Goal: Information Seeking & Learning: Learn about a topic

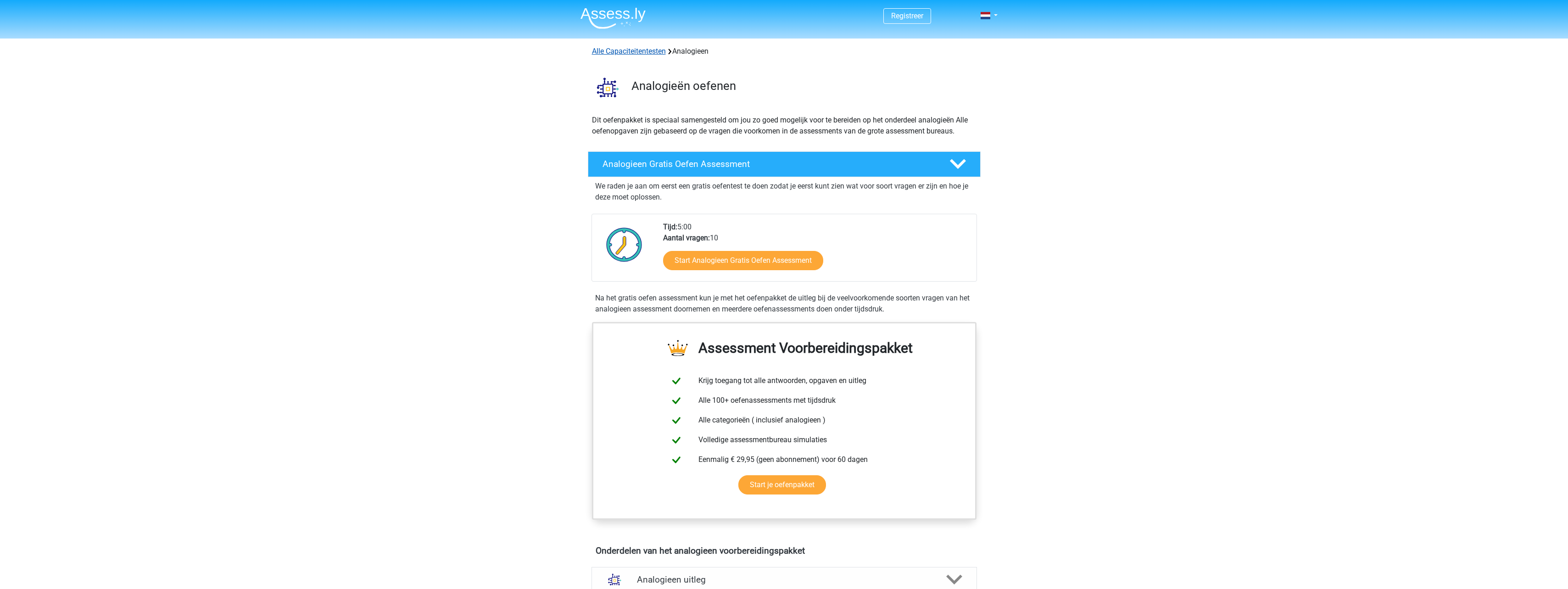
click at [645, 52] on link "Alle Capaciteitentesten" at bounding box center [629, 51] width 74 height 8
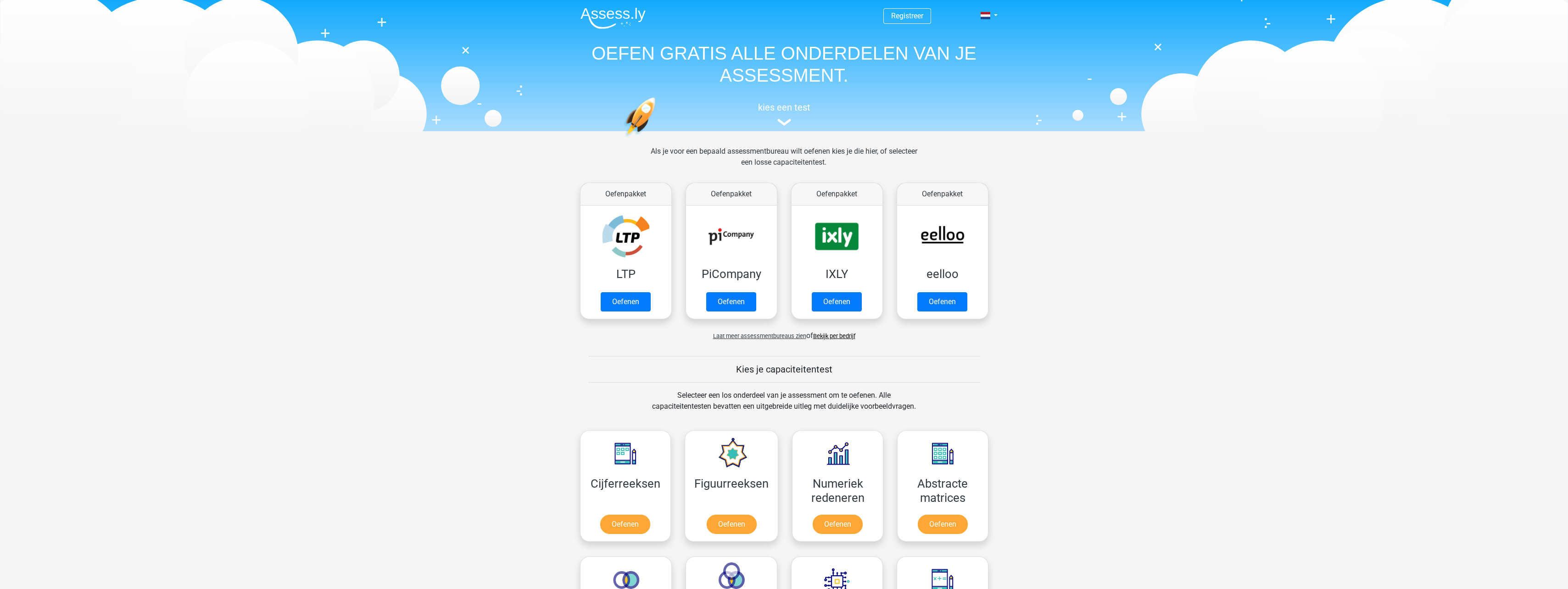
scroll to position [390, 0]
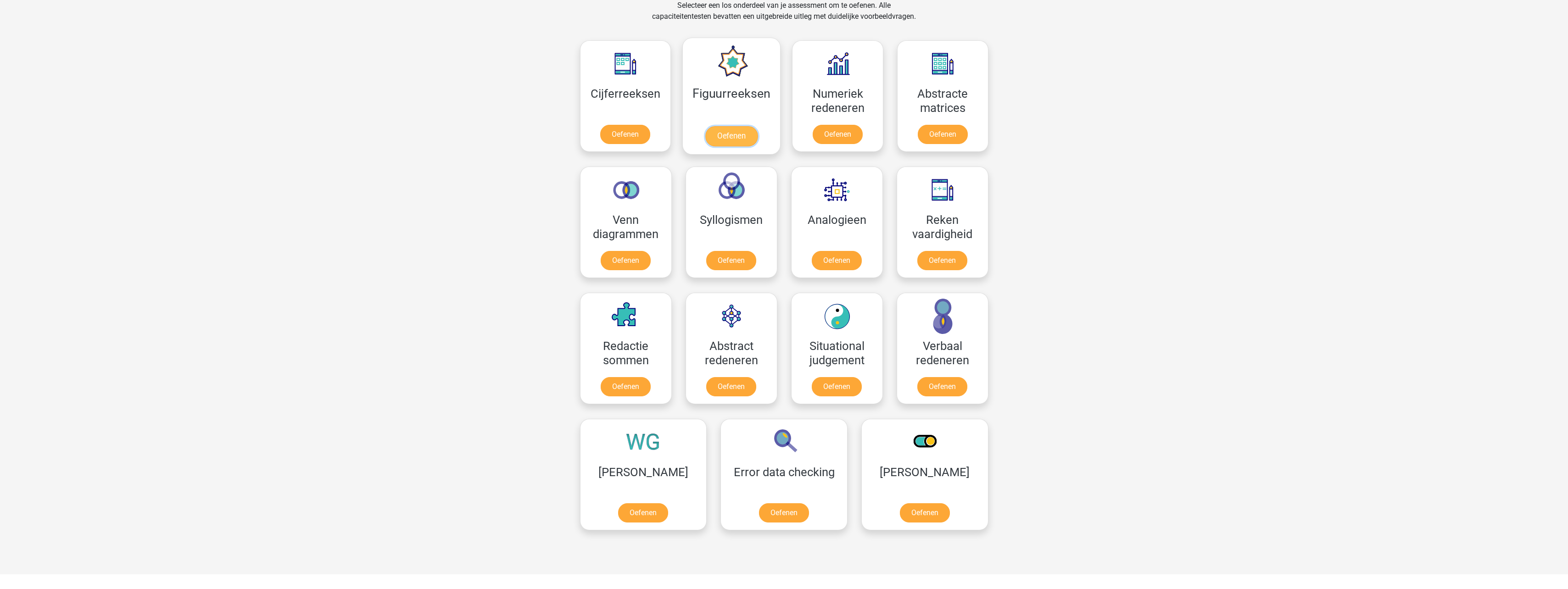
click at [734, 126] on link "Oefenen" at bounding box center [731, 136] width 53 height 20
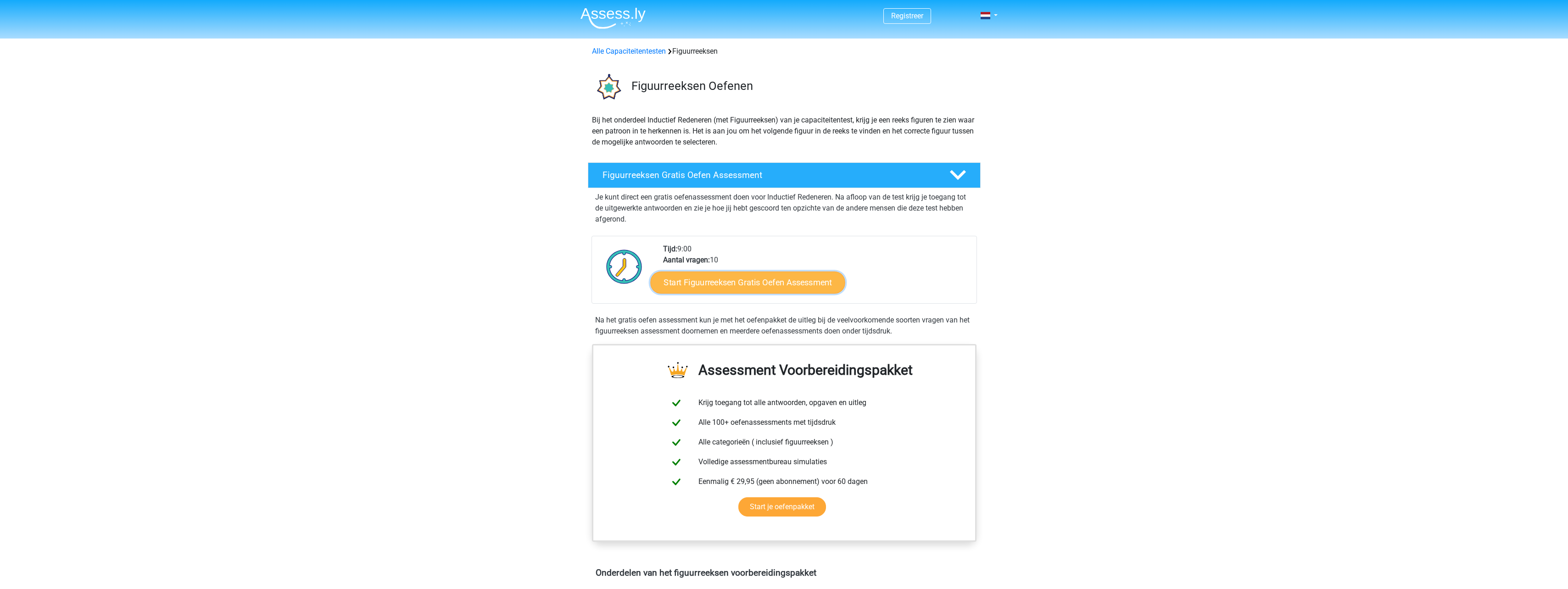
click at [801, 283] on link "Start Figuurreeksen Gratis Oefen Assessment" at bounding box center [747, 282] width 195 height 22
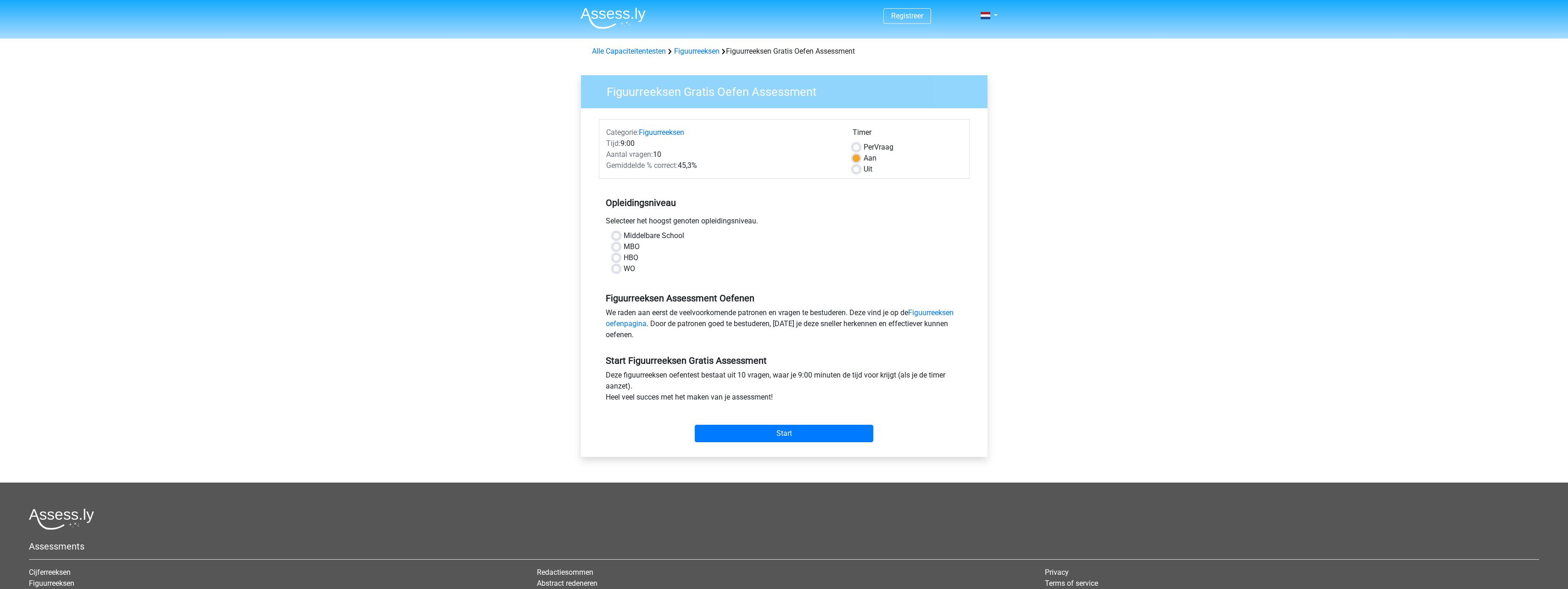
click at [624, 258] on label "HBO" at bounding box center [631, 257] width 15 height 11
click at [620, 258] on input "HBO" at bounding box center [616, 256] width 8 height 9
radio input "true"
click at [804, 430] on input "Start" at bounding box center [784, 433] width 179 height 18
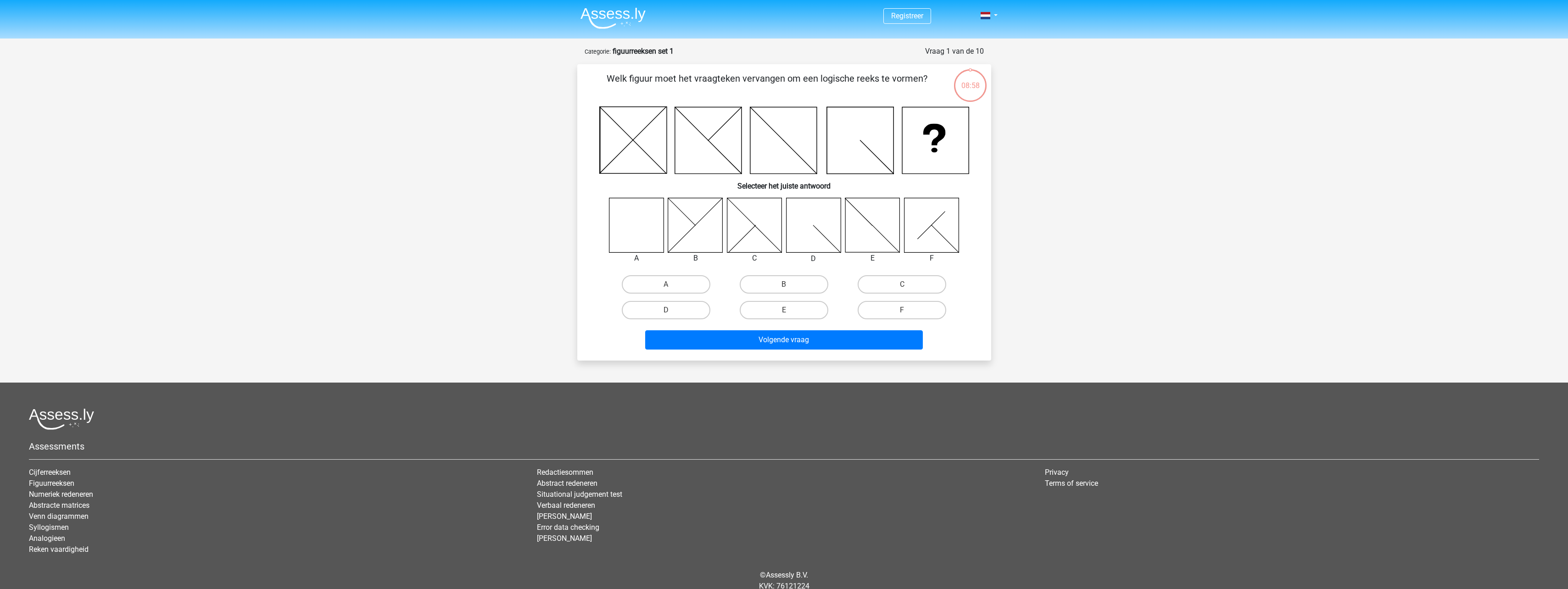
click at [655, 231] on icon at bounding box center [636, 224] width 54 height 54
click at [655, 283] on label "A" at bounding box center [666, 284] width 89 height 18
click at [666, 284] on input "A" at bounding box center [669, 287] width 6 height 6
radio input "true"
click at [779, 342] on button "Volgende vraag" at bounding box center [784, 340] width 278 height 19
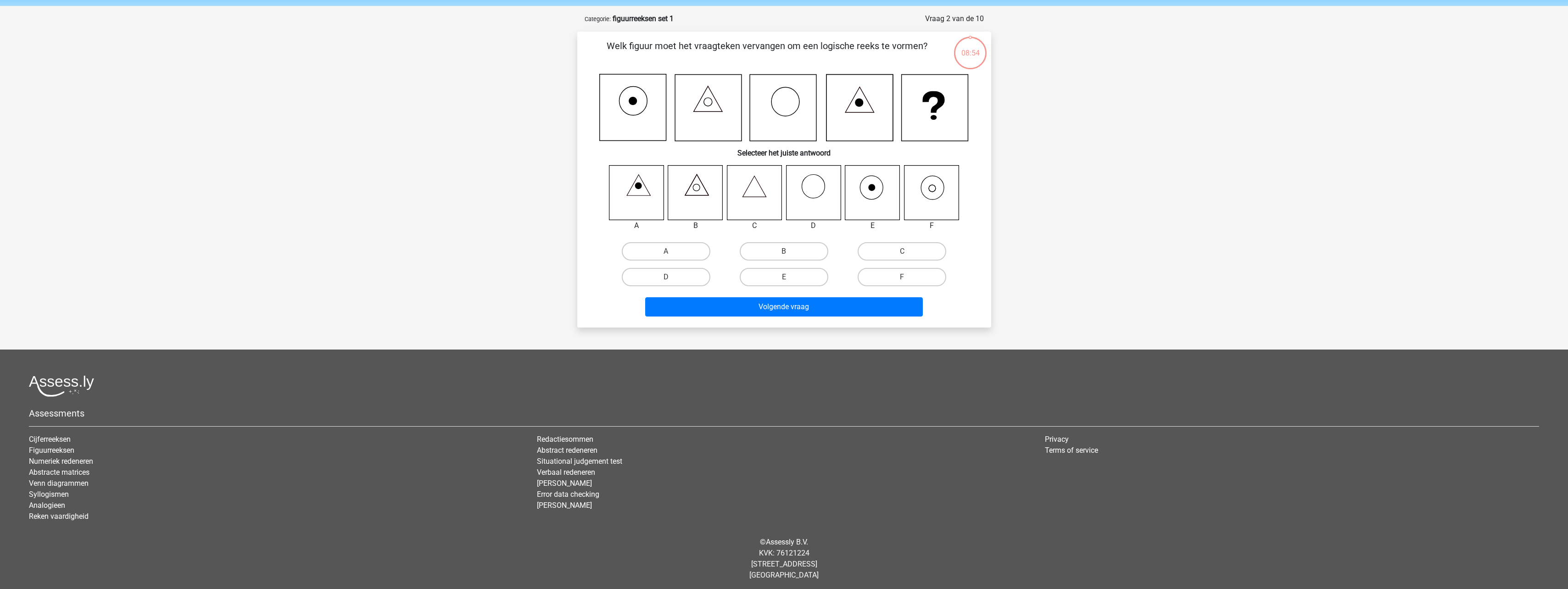
scroll to position [35, 0]
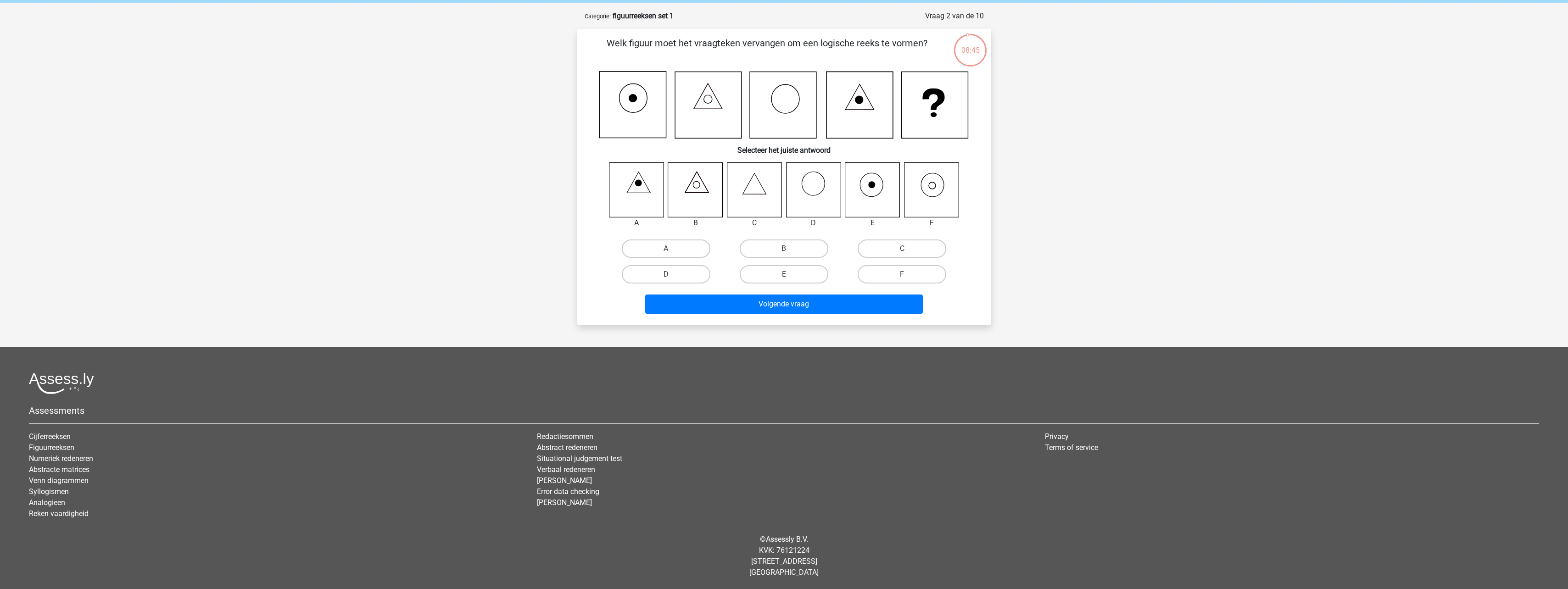
click at [943, 207] on icon at bounding box center [931, 189] width 54 height 54
click at [933, 189] on icon at bounding box center [933, 185] width 7 height 7
click at [905, 272] on label "F" at bounding box center [902, 274] width 89 height 18
click at [905, 274] on input "F" at bounding box center [905, 277] width 6 height 6
radio input "true"
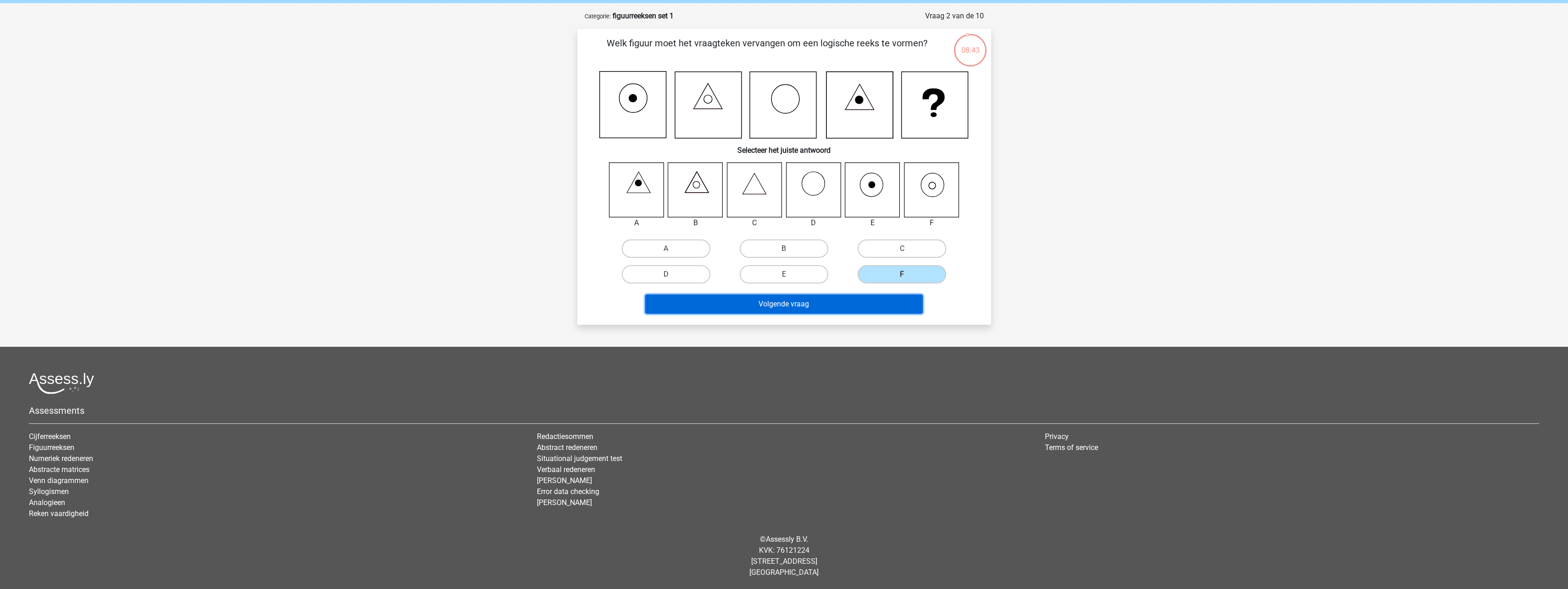
click at [873, 305] on button "Volgende vraag" at bounding box center [784, 304] width 278 height 19
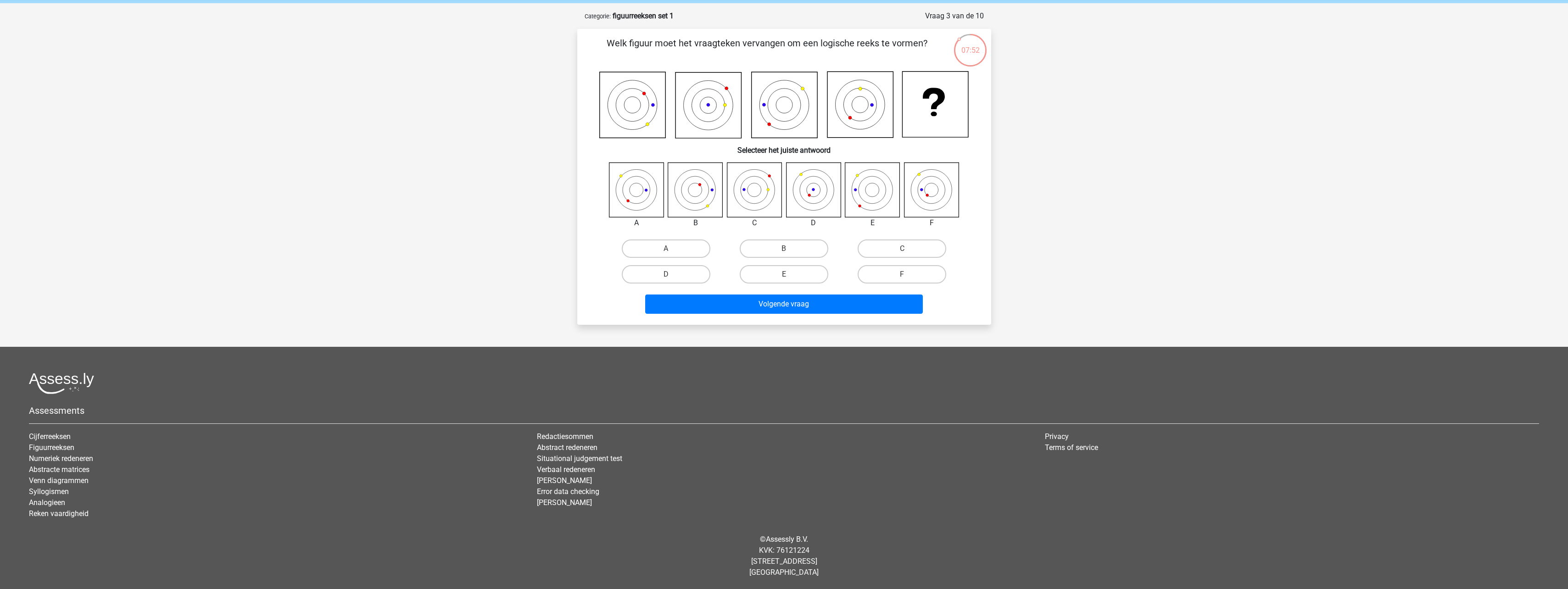
click at [622, 189] on icon at bounding box center [636, 189] width 54 height 54
click at [660, 250] on label "A" at bounding box center [666, 249] width 89 height 18
click at [666, 250] on input "A" at bounding box center [669, 251] width 6 height 6
radio input "true"
click at [777, 300] on button "Volgende vraag" at bounding box center [784, 304] width 278 height 19
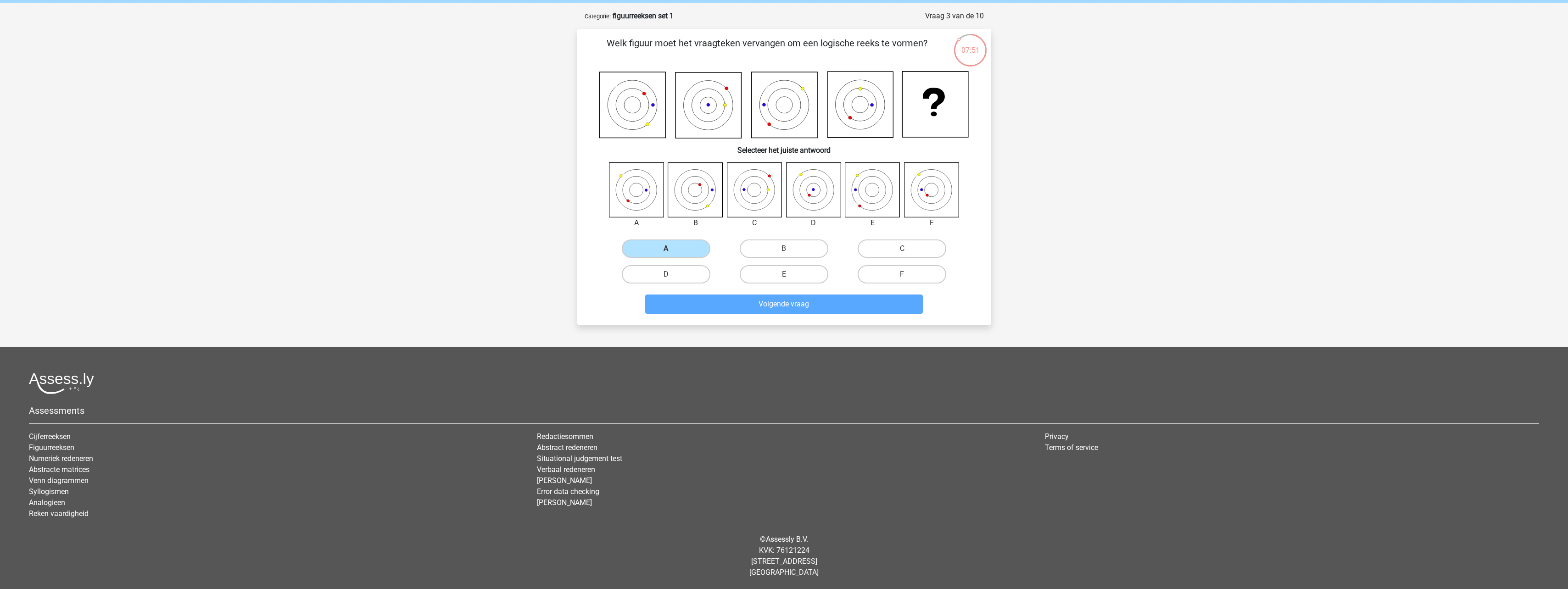
scroll to position [24, 0]
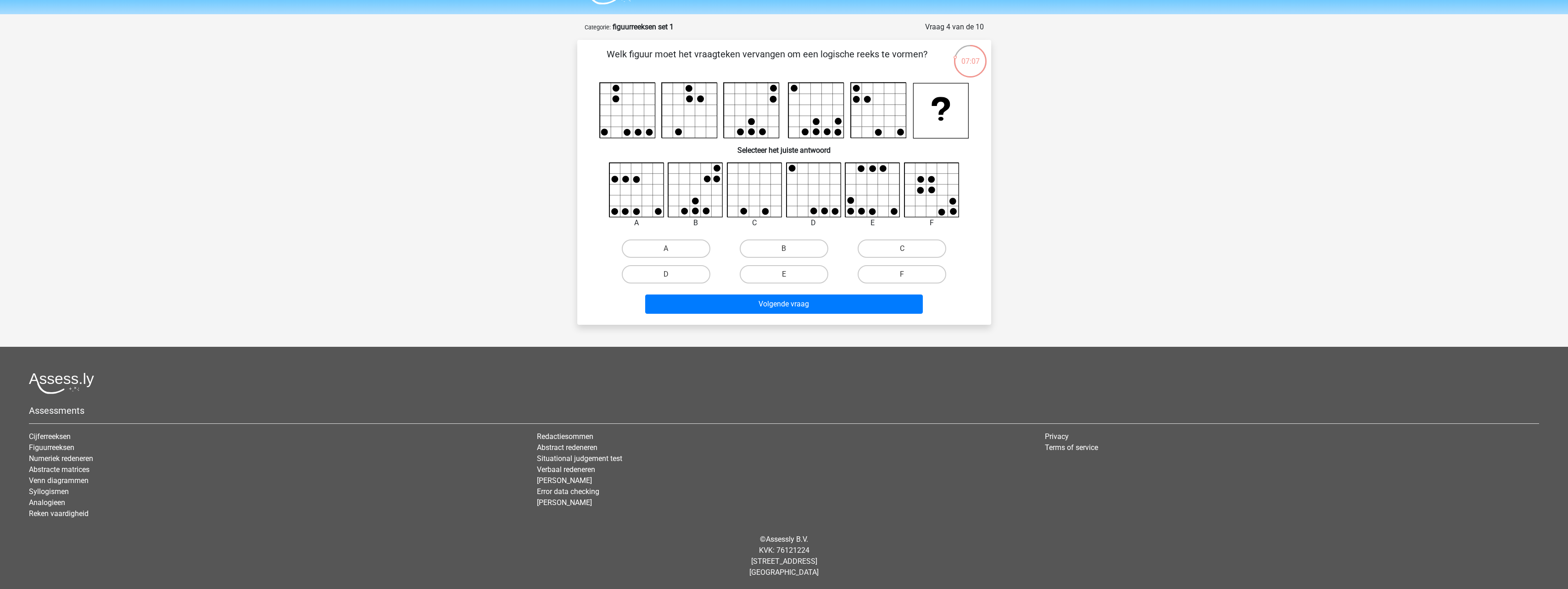
click at [892, 285] on div "F" at bounding box center [902, 274] width 118 height 26
click at [892, 281] on label "F" at bounding box center [902, 274] width 89 height 18
click at [903, 280] on input "F" at bounding box center [905, 277] width 6 height 6
radio input "true"
click at [873, 305] on button "Volgende vraag" at bounding box center [784, 304] width 278 height 19
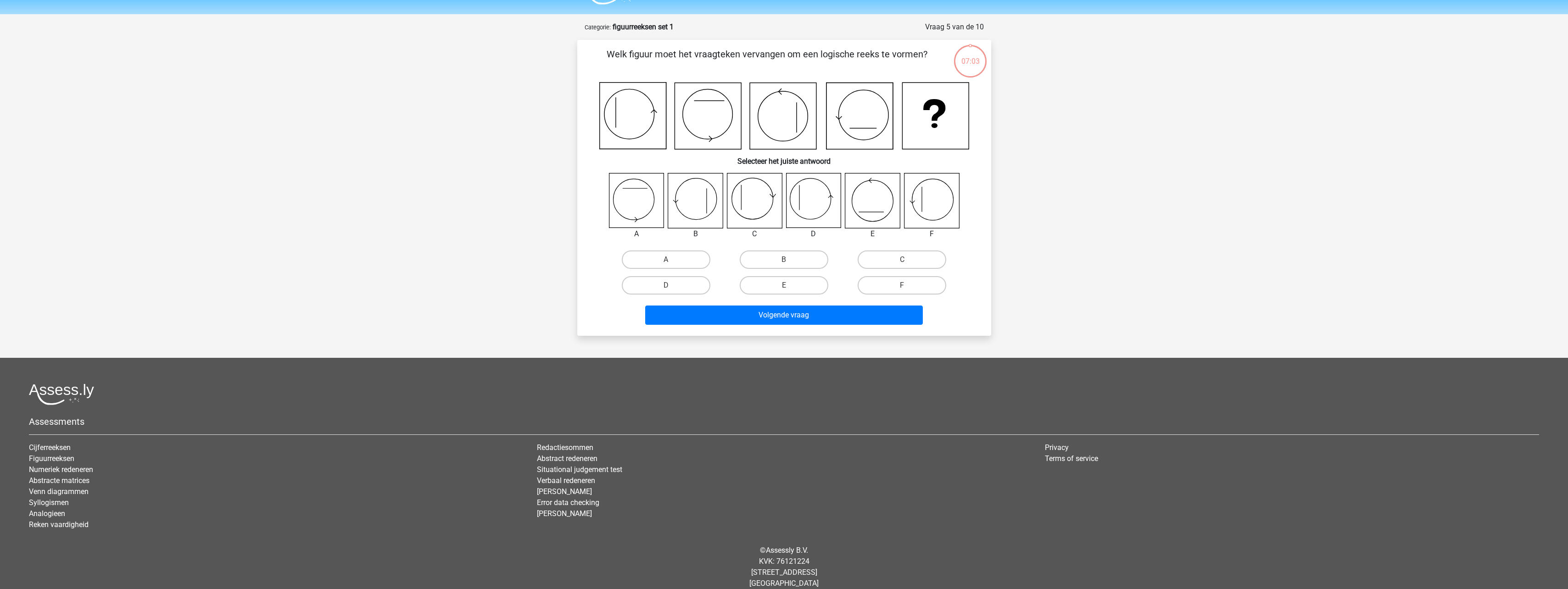
scroll to position [35, 0]
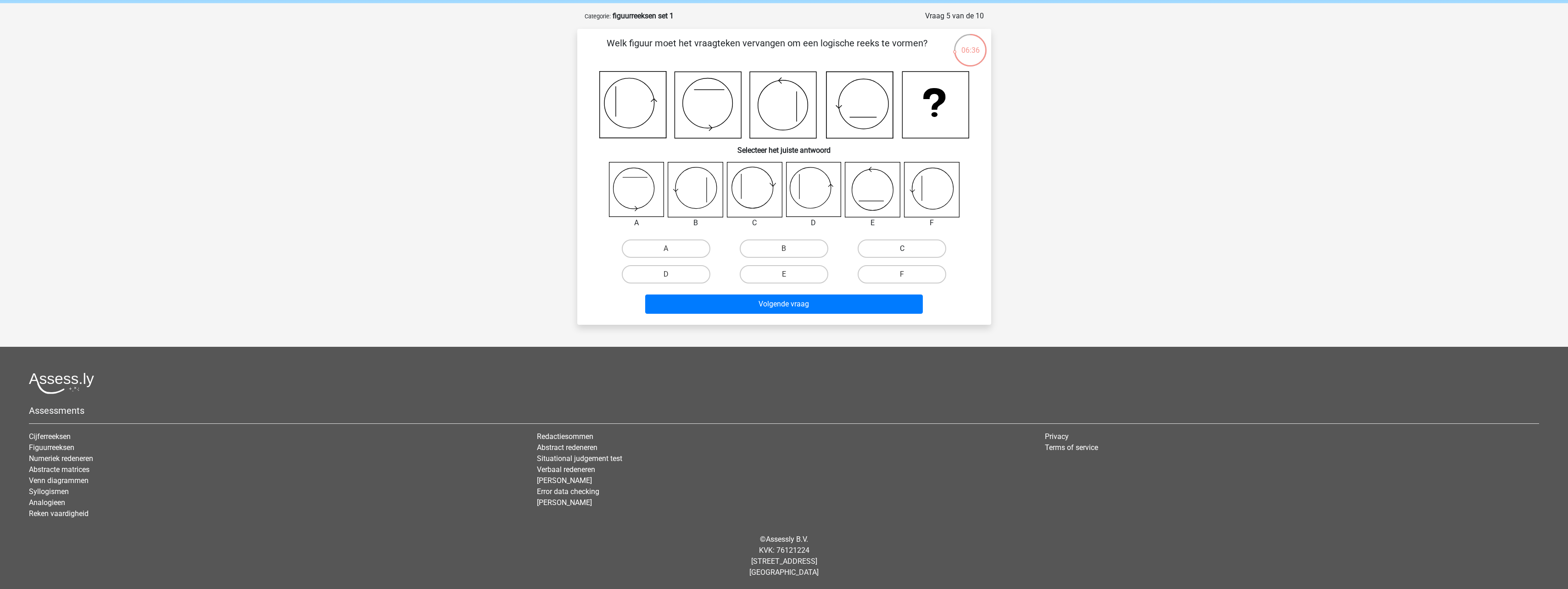
click at [883, 247] on label "C" at bounding box center [902, 249] width 89 height 18
click at [903, 249] on input "C" at bounding box center [905, 251] width 6 height 6
radio input "true"
click at [847, 301] on button "Volgende vraag" at bounding box center [784, 304] width 278 height 19
click at [681, 273] on label "D" at bounding box center [666, 274] width 89 height 18
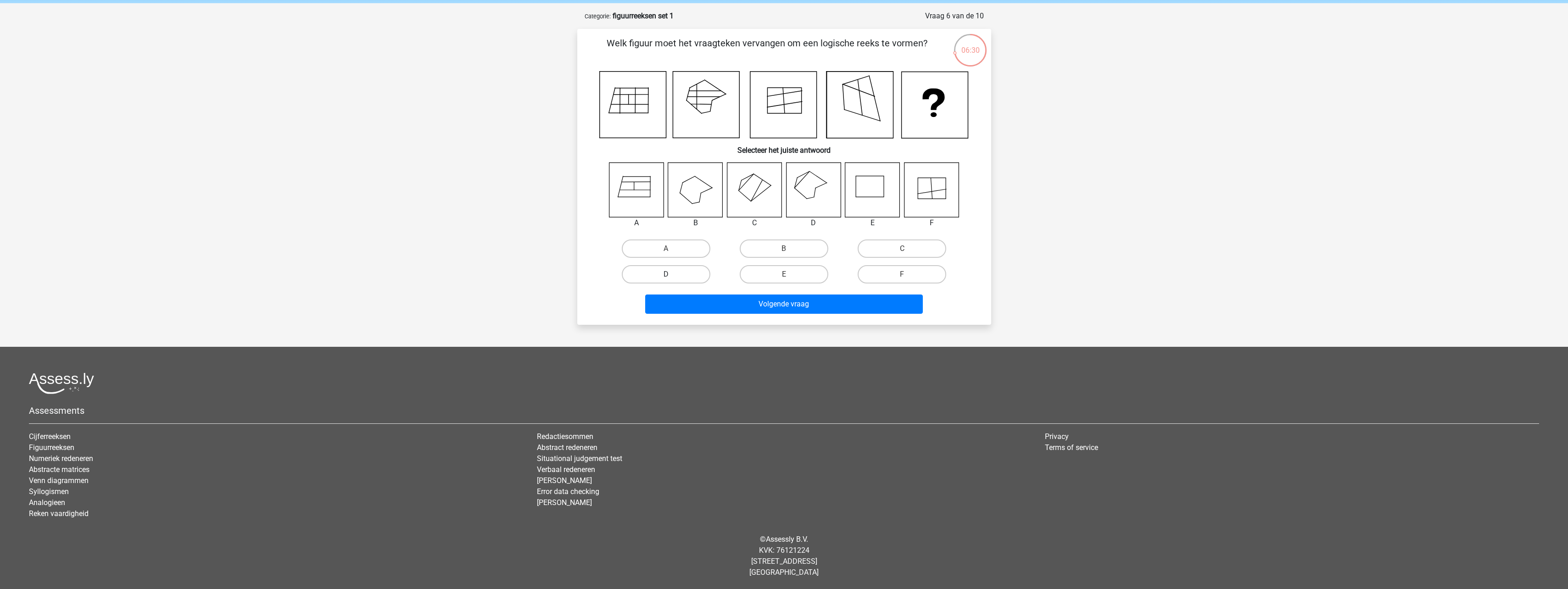
click at [672, 274] on input "D" at bounding box center [669, 277] width 6 height 6
radio input "true"
click at [766, 296] on button "Volgende vraag" at bounding box center [784, 304] width 278 height 19
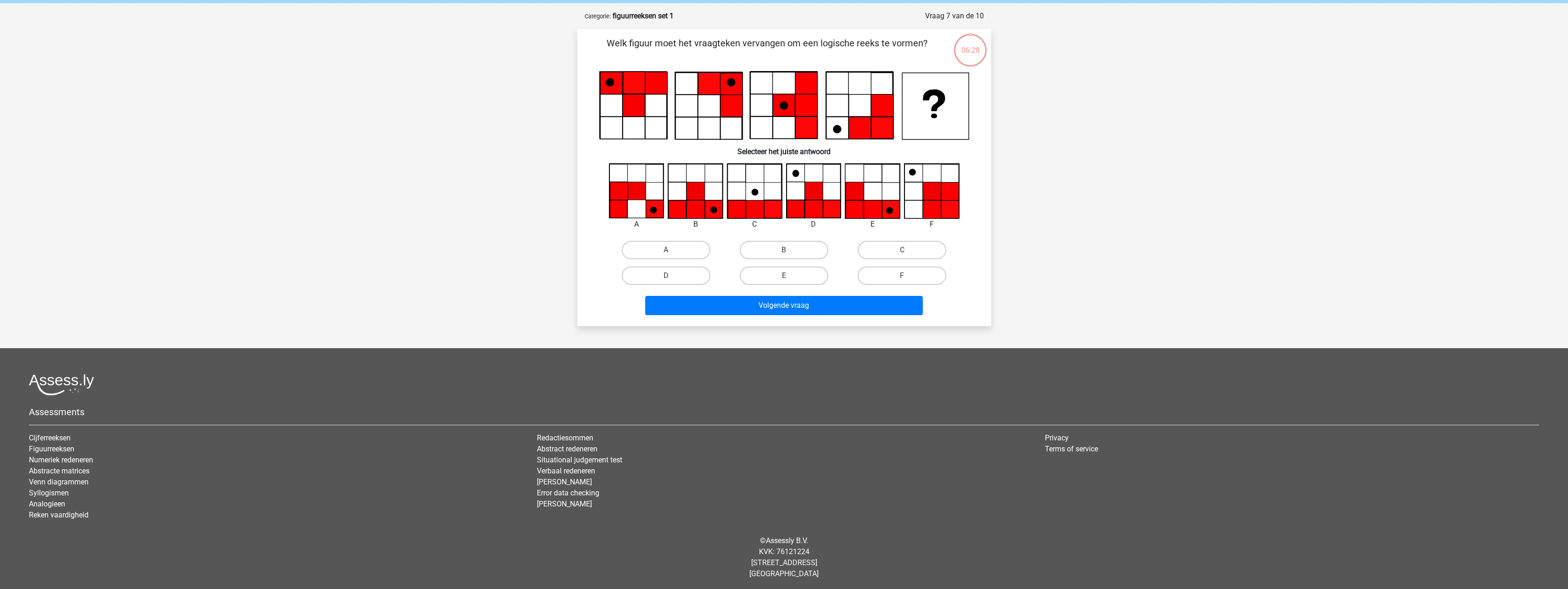
scroll to position [37, 0]
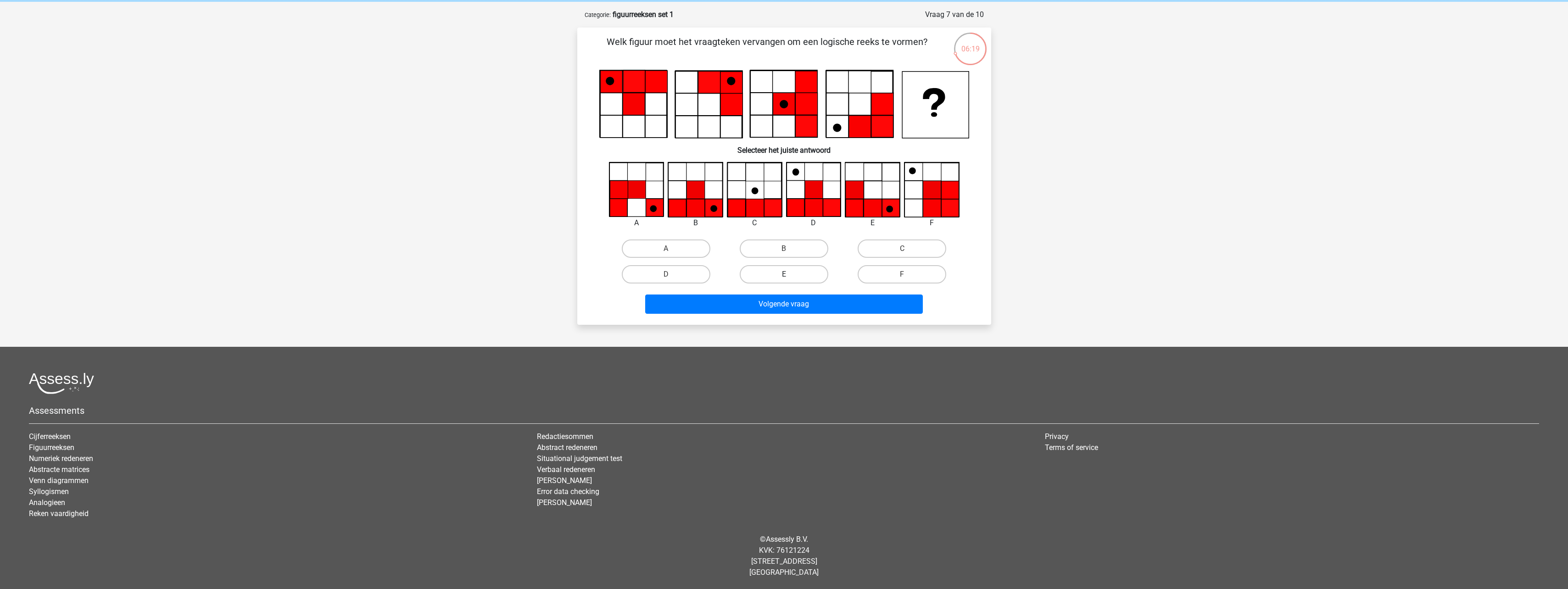
click at [776, 278] on label "E" at bounding box center [784, 274] width 89 height 18
click at [784, 278] on input "E" at bounding box center [787, 277] width 6 height 6
radio input "true"
click at [776, 297] on button "Volgende vraag" at bounding box center [784, 304] width 278 height 19
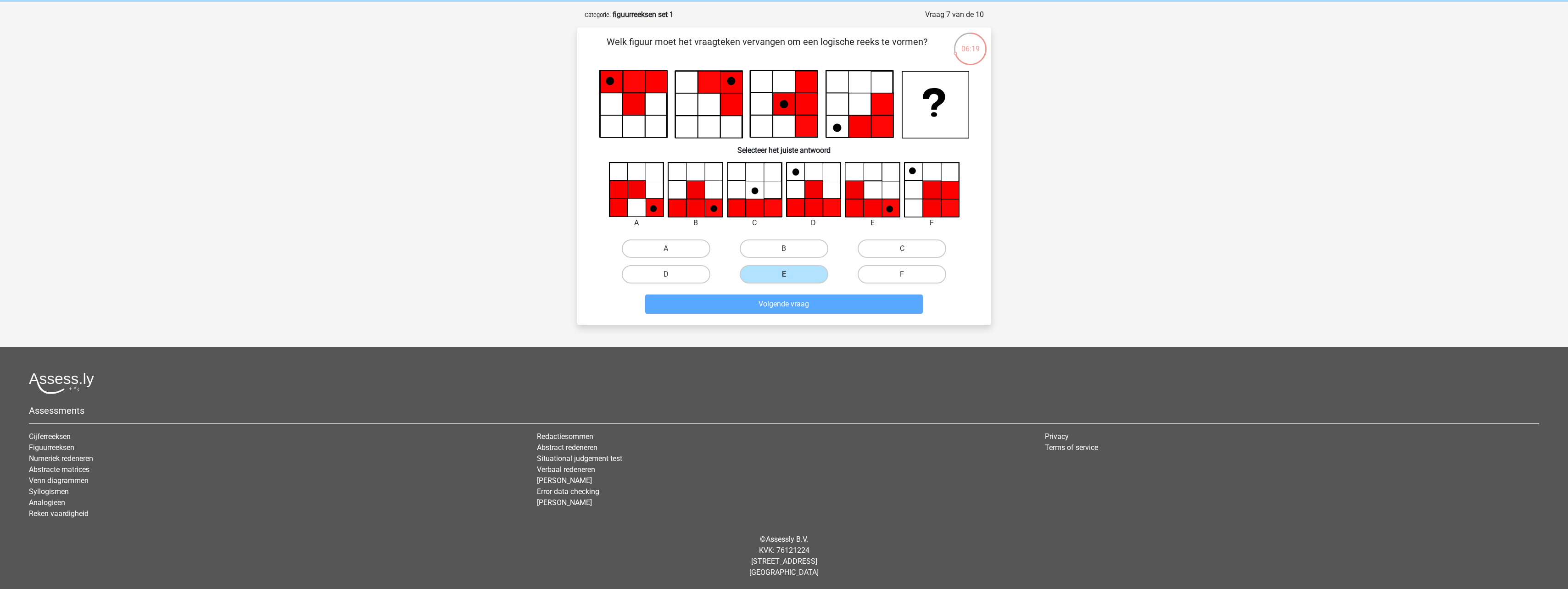
scroll to position [40, 0]
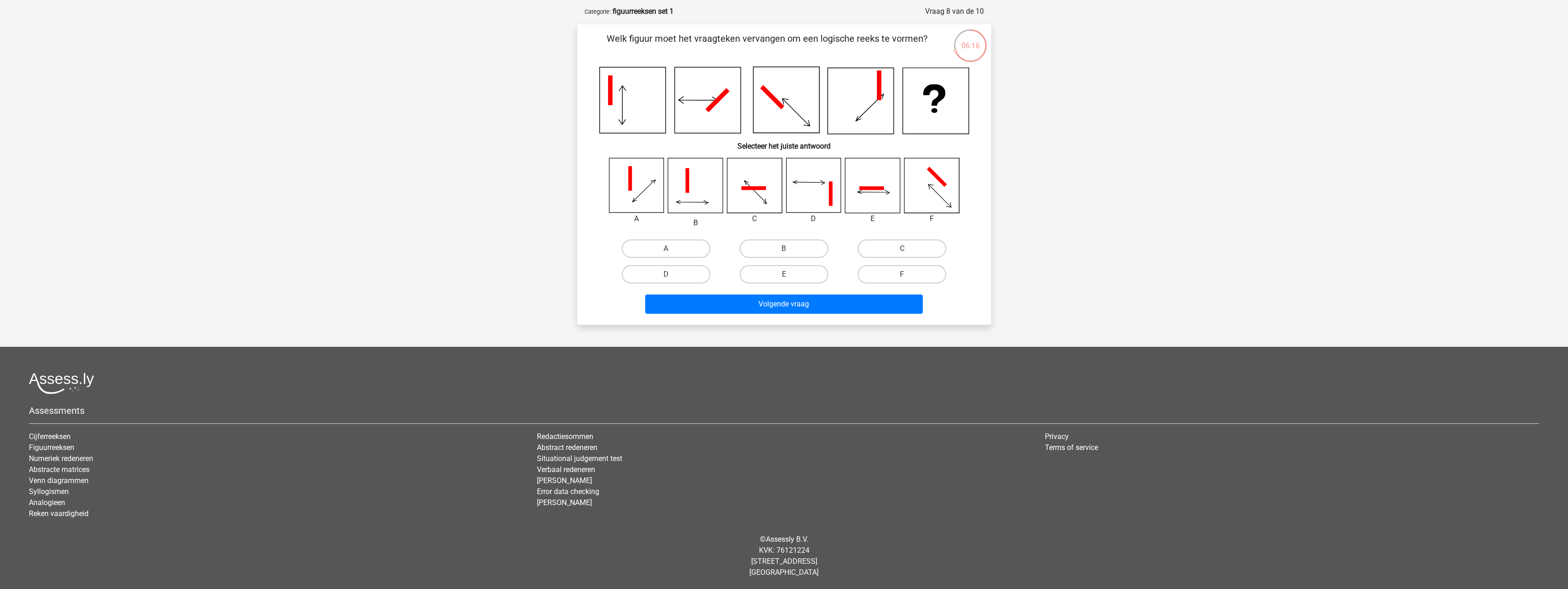
click at [671, 275] on input "D" at bounding box center [669, 277] width 6 height 6
radio input "true"
click at [770, 301] on button "Volgende vraag" at bounding box center [784, 304] width 278 height 19
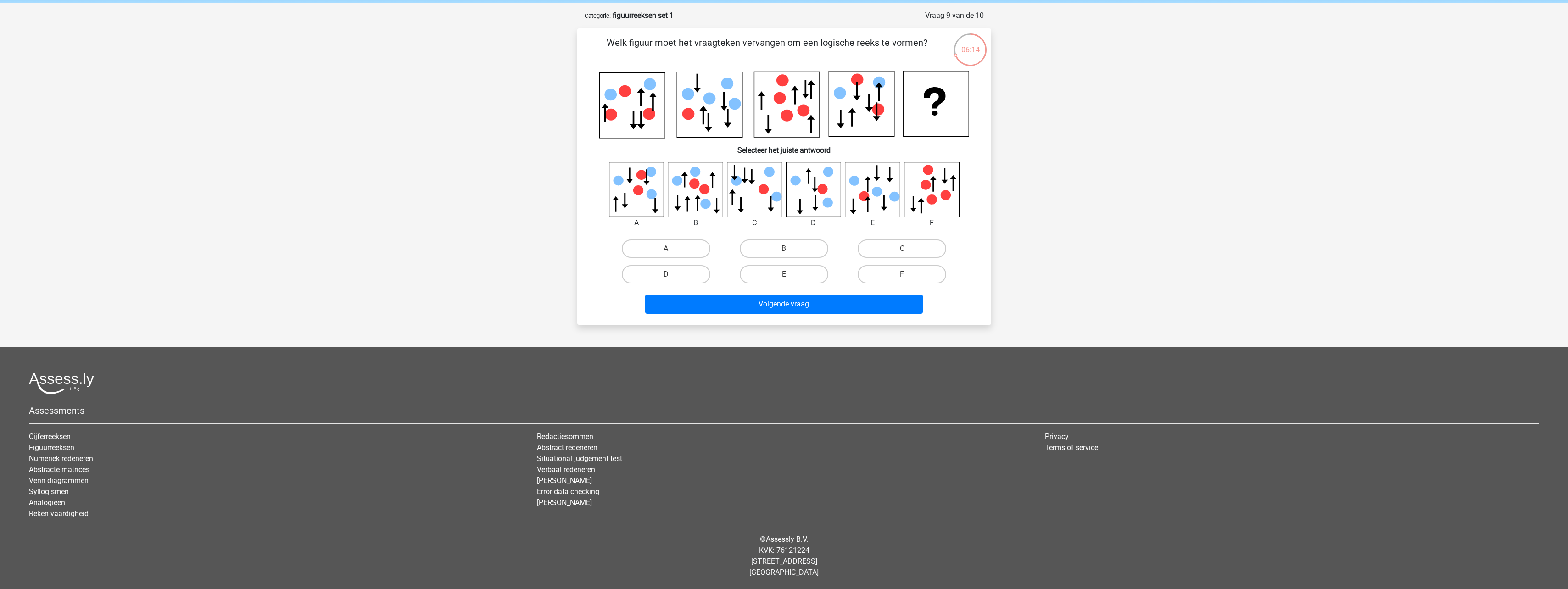
click at [684, 264] on div "D" at bounding box center [665, 274] width 118 height 26
click at [700, 273] on label "D" at bounding box center [666, 274] width 89 height 18
click at [672, 274] on input "D" at bounding box center [669, 277] width 6 height 6
radio input "true"
click at [770, 292] on div "Volgende vraag" at bounding box center [784, 302] width 385 height 30
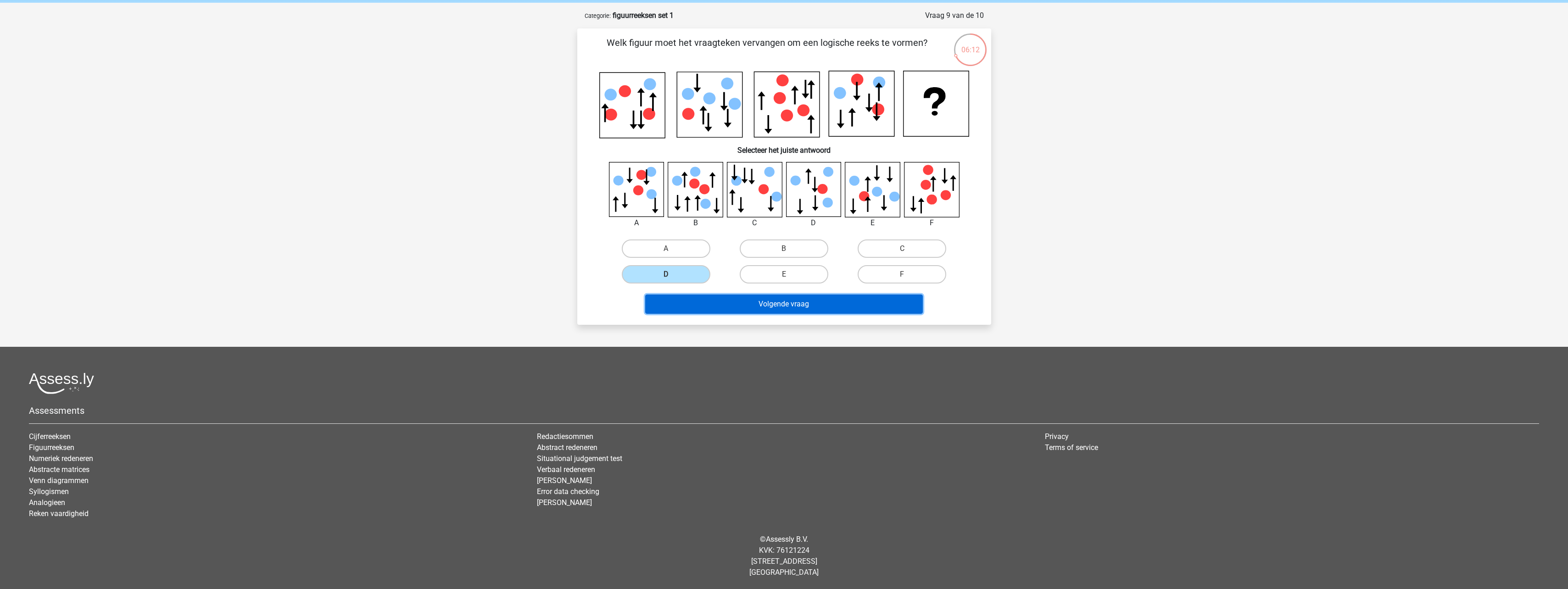
click at [786, 310] on button "Volgende vraag" at bounding box center [784, 304] width 278 height 19
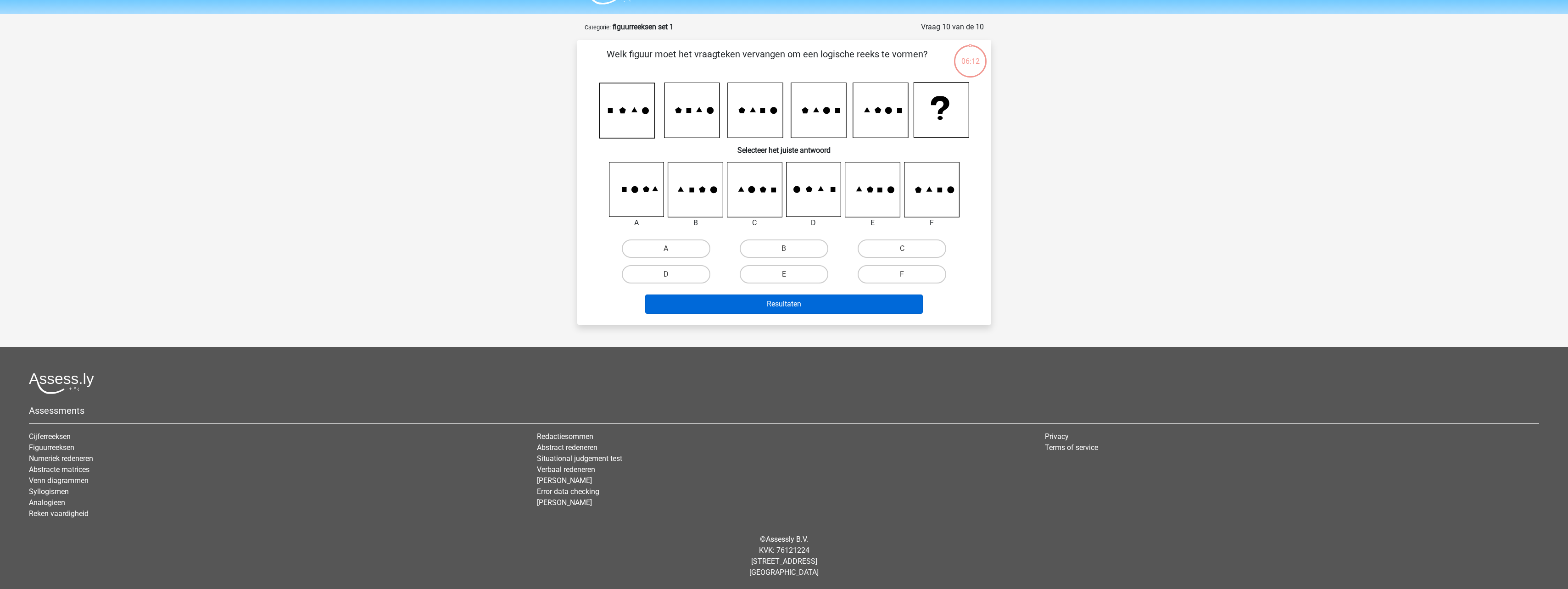
scroll to position [24, 0]
click at [757, 198] on icon at bounding box center [754, 189] width 54 height 54
click at [906, 253] on input "C" at bounding box center [905, 251] width 6 height 6
radio input "true"
click at [822, 305] on button "Resultaten" at bounding box center [784, 304] width 278 height 19
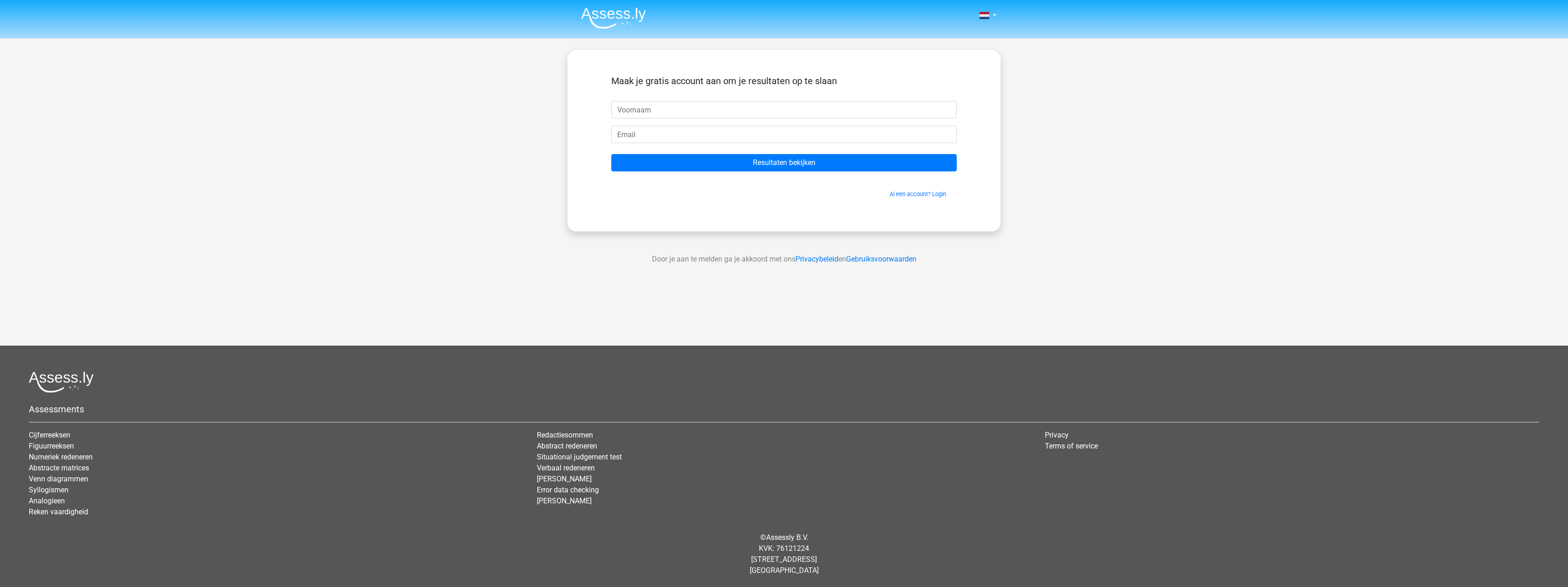
click at [661, 106] on input "text" at bounding box center [784, 109] width 346 height 17
type input "[PERSON_NAME]"
click at [649, 134] on input "email" at bounding box center [784, 134] width 346 height 17
drag, startPoint x: 678, startPoint y: 141, endPoint x: 597, endPoint y: 136, distance: 81.2
click at [597, 136] on div "Maak je gratis account aan om je resultaten op te slaan James ict@ggnet.nl Resu…" at bounding box center [784, 140] width 389 height 137
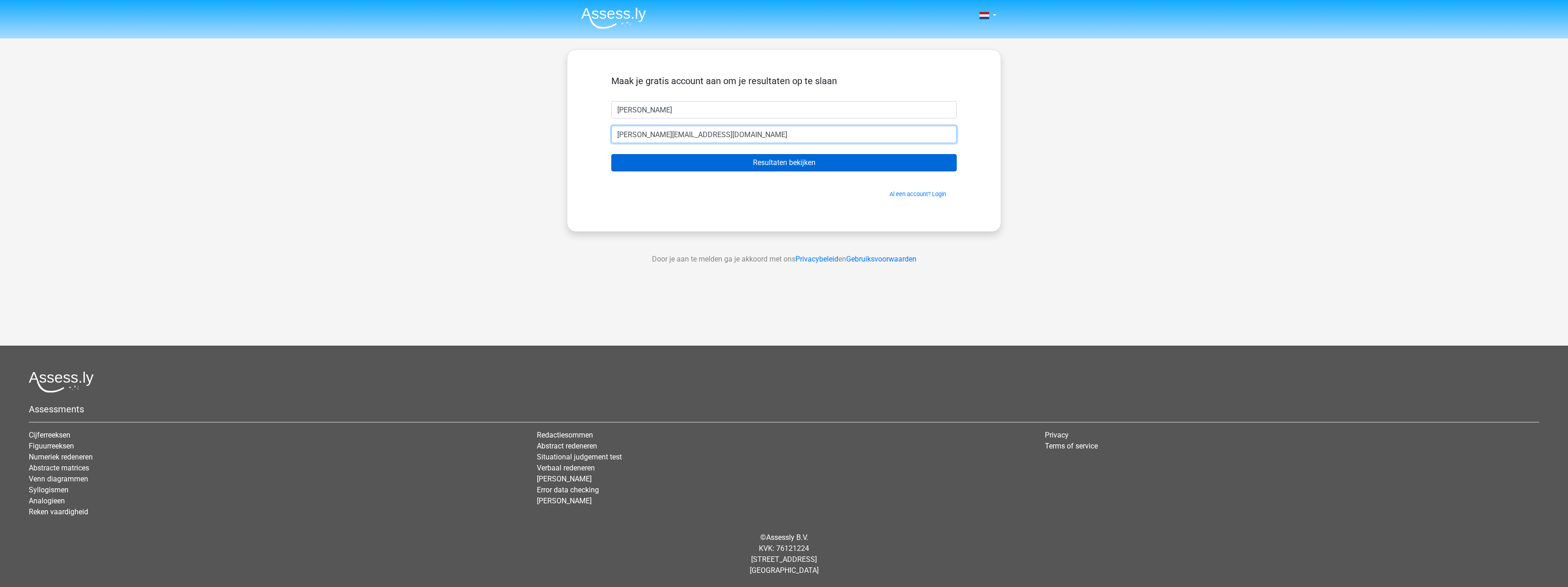
type input "j.davis@ggnet.nl"
click at [767, 161] on input "Resultaten bekijken" at bounding box center [784, 162] width 346 height 17
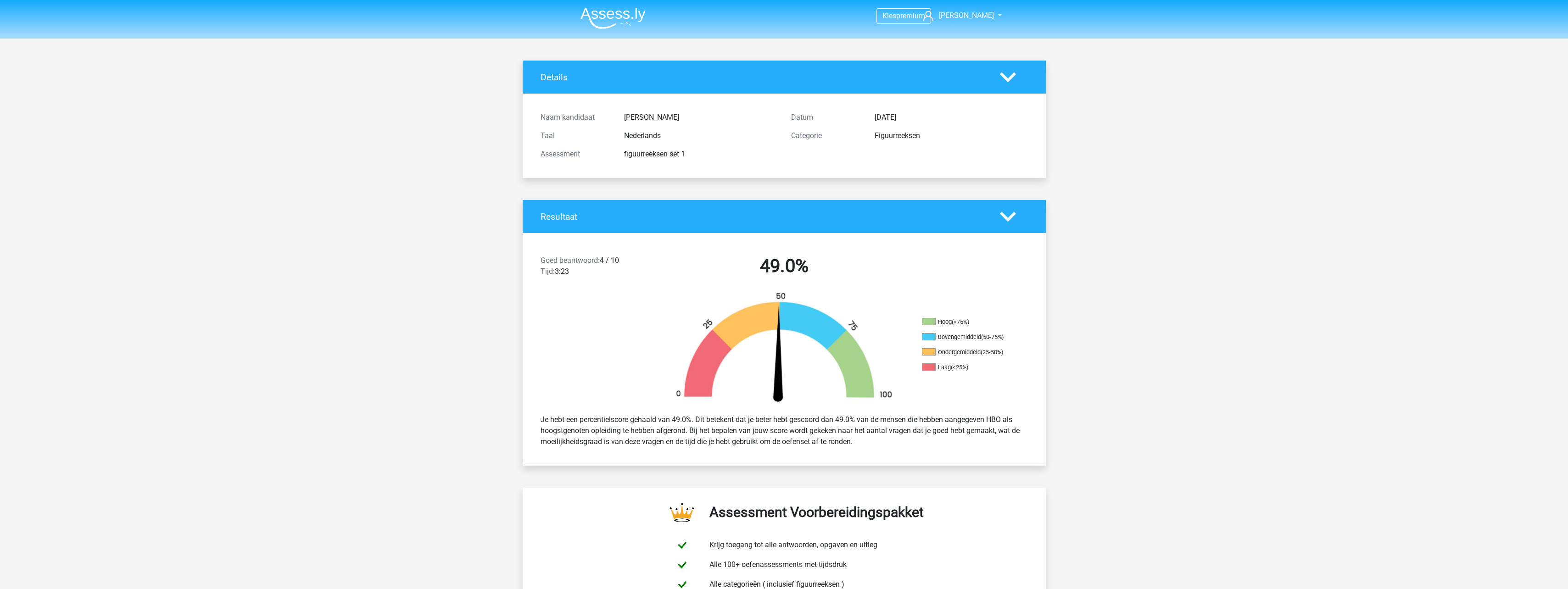
click at [626, 19] on img at bounding box center [613, 18] width 65 height 22
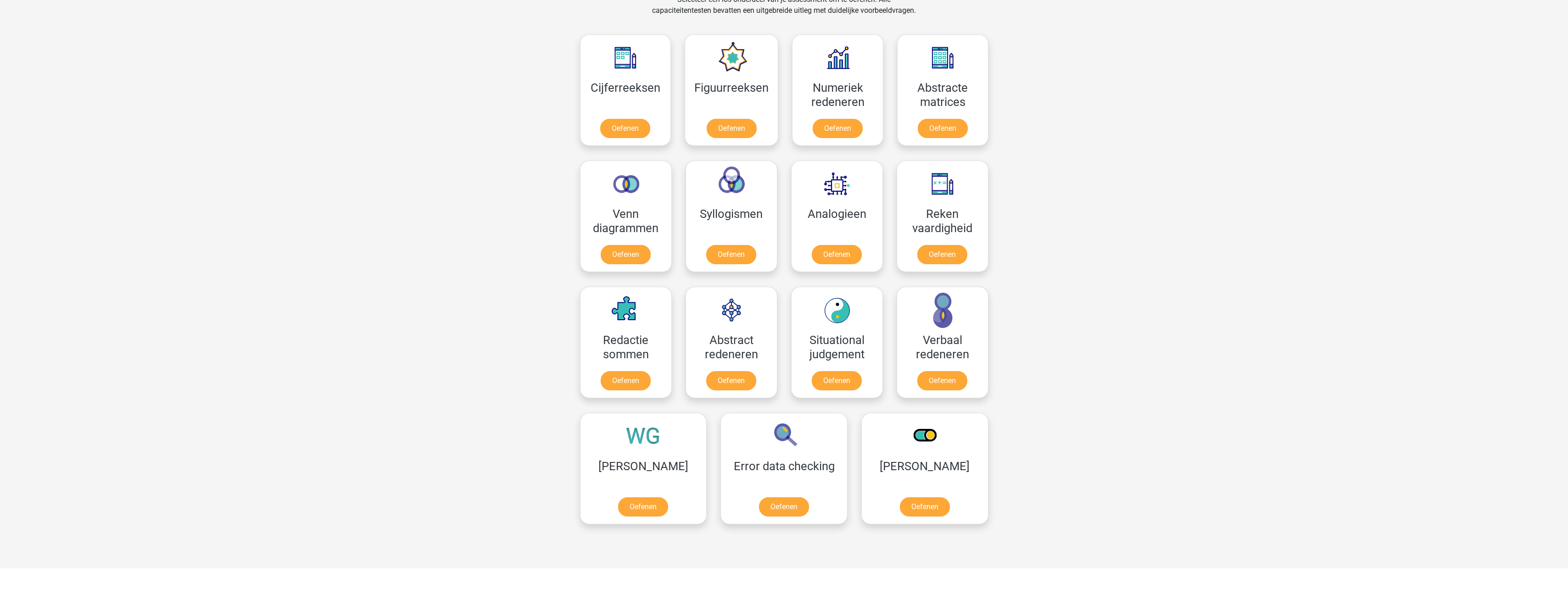
scroll to position [413, 0]
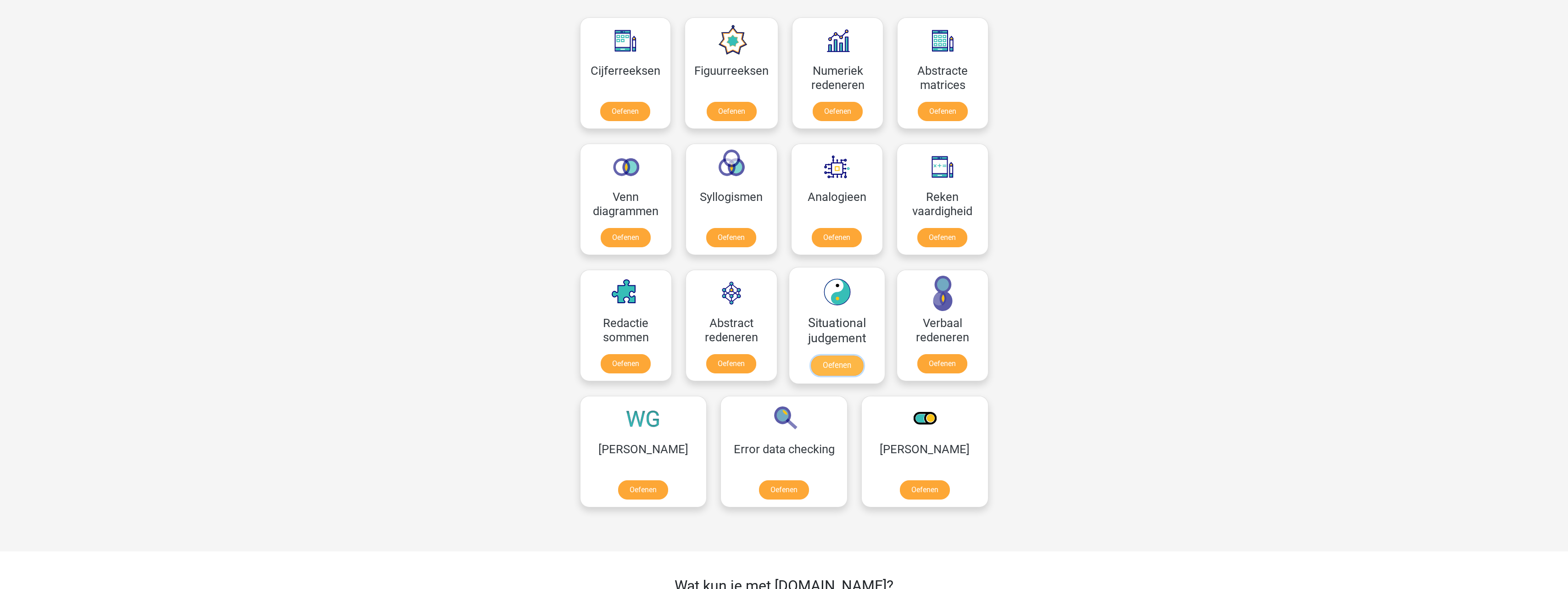
click at [830, 355] on link "Oefenen" at bounding box center [837, 365] width 53 height 20
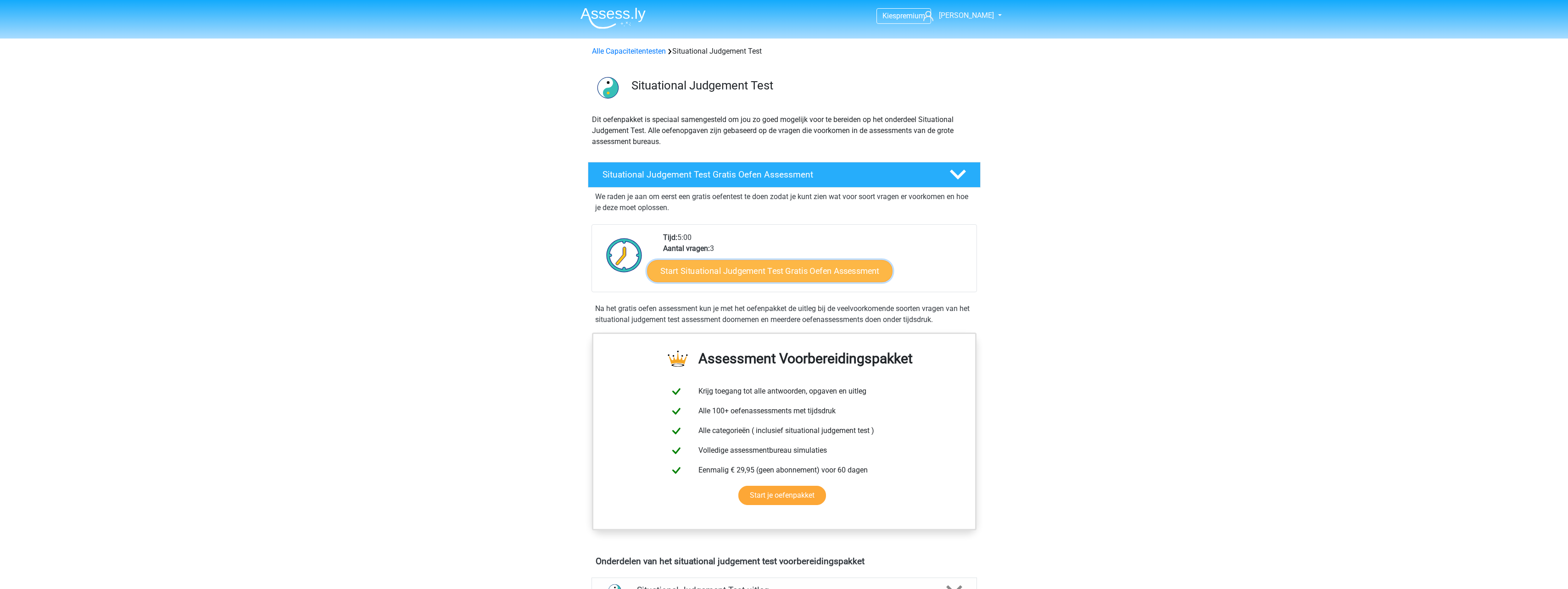
click at [773, 274] on link "Start Situational Judgement Test Gratis Oefen Assessment" at bounding box center [770, 271] width 245 height 22
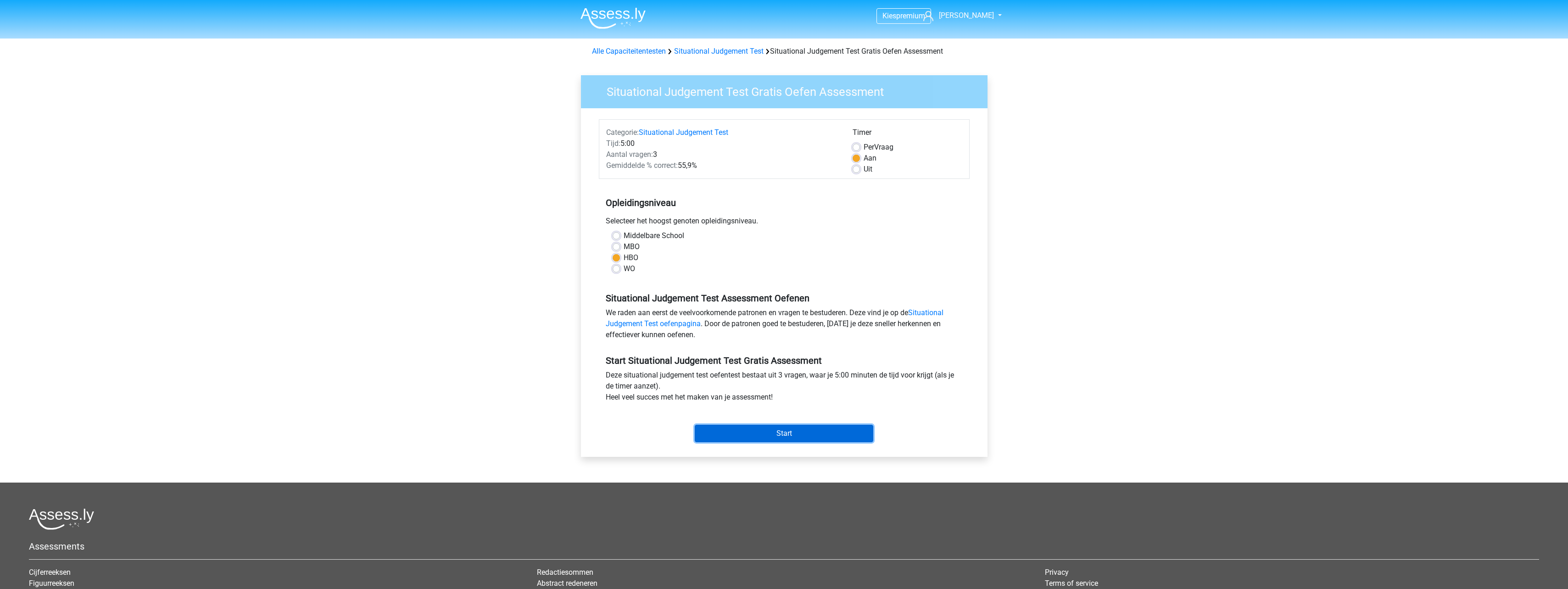
click at [808, 432] on input "Start" at bounding box center [784, 433] width 179 height 18
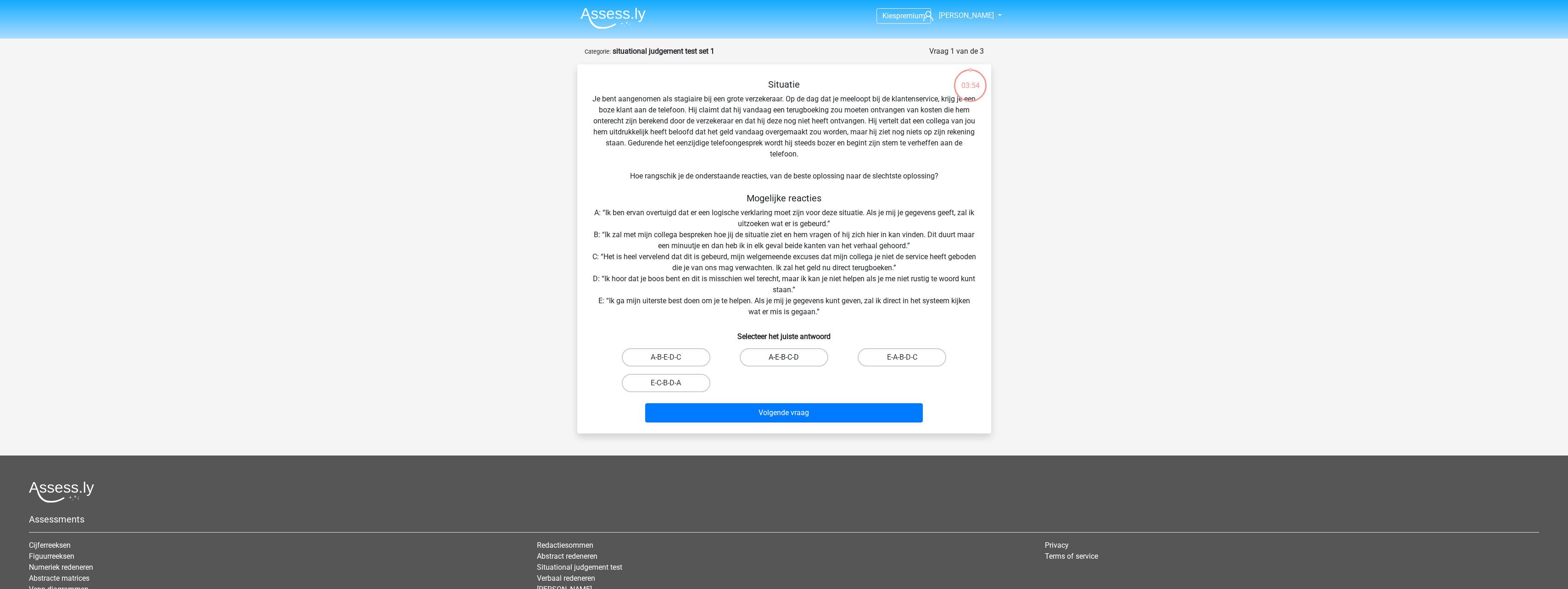
click at [791, 359] on label "A-E-B-C-D" at bounding box center [784, 357] width 89 height 18
click at [790, 359] on input "A-E-B-C-D" at bounding box center [787, 360] width 6 height 6
radio input "true"
click at [807, 419] on button "Volgende vraag" at bounding box center [784, 412] width 278 height 19
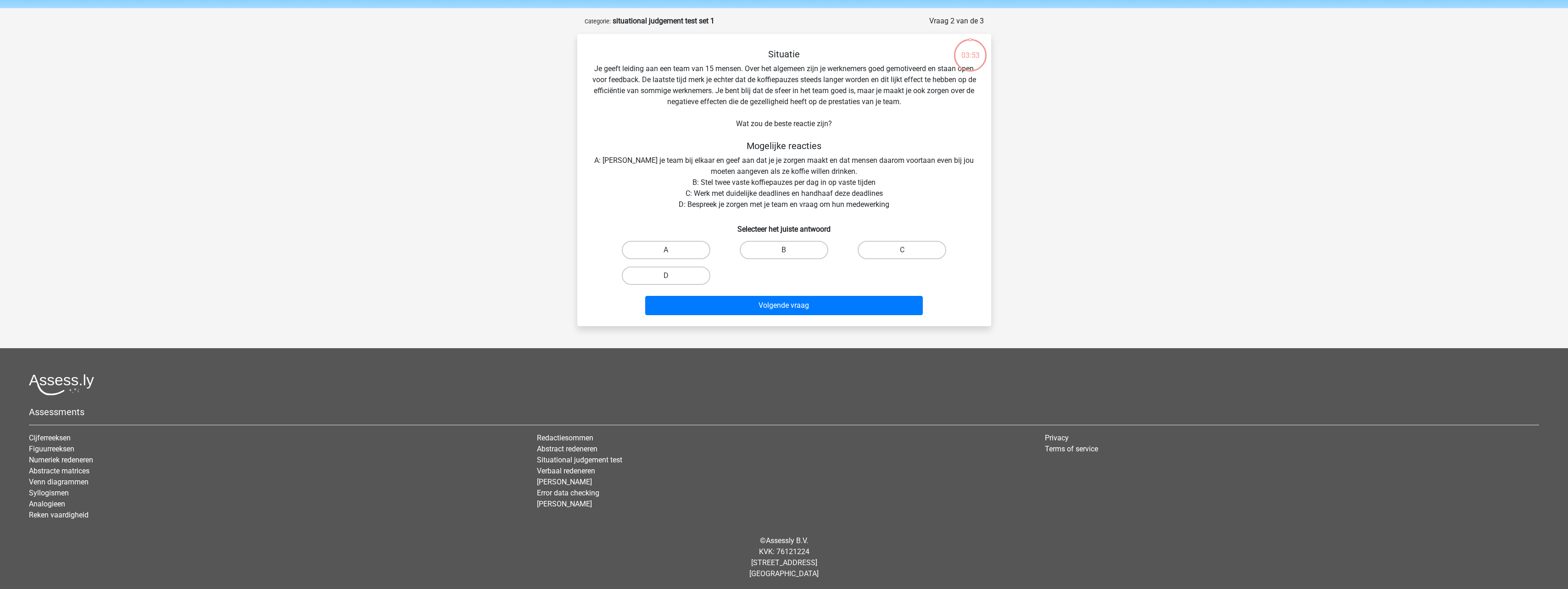
scroll to position [32, 0]
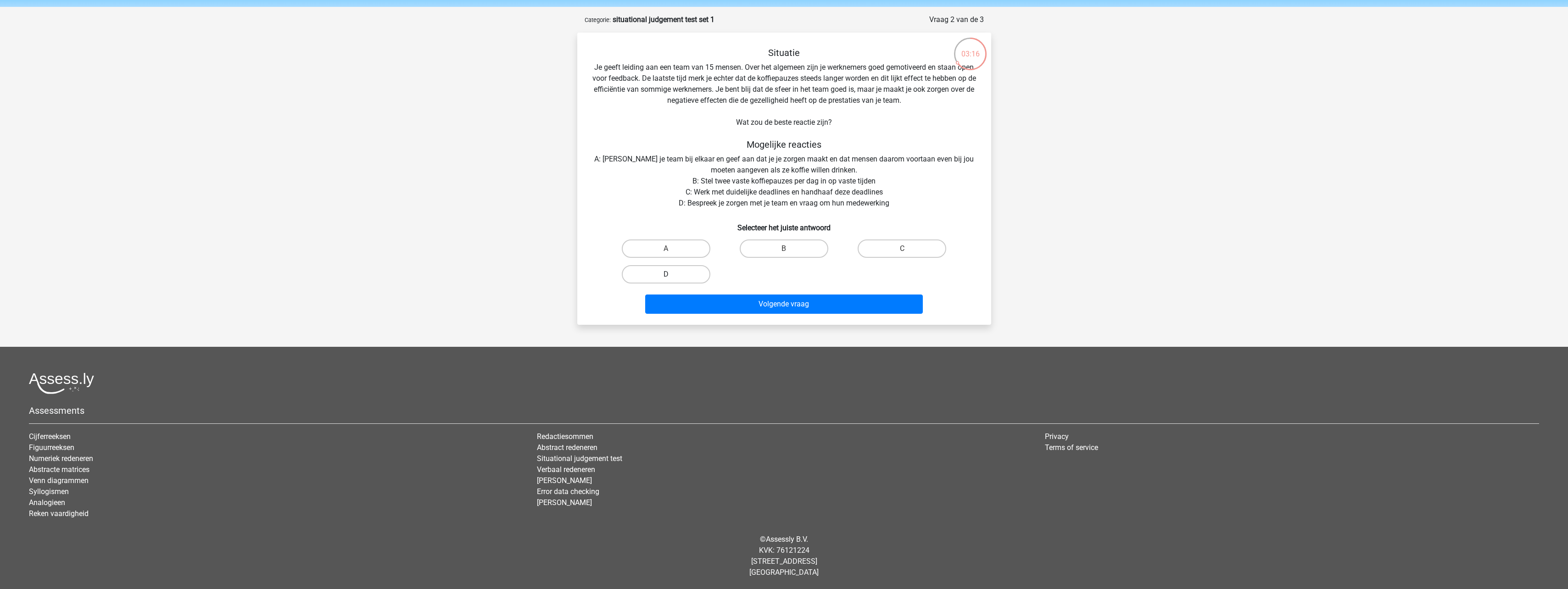
click at [684, 278] on label "D" at bounding box center [666, 274] width 89 height 18
click at [672, 278] on input "D" at bounding box center [669, 277] width 6 height 6
radio input "true"
click at [813, 300] on button "Volgende vraag" at bounding box center [784, 304] width 278 height 19
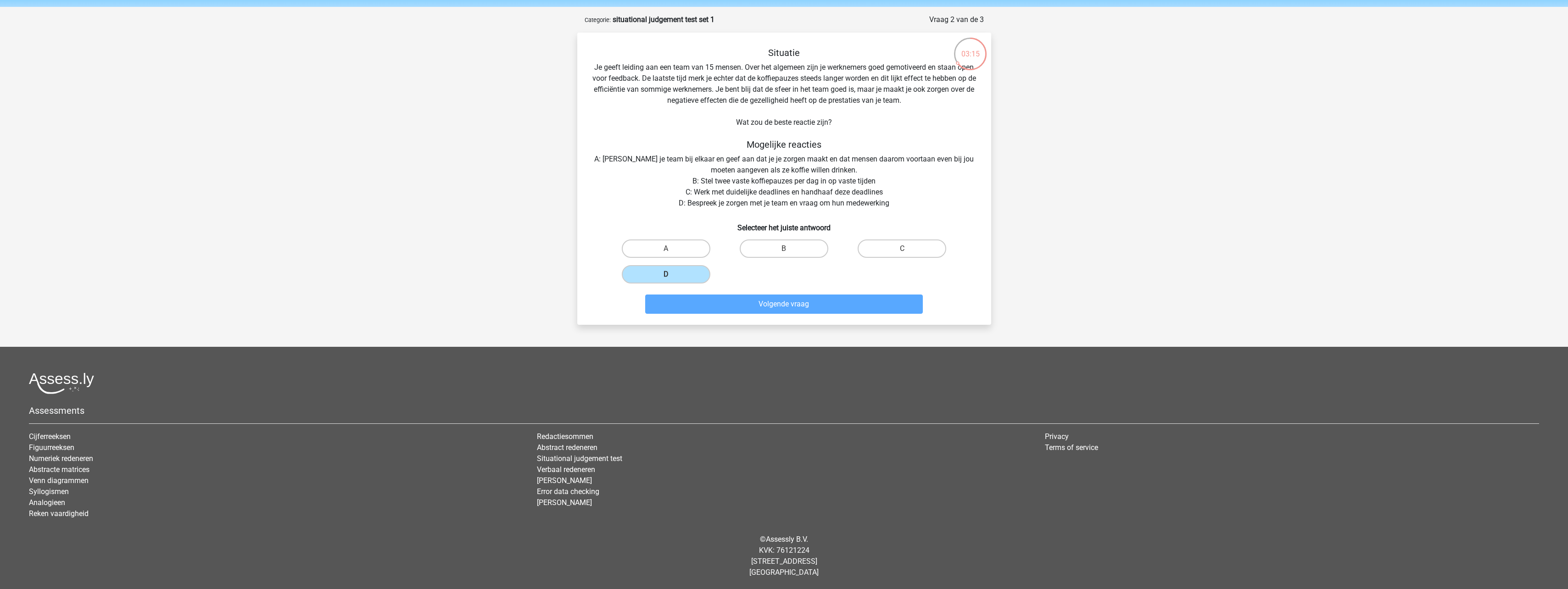
scroll to position [46, 0]
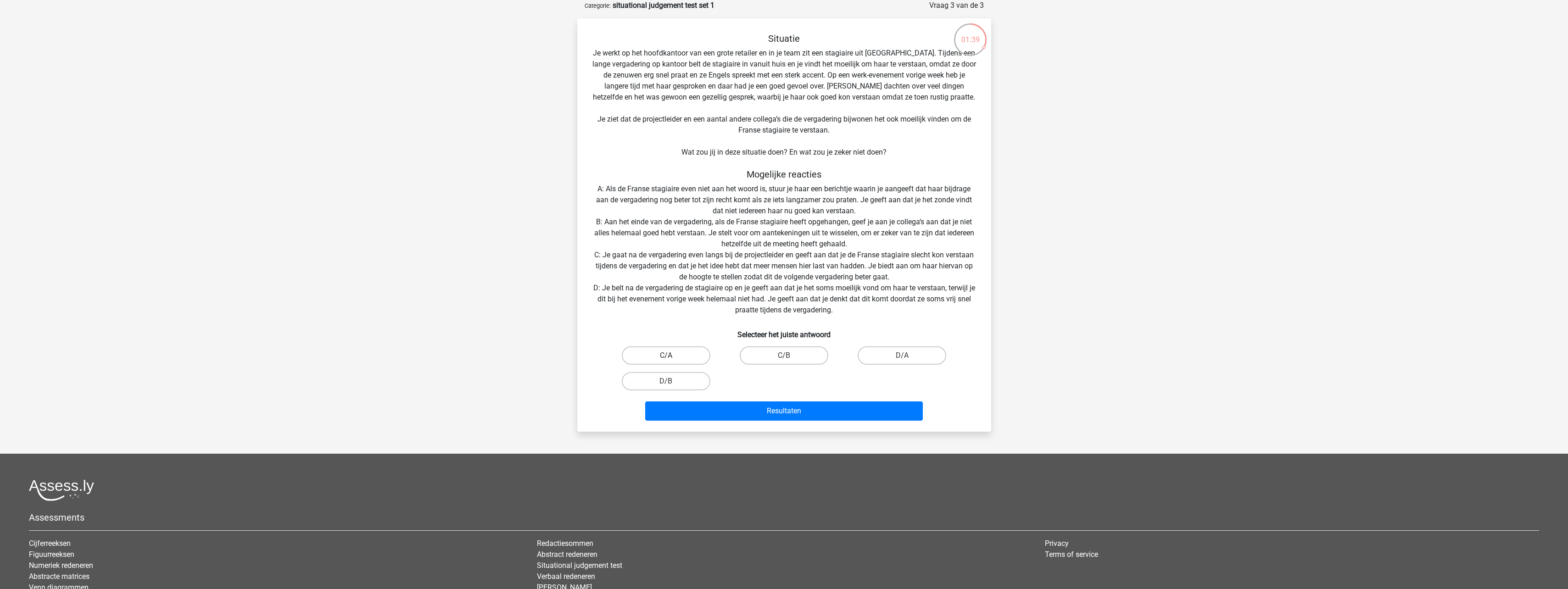
click at [686, 353] on label "C/A" at bounding box center [666, 355] width 89 height 18
click at [672, 355] on input "C/A" at bounding box center [669, 358] width 6 height 6
radio input "true"
click at [806, 412] on button "Resultaten" at bounding box center [784, 410] width 278 height 19
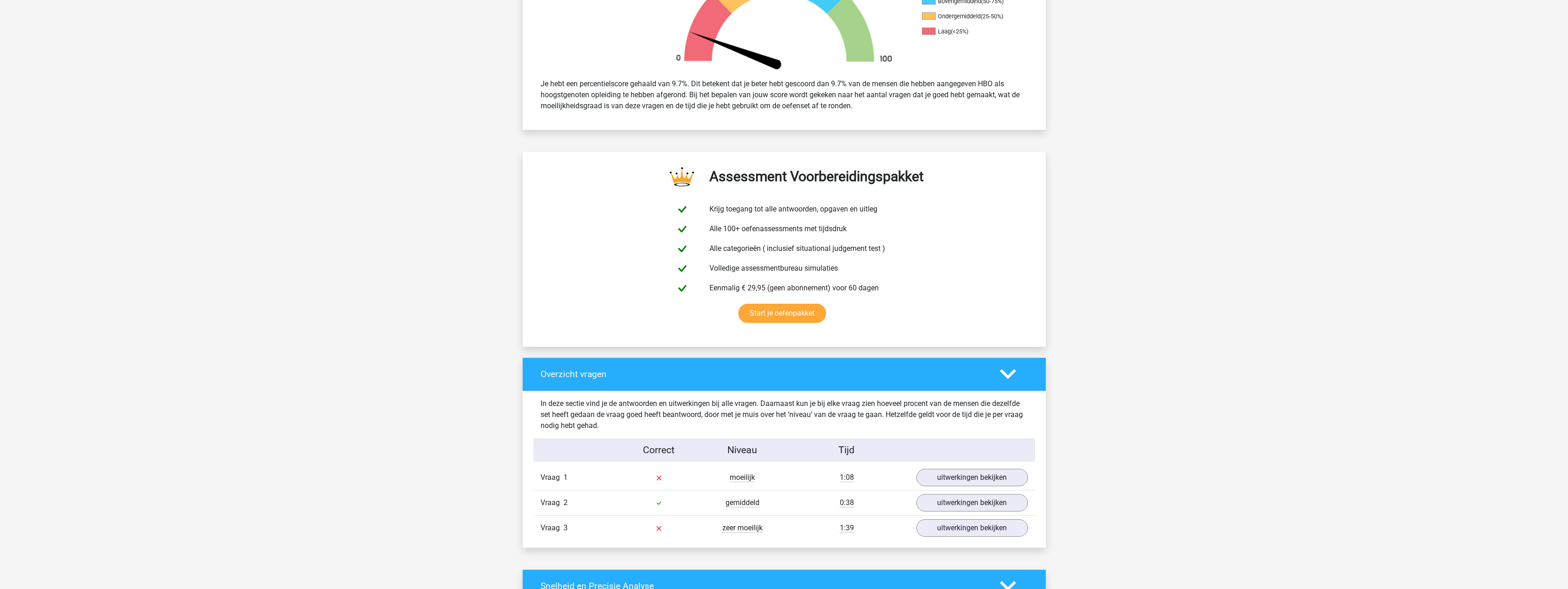
scroll to position [367, 0]
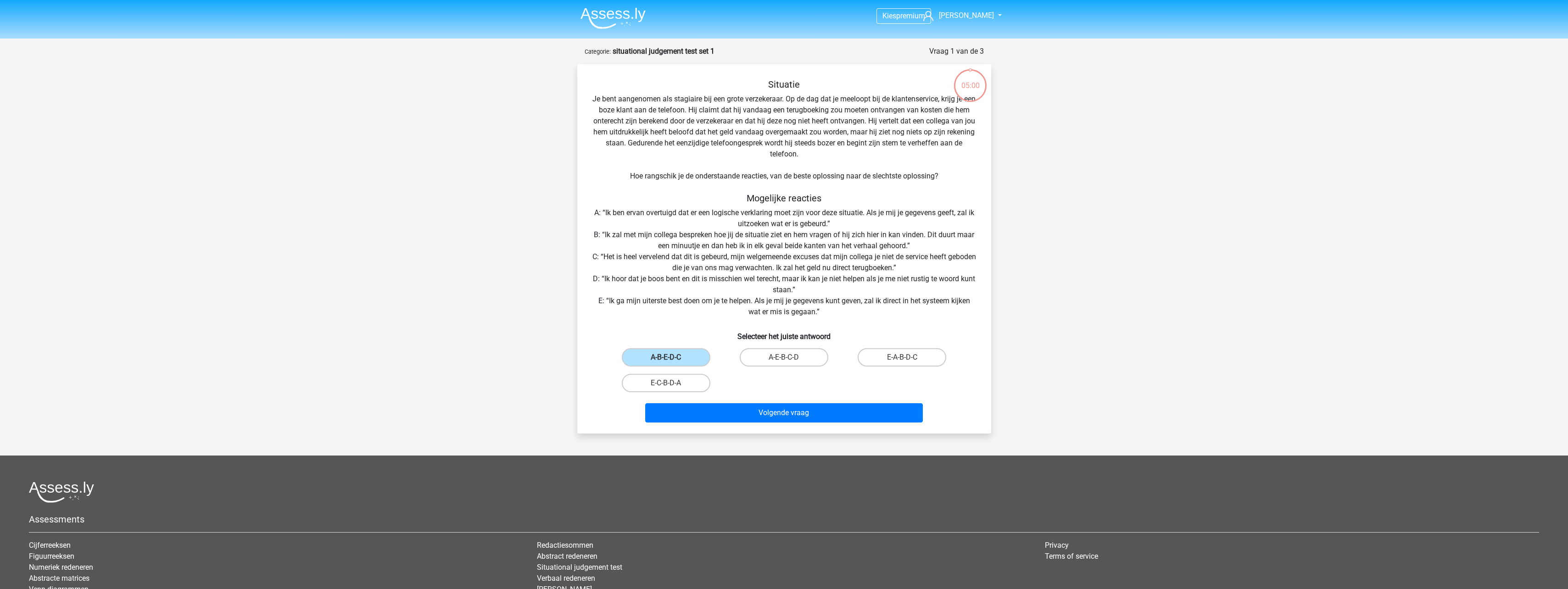
scroll to position [46, 0]
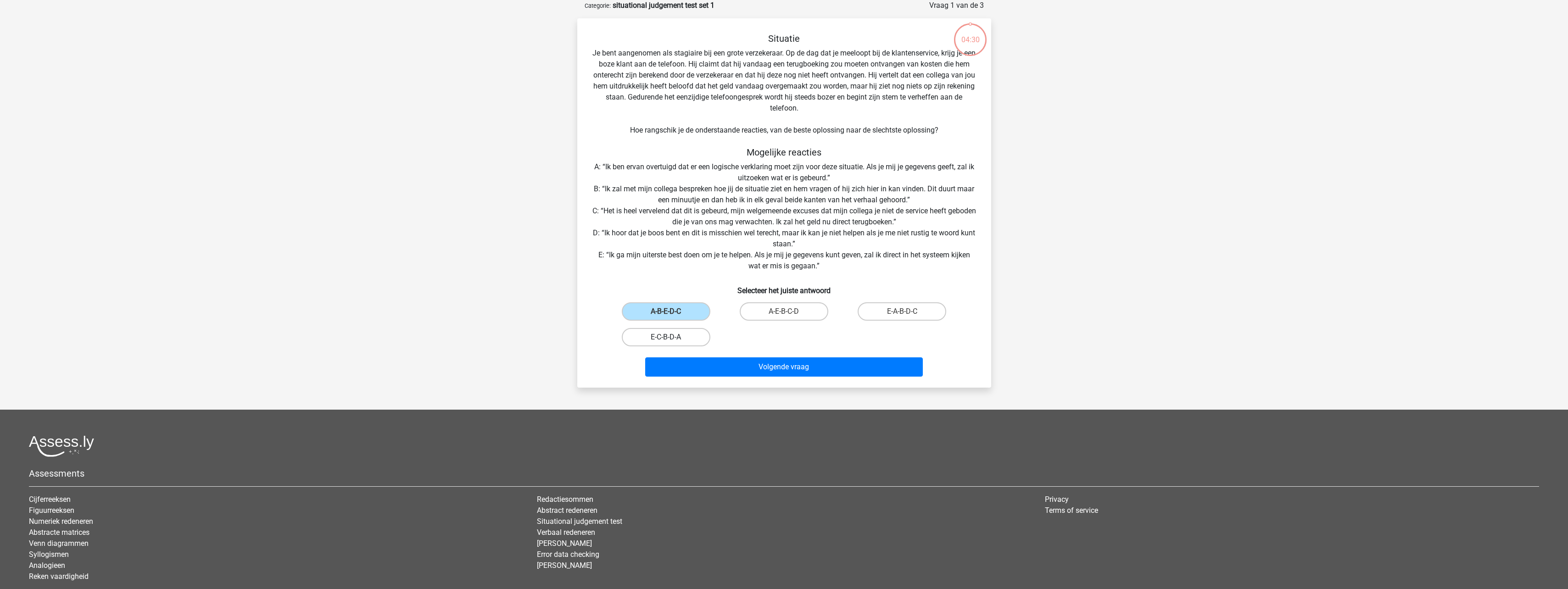
click at [681, 340] on label "E-C-B-D-A" at bounding box center [666, 337] width 89 height 18
click at [672, 340] on input "E-C-B-D-A" at bounding box center [669, 340] width 6 height 6
radio input "true"
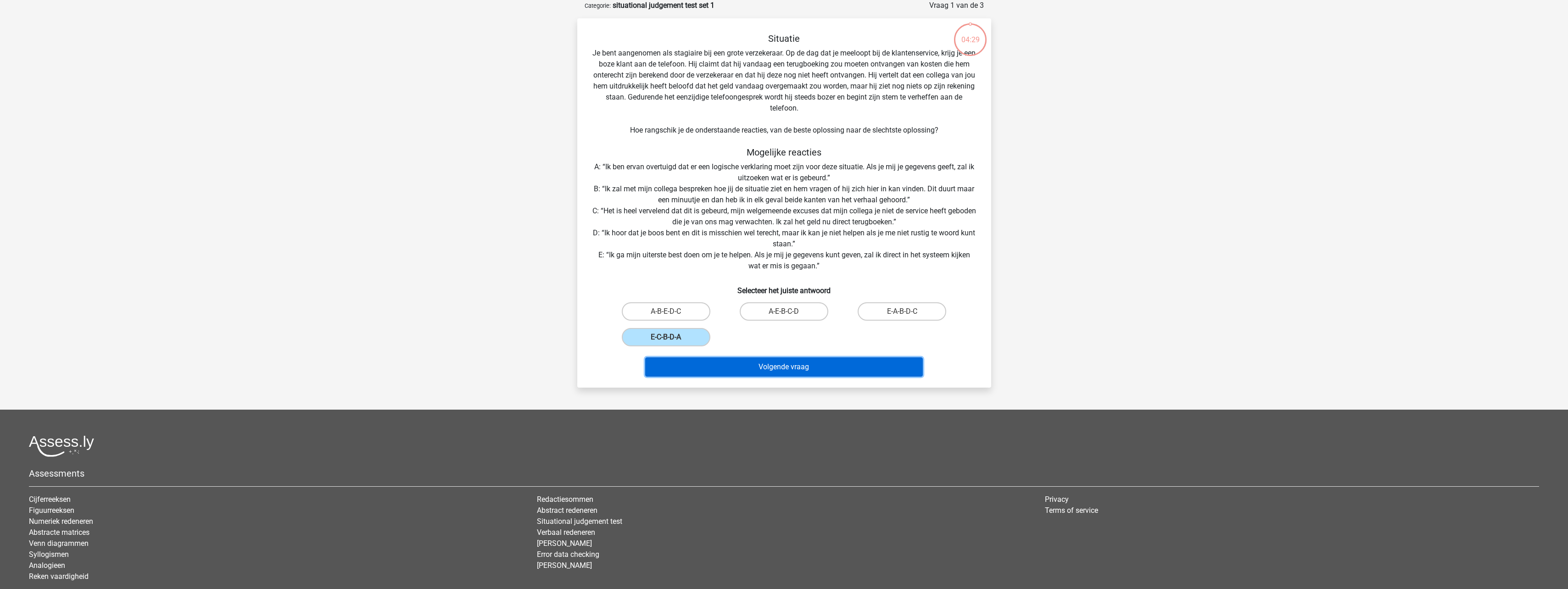
click at [805, 367] on button "Volgende vraag" at bounding box center [784, 366] width 278 height 19
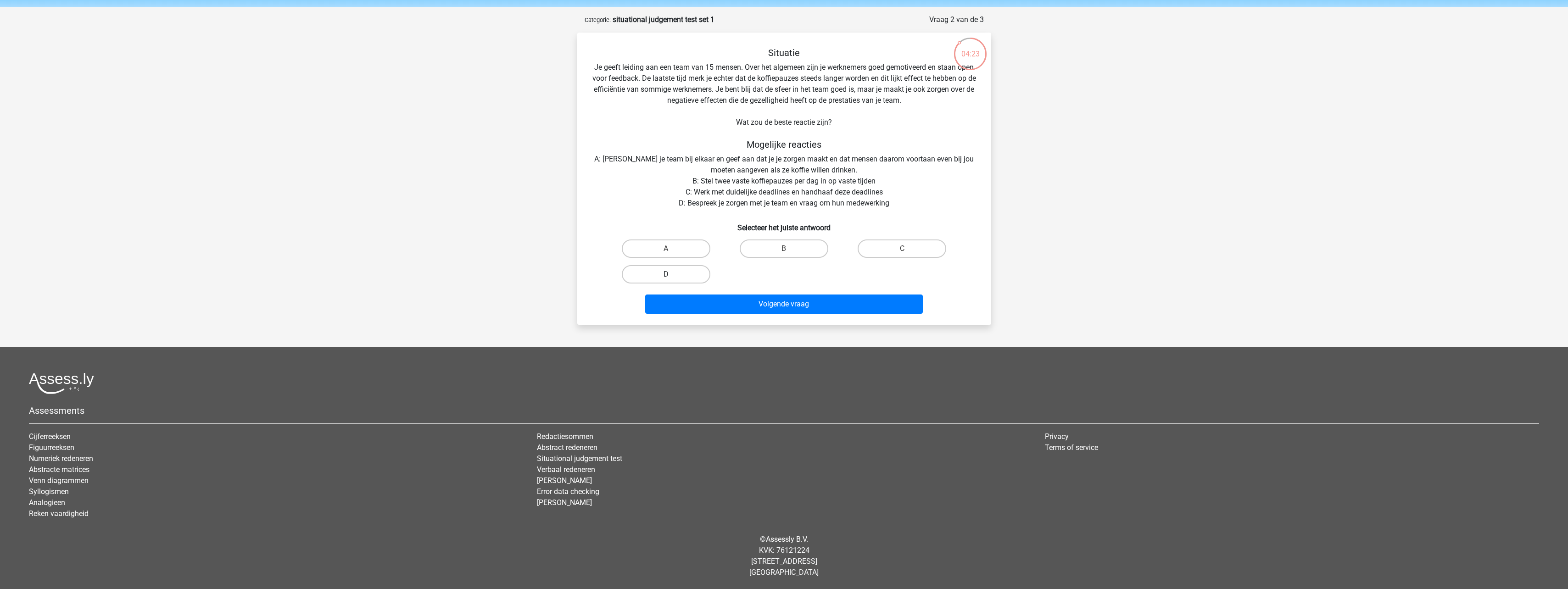
click at [679, 281] on label "D" at bounding box center [666, 274] width 89 height 18
click at [672, 280] on input "D" at bounding box center [669, 277] width 6 height 6
radio input "true"
click at [812, 308] on button "Volgende vraag" at bounding box center [784, 304] width 278 height 19
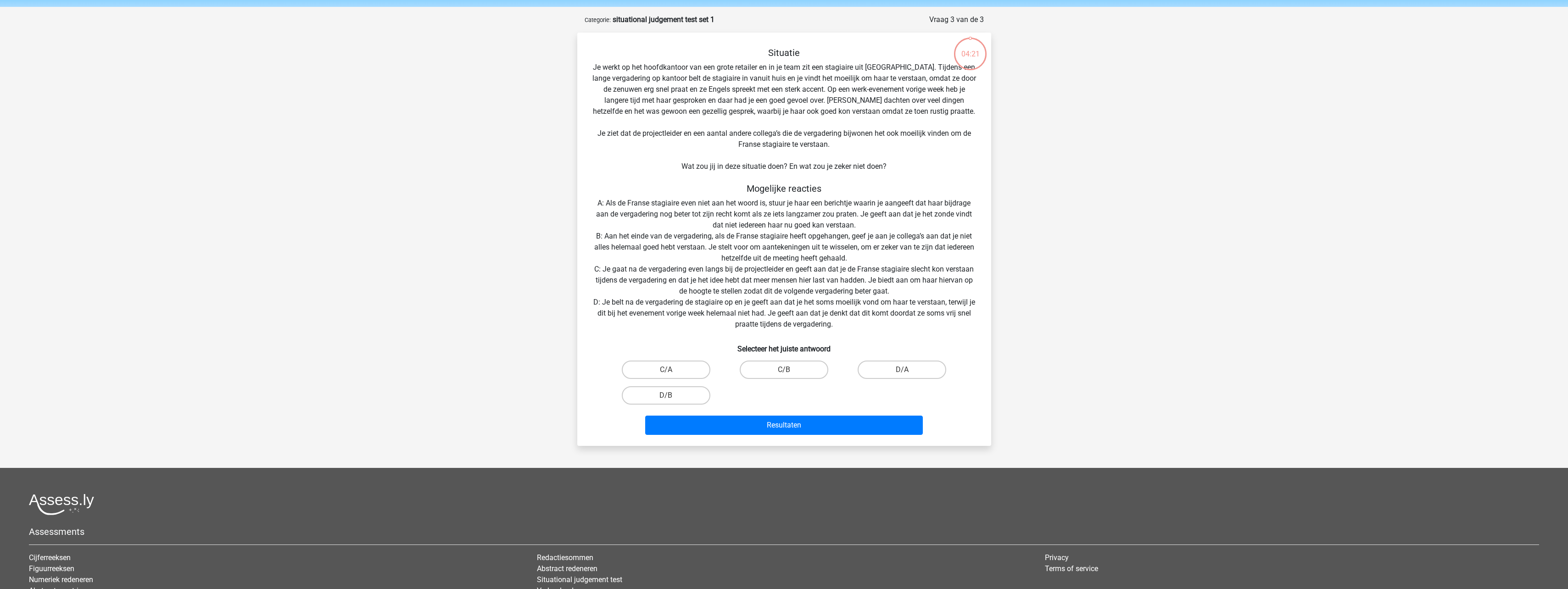
scroll to position [46, 0]
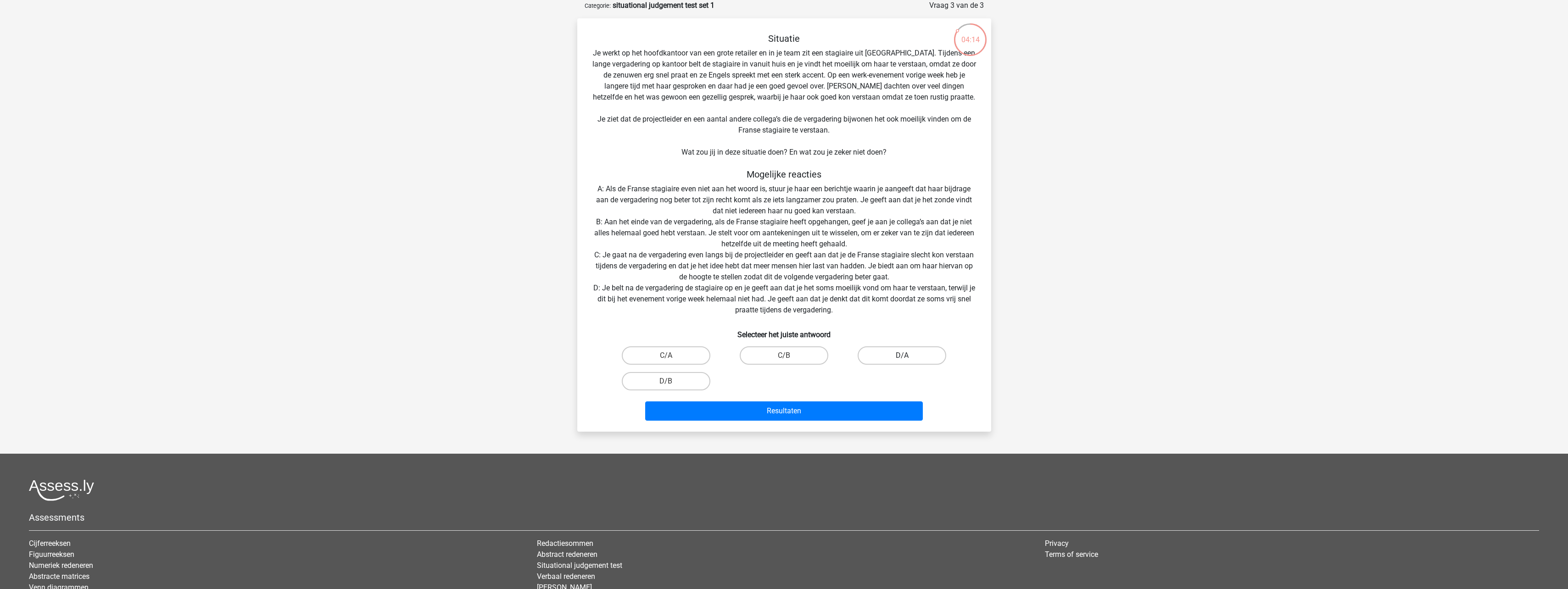
click at [908, 355] on label "D/A" at bounding box center [902, 355] width 89 height 18
click at [908, 355] on input "D/A" at bounding box center [905, 358] width 6 height 6
radio input "true"
click at [847, 414] on button "Resultaten" at bounding box center [784, 410] width 278 height 19
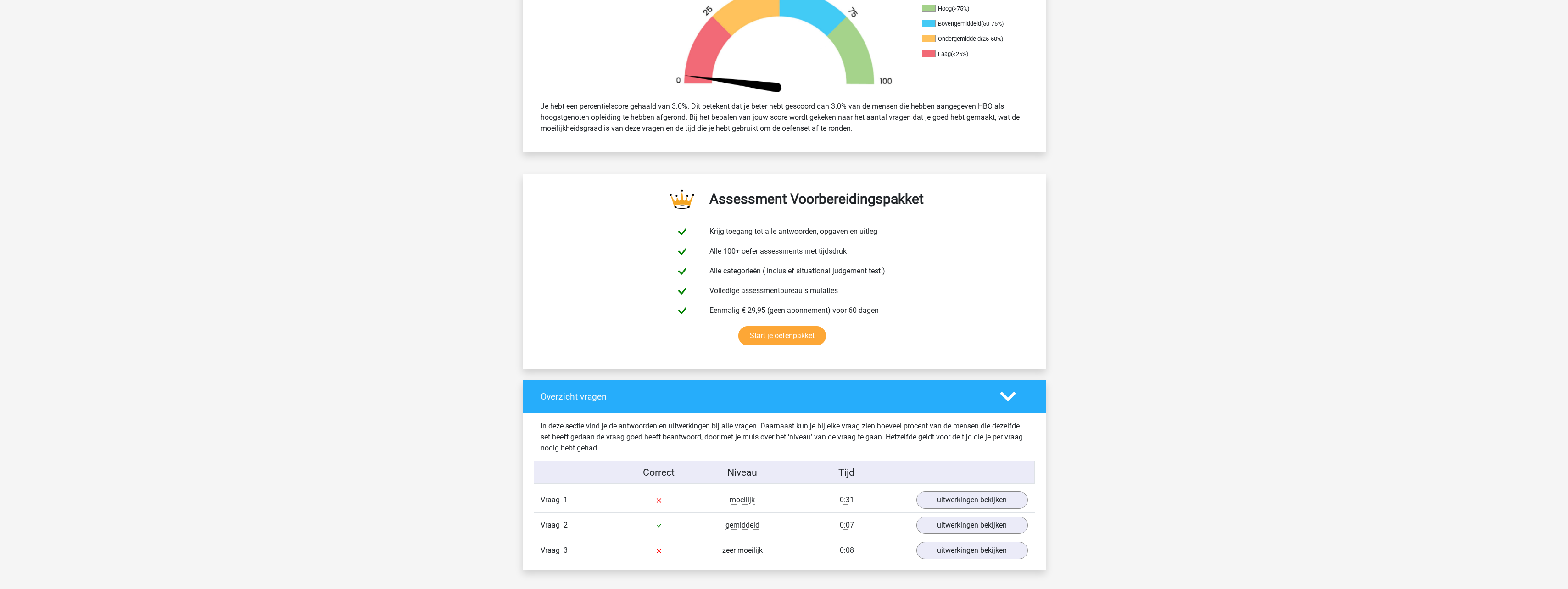
scroll to position [321, 0]
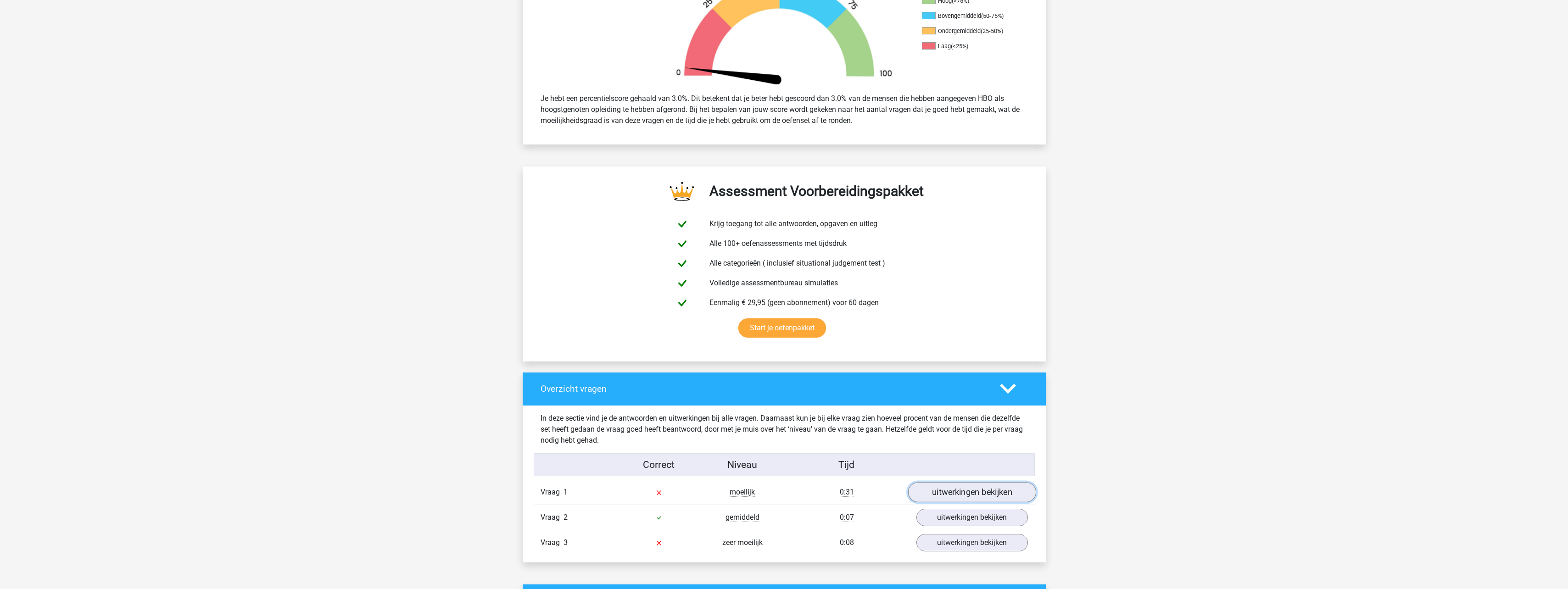
click at [982, 487] on link "uitwerkingen bekijken" at bounding box center [971, 492] width 128 height 20
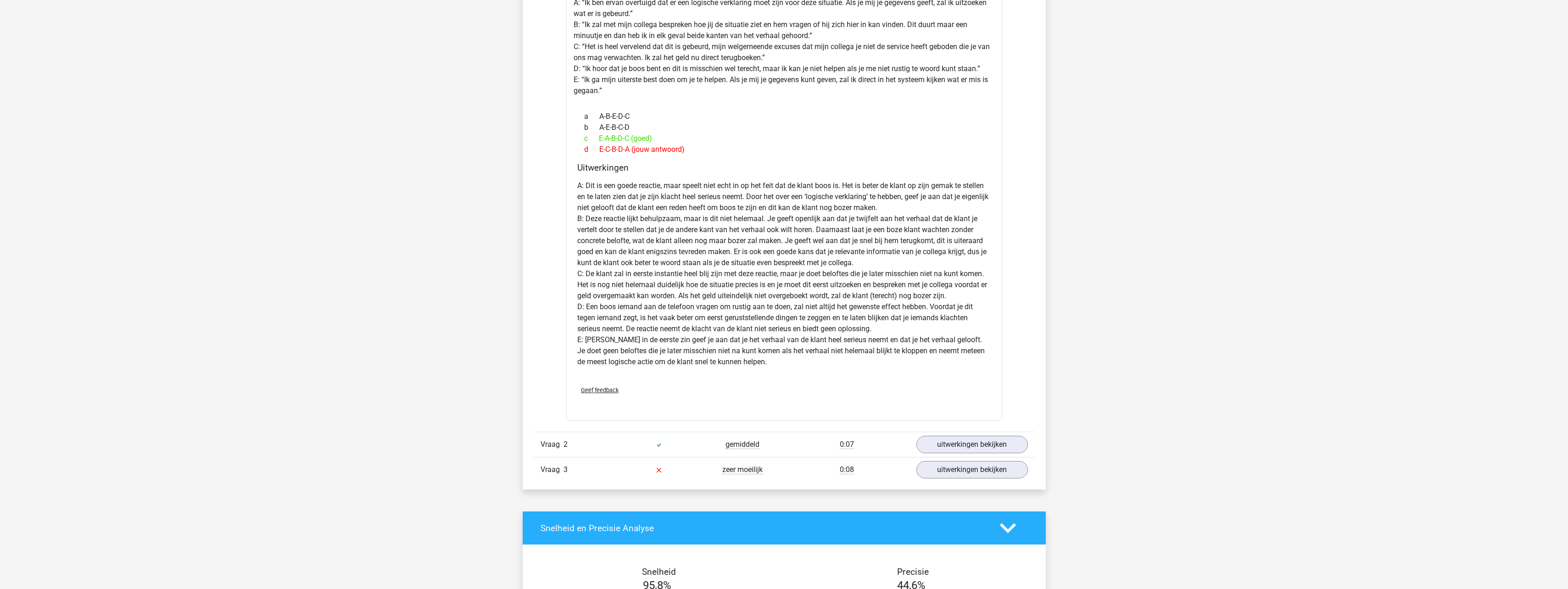
scroll to position [963, 0]
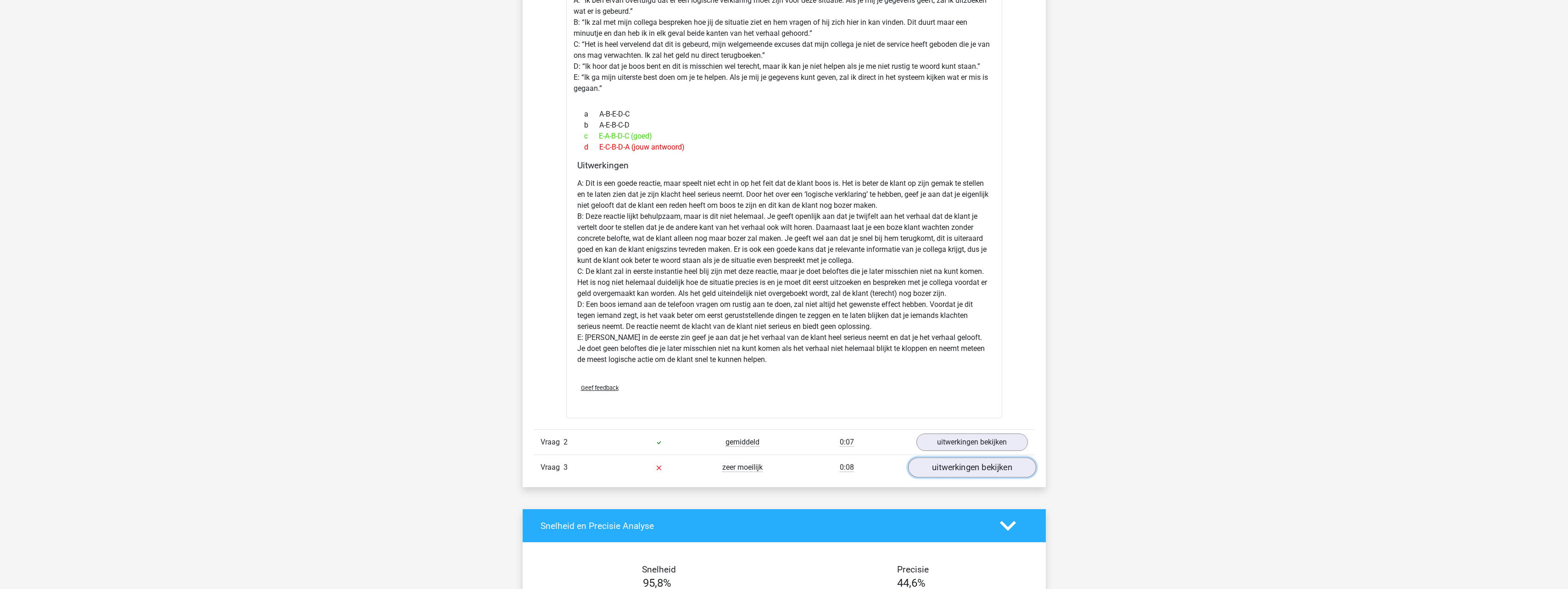
click at [951, 465] on link "uitwerkingen bekijken" at bounding box center [971, 467] width 128 height 20
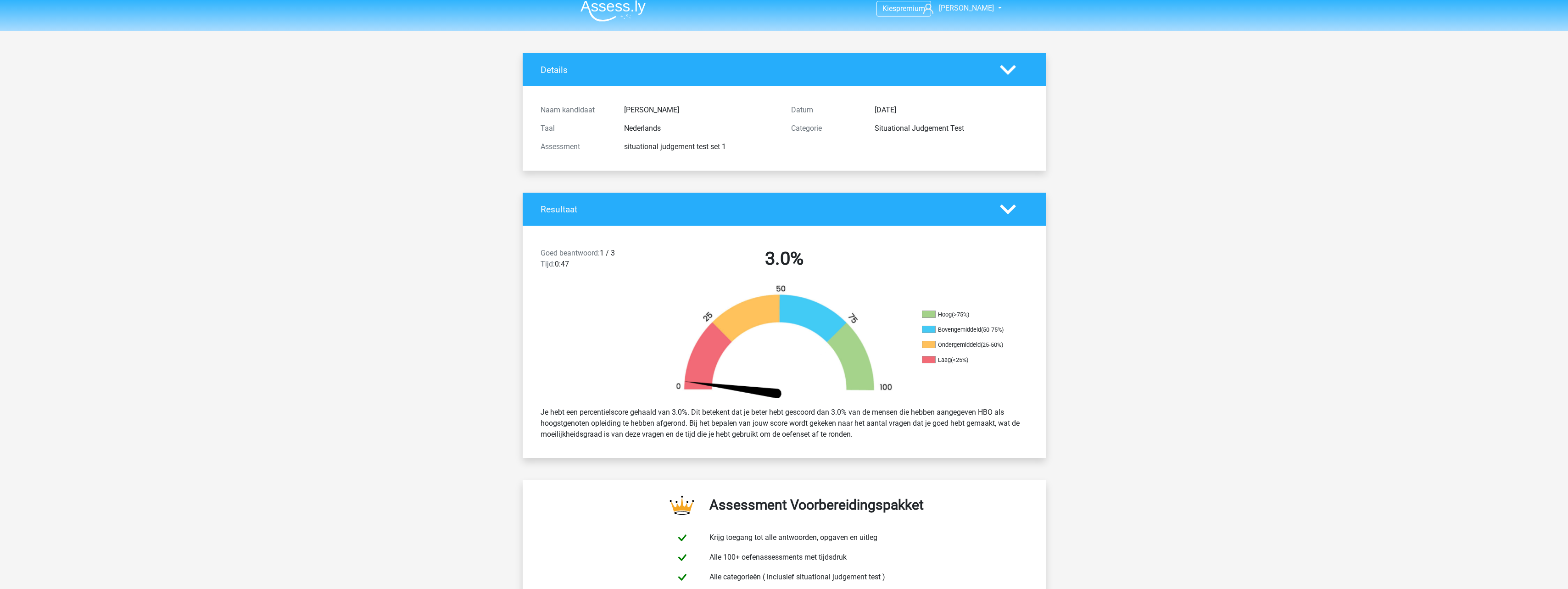
scroll to position [0, 0]
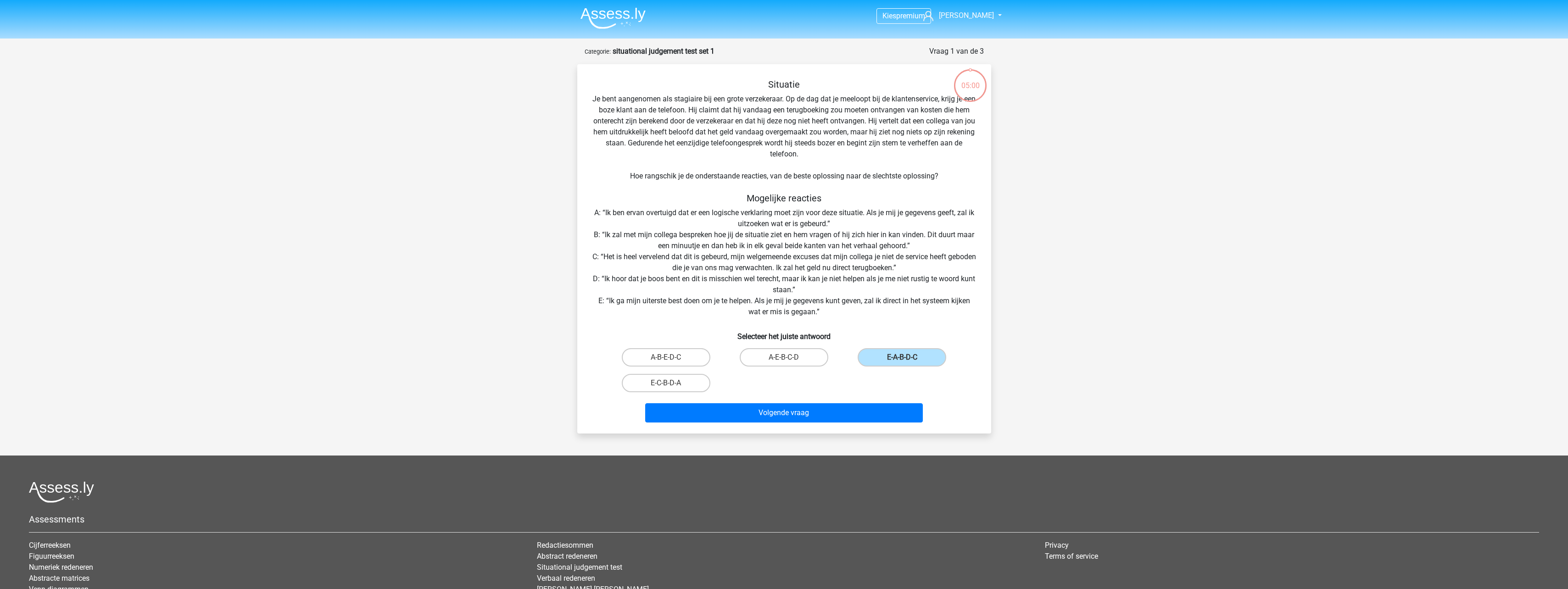
scroll to position [46, 0]
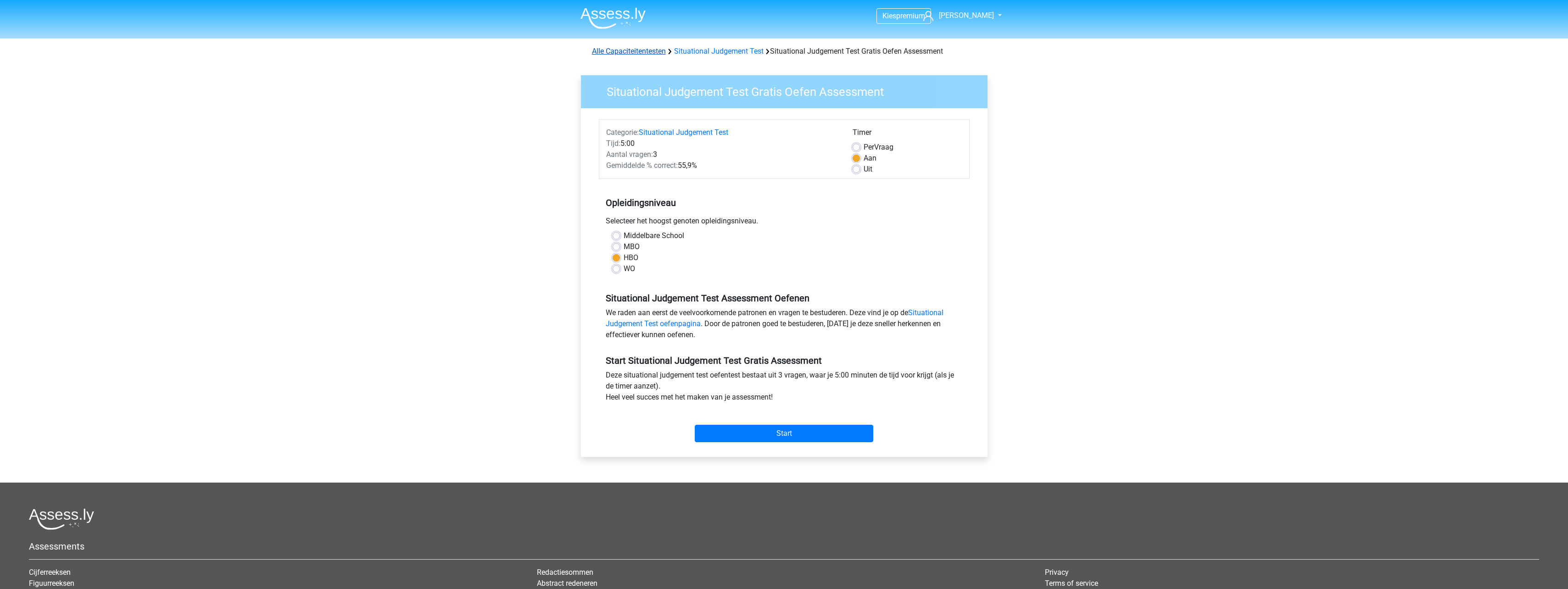
click at [635, 55] on link "Alle Capaciteitentesten" at bounding box center [629, 51] width 74 height 8
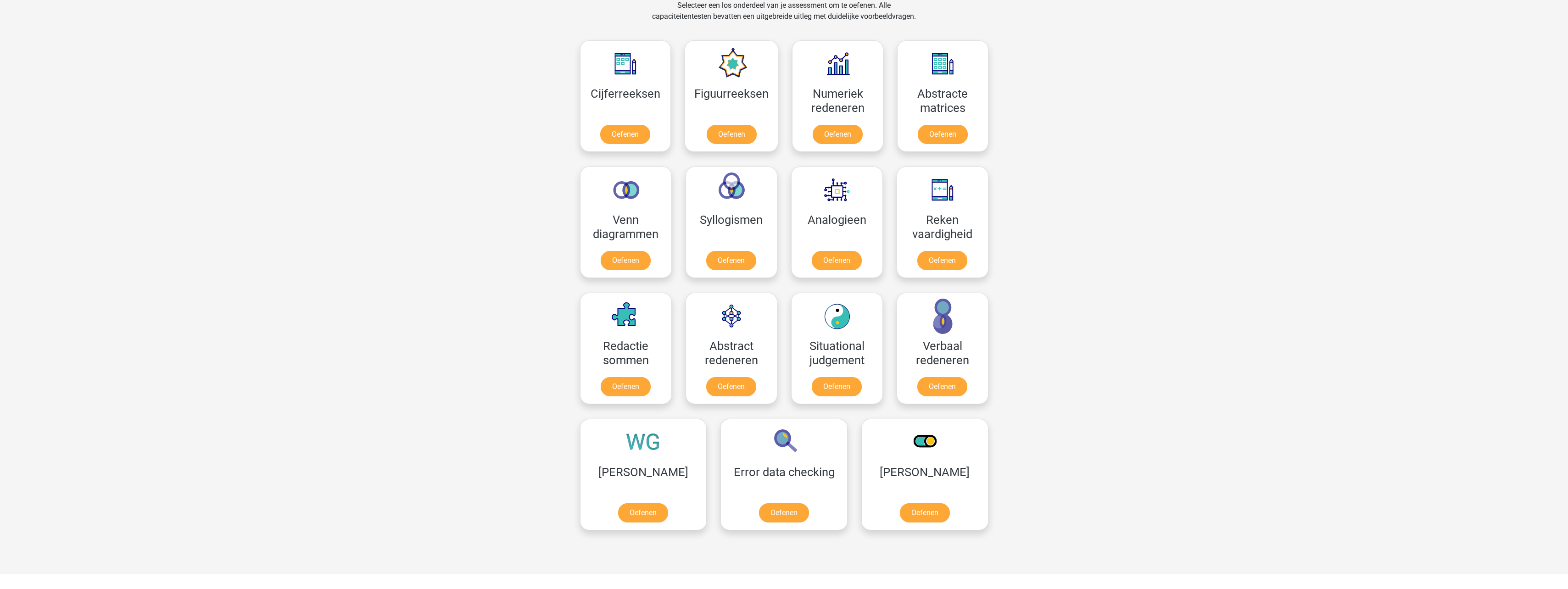
scroll to position [390, 0]
click at [758, 505] on link "Oefenen" at bounding box center [784, 515] width 53 height 20
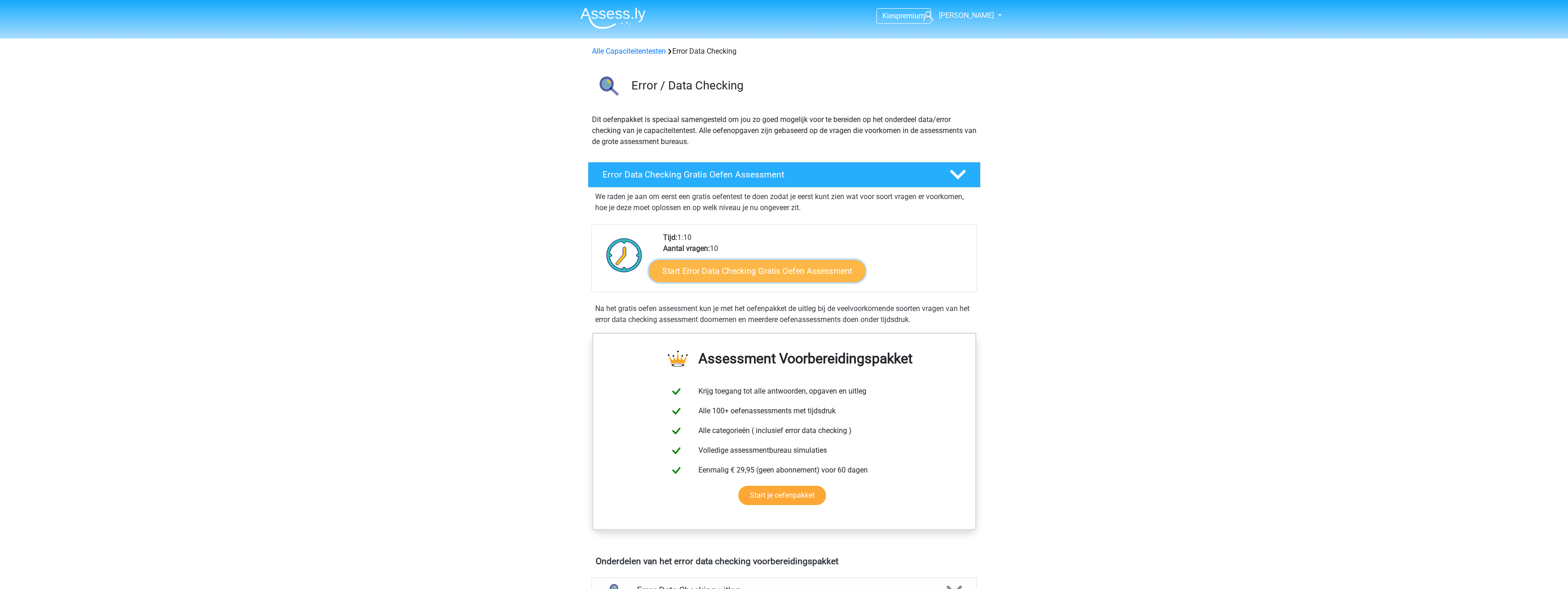
click at [737, 271] on link "Start Error Data Checking Gratis Oefen Assessment" at bounding box center [756, 271] width 216 height 22
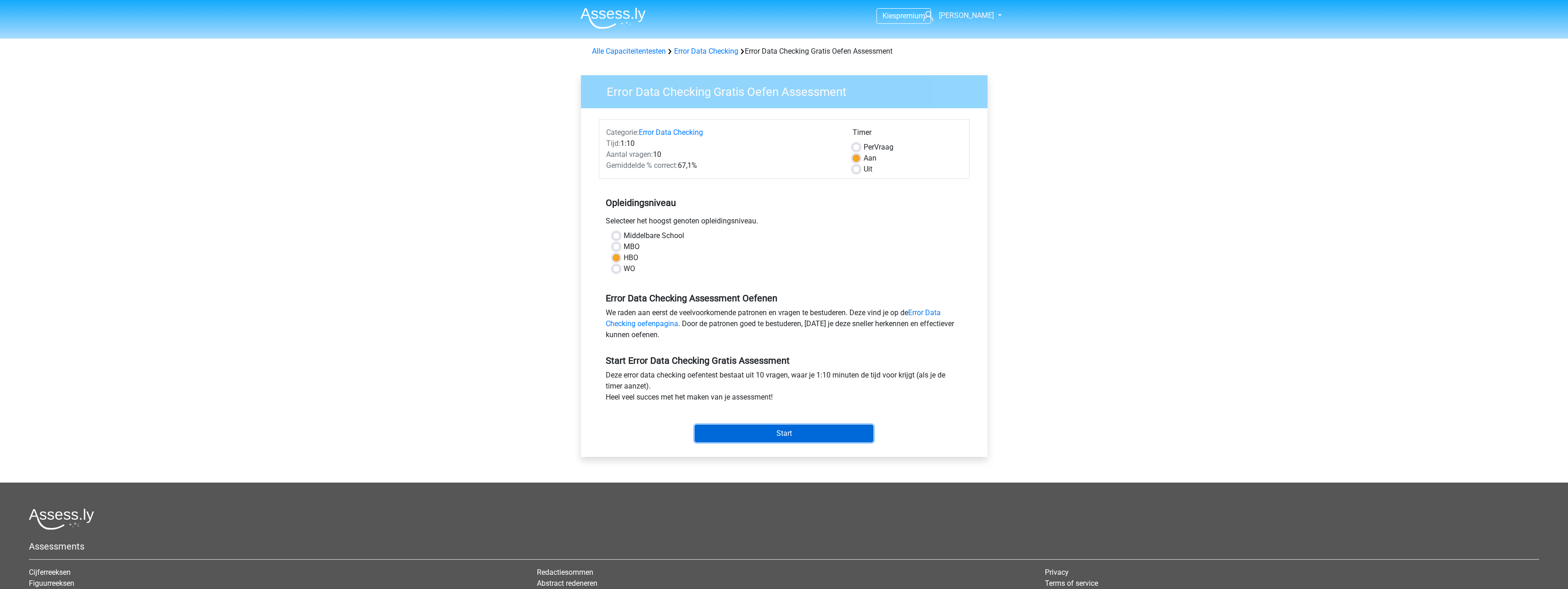
click at [796, 435] on input "Start" at bounding box center [784, 433] width 179 height 18
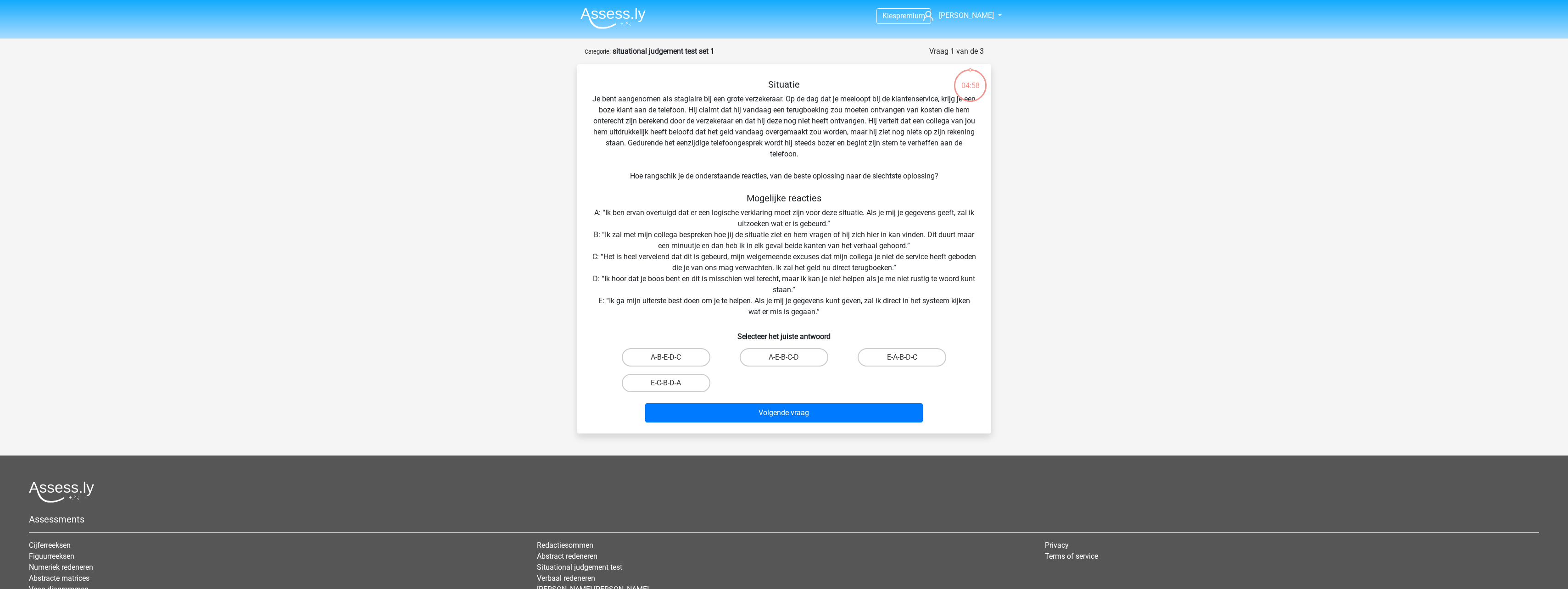
click at [593, 9] on img at bounding box center [613, 18] width 65 height 22
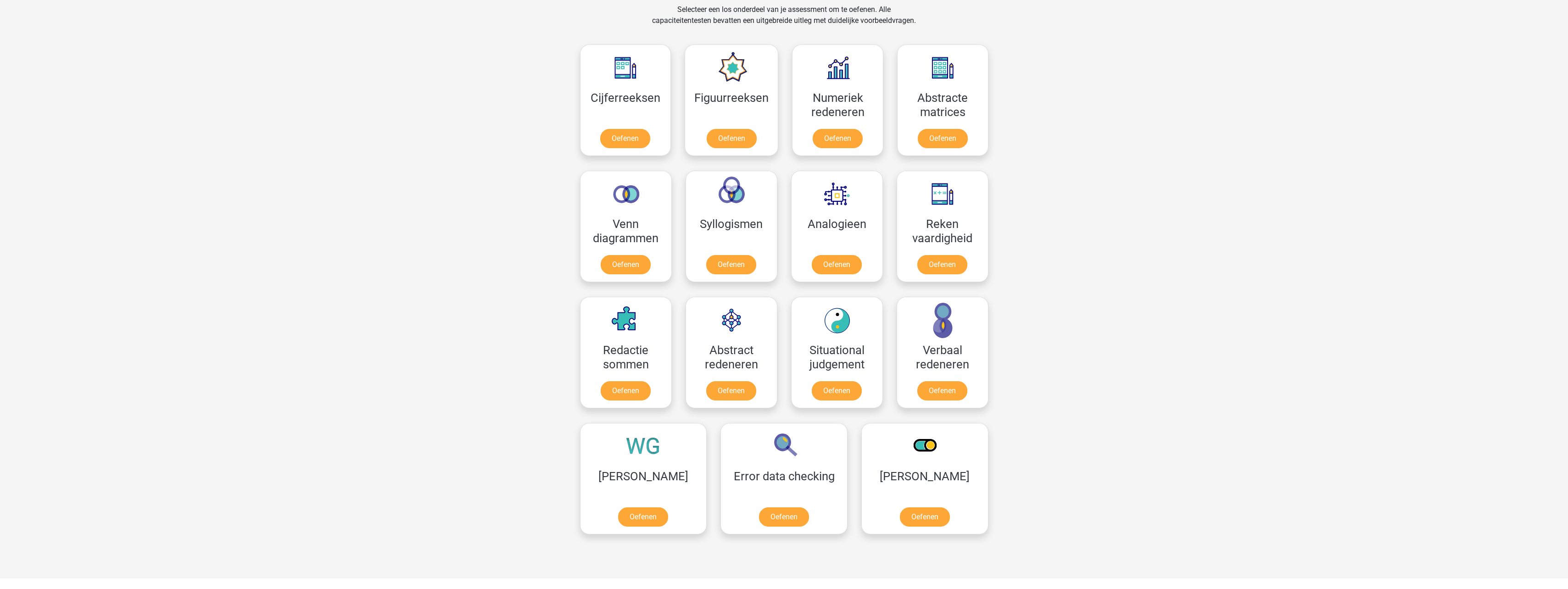
scroll to position [413, 0]
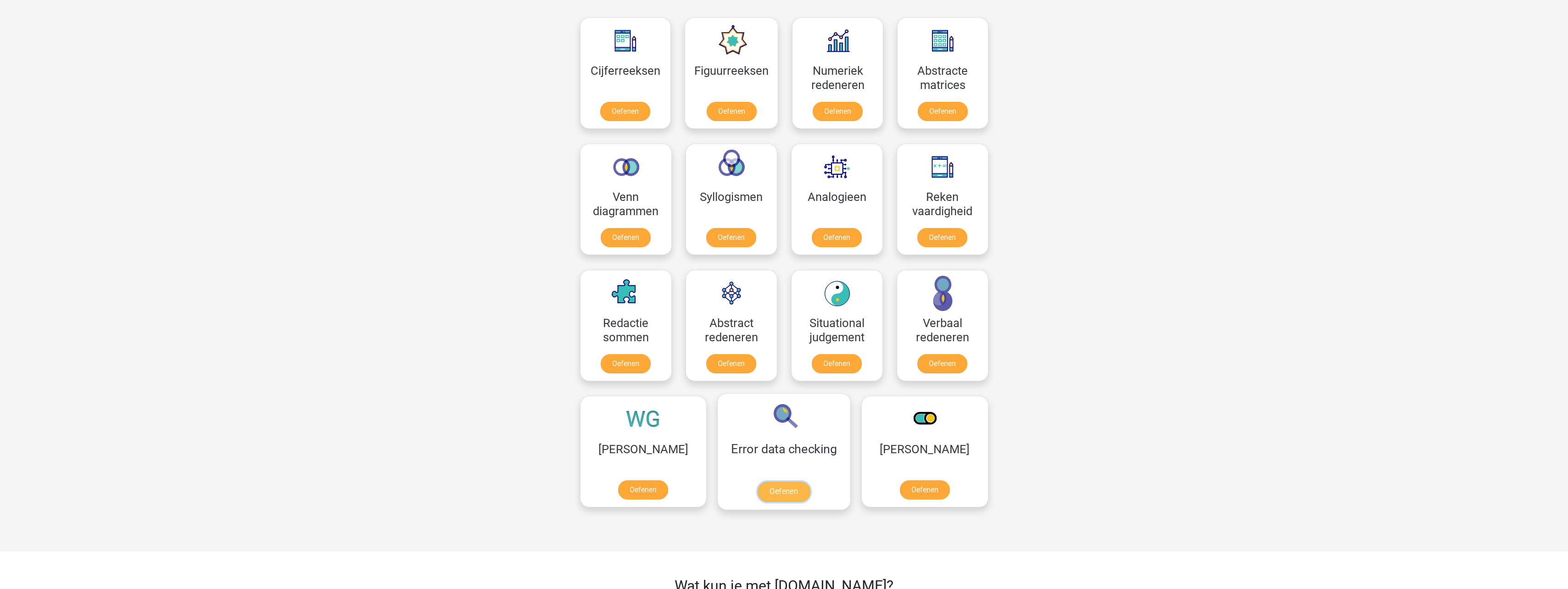
click at [758, 481] on link "Oefenen" at bounding box center [784, 491] width 53 height 20
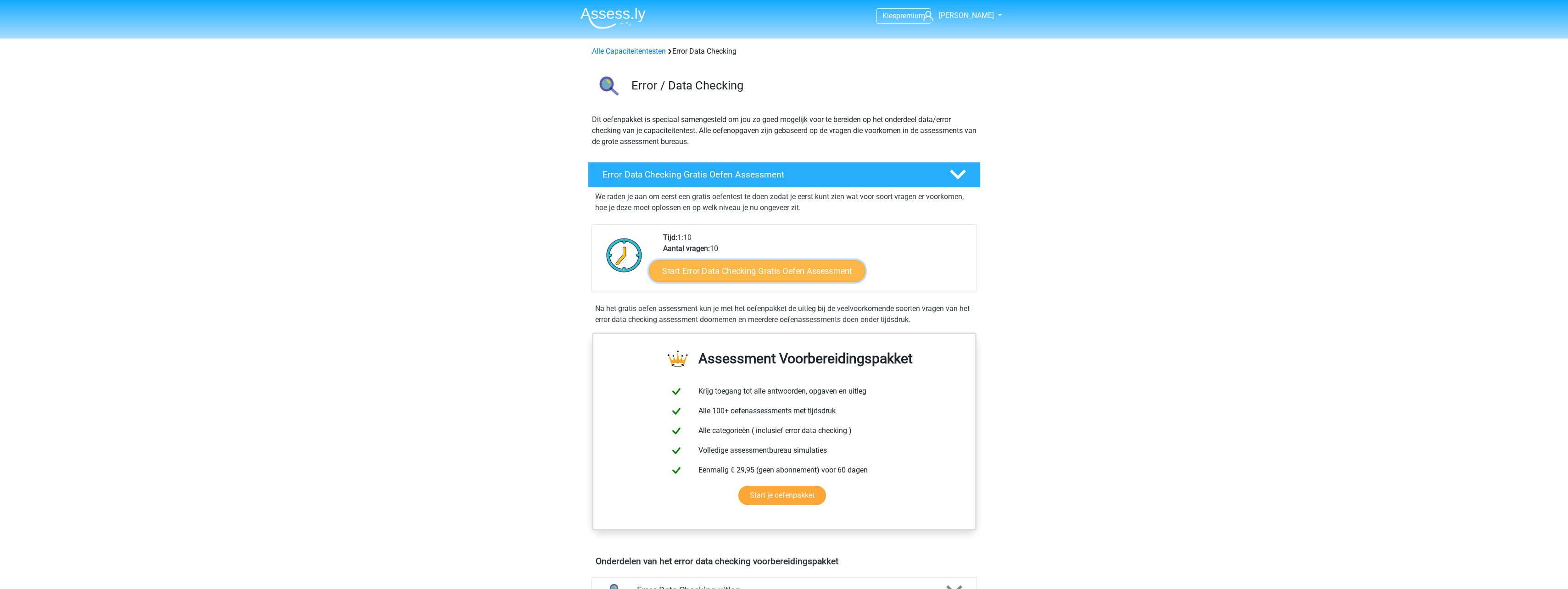
click at [762, 269] on link "Start Error Data Checking Gratis Oefen Assessment" at bounding box center [756, 271] width 216 height 22
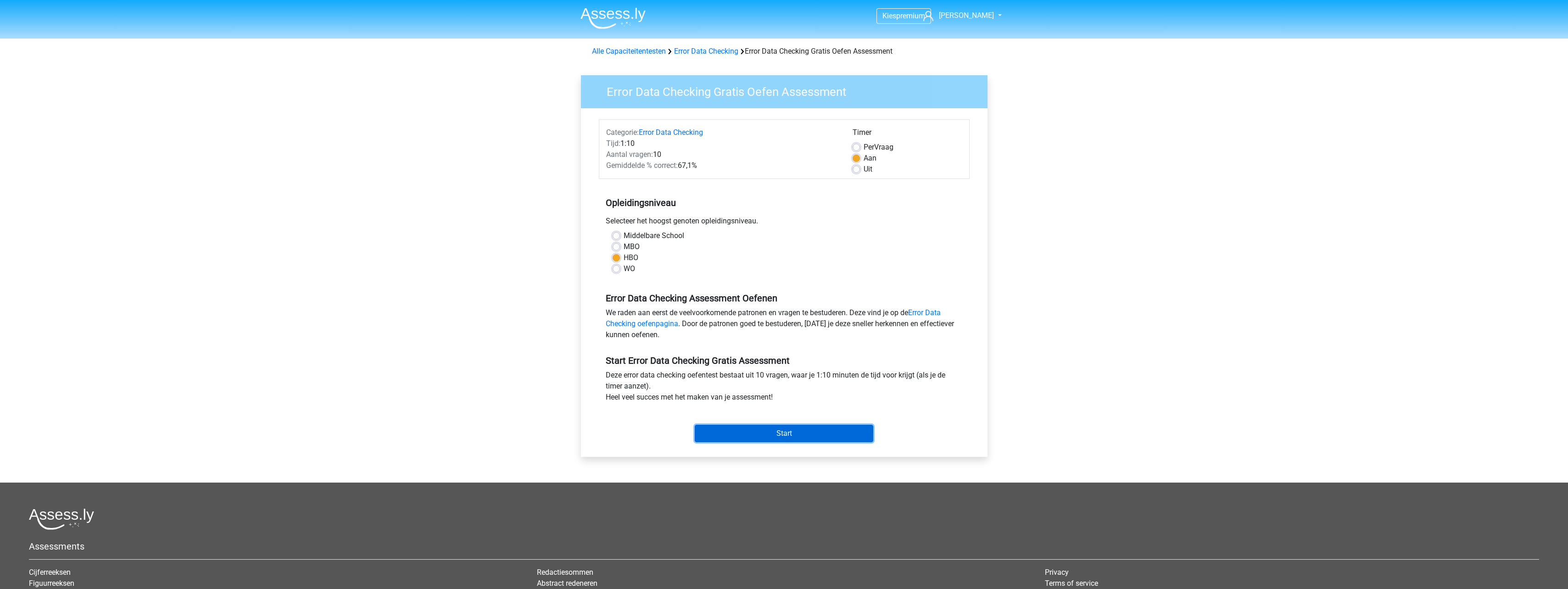
click at [848, 430] on input "Start" at bounding box center [784, 433] width 179 height 18
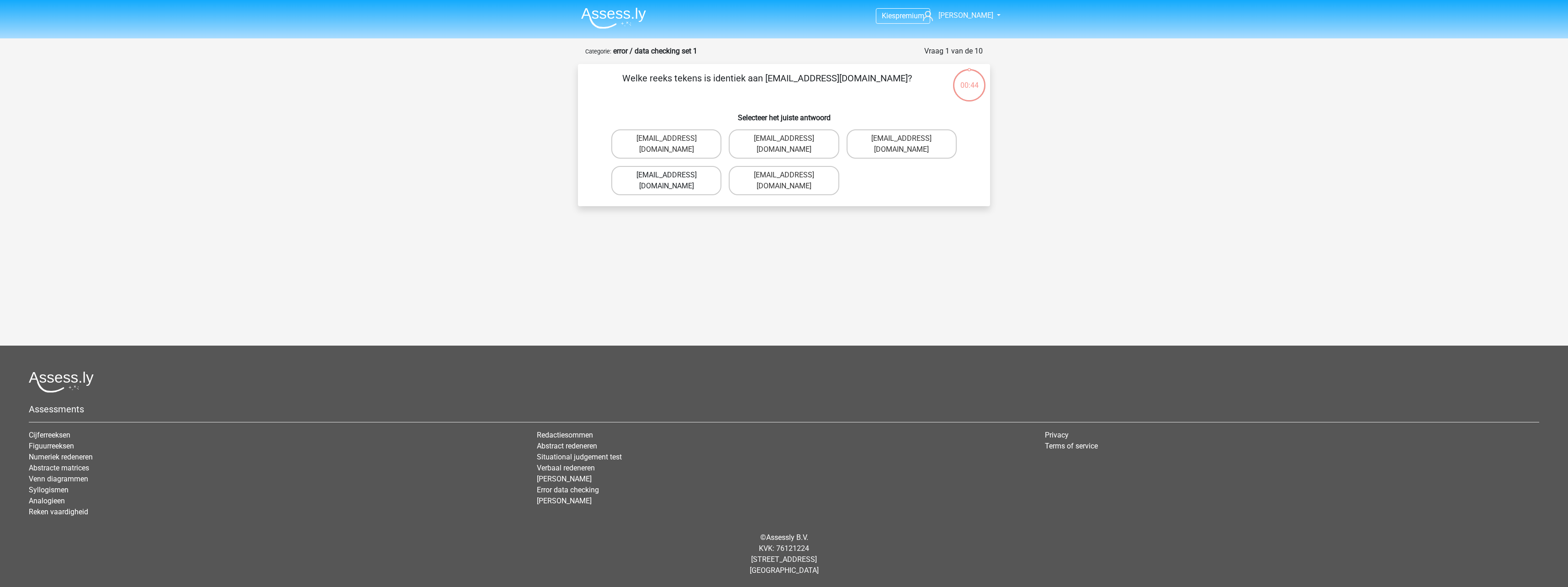
click at [701, 168] on label "[EMAIL_ADDRESS][DOMAIN_NAME]" at bounding box center [666, 180] width 110 height 29
click at [672, 175] on input "[EMAIL_ADDRESS][DOMAIN_NAME]" at bounding box center [669, 178] width 6 height 6
radio input "true"
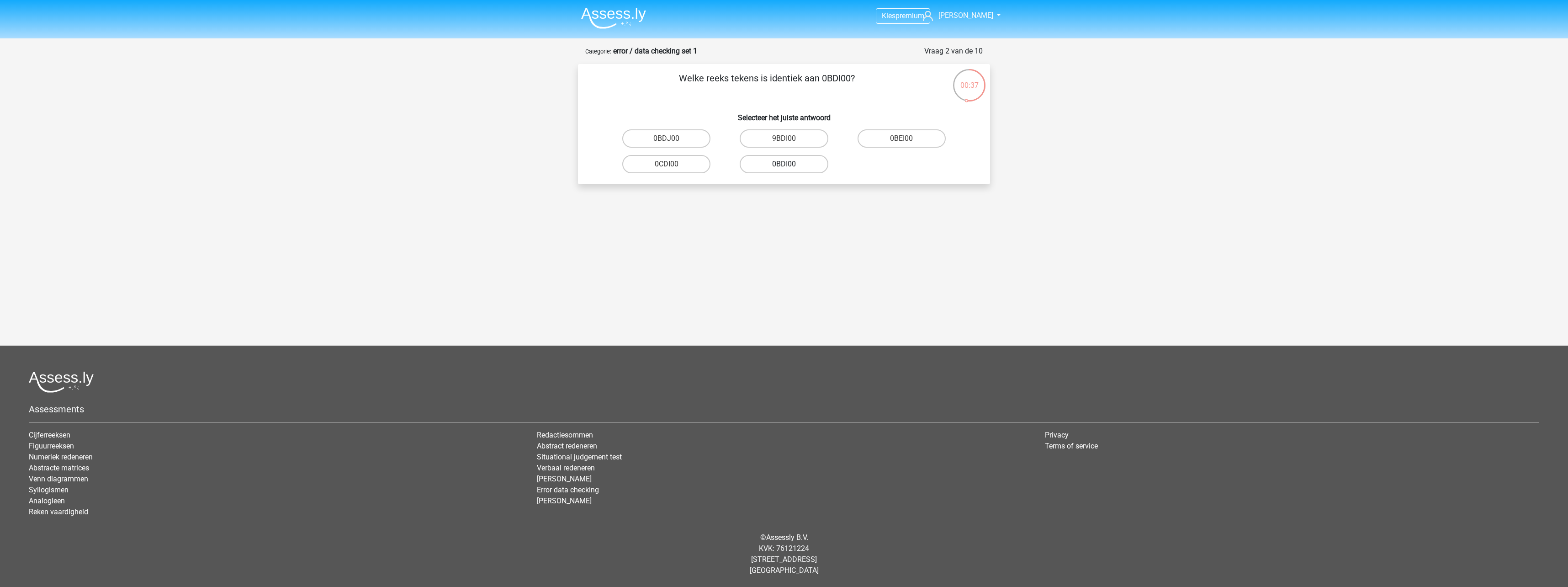
click at [767, 167] on label "0BDI00" at bounding box center [784, 164] width 88 height 18
click at [784, 167] on input "0BDI00" at bounding box center [786, 166] width 6 height 6
radio input "true"
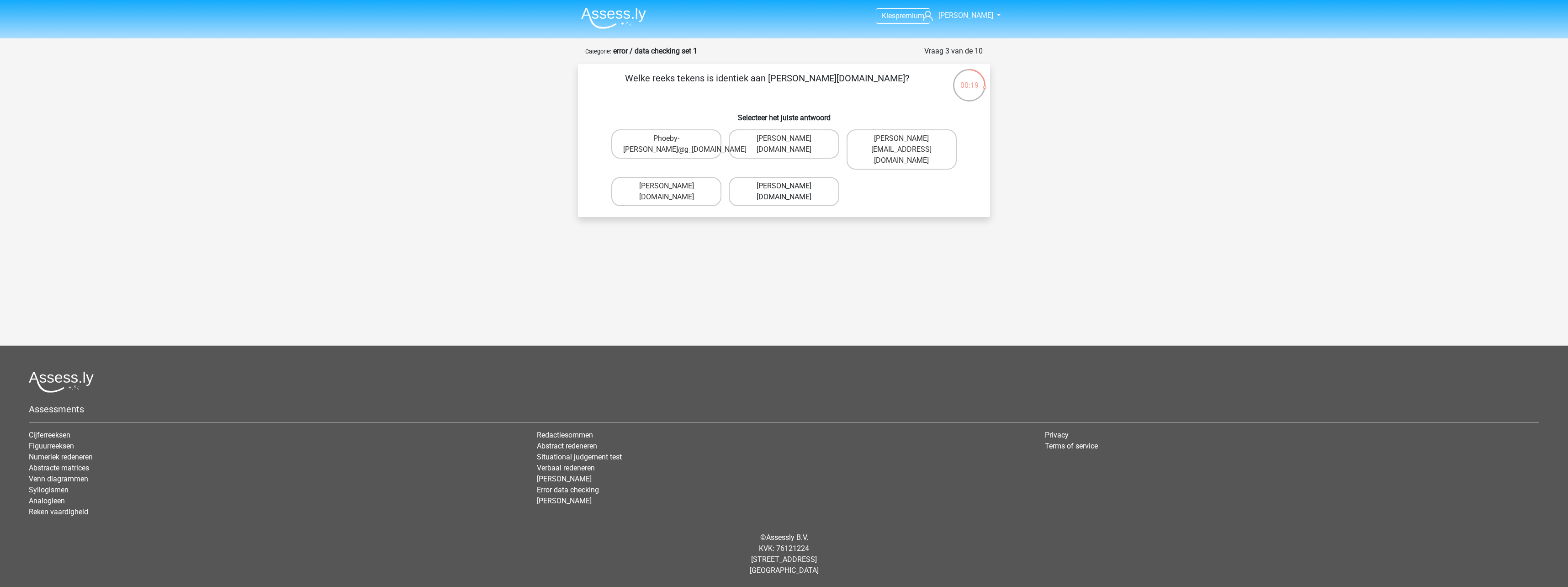
click at [771, 190] on label "[PERSON_NAME][DOMAIN_NAME]" at bounding box center [784, 191] width 110 height 29
click at [784, 190] on input "Phoebe-Patterson@g_mail.gl" at bounding box center [786, 189] width 6 height 6
radio input "true"
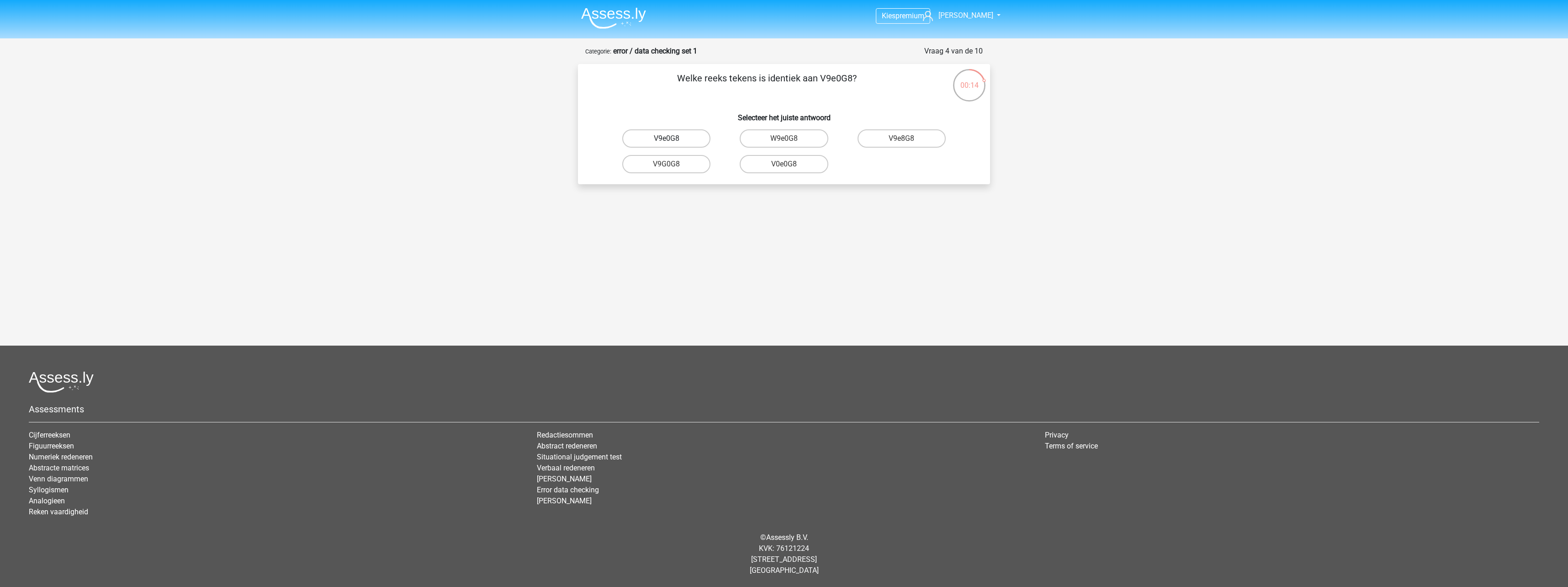
click at [700, 143] on label "V9e0G8" at bounding box center [666, 139] width 88 height 18
click at [672, 143] on input "V9e0G8" at bounding box center [669, 141] width 6 height 6
radio input "true"
click at [786, 141] on input "91051S" at bounding box center [786, 141] width 6 height 6
radio input "true"
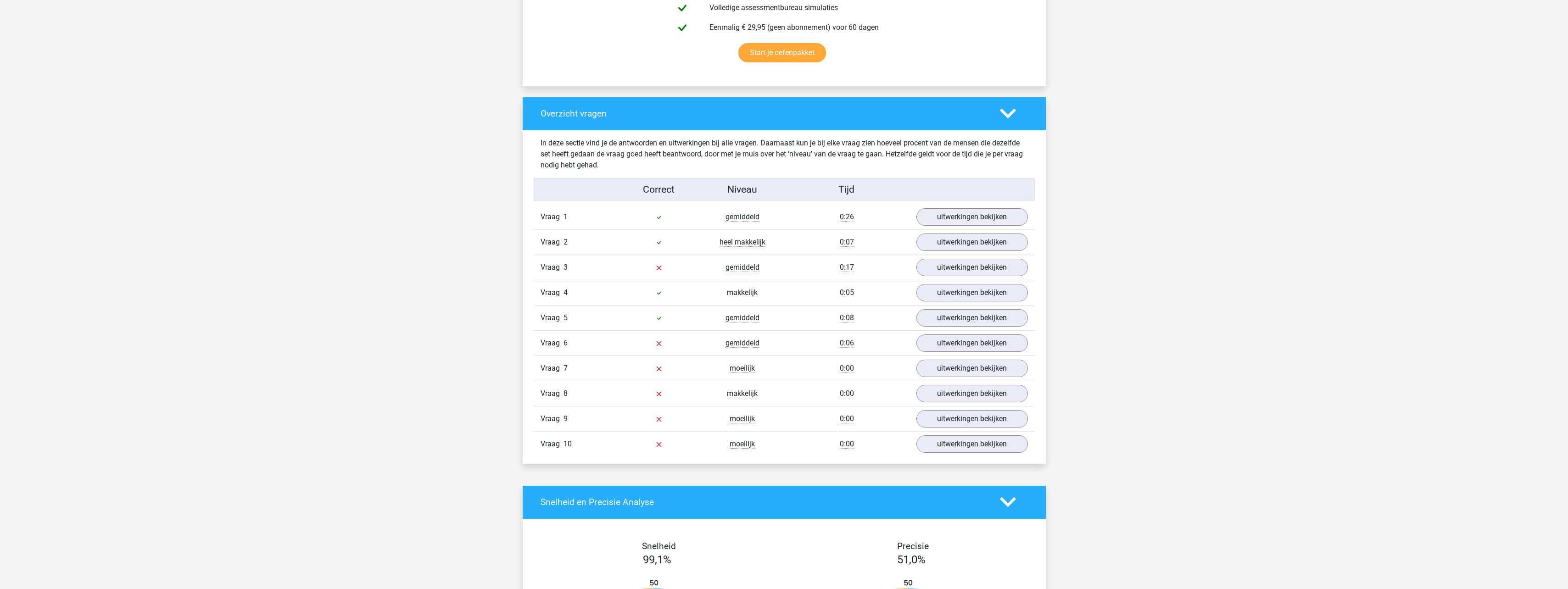
scroll to position [551, 0]
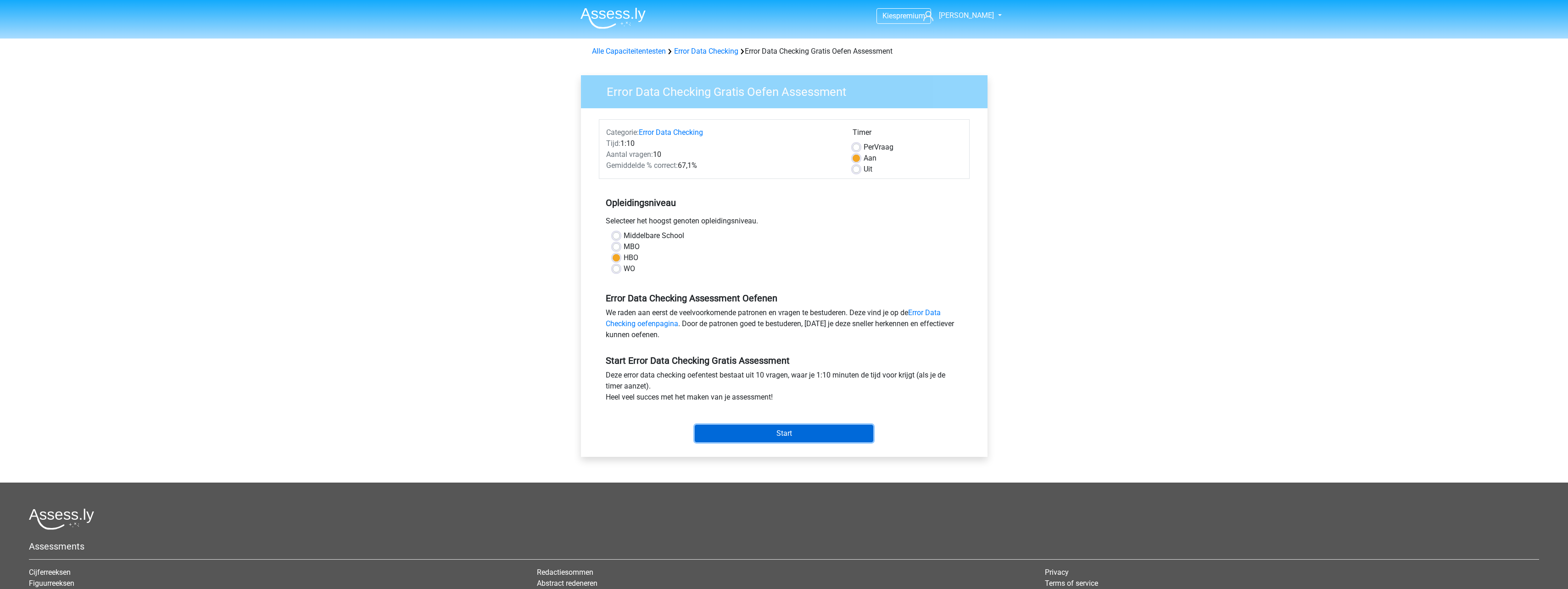
click at [797, 438] on input "Start" at bounding box center [784, 433] width 179 height 18
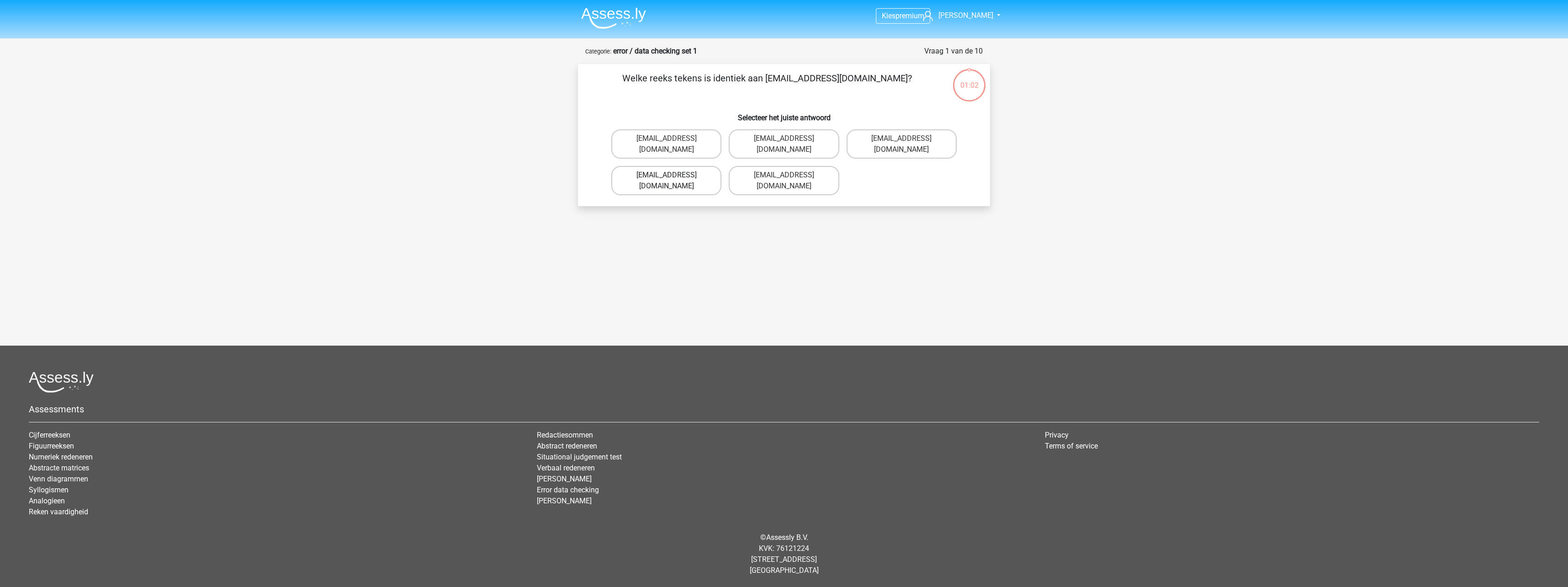
click at [684, 166] on label "[EMAIL_ADDRESS][DOMAIN_NAME]" at bounding box center [666, 180] width 110 height 29
click at [672, 175] on input "[EMAIL_ADDRESS][DOMAIN_NAME]" at bounding box center [669, 178] width 6 height 6
radio input "true"
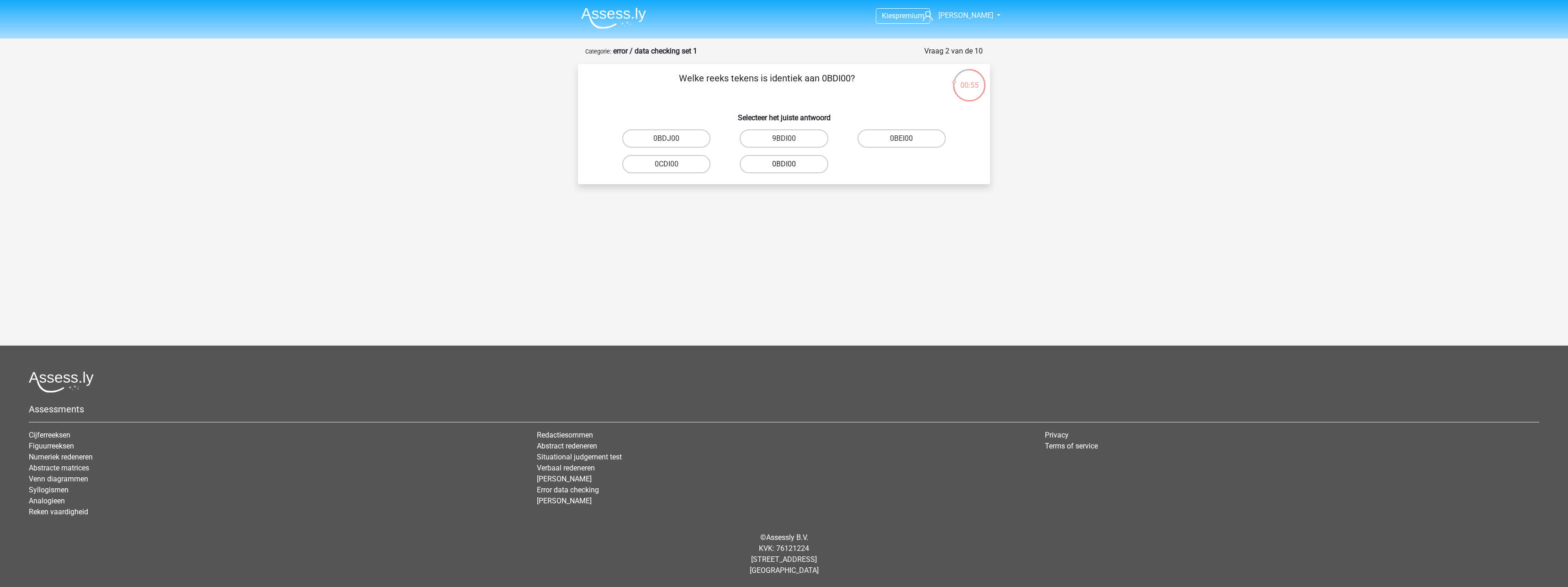
click at [806, 169] on label "0BDI00" at bounding box center [784, 164] width 88 height 18
click at [790, 169] on input "0BDI00" at bounding box center [786, 166] width 6 height 6
radio input "true"
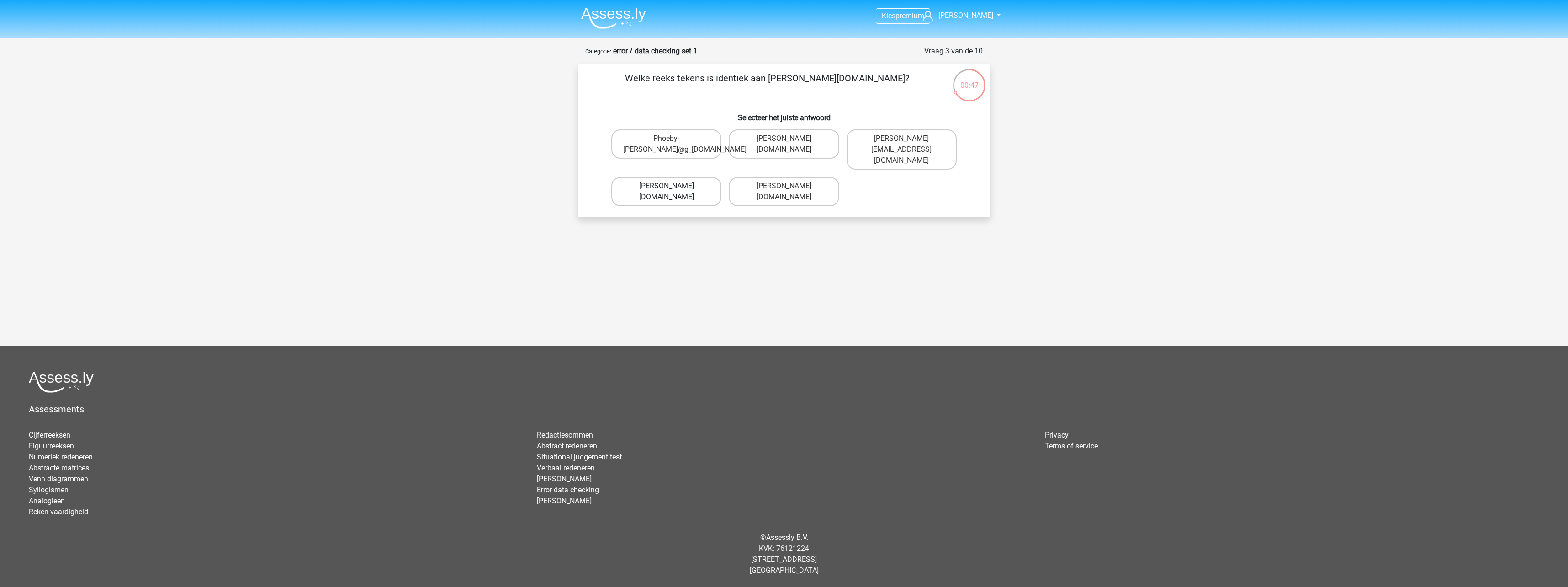
click at [701, 190] on label "[PERSON_NAME][DOMAIN_NAME]" at bounding box center [666, 191] width 110 height 29
click at [672, 190] on input "[PERSON_NAME][DOMAIN_NAME]" at bounding box center [669, 189] width 6 height 6
radio input "true"
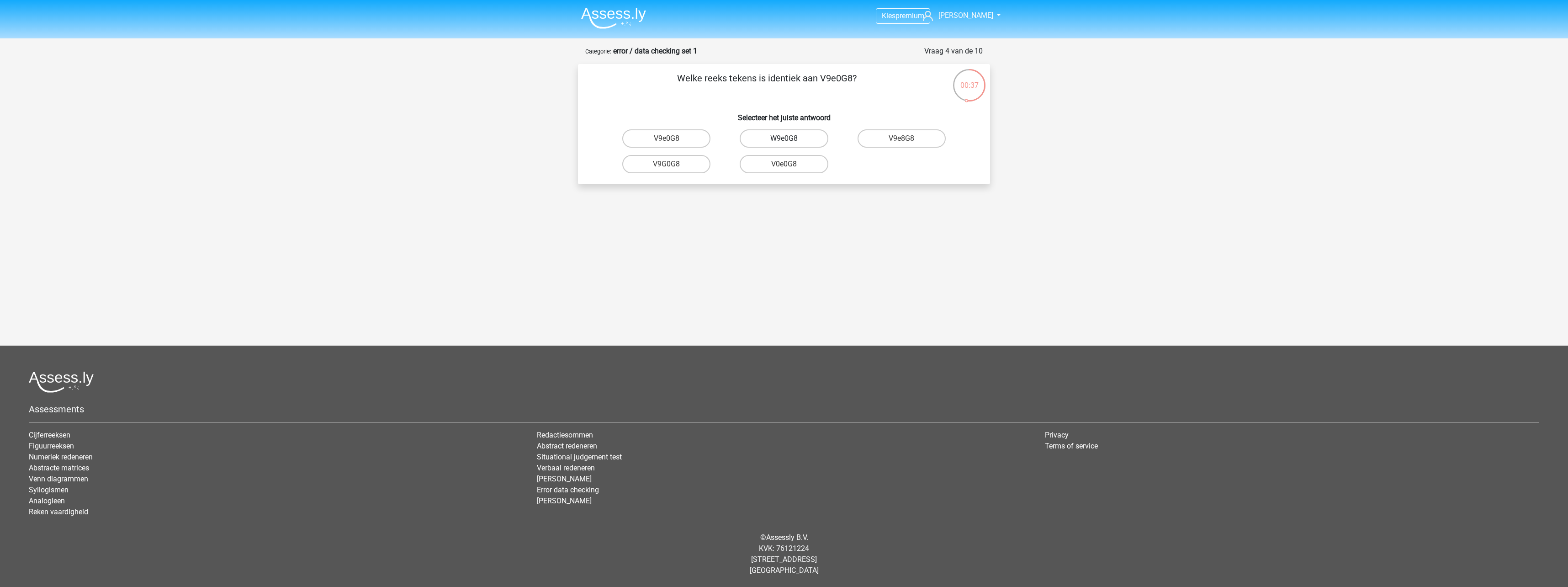
click at [803, 141] on label "W9e0G8" at bounding box center [784, 139] width 88 height 18
click at [790, 141] on input "W9e0G8" at bounding box center [786, 141] width 6 height 6
radio input "true"
click at [817, 140] on label "91051S" at bounding box center [784, 139] width 88 height 18
click at [790, 140] on input "91051S" at bounding box center [786, 141] width 6 height 6
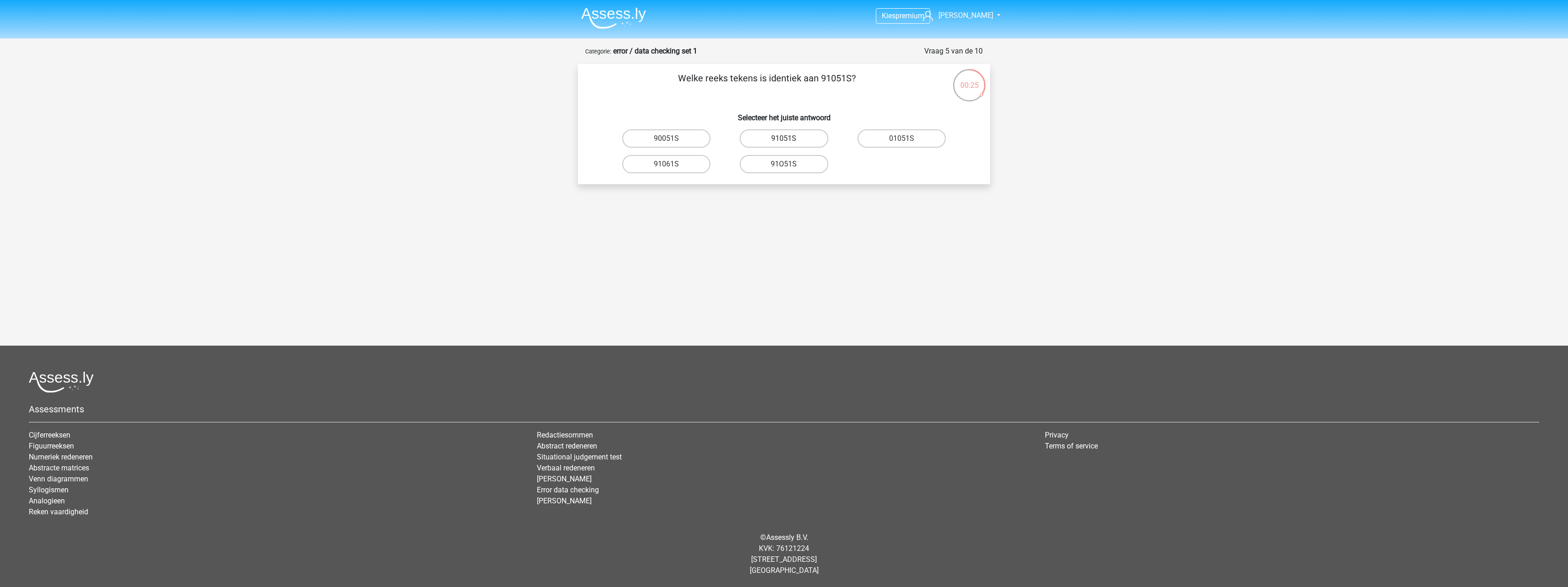
radio input "true"
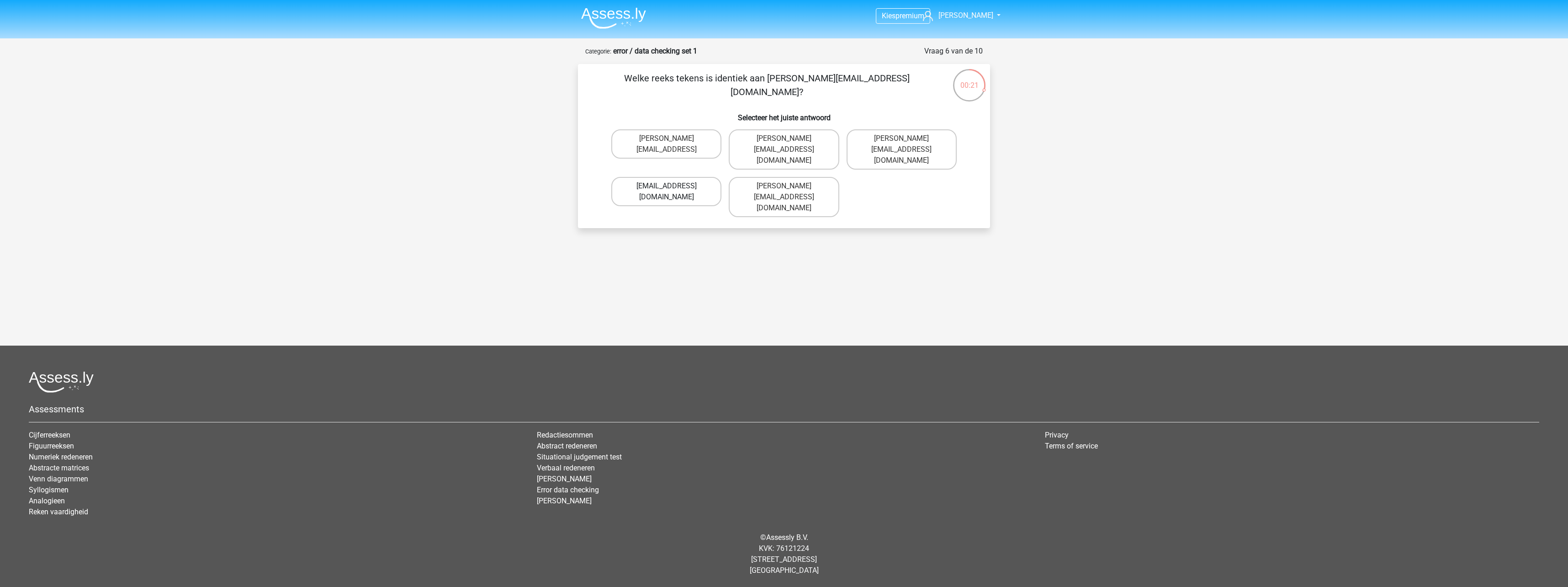
click at [710, 177] on label "Conor.Paterson@mailme.com" at bounding box center [666, 191] width 110 height 29
click at [672, 186] on input "Conor.Paterson@mailme.com" at bounding box center [669, 189] width 6 height 6
radio input "true"
click at [703, 177] on label "Ava-Carroll@mailme.uk.com" at bounding box center [666, 197] width 110 height 40
click at [672, 186] on input "Ava-Carroll@mailme.uk.com" at bounding box center [669, 189] width 6 height 6
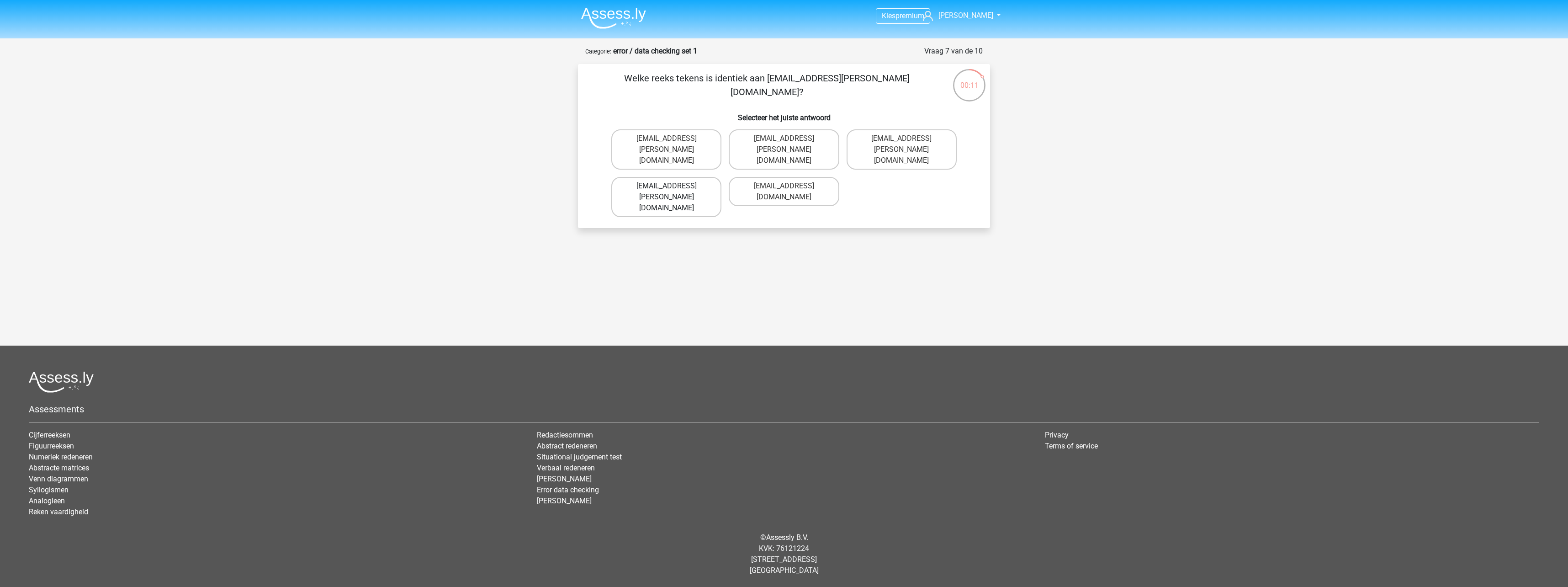
radio input "true"
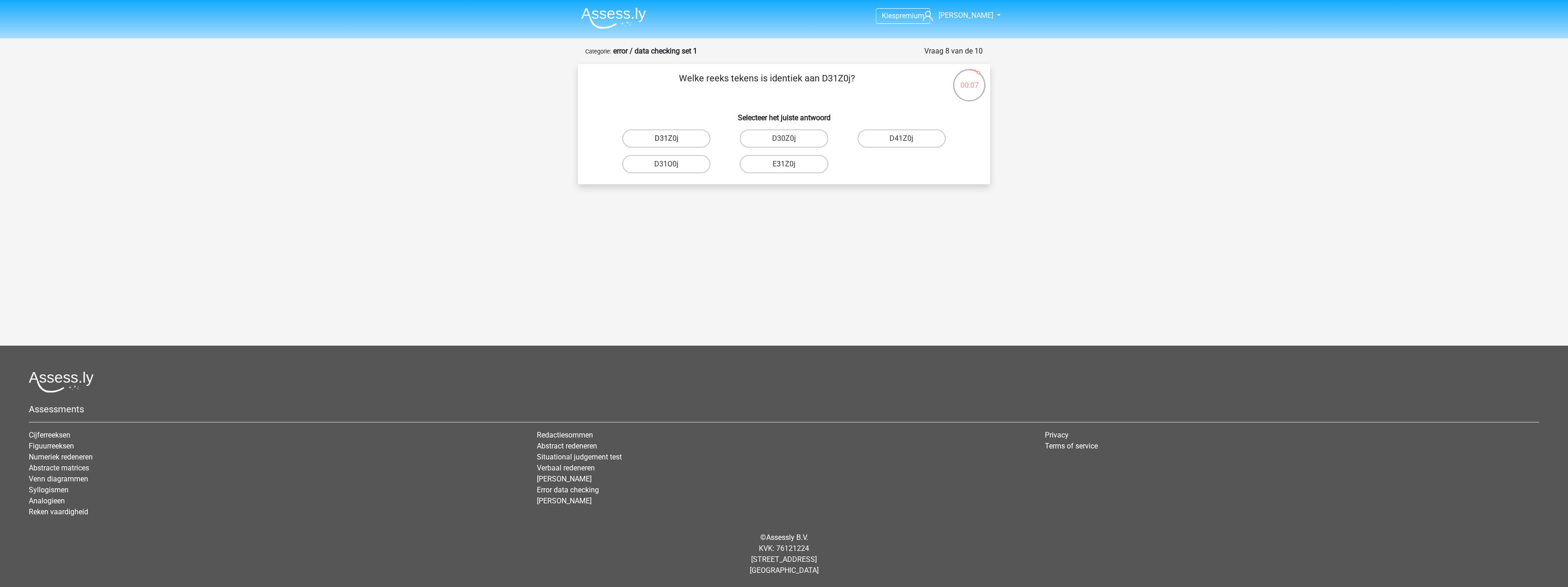
click at [698, 144] on label "D31Z0j" at bounding box center [666, 139] width 88 height 18
click at [672, 144] on input "D31Z0j" at bounding box center [669, 141] width 6 height 6
radio input "true"
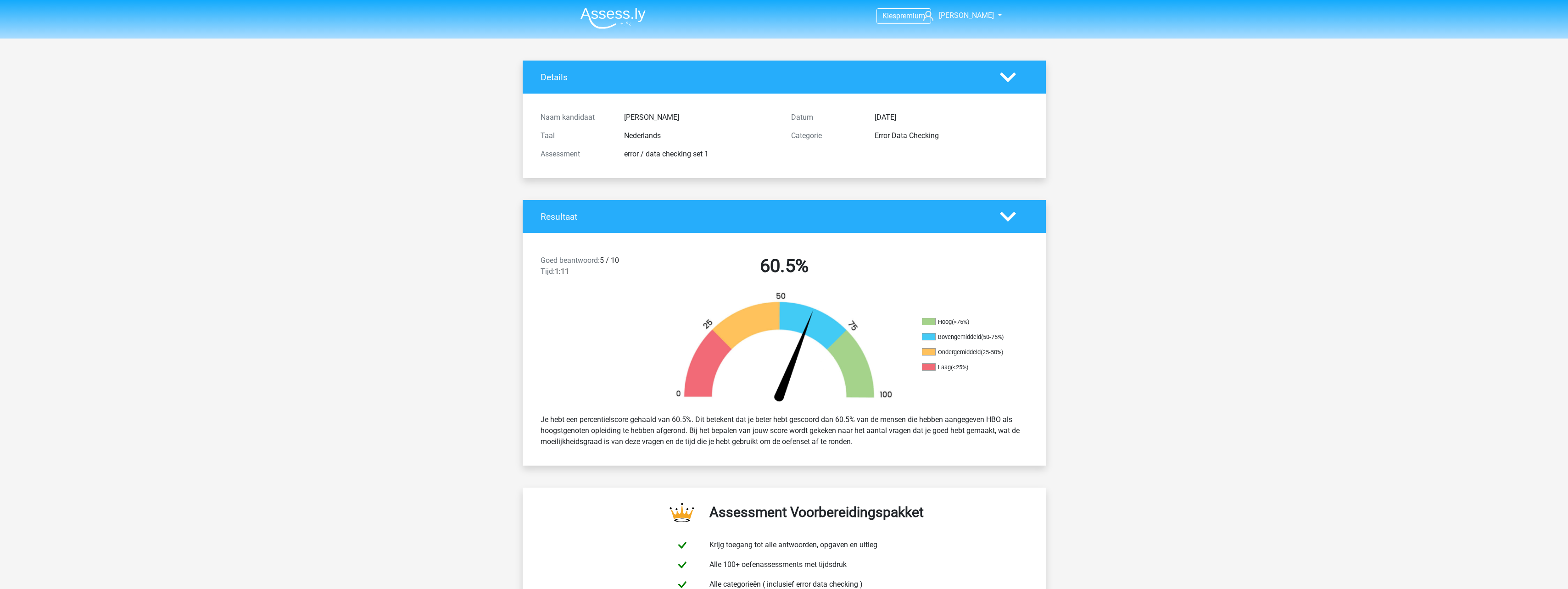
click at [628, 16] on img at bounding box center [613, 18] width 65 height 22
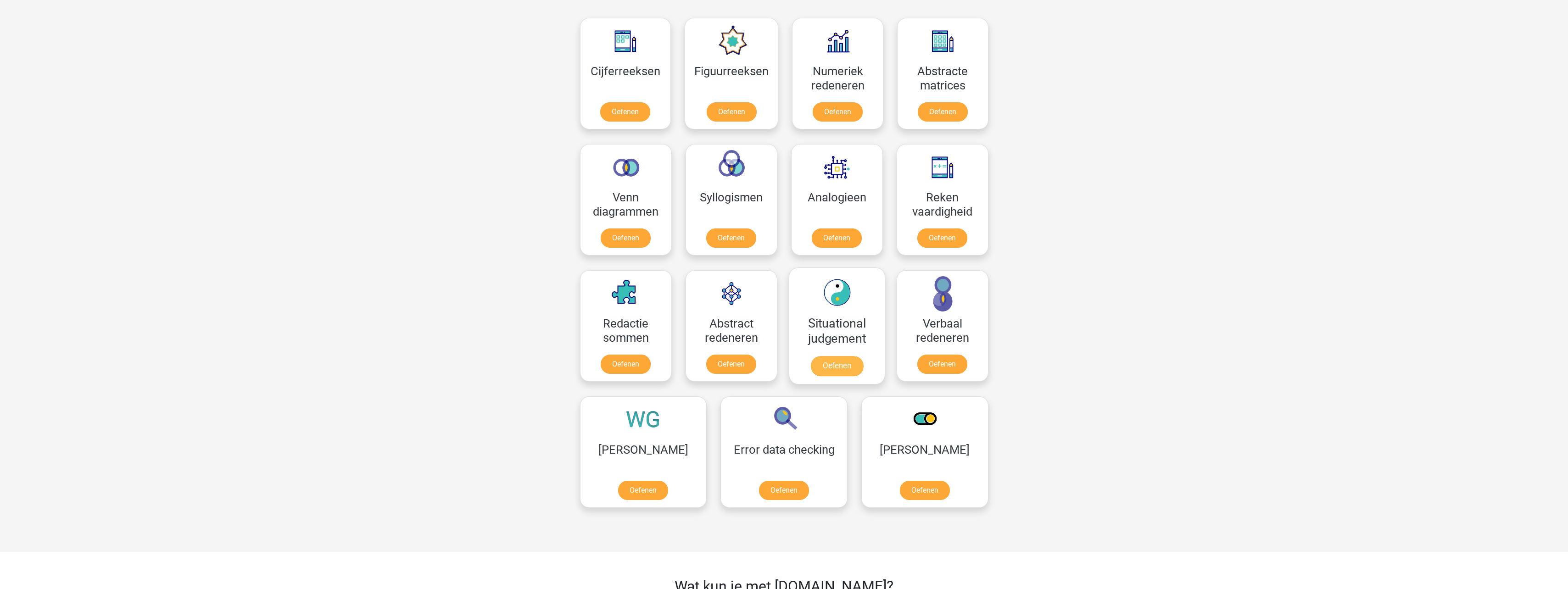
scroll to position [413, 0]
click at [751, 355] on link "Oefenen" at bounding box center [731, 365] width 53 height 20
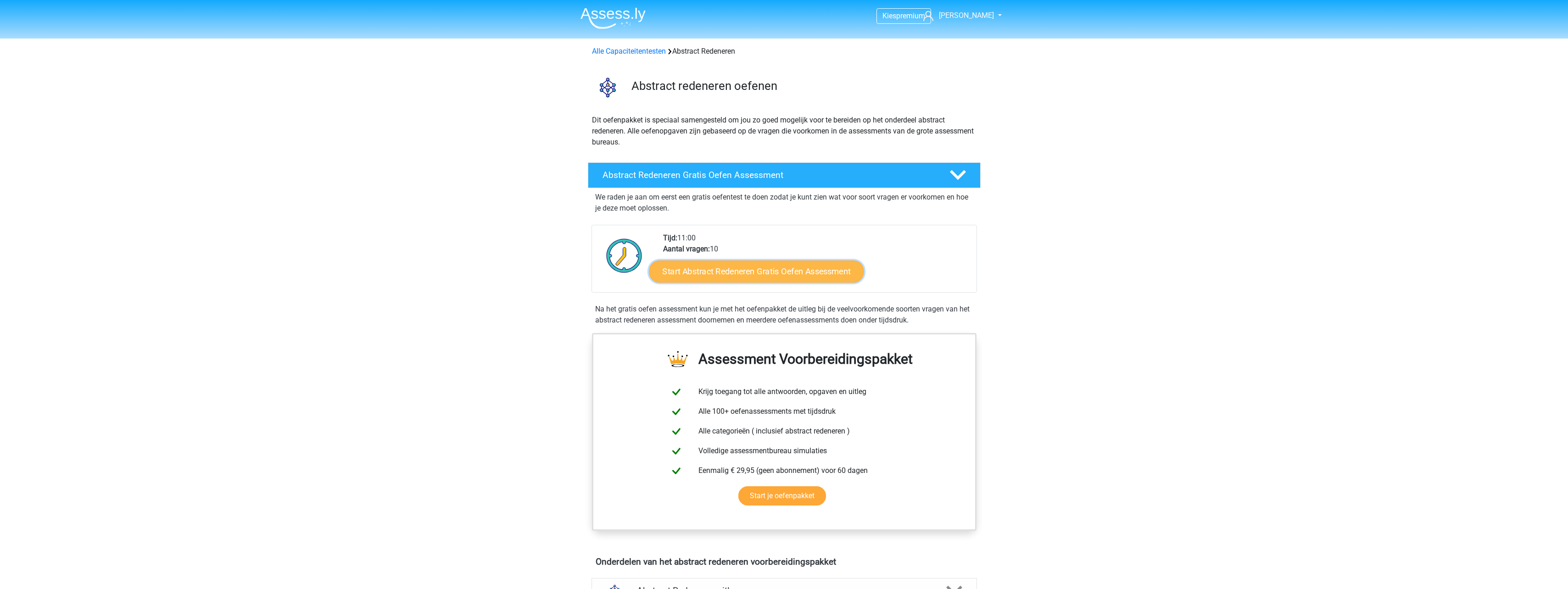
click at [706, 274] on link "Start Abstract Redeneren Gratis Oefen Assessment" at bounding box center [756, 271] width 215 height 22
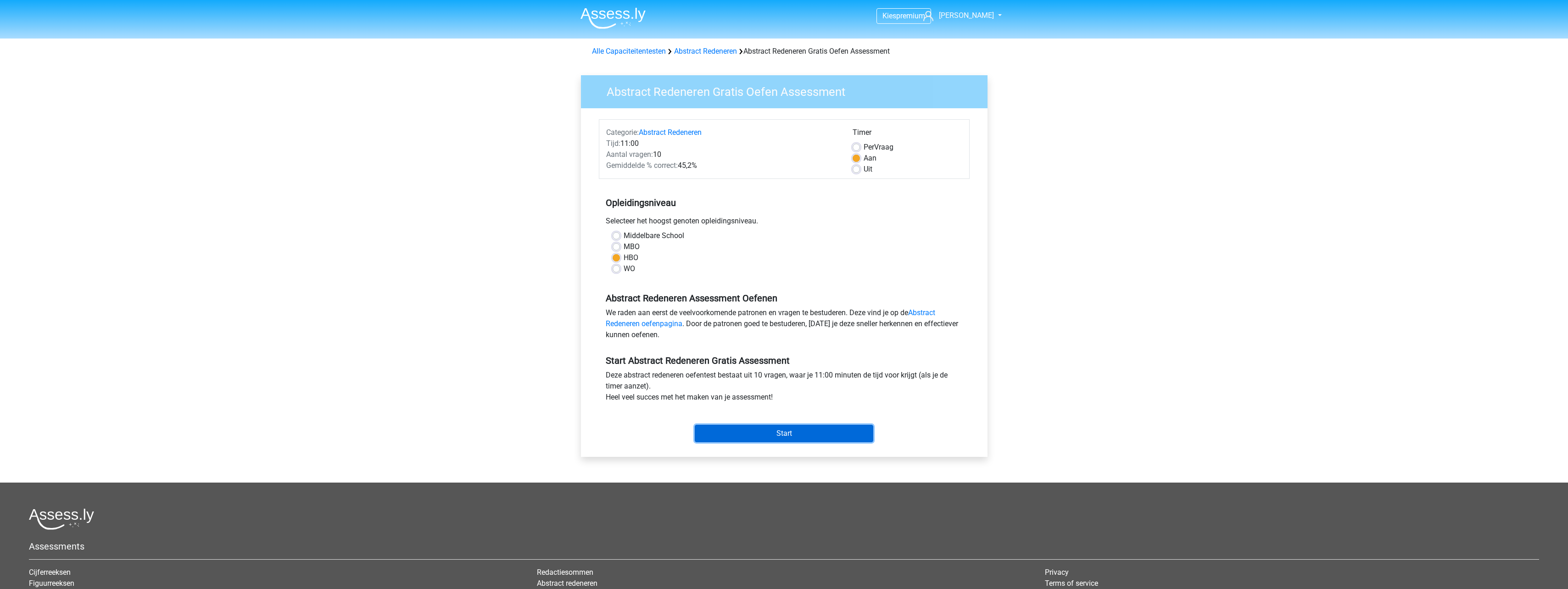
click at [783, 439] on input "Start" at bounding box center [784, 433] width 179 height 18
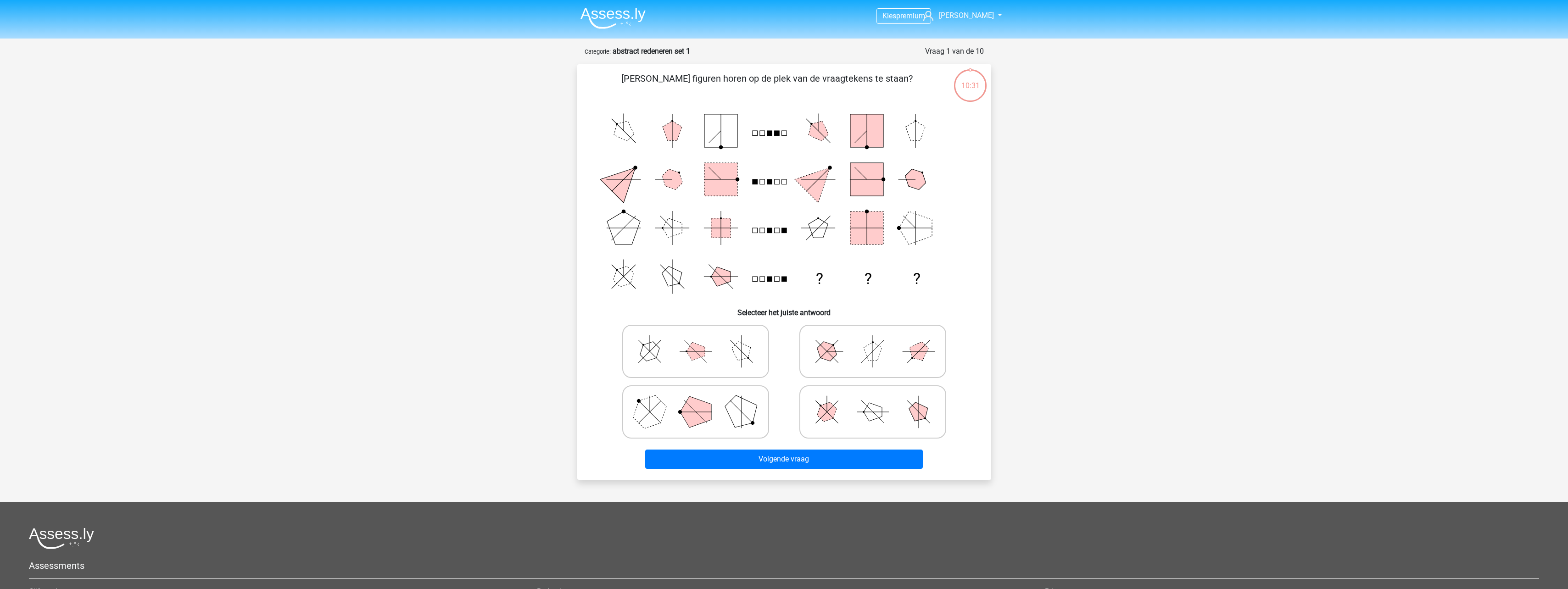
click at [878, 417] on line at bounding box center [879, 418] width 12 height 12
click at [878, 400] on input "radio" at bounding box center [876, 397] width 6 height 6
radio input "true"
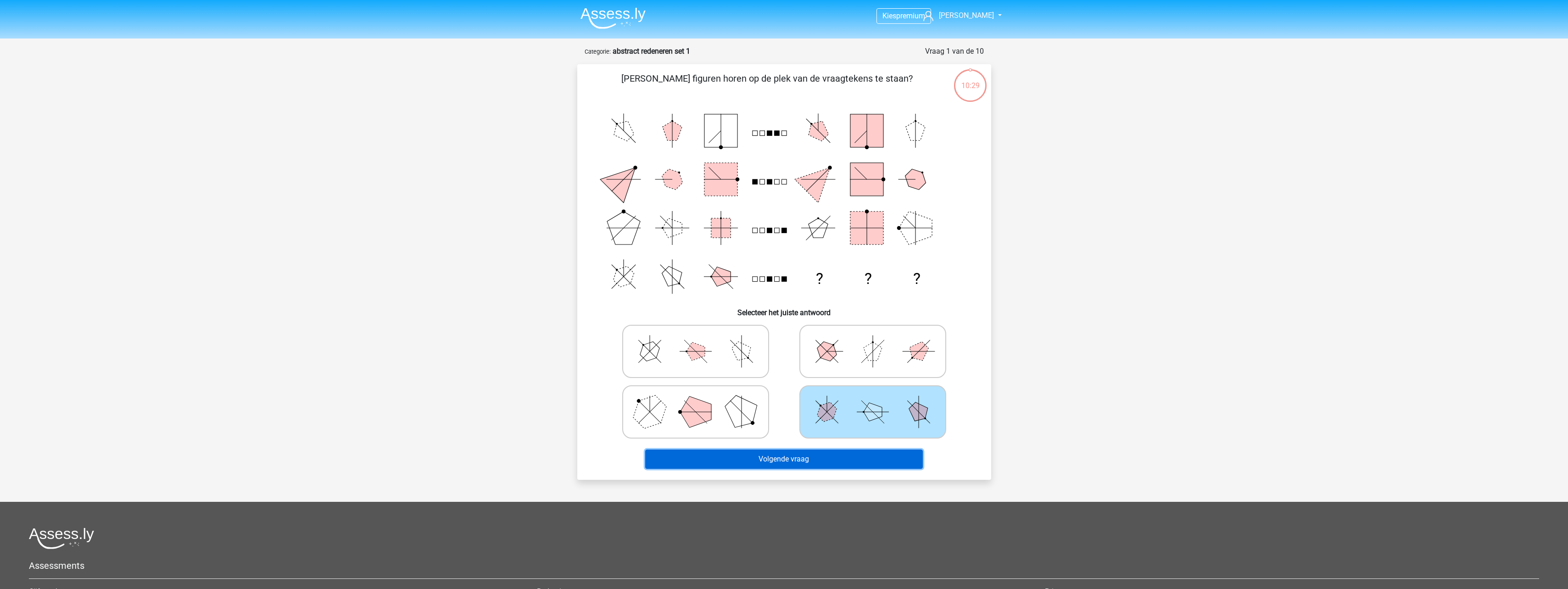
click at [837, 459] on button "Volgende vraag" at bounding box center [784, 459] width 278 height 19
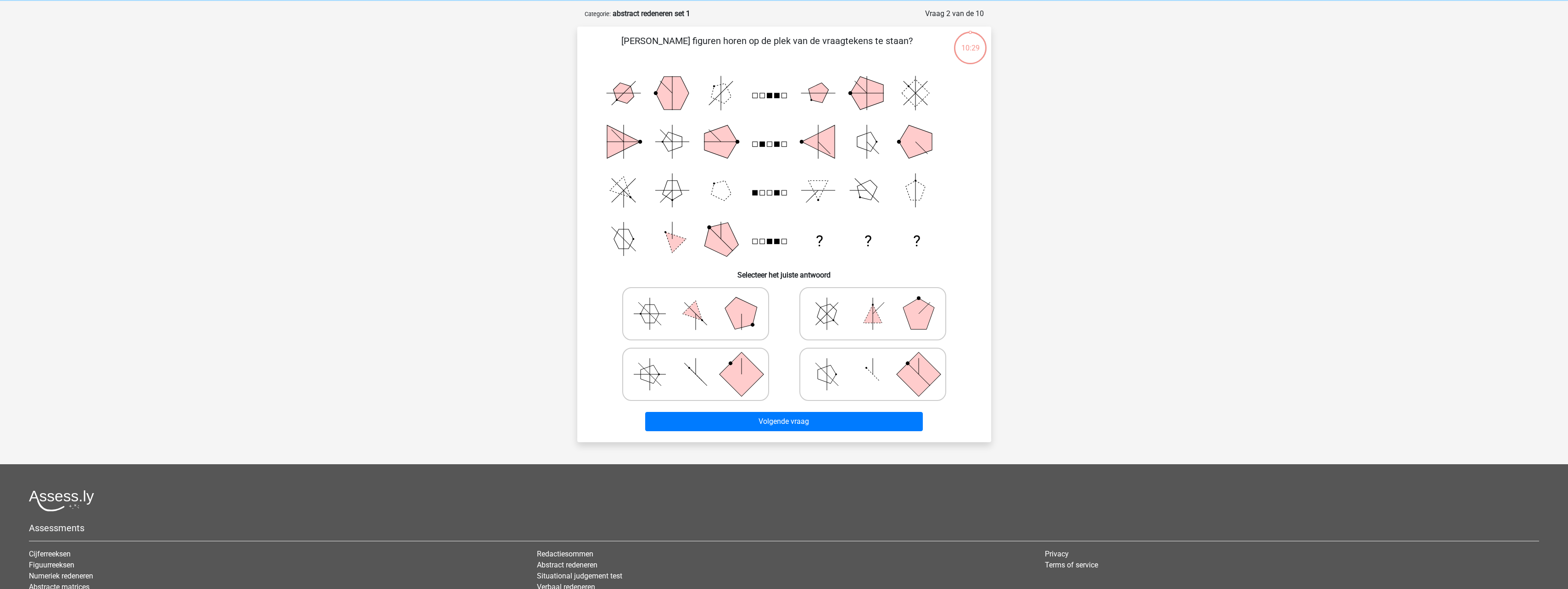
scroll to position [46, 0]
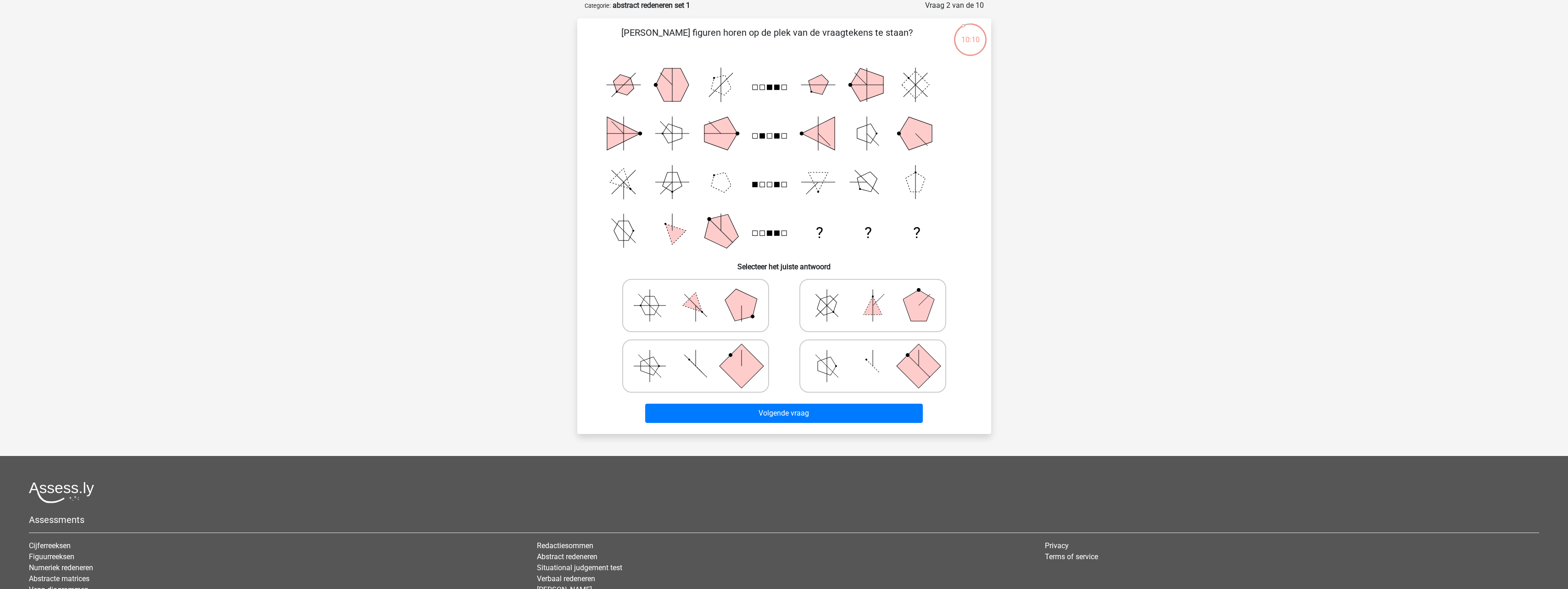
click at [873, 316] on icon at bounding box center [873, 305] width 138 height 46
click at [873, 294] on input "radio" at bounding box center [876, 290] width 6 height 6
radio input "true"
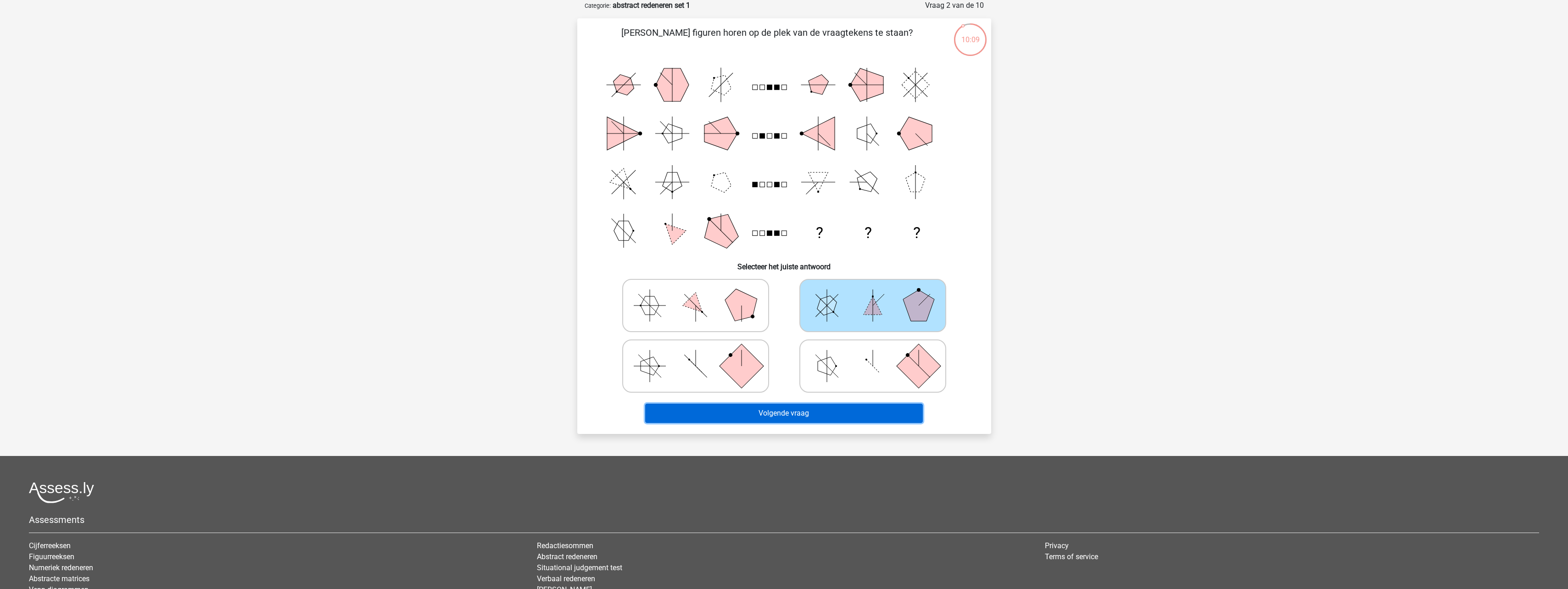
click at [856, 418] on button "Volgende vraag" at bounding box center [784, 413] width 278 height 19
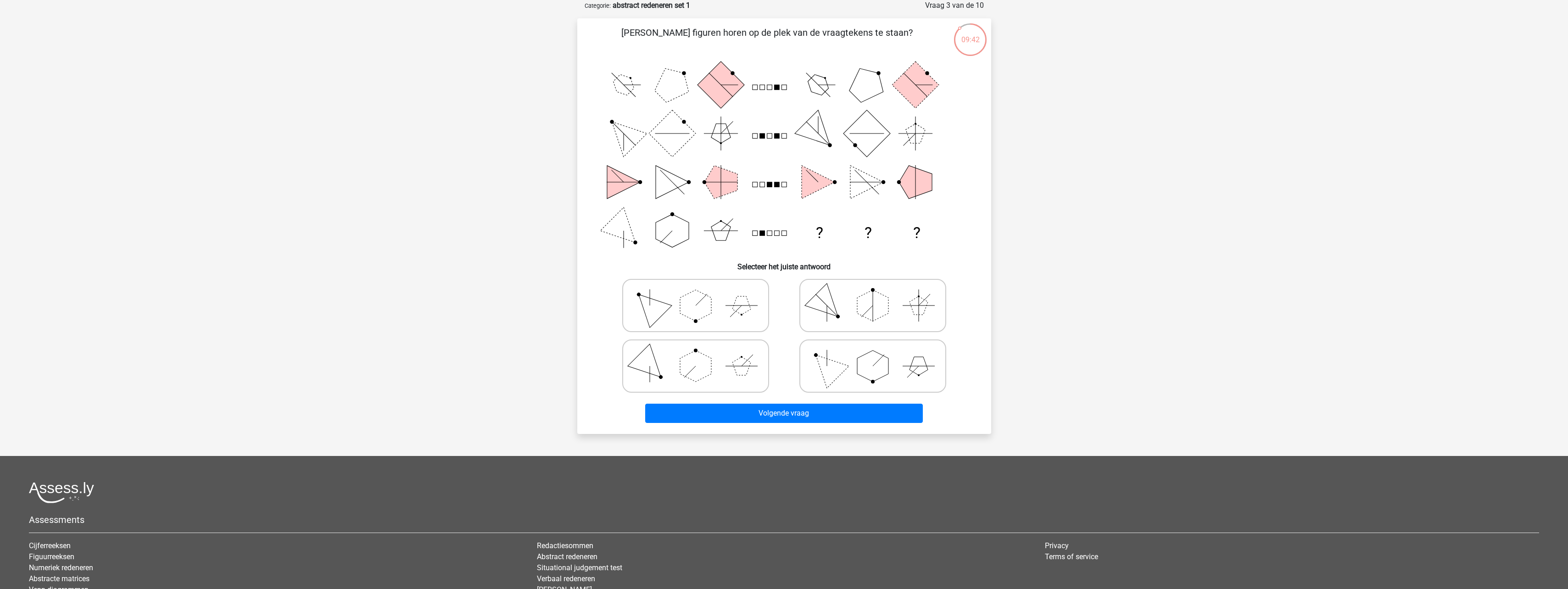
click at [688, 315] on polygon at bounding box center [695, 305] width 31 height 31
click at [695, 294] on input "radio" at bounding box center [698, 290] width 6 height 6
radio input "true"
click at [862, 322] on icon at bounding box center [873, 305] width 138 height 46
click at [873, 294] on input "radio" at bounding box center [876, 290] width 6 height 6
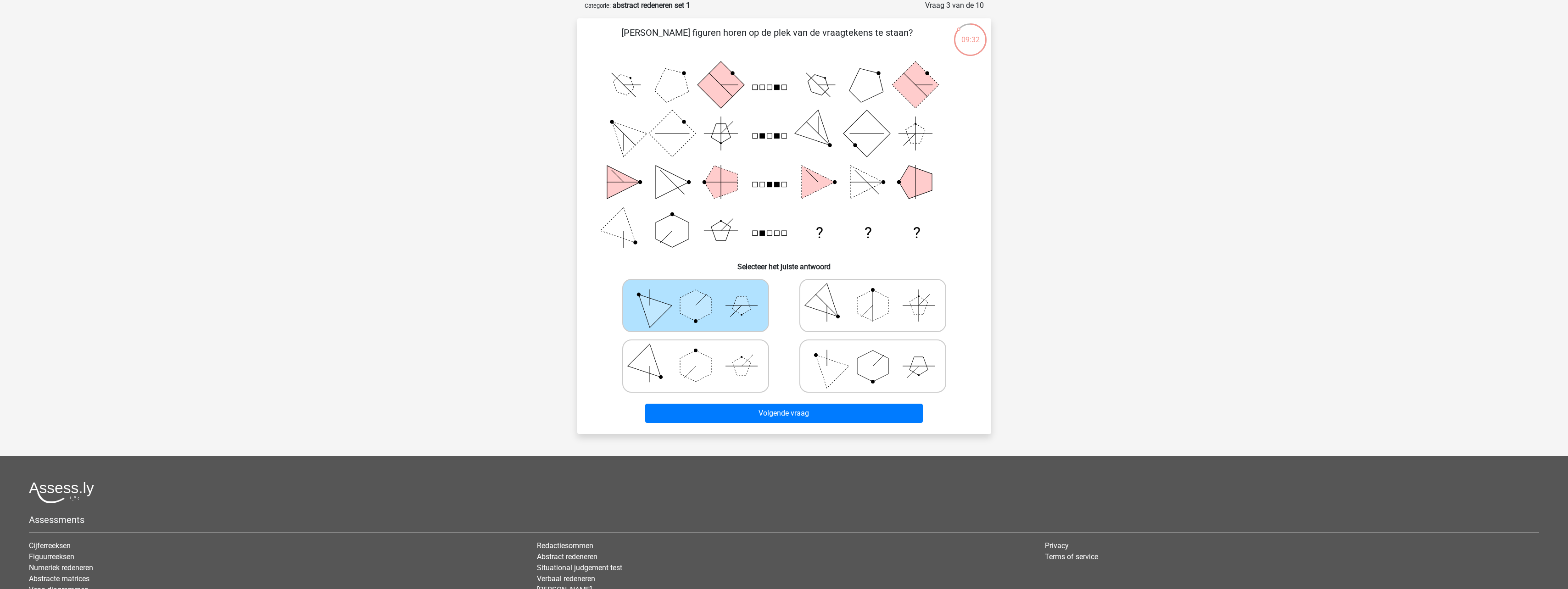
radio input "true"
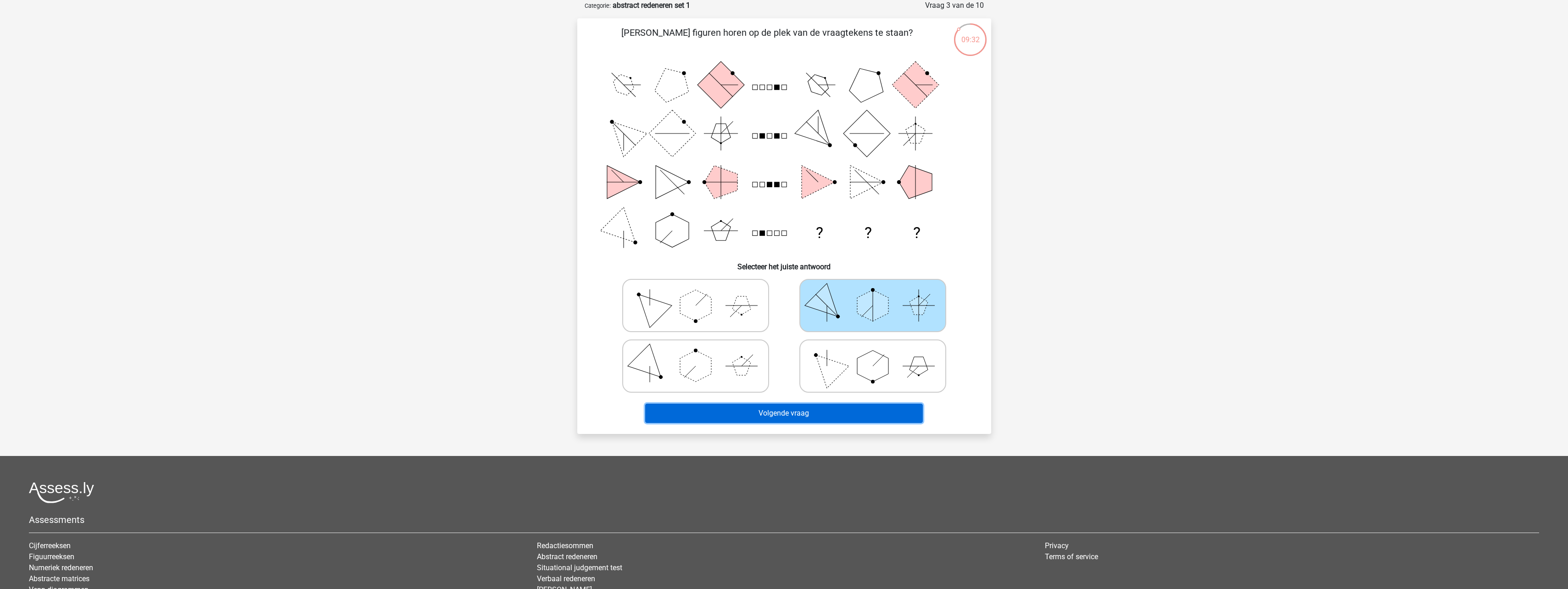
click at [820, 419] on button "Volgende vraag" at bounding box center [784, 413] width 278 height 19
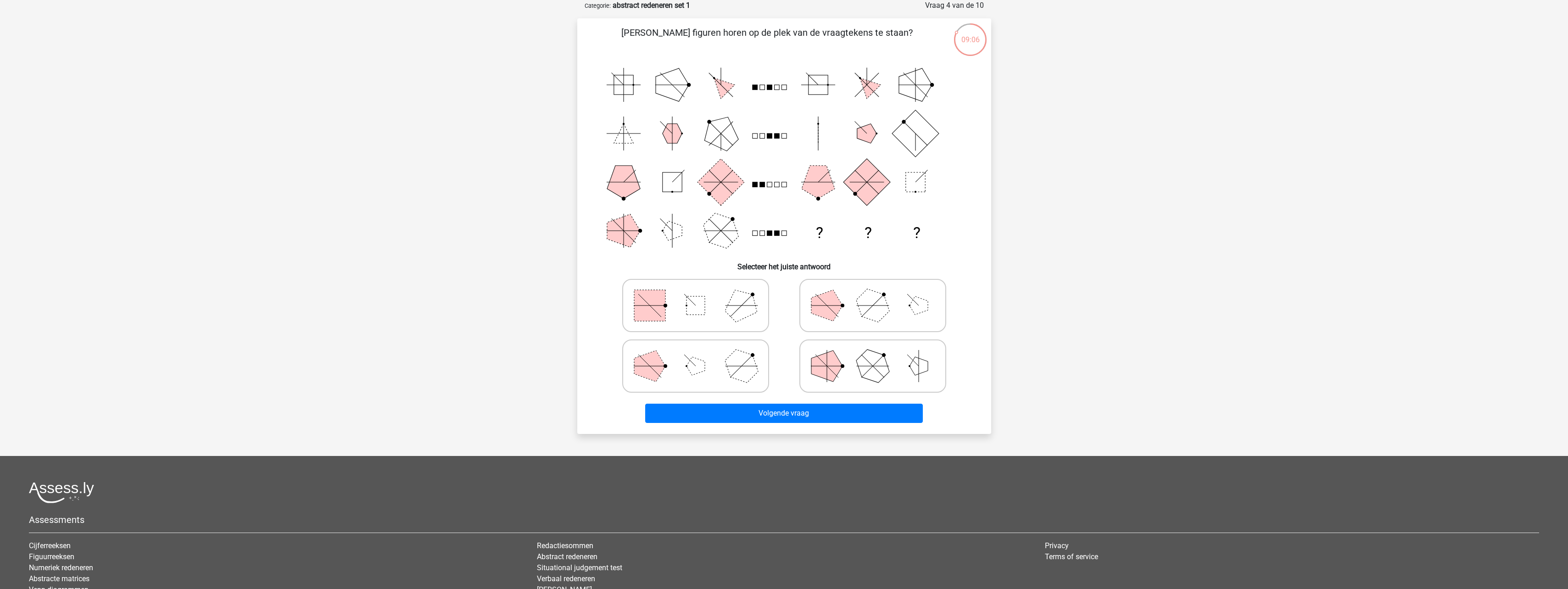
click at [728, 380] on icon at bounding box center [695, 365] width 138 height 46
click at [702, 355] on input "radio" at bounding box center [698, 351] width 6 height 6
radio input "true"
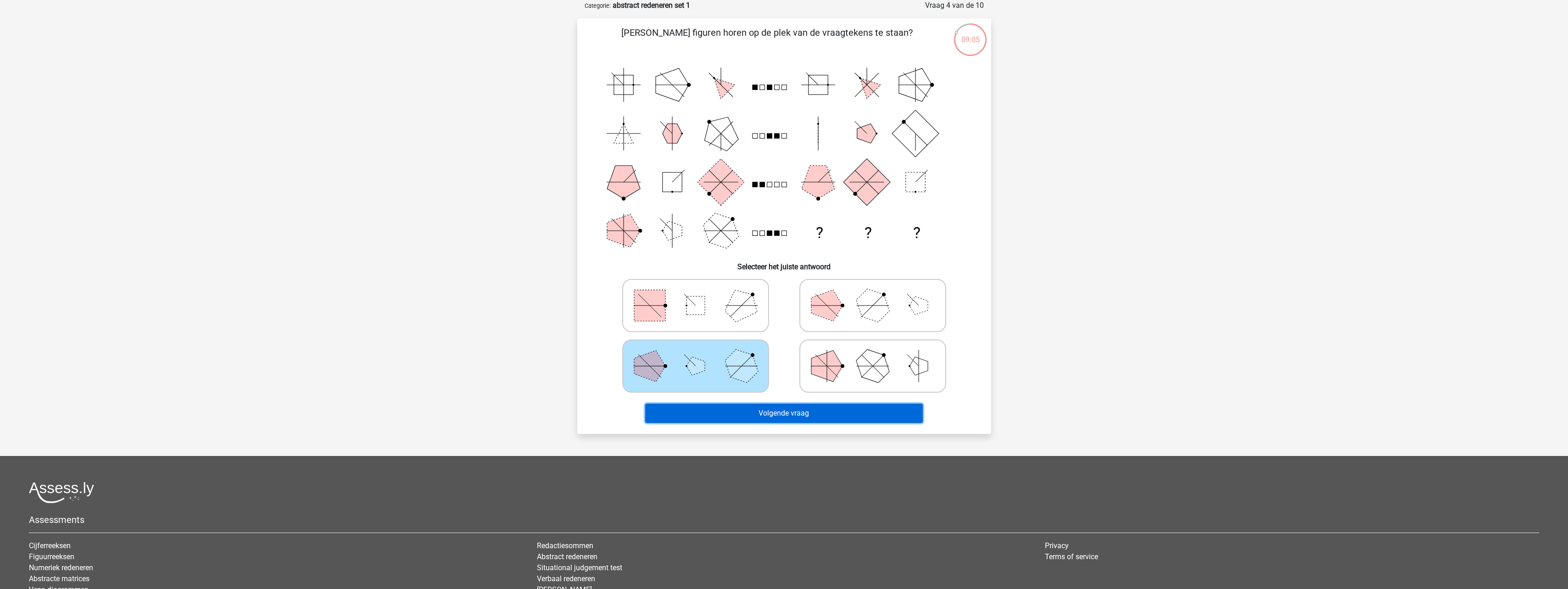
click at [809, 416] on button "Volgende vraag" at bounding box center [784, 413] width 278 height 19
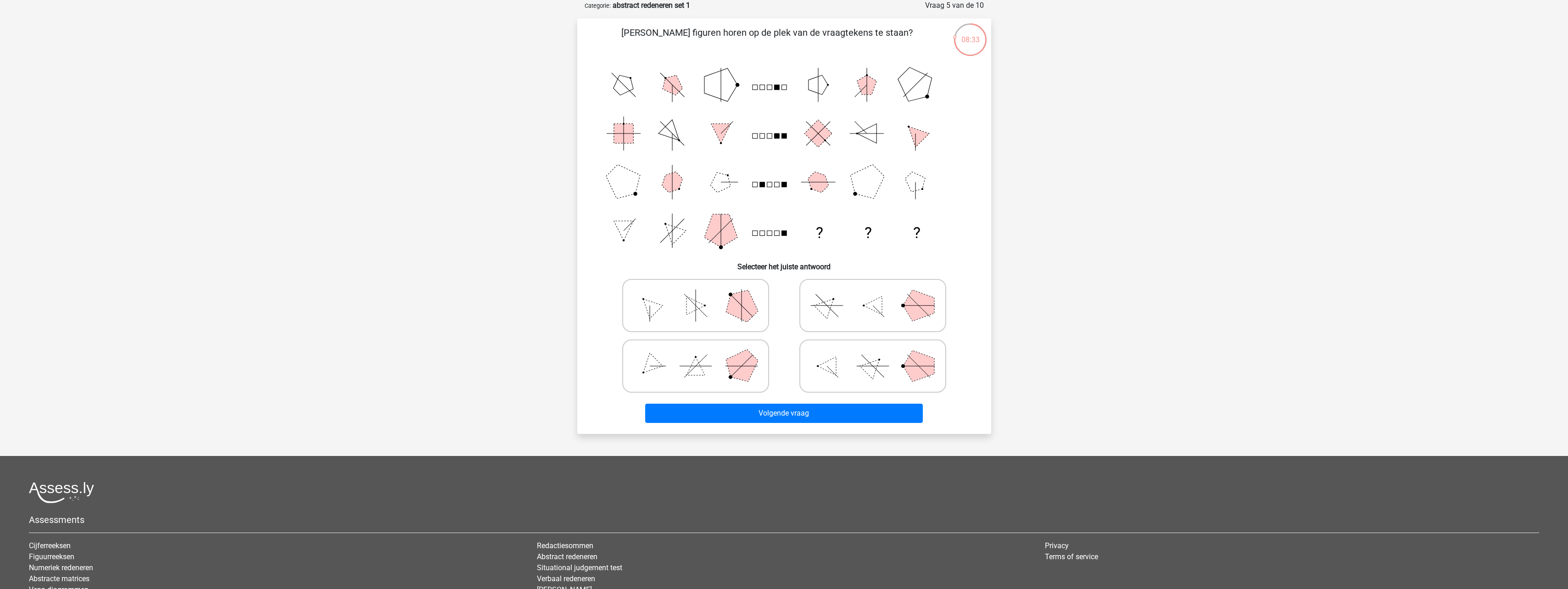
click at [711, 373] on icon at bounding box center [695, 365] width 138 height 46
click at [702, 355] on input "radio" at bounding box center [698, 351] width 6 height 6
radio input "true"
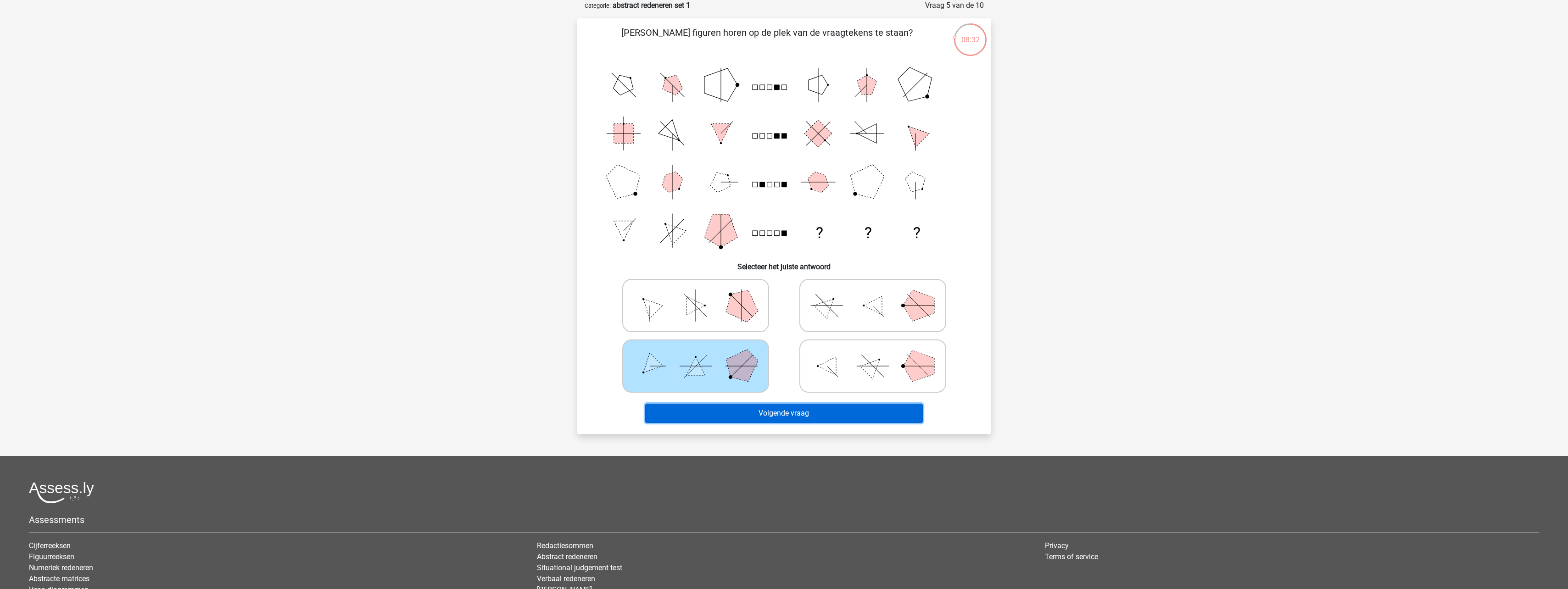
click at [758, 414] on button "Volgende vraag" at bounding box center [784, 413] width 278 height 19
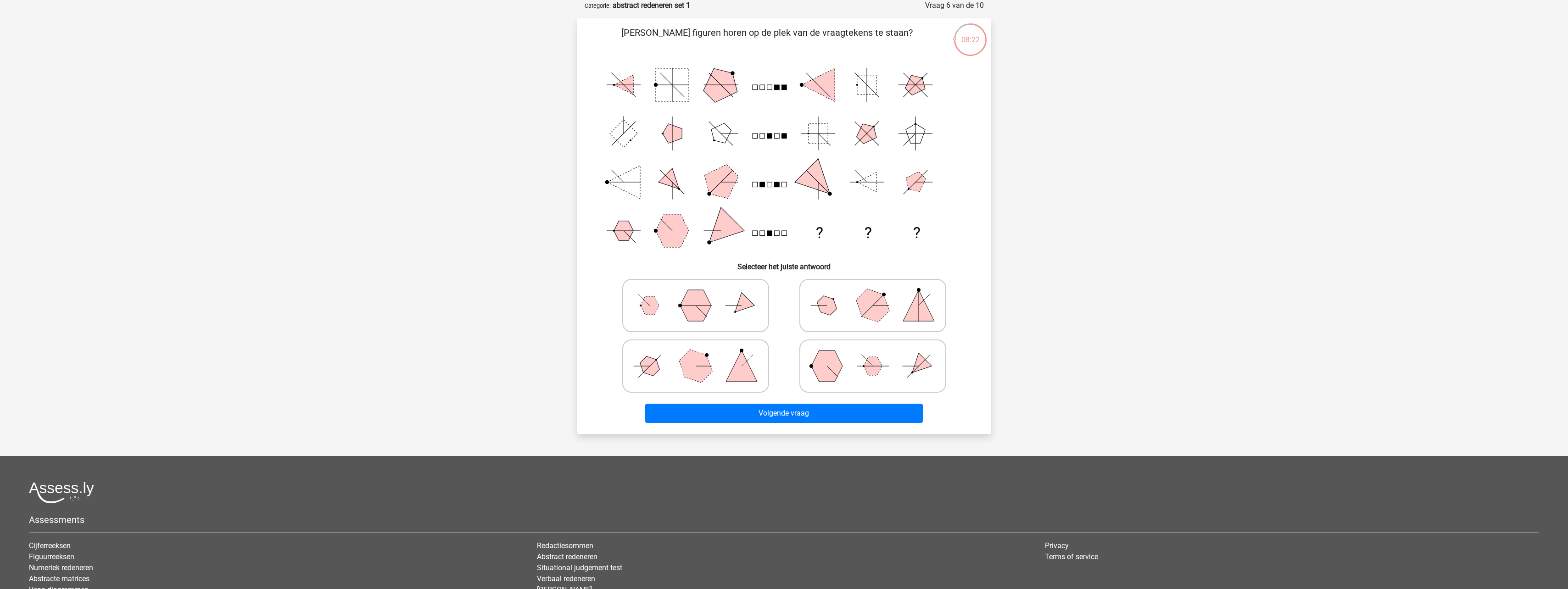
click at [755, 315] on icon at bounding box center [695, 305] width 138 height 46
click at [702, 294] on input "radio" at bounding box center [698, 290] width 6 height 6
radio input "true"
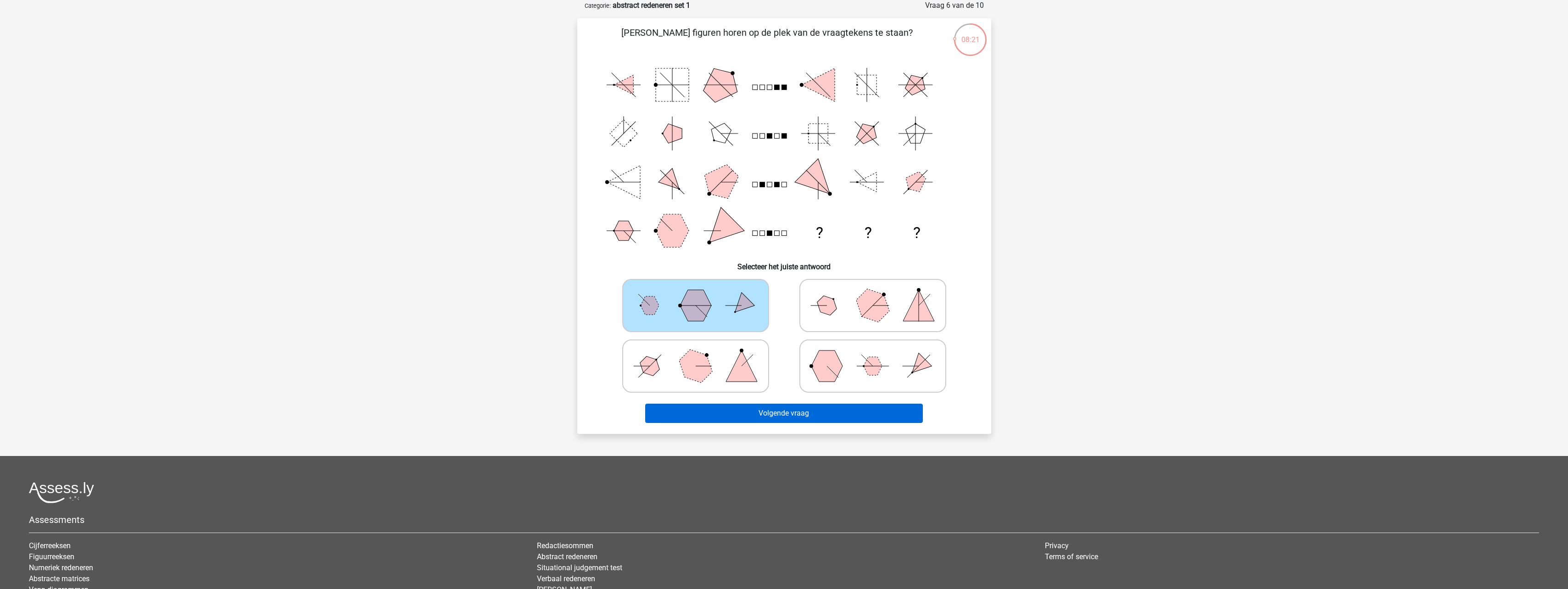
drag, startPoint x: 822, startPoint y: 397, endPoint x: 825, endPoint y: 407, distance: 10.4
click at [825, 404] on div "Volgende vraag" at bounding box center [784, 411] width 385 height 30
click at [826, 407] on button "Volgende vraag" at bounding box center [784, 413] width 278 height 19
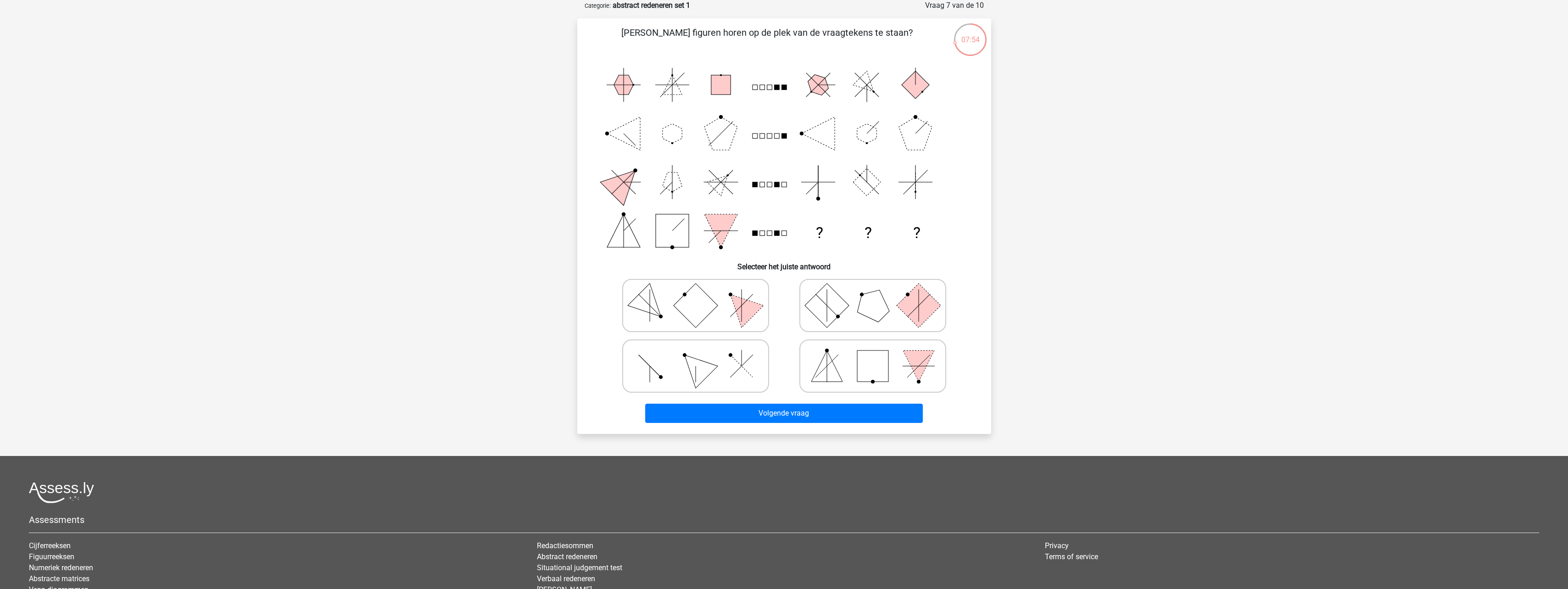
click at [661, 379] on circle at bounding box center [660, 377] width 5 height 5
click at [695, 355] on input "radio" at bounding box center [698, 351] width 6 height 6
radio input "true"
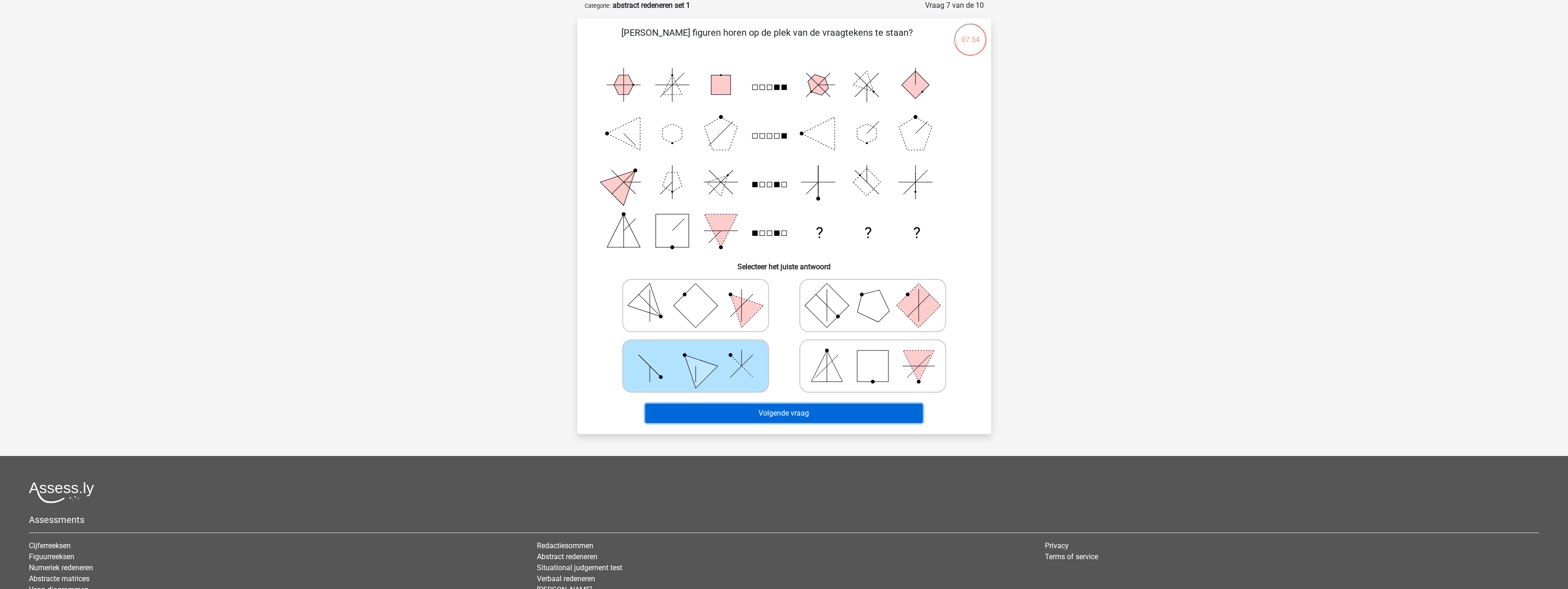
click at [752, 408] on button "Volgende vraag" at bounding box center [784, 413] width 278 height 19
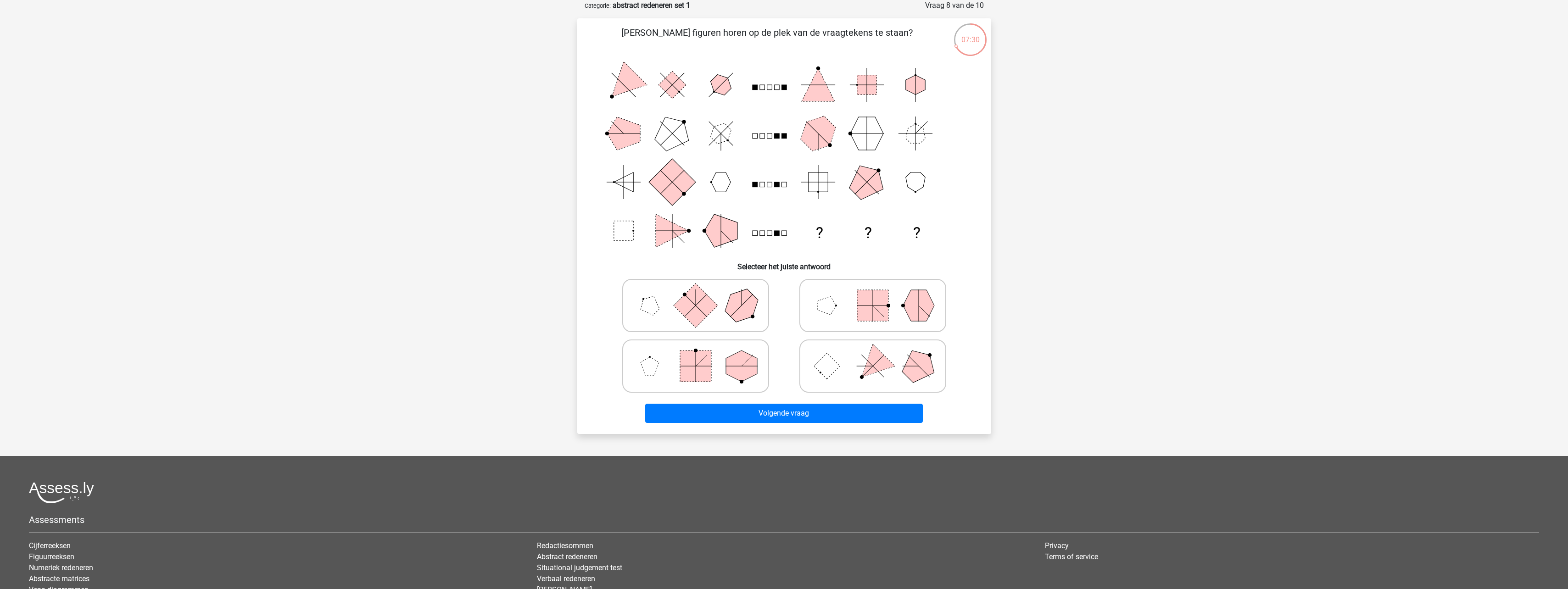
click at [873, 358] on polygon at bounding box center [873, 365] width 44 height 44
click at [873, 355] on input "radio" at bounding box center [876, 351] width 6 height 6
radio input "true"
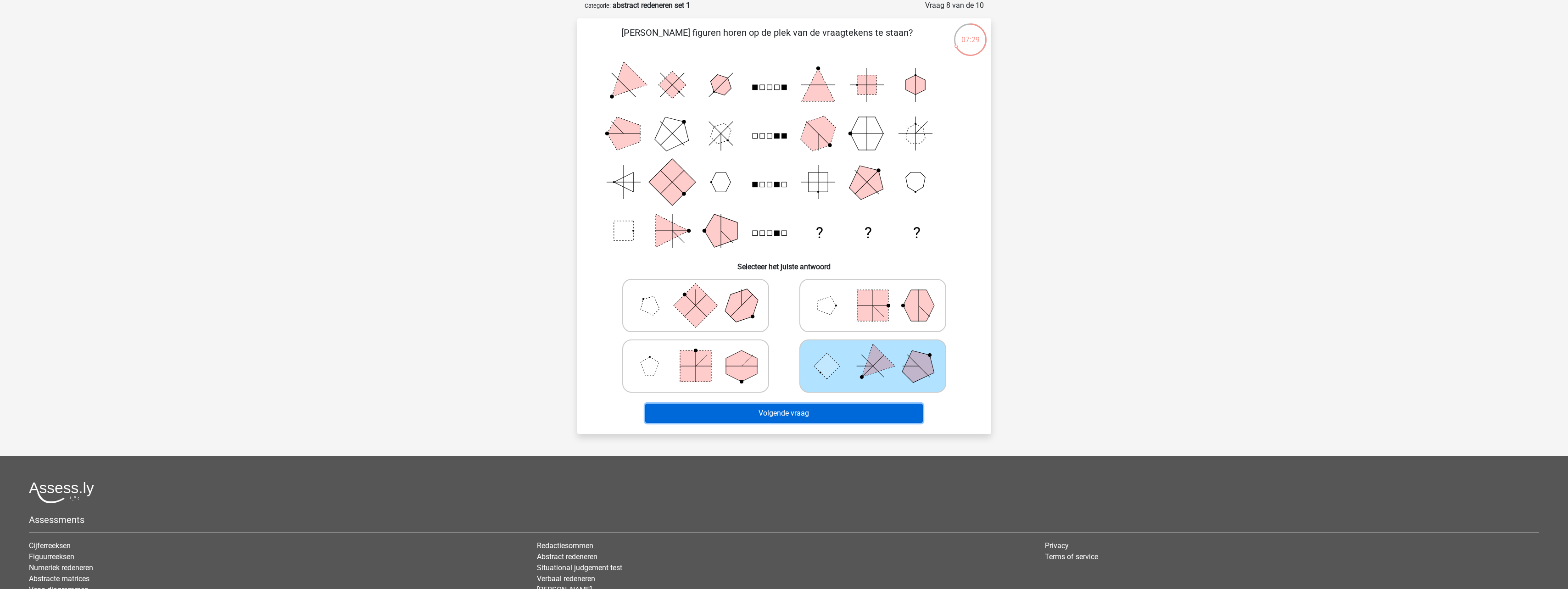
click at [857, 410] on button "Volgende vraag" at bounding box center [784, 413] width 278 height 19
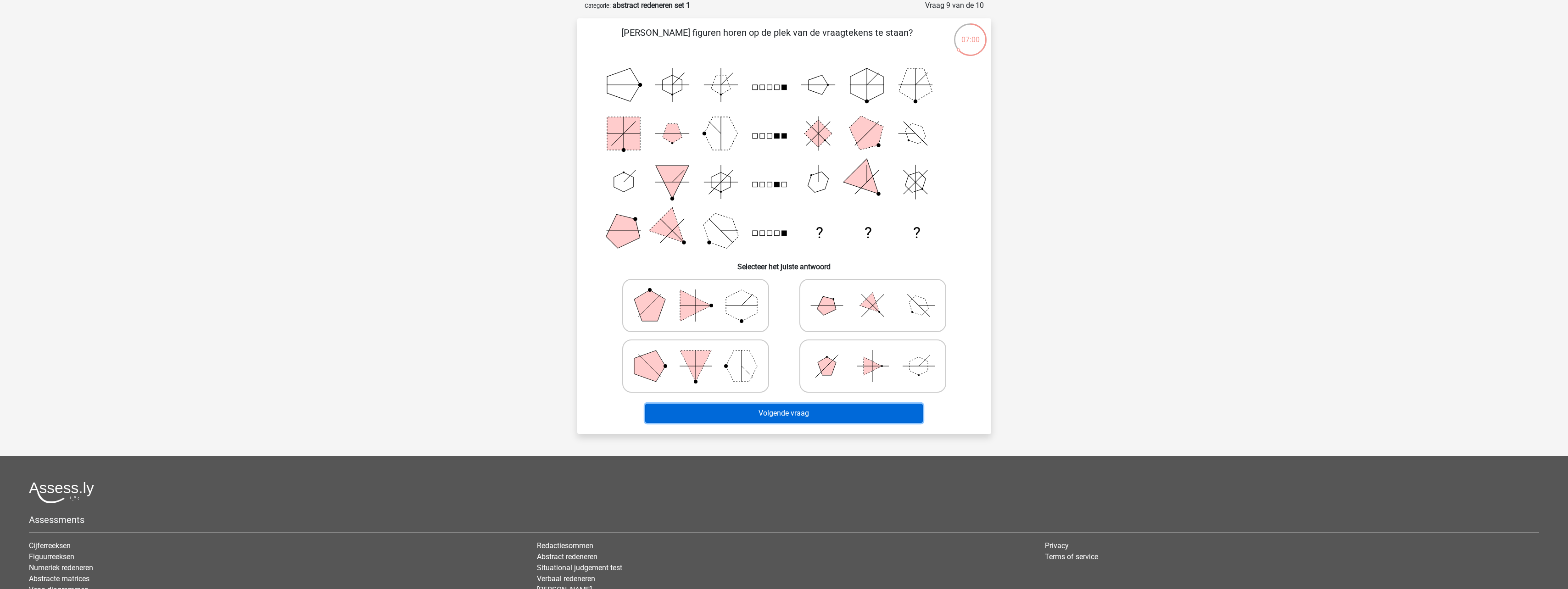
click at [792, 417] on button "Volgende vraag" at bounding box center [784, 413] width 278 height 19
click at [850, 322] on icon at bounding box center [873, 305] width 138 height 46
click at [873, 294] on input "radio" at bounding box center [876, 290] width 6 height 6
radio input "true"
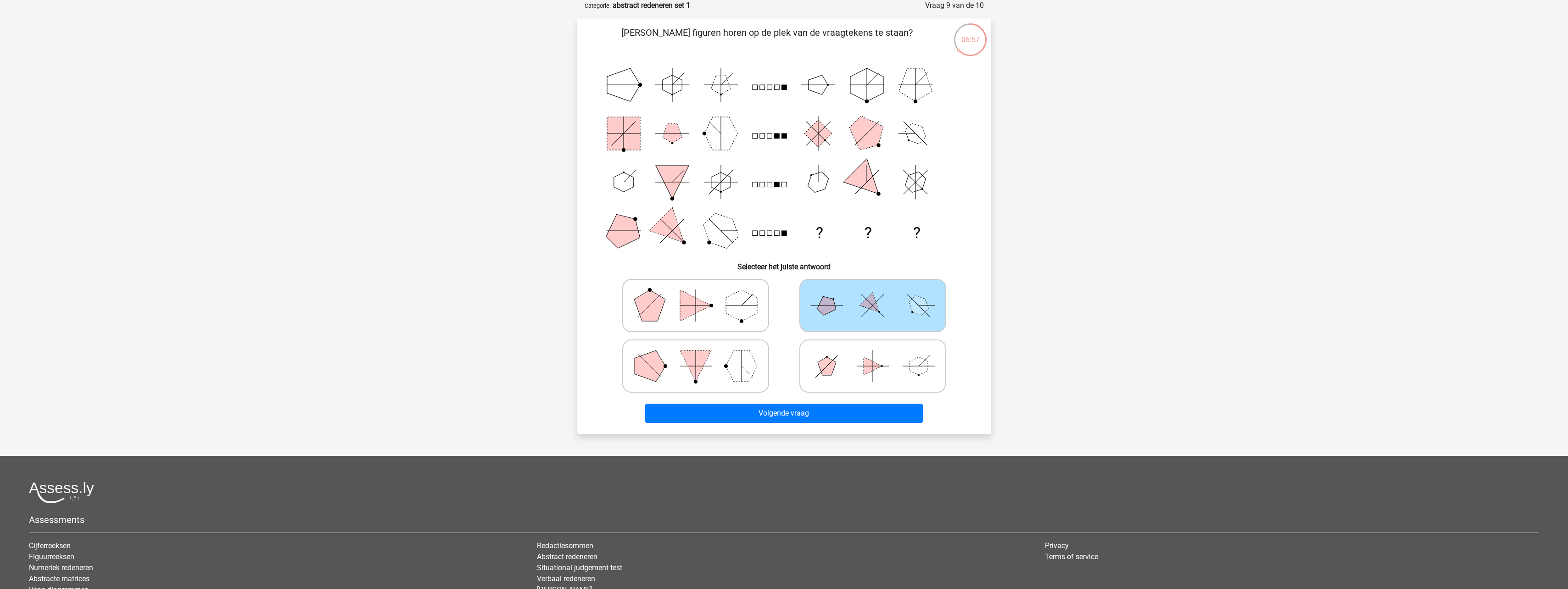
click at [852, 433] on div "Welke figuren horen op de plek van de vraagtekens te staan? ? ? ? Selecteer het…" at bounding box center [785, 226] width 414 height 415
drag, startPoint x: 852, startPoint y: 431, endPoint x: 854, endPoint y: 415, distance: 16.1
click at [852, 430] on div "Welke figuren horen op de plek van de vraagtekens te staan? ? ? ? Selecteer het…" at bounding box center [785, 226] width 414 height 415
click at [853, 412] on button "Volgende vraag" at bounding box center [784, 413] width 278 height 19
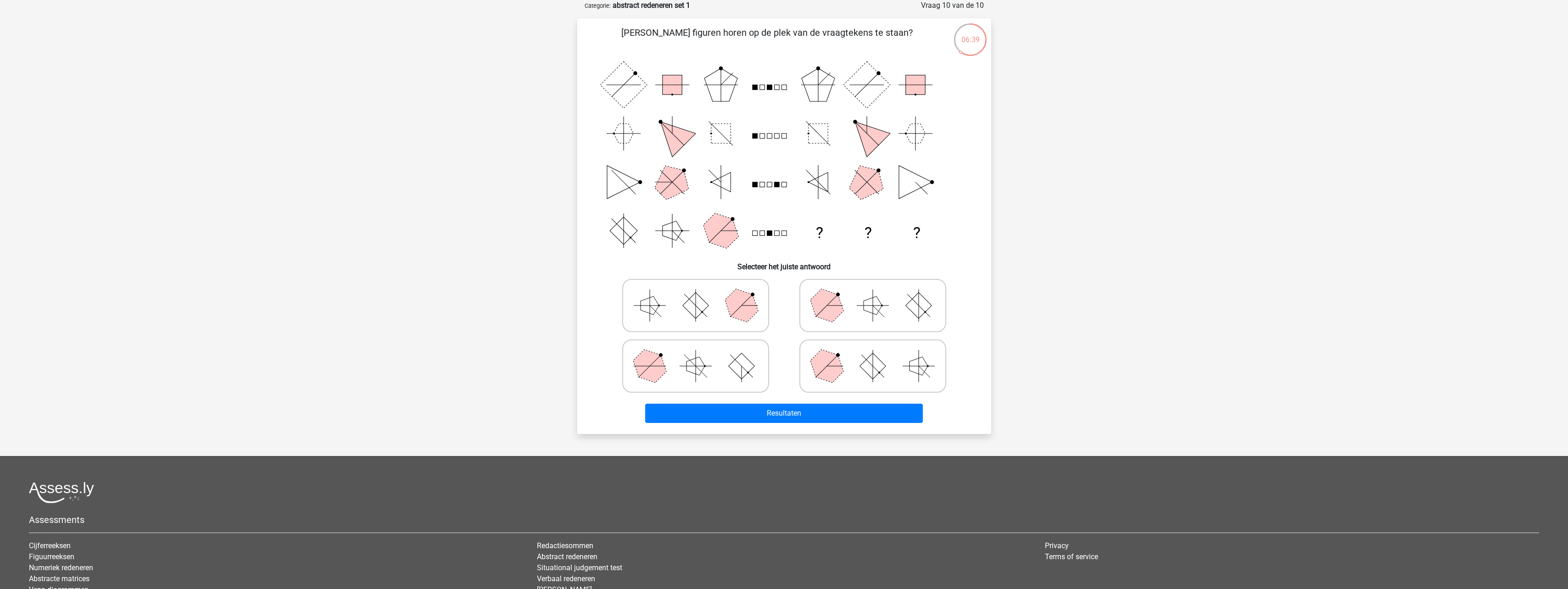
click at [710, 371] on icon at bounding box center [695, 365] width 138 height 46
click at [702, 355] on input "radio" at bounding box center [698, 351] width 6 height 6
radio input "true"
click at [735, 309] on polygon at bounding box center [741, 305] width 44 height 44
click at [702, 294] on input "radio" at bounding box center [698, 290] width 6 height 6
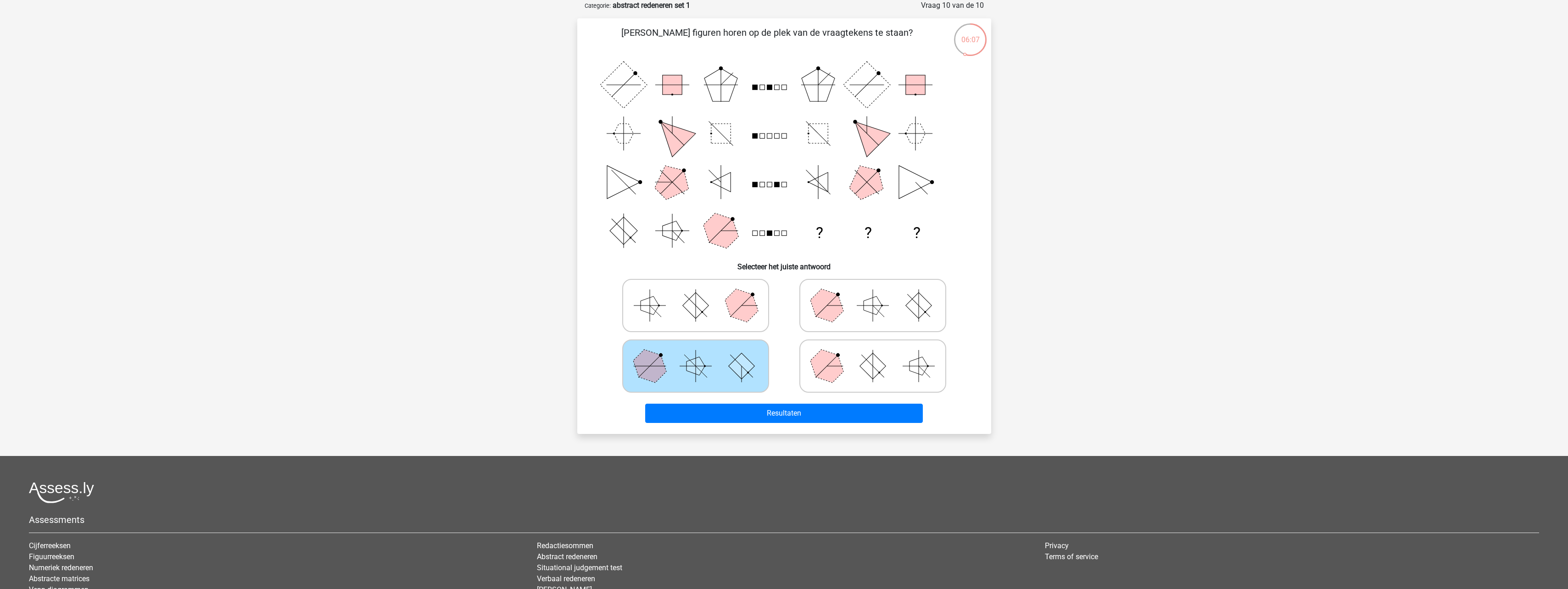
radio input "true"
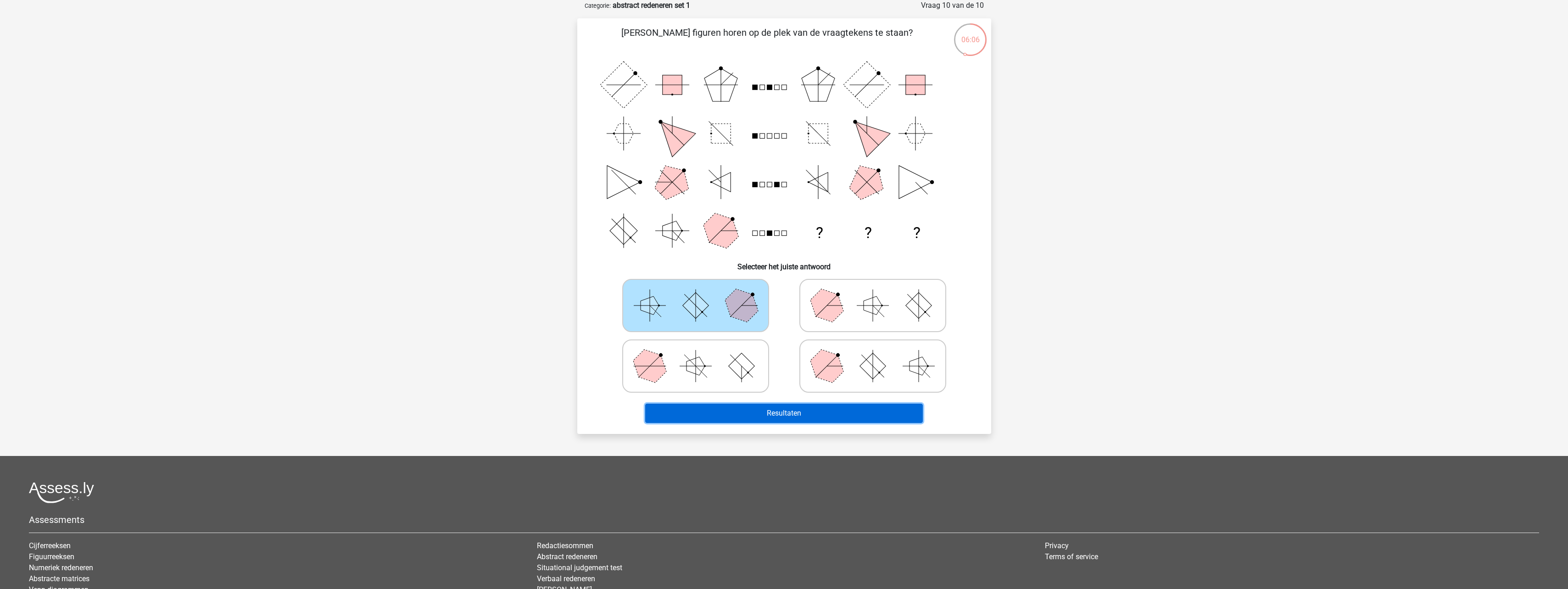
click at [814, 411] on button "Resultaten" at bounding box center [784, 413] width 278 height 19
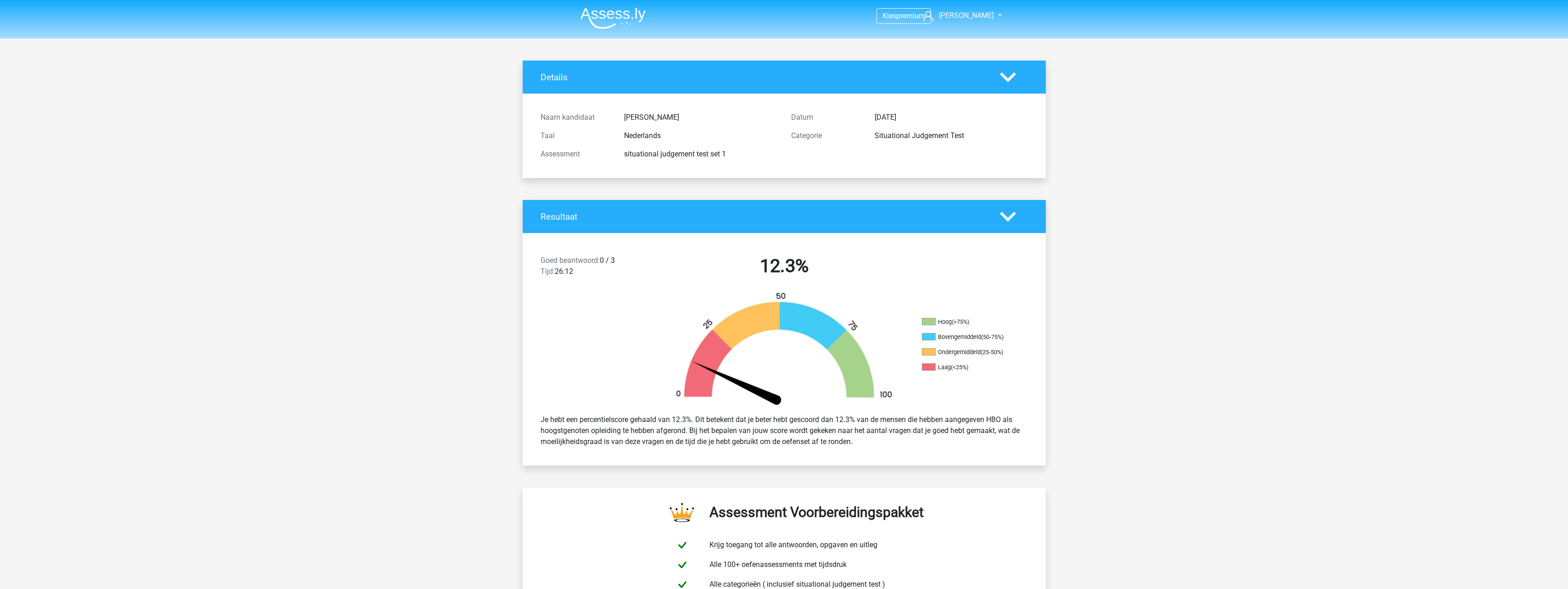
click at [618, 19] on img at bounding box center [613, 18] width 65 height 22
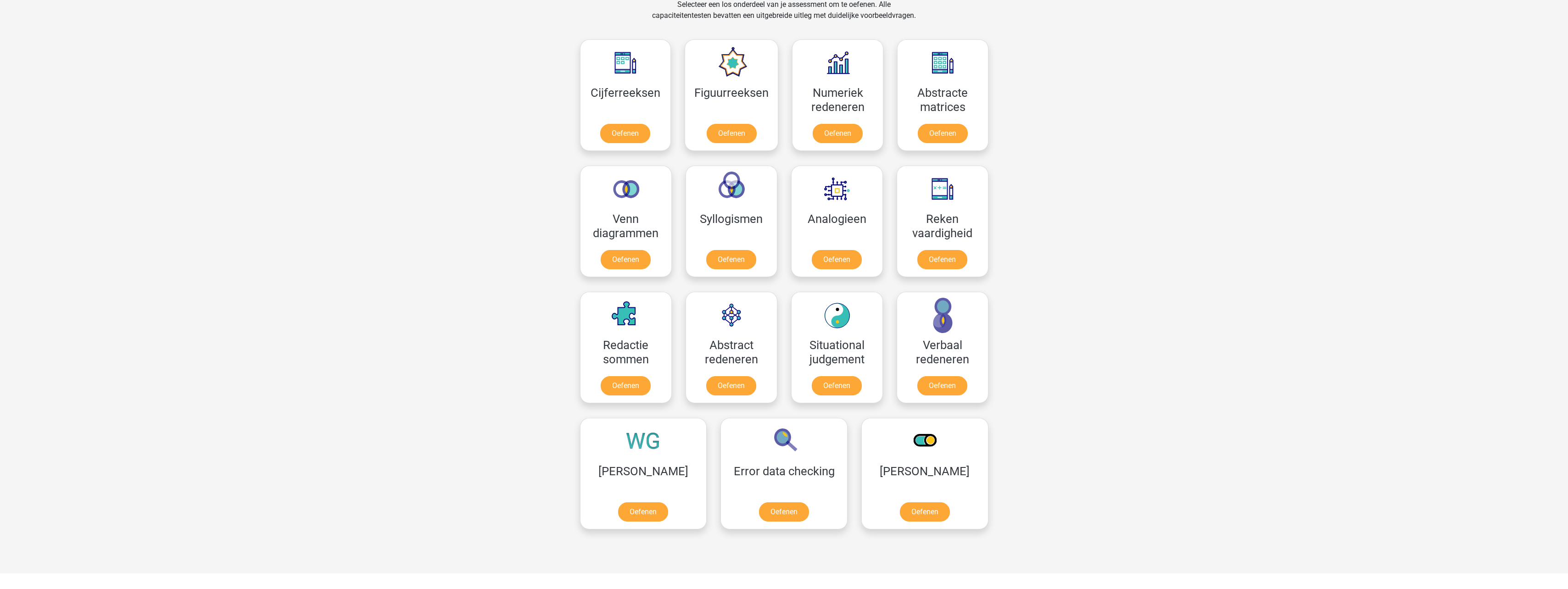
scroll to position [413, 0]
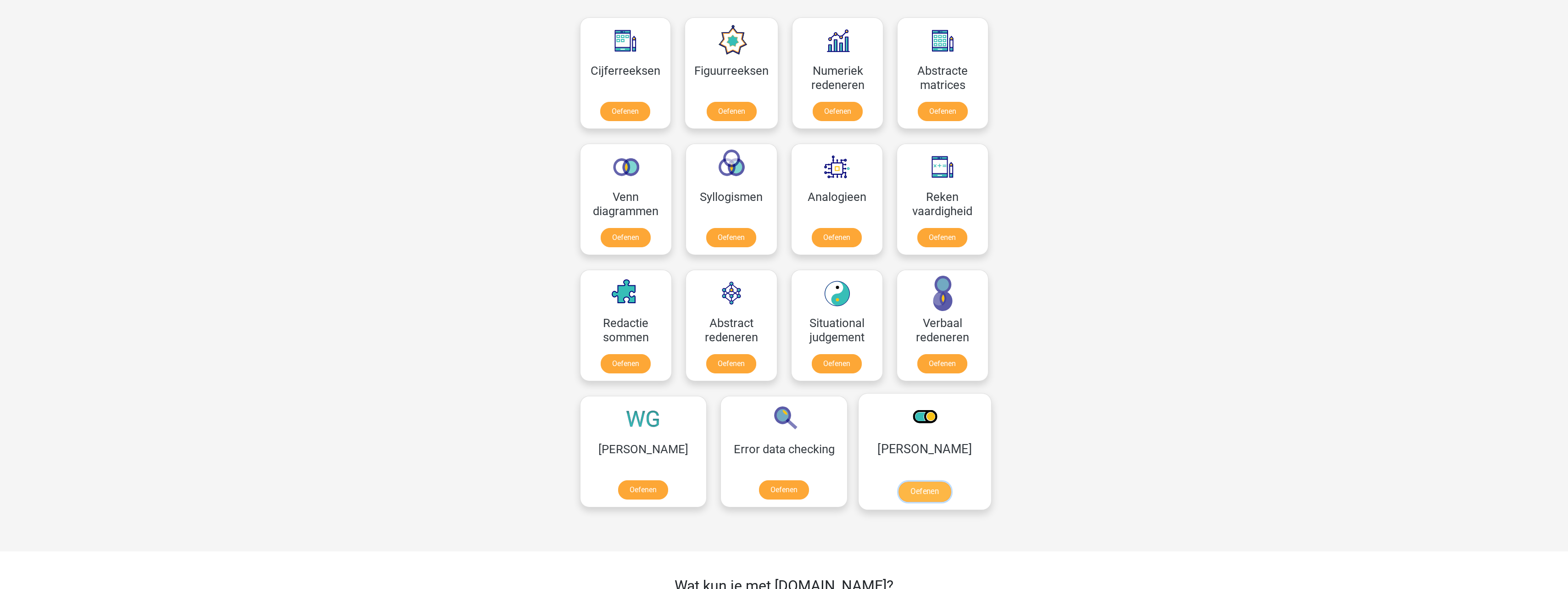
click at [898, 481] on link "Oefenen" at bounding box center [924, 491] width 53 height 20
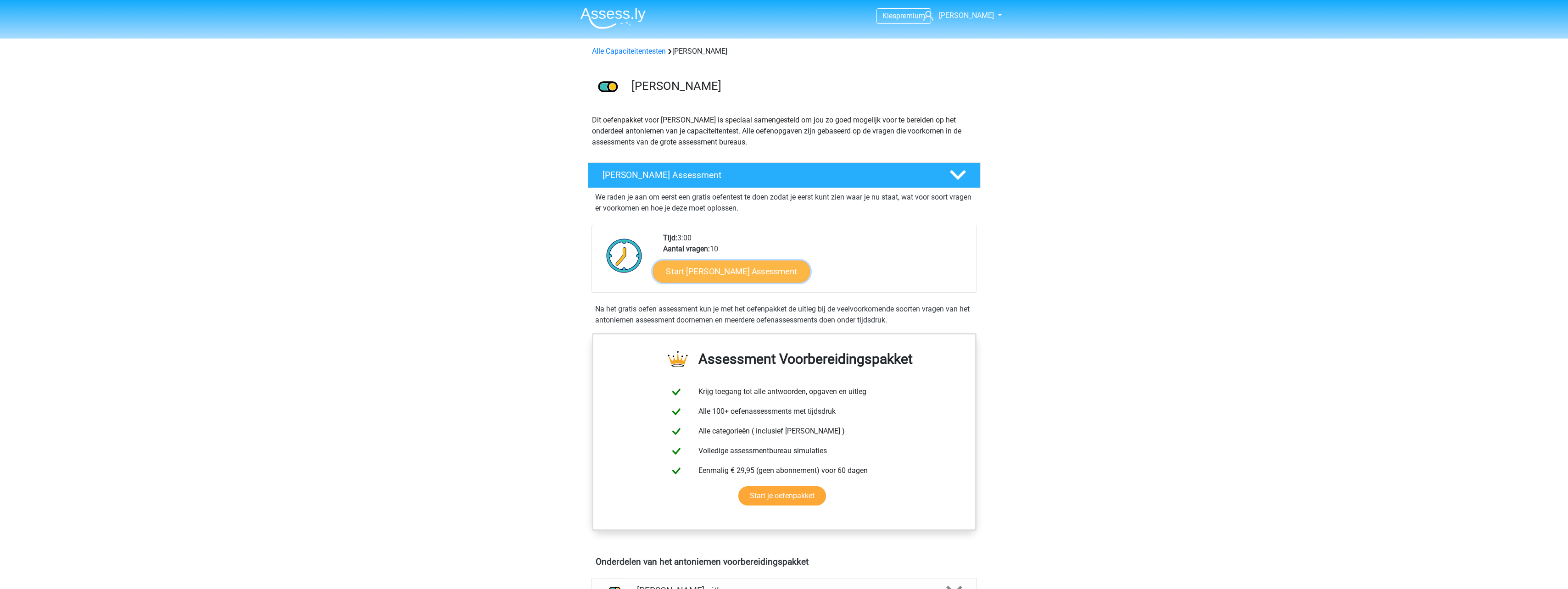
click at [726, 269] on link "Start Antoniemen Gratis Oefen Assessment" at bounding box center [731, 271] width 158 height 22
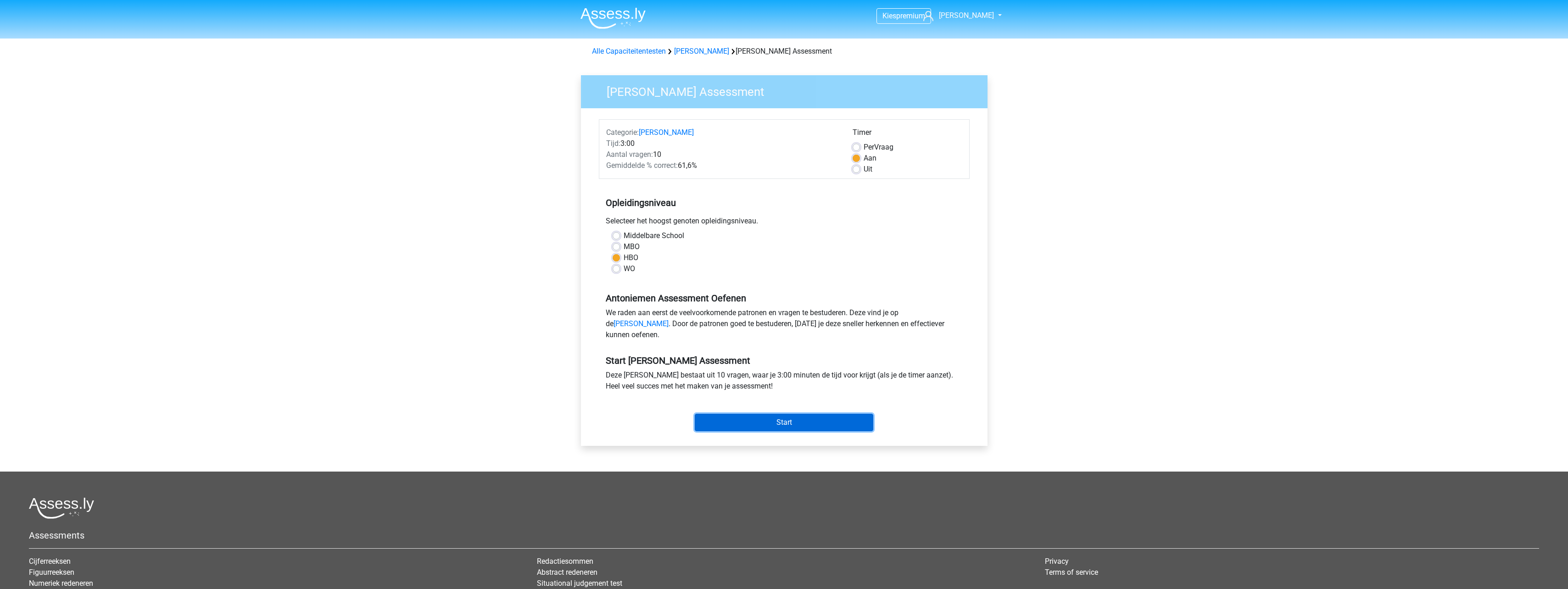
click at [811, 431] on input "Start" at bounding box center [784, 422] width 179 height 18
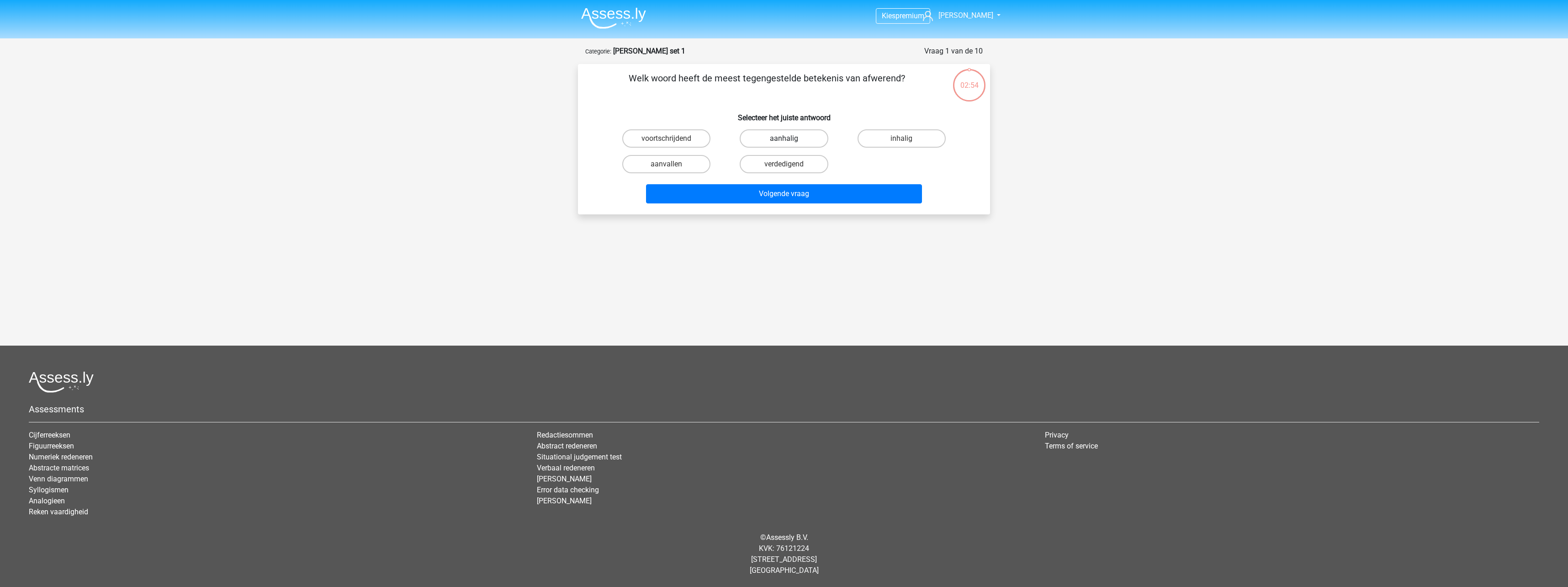
click at [798, 141] on label "aanhalig" at bounding box center [784, 139] width 88 height 18
click at [790, 141] on input "aanhalig" at bounding box center [786, 141] width 6 height 6
radio input "true"
click at [825, 192] on button "Volgende vraag" at bounding box center [784, 194] width 277 height 19
click at [814, 134] on label "rechtvaardig" at bounding box center [784, 139] width 88 height 18
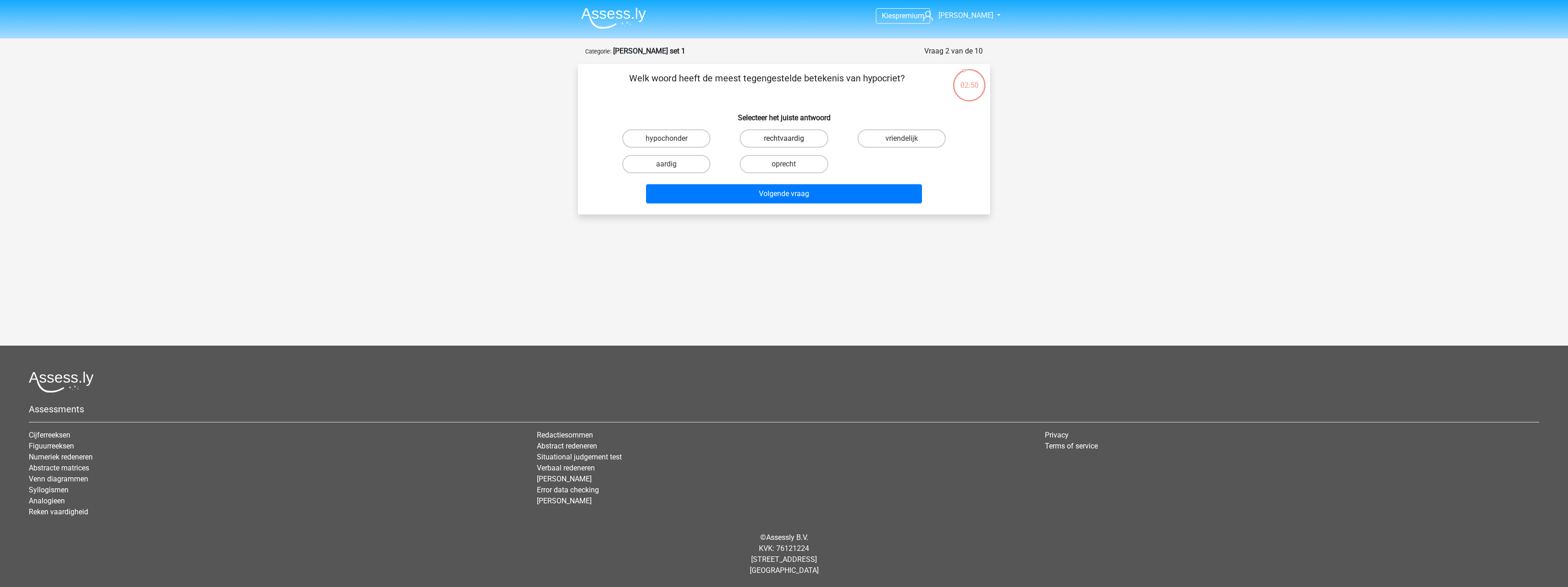
click at [790, 139] on input "rechtvaardig" at bounding box center [786, 141] width 6 height 6
radio input "true"
click at [855, 203] on button "Volgende vraag" at bounding box center [784, 194] width 277 height 19
click at [687, 137] on label "beëindigen" at bounding box center [666, 139] width 88 height 18
click at [672, 139] on input "beëindigen" at bounding box center [669, 141] width 6 height 6
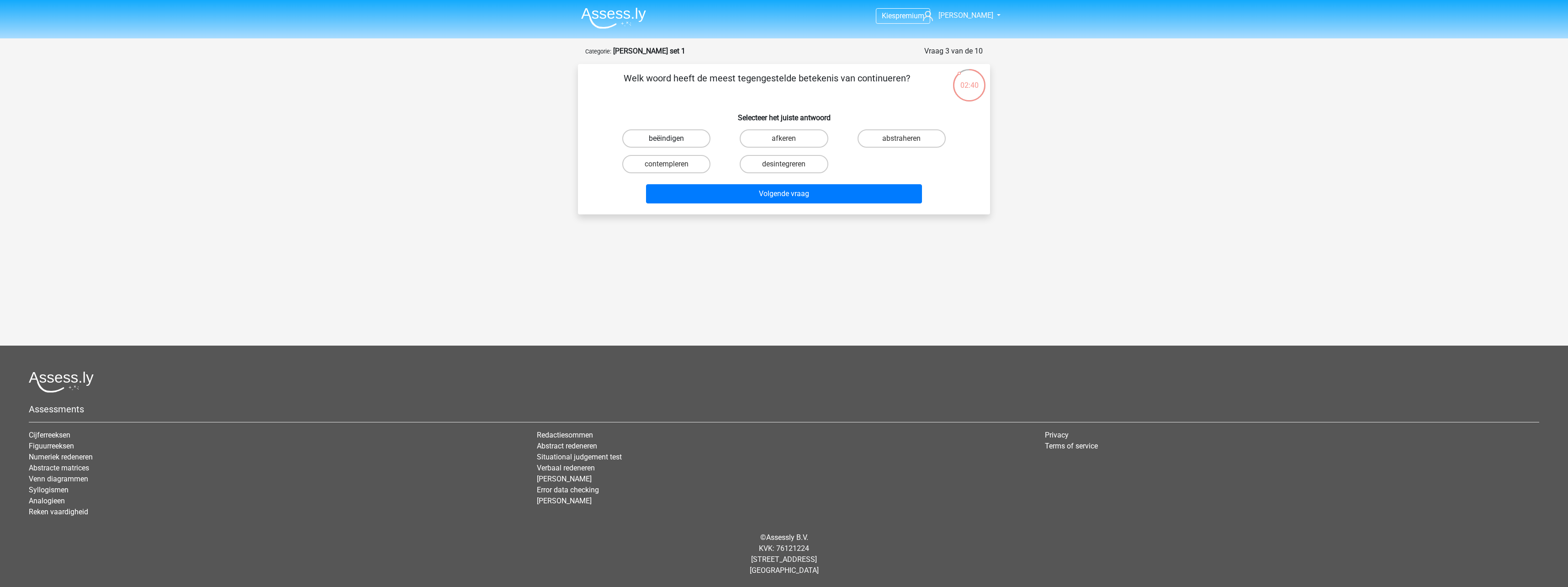
radio input "true"
click at [766, 194] on button "Volgende vraag" at bounding box center [784, 194] width 277 height 19
click at [686, 167] on label "mager" at bounding box center [666, 164] width 88 height 18
click at [672, 167] on input "mager" at bounding box center [669, 166] width 6 height 6
radio input "true"
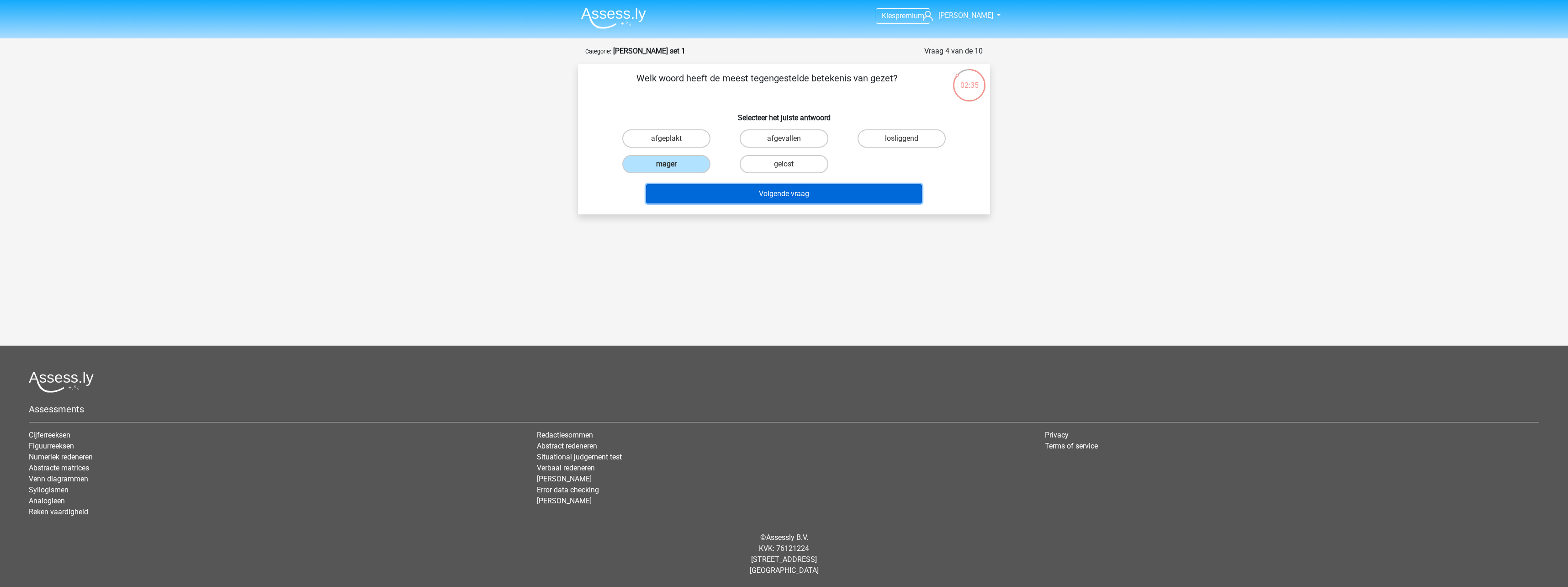
click at [789, 200] on button "Volgende vraag" at bounding box center [784, 194] width 277 height 19
click at [801, 143] on label "afweer" at bounding box center [784, 139] width 88 height 18
click at [790, 143] on input "afweer" at bounding box center [786, 141] width 6 height 6
radio input "true"
click at [824, 190] on button "Volgende vraag" at bounding box center [784, 194] width 277 height 19
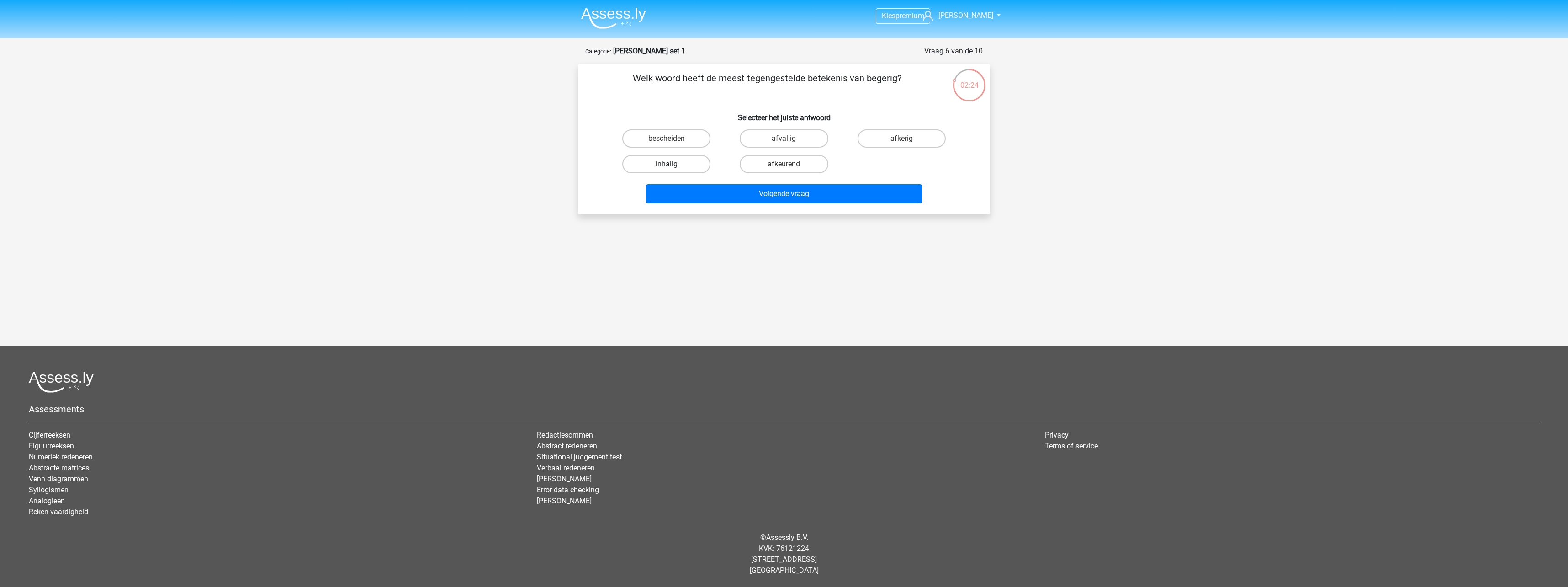
click at [677, 162] on label "inhalig" at bounding box center [666, 164] width 88 height 18
click at [672, 164] on input "inhalig" at bounding box center [669, 166] width 6 height 6
radio input "true"
click at [773, 190] on button "Volgende vraag" at bounding box center [784, 194] width 277 height 19
click at [790, 161] on label "afgaan" at bounding box center [784, 164] width 88 height 18
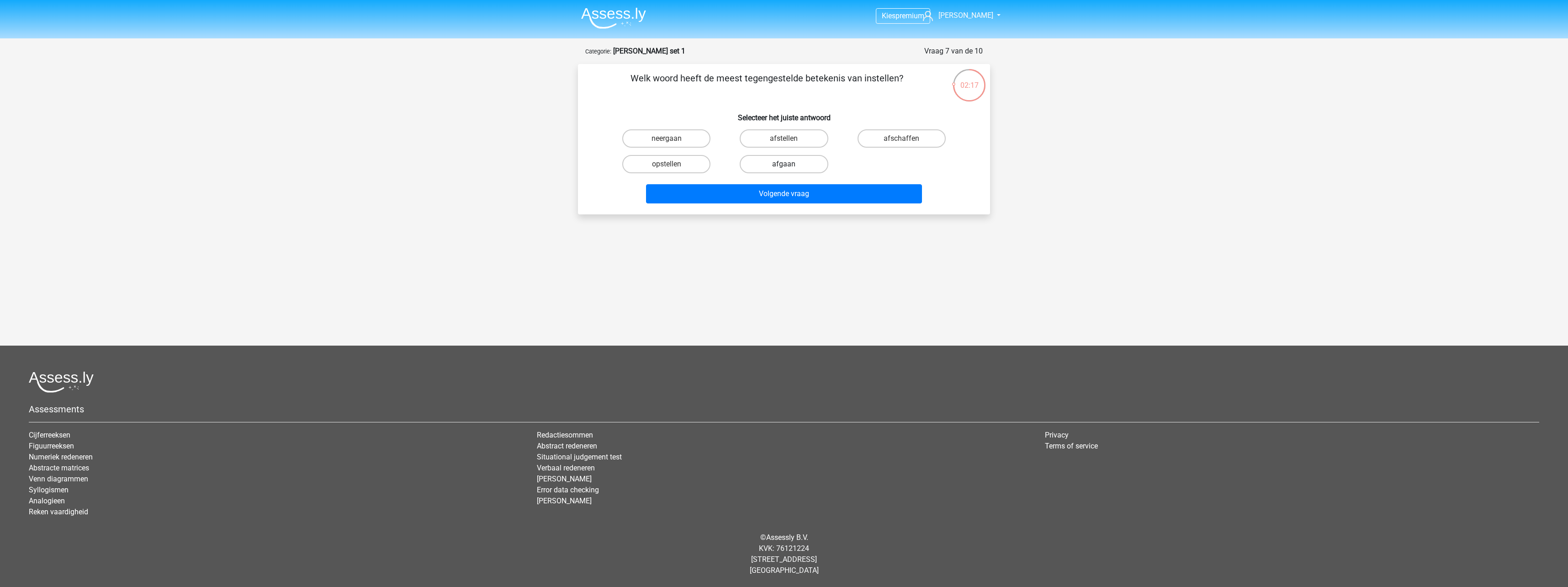
click at [790, 164] on input "afgaan" at bounding box center [786, 166] width 6 height 6
radio input "true"
click at [845, 190] on button "Volgende vraag" at bounding box center [784, 194] width 277 height 19
click at [690, 168] on label "veel" at bounding box center [666, 164] width 88 height 18
click at [672, 168] on input "veel" at bounding box center [669, 166] width 6 height 6
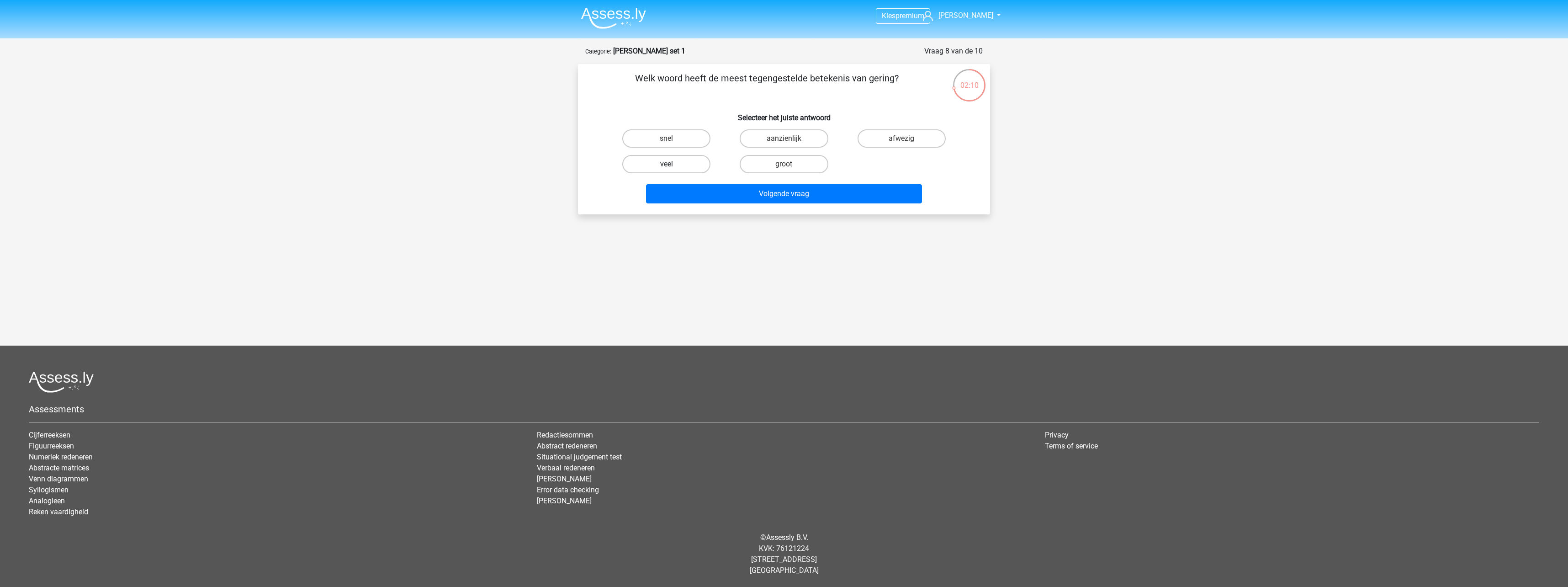
radio input "true"
click at [793, 195] on button "Volgende vraag" at bounding box center [784, 194] width 277 height 19
click at [914, 137] on label "lomp" at bounding box center [902, 139] width 88 height 18
click at [907, 139] on input "lomp" at bounding box center [904, 141] width 6 height 6
radio input "true"
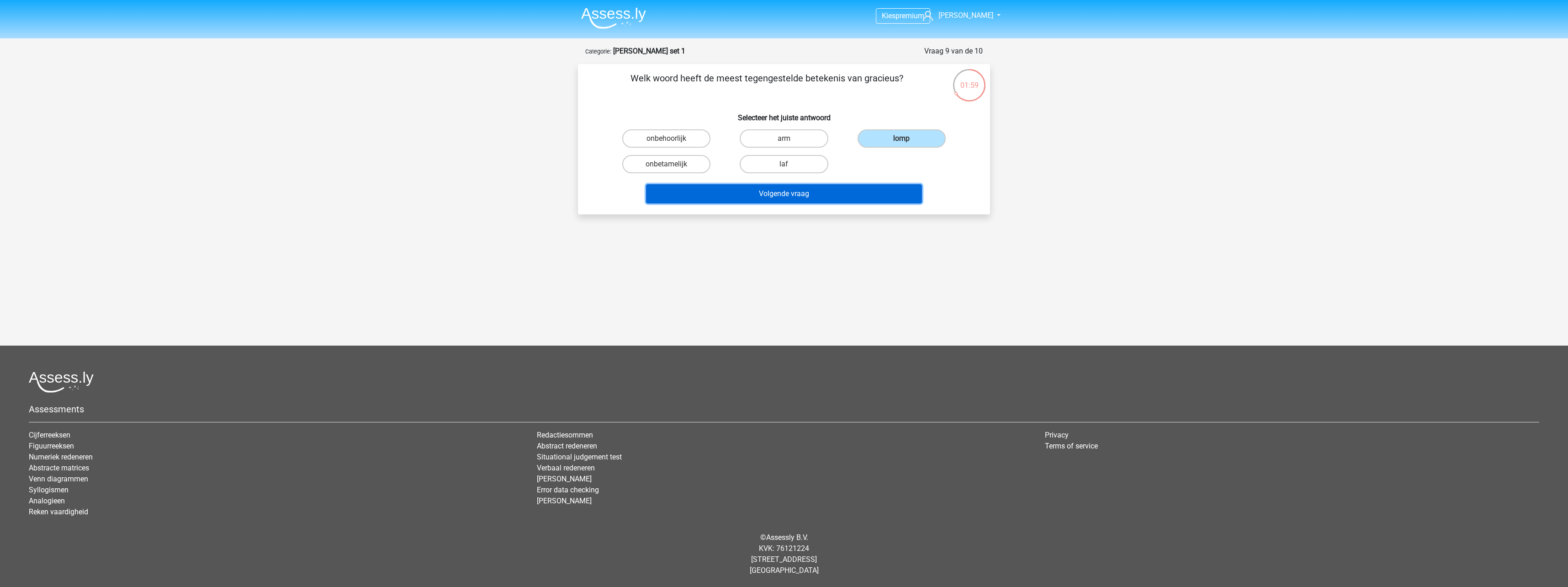
click at [879, 186] on button "Volgende vraag" at bounding box center [784, 194] width 277 height 19
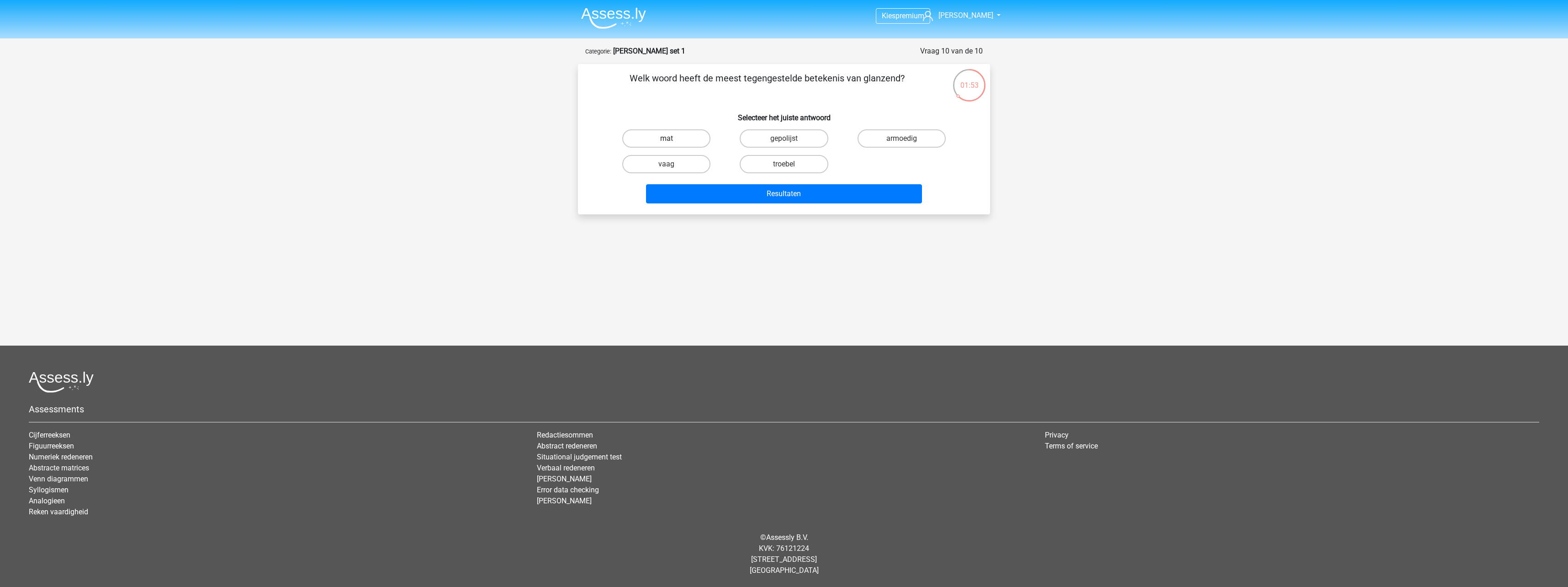
click at [668, 137] on label "mat" at bounding box center [666, 139] width 88 height 18
click at [668, 139] on input "mat" at bounding box center [669, 141] width 6 height 6
radio input "true"
click at [775, 196] on button "Resultaten" at bounding box center [784, 194] width 277 height 19
click at [617, 20] on img at bounding box center [613, 18] width 65 height 22
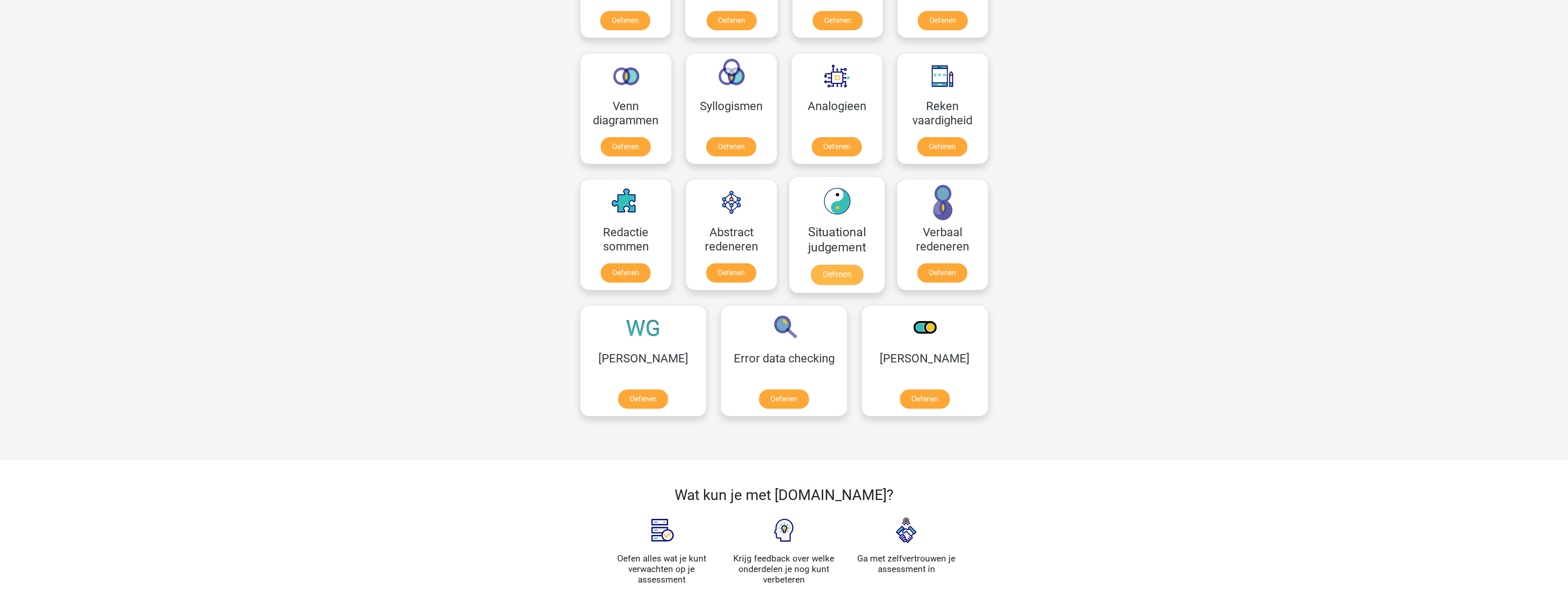
scroll to position [505, 0]
click at [630, 390] on link "Oefenen" at bounding box center [643, 400] width 53 height 20
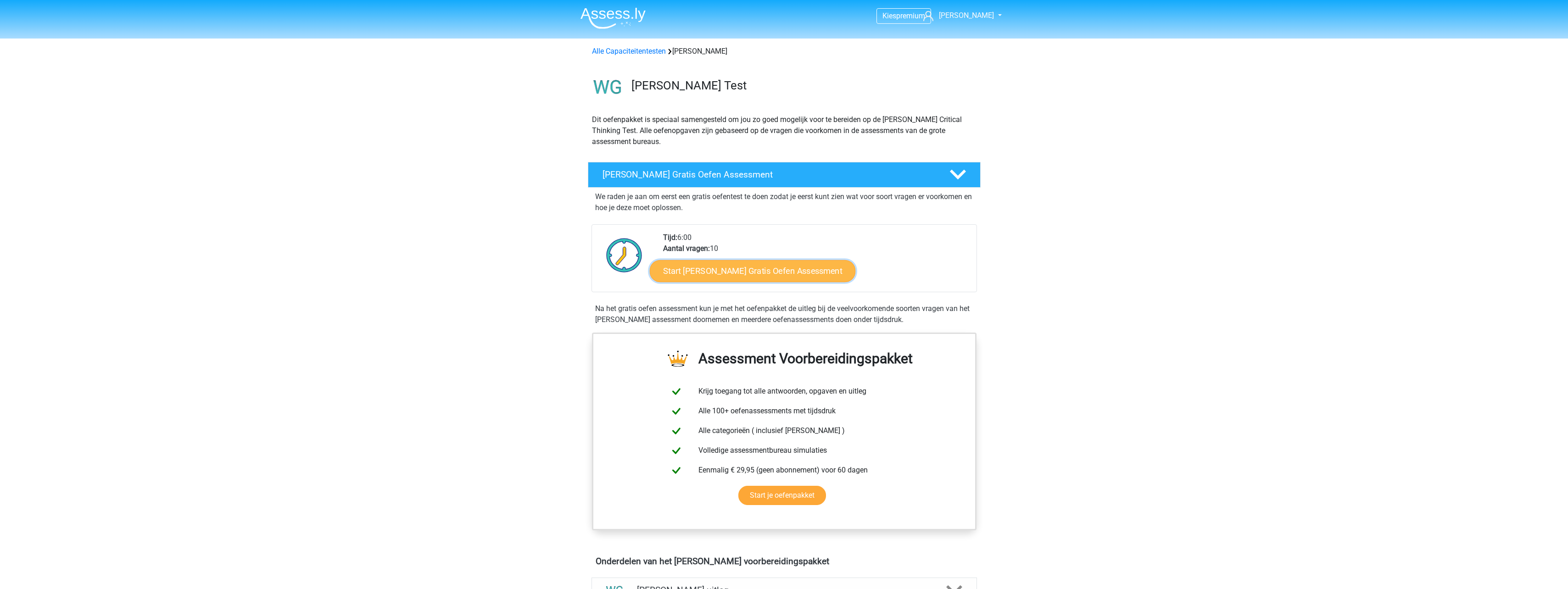
click at [808, 276] on link "Start Watson Glaser Gratis Oefen Assessment" at bounding box center [752, 271] width 206 height 22
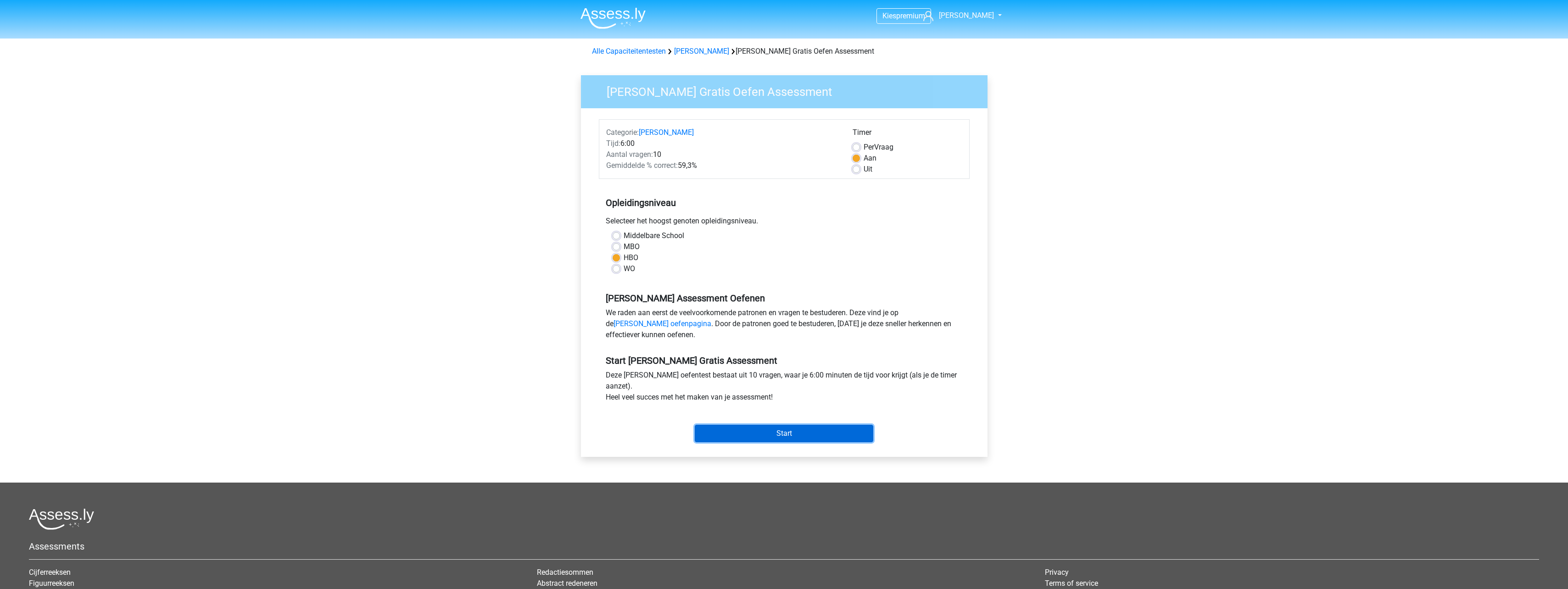
click at [790, 433] on input "Start" at bounding box center [784, 433] width 179 height 18
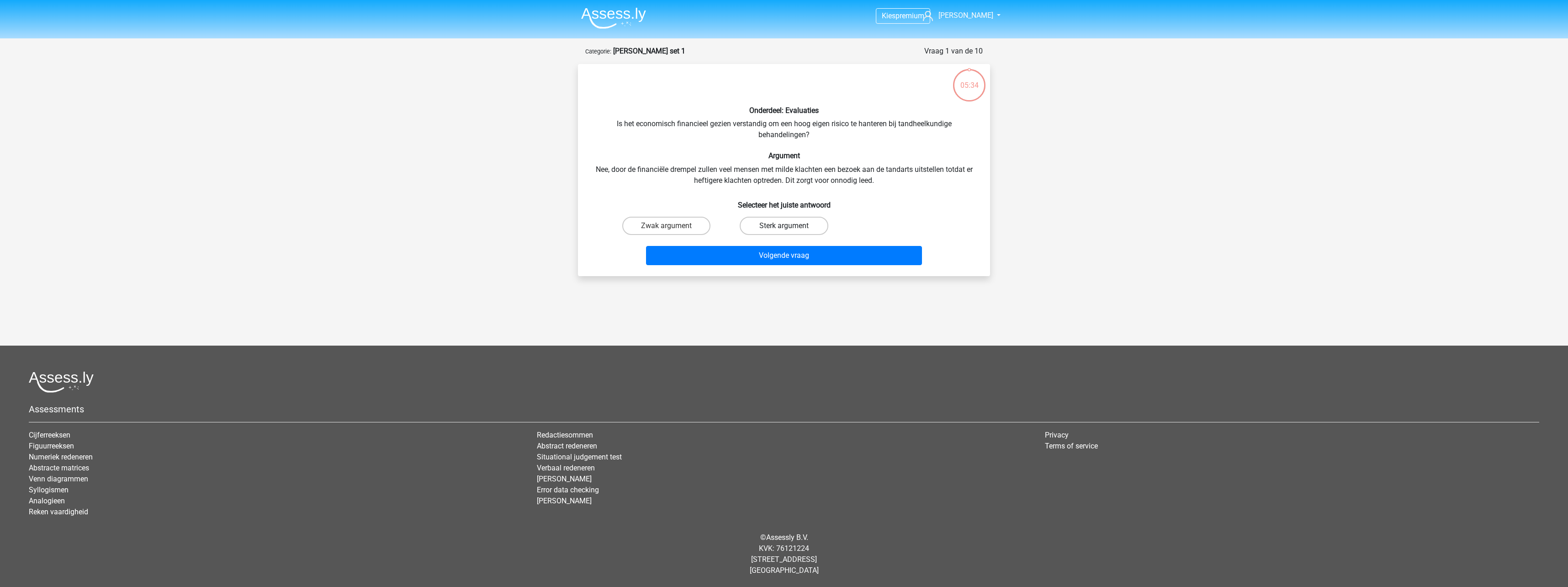
click at [769, 224] on label "Sterk argument" at bounding box center [784, 226] width 88 height 18
click at [784, 226] on input "Sterk argument" at bounding box center [786, 229] width 6 height 6
radio input "true"
click at [818, 263] on button "Volgende vraag" at bounding box center [784, 255] width 277 height 19
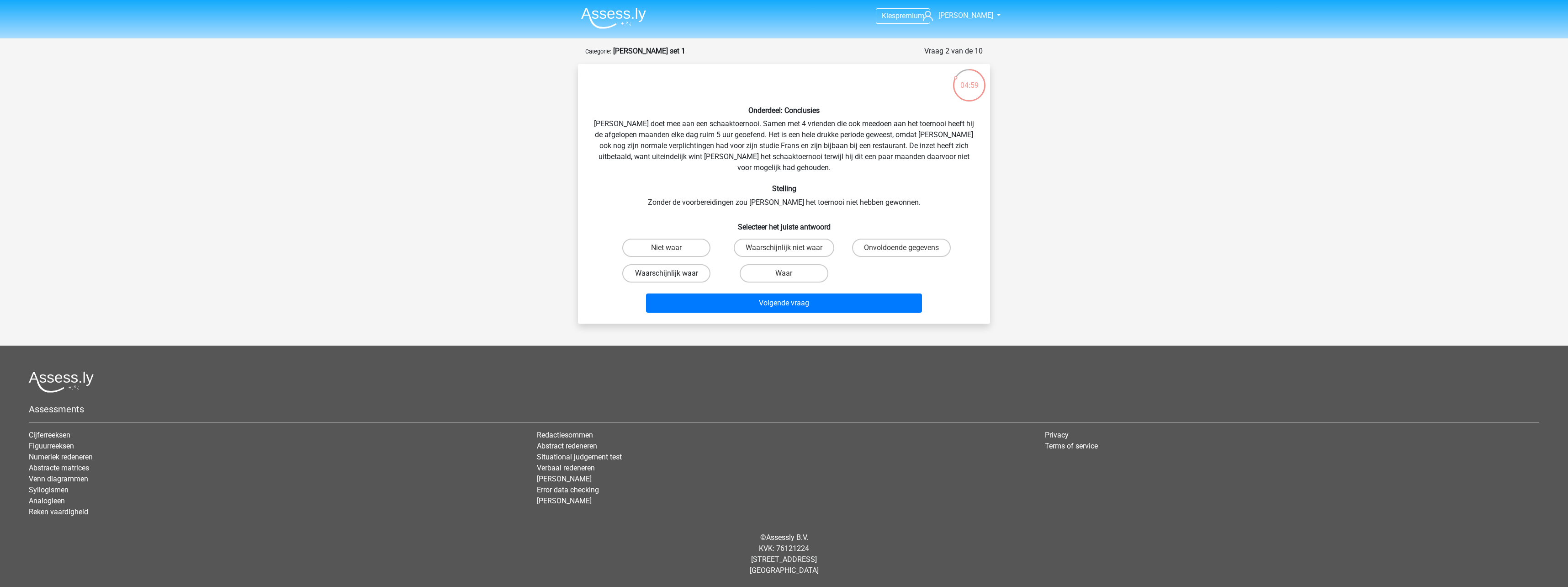
click at [678, 264] on label "Waarschijnlijk waar" at bounding box center [666, 274] width 88 height 18
click at [672, 274] on input "Waarschijnlijk waar" at bounding box center [669, 276] width 6 height 6
radio input "true"
click at [931, 239] on label "Onvoldoende gegevens" at bounding box center [901, 248] width 99 height 18
click at [907, 248] on input "Onvoldoende gegevens" at bounding box center [904, 250] width 6 height 6
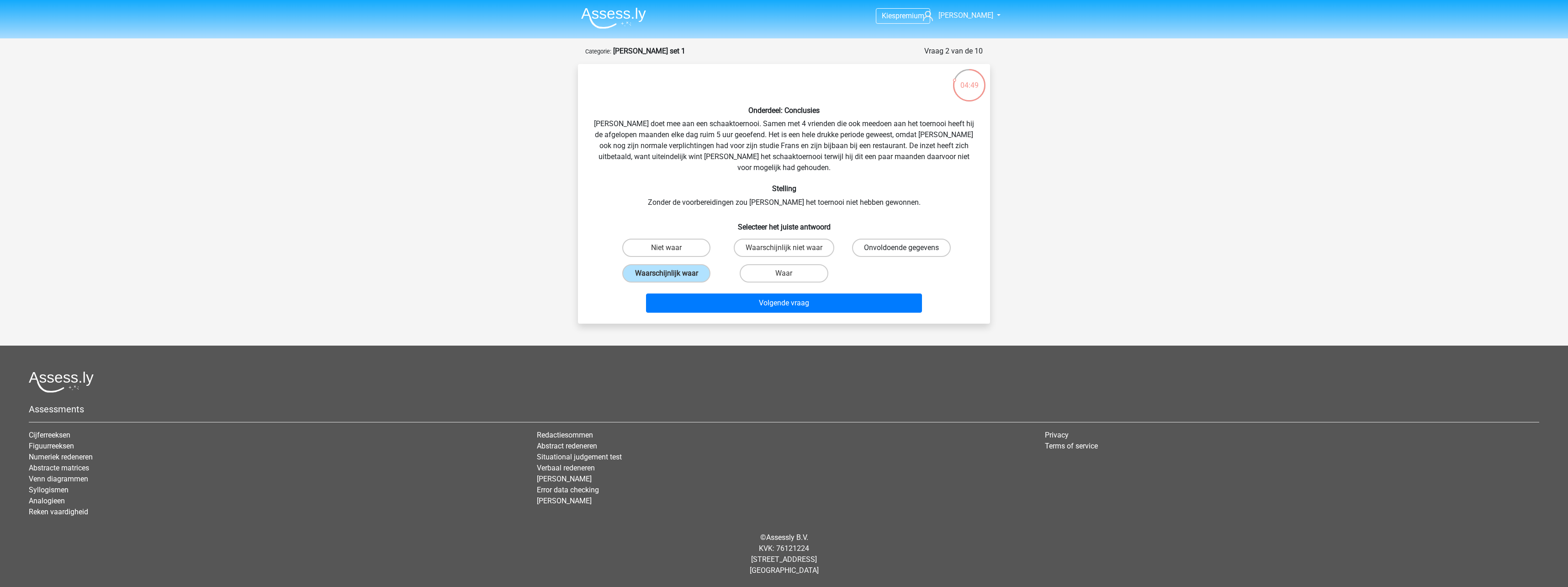
radio input "true"
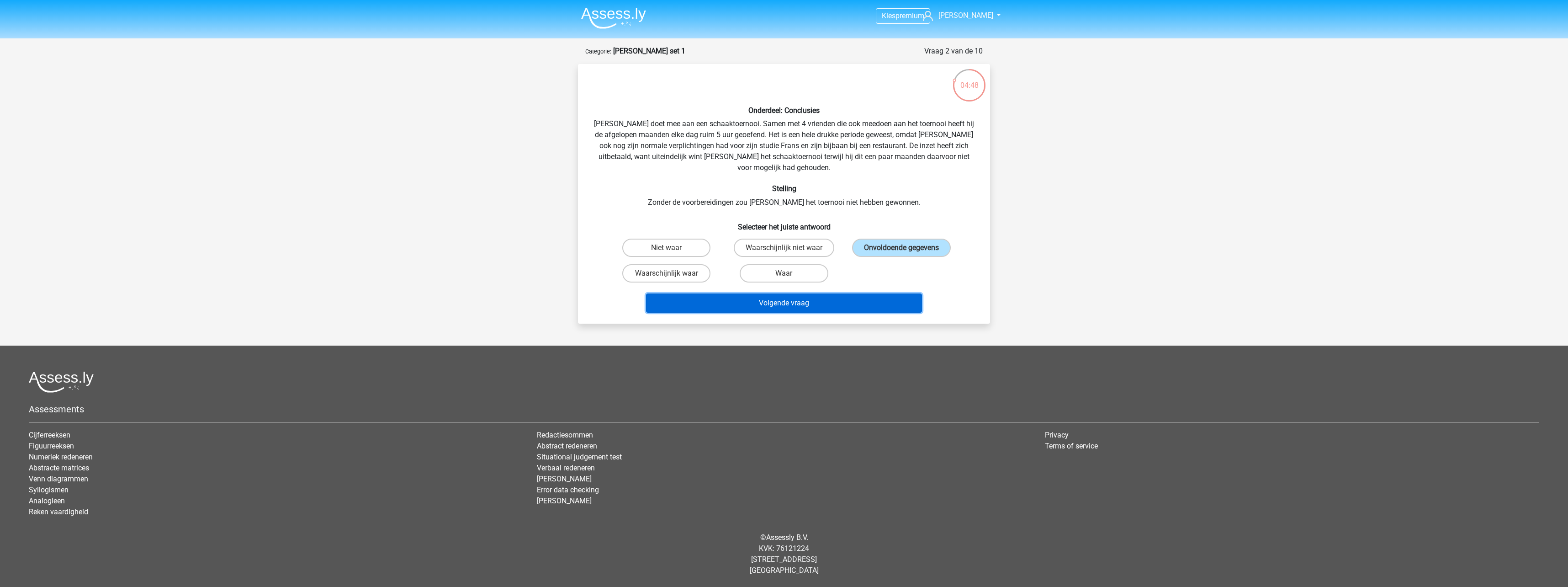
click at [877, 294] on button "Volgende vraag" at bounding box center [784, 303] width 277 height 19
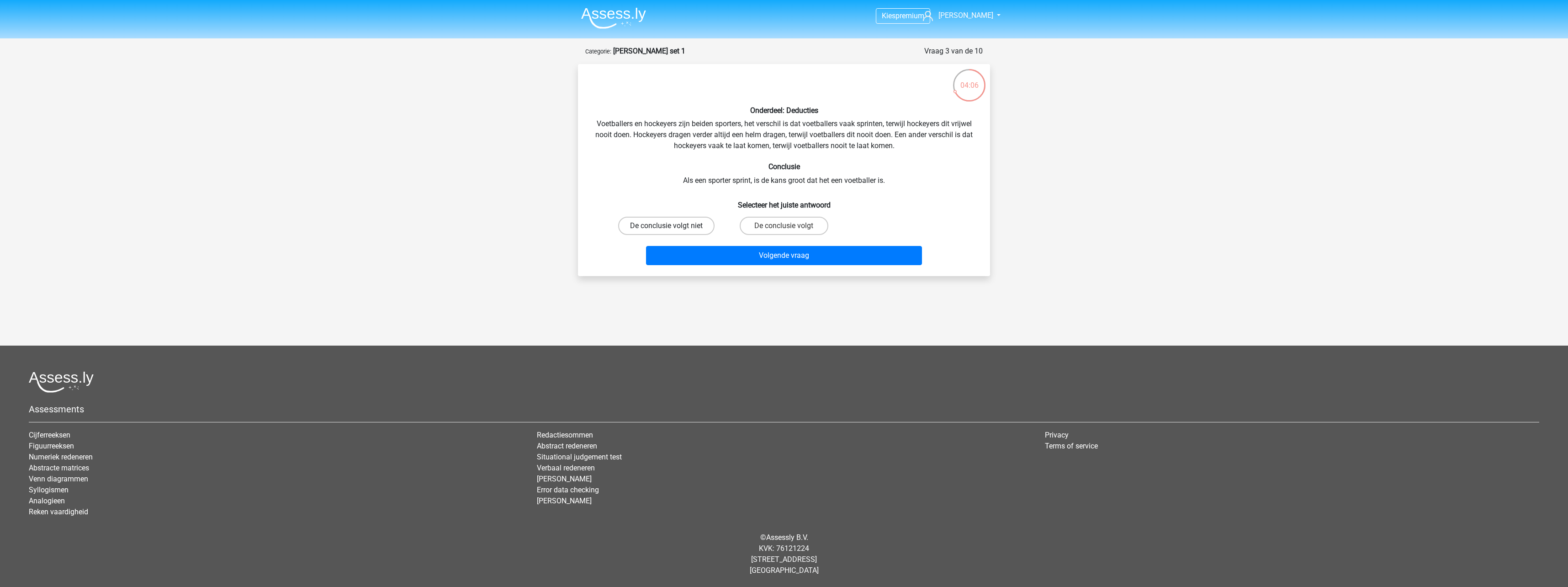
click at [674, 226] on label "De conclusie volgt niet" at bounding box center [666, 226] width 96 height 18
click at [672, 226] on input "De conclusie volgt niet" at bounding box center [669, 229] width 6 height 6
radio input "true"
click at [790, 254] on button "Volgende vraag" at bounding box center [784, 255] width 277 height 19
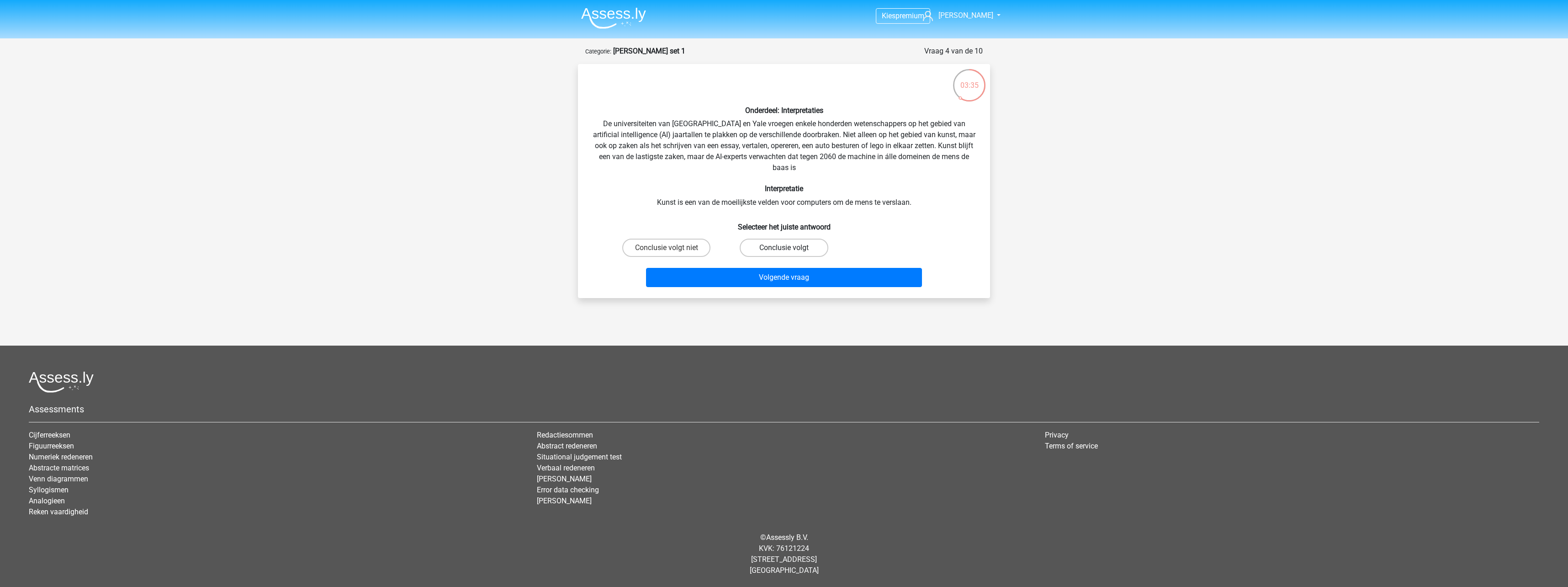
click at [797, 251] on label "Conclusie volgt" at bounding box center [784, 248] width 88 height 18
click at [790, 251] on input "Conclusie volgt" at bounding box center [786, 250] width 6 height 6
radio input "true"
click at [814, 281] on button "Volgende vraag" at bounding box center [784, 277] width 277 height 19
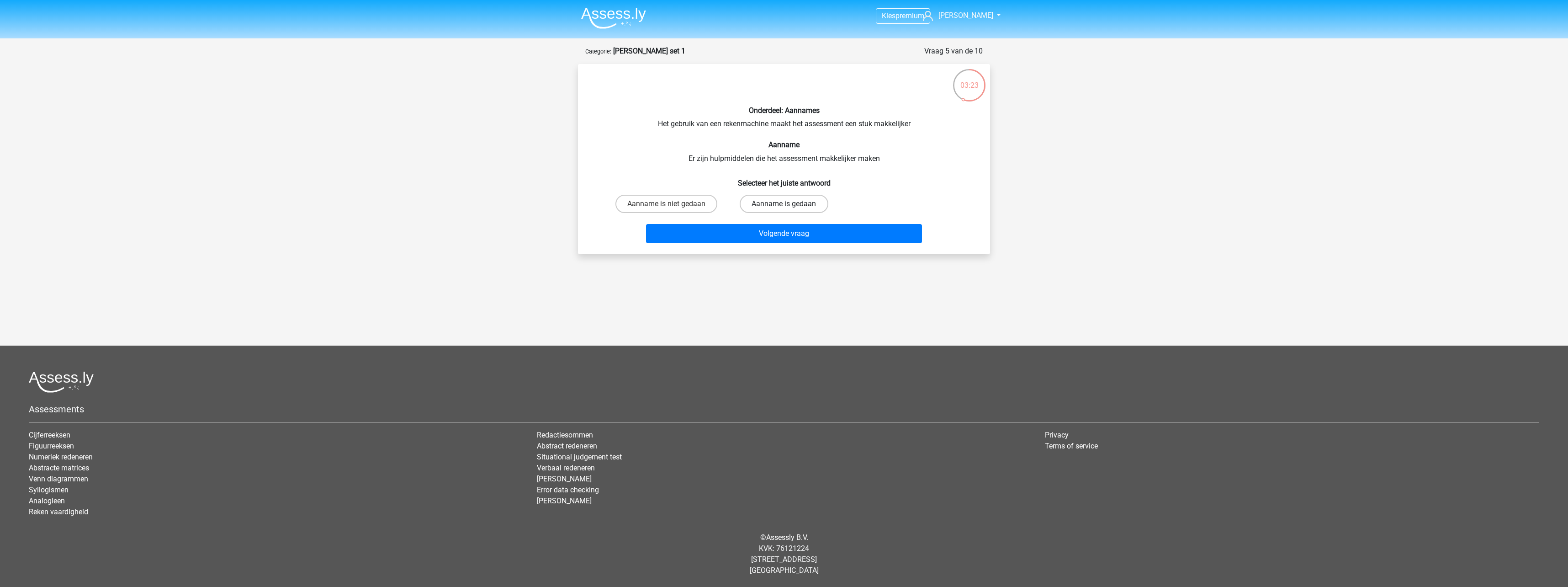
click at [809, 210] on label "Aanname is gedaan" at bounding box center [784, 204] width 88 height 18
click at [790, 210] on input "Aanname is gedaan" at bounding box center [786, 206] width 6 height 6
radio input "true"
click at [824, 231] on button "Volgende vraag" at bounding box center [784, 233] width 277 height 19
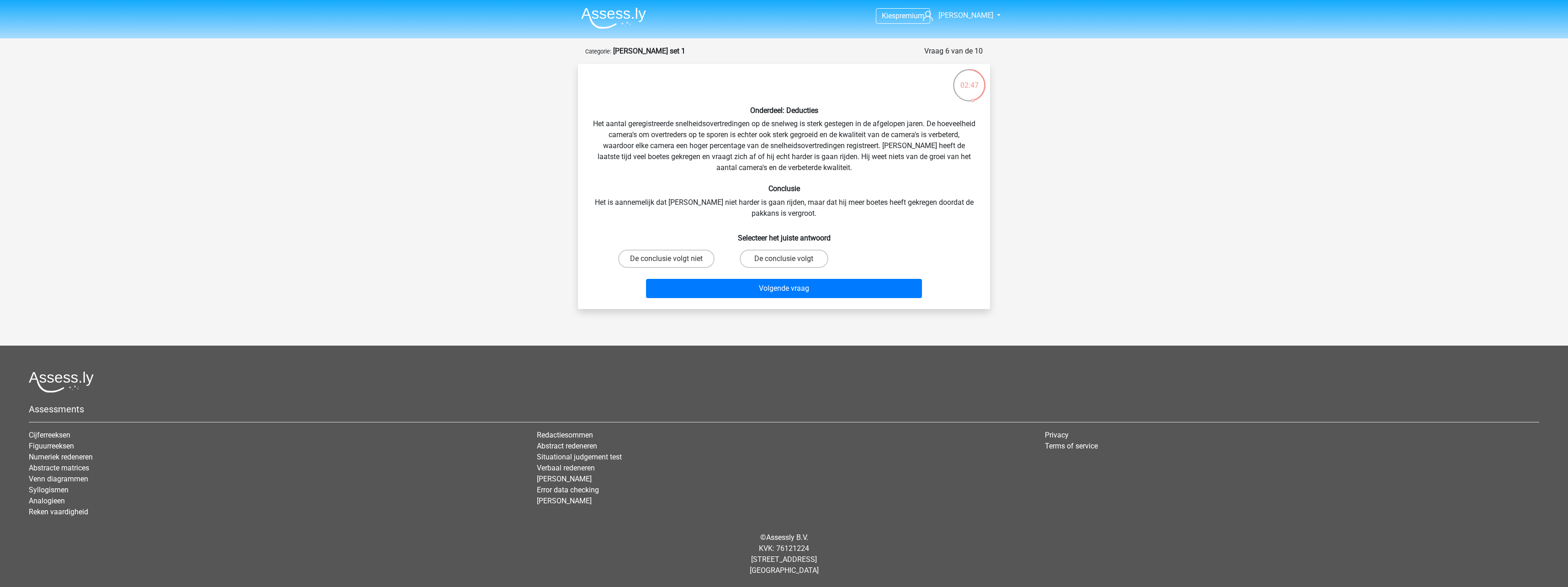
click at [784, 264] on input "De conclusie volgt" at bounding box center [786, 261] width 6 height 6
radio input "true"
click at [854, 284] on button "Volgende vraag" at bounding box center [784, 288] width 277 height 19
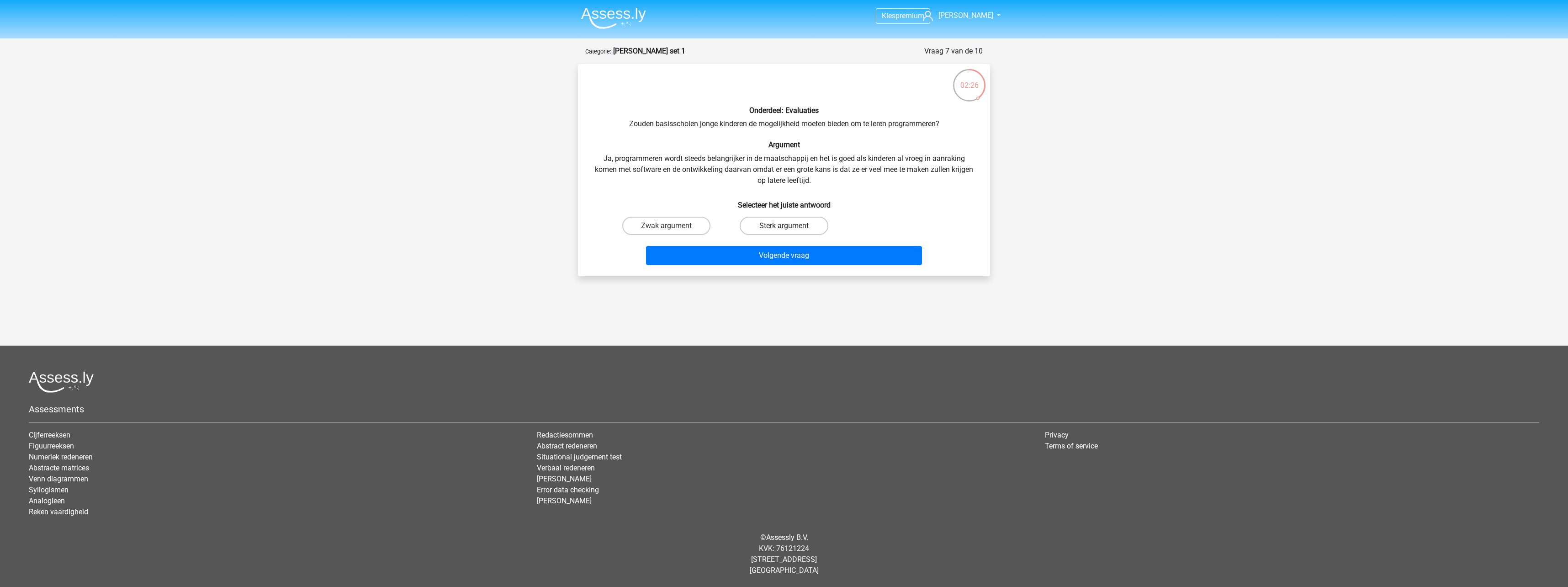
drag, startPoint x: 802, startPoint y: 223, endPoint x: 806, endPoint y: 228, distance: 6.4
click at [801, 224] on label "Sterk argument" at bounding box center [784, 226] width 88 height 18
click at [790, 226] on input "Sterk argument" at bounding box center [786, 229] width 6 height 6
radio input "true"
drag, startPoint x: 837, startPoint y: 254, endPoint x: 841, endPoint y: 254, distance: 4.0
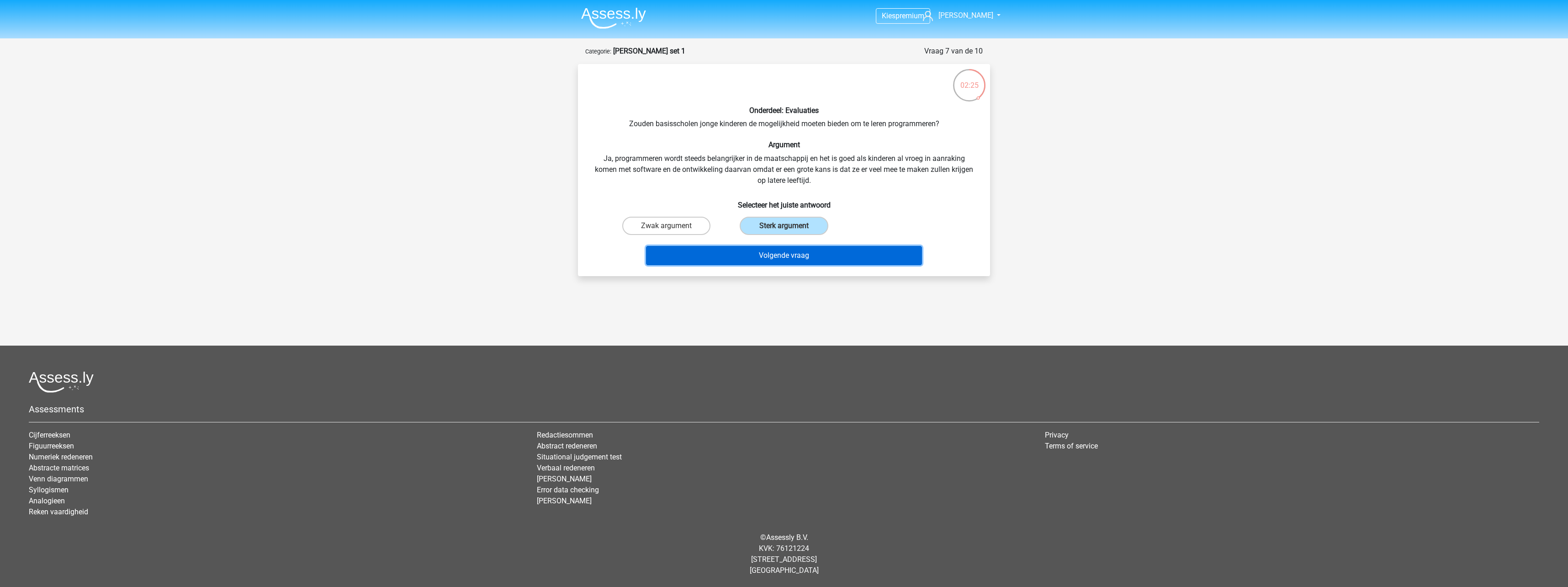
click at [836, 254] on button "Volgende vraag" at bounding box center [784, 255] width 277 height 19
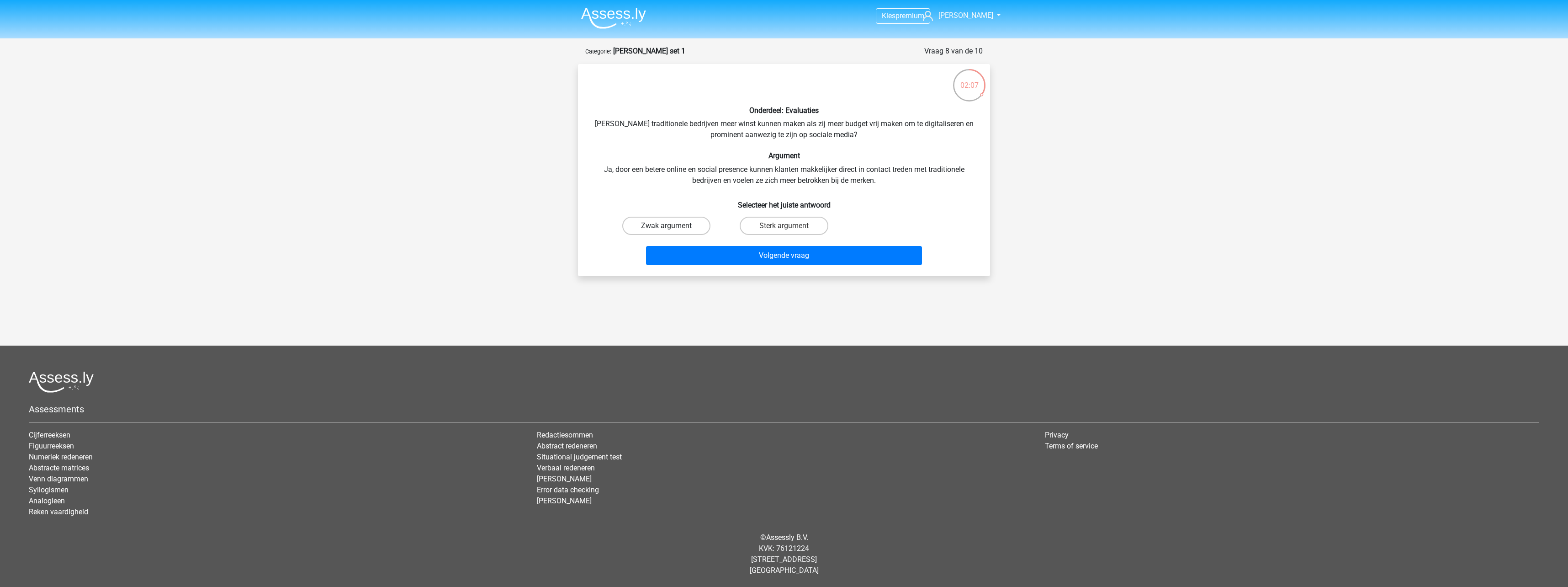
click at [672, 228] on label "Zwak argument" at bounding box center [666, 226] width 88 height 18
click at [672, 228] on input "Zwak argument" at bounding box center [669, 229] width 6 height 6
radio input "true"
click at [807, 259] on button "Volgende vraag" at bounding box center [784, 255] width 277 height 19
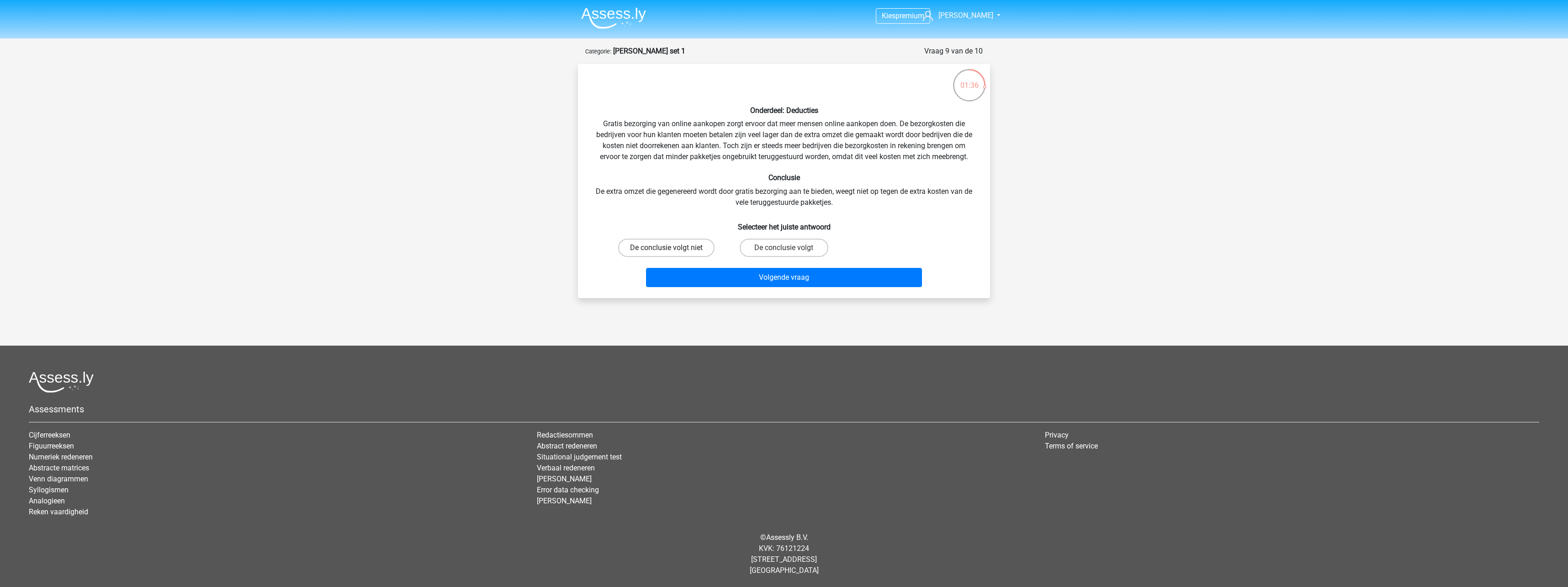
click at [700, 247] on label "De conclusie volgt niet" at bounding box center [666, 248] width 96 height 18
click at [672, 248] on input "De conclusie volgt niet" at bounding box center [669, 250] width 6 height 6
radio input "true"
click at [812, 275] on button "Volgende vraag" at bounding box center [784, 277] width 277 height 19
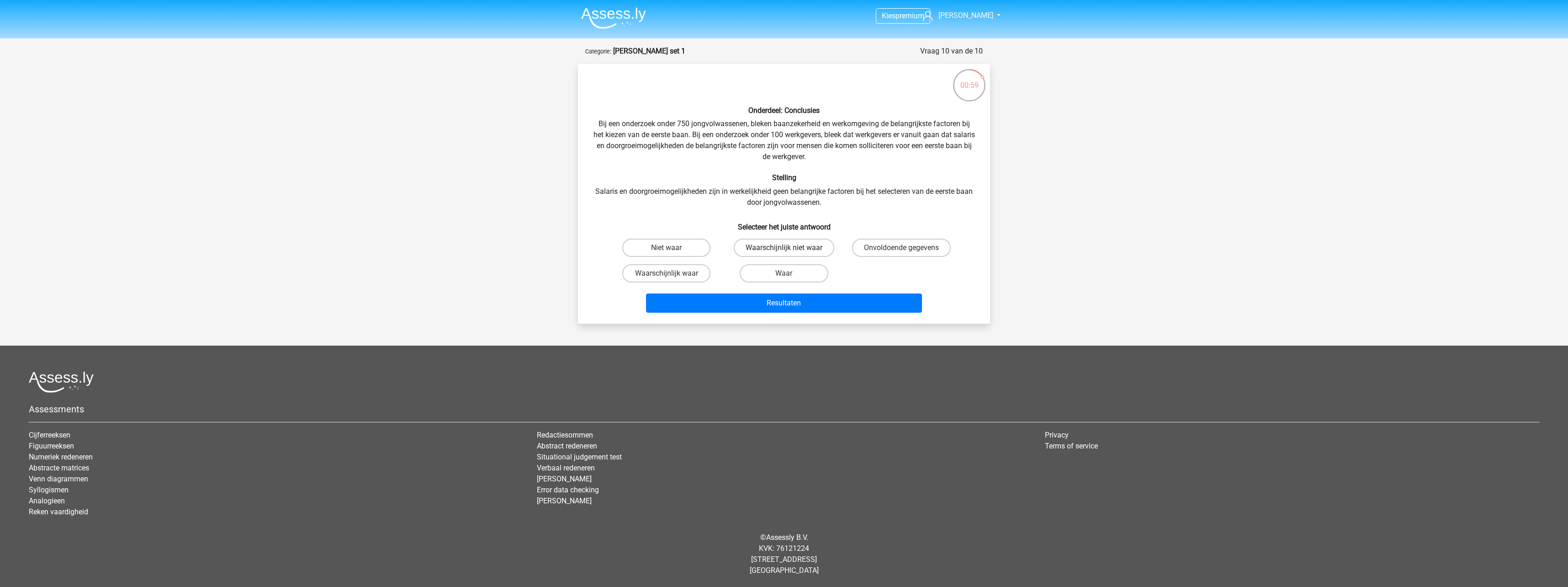
click at [798, 248] on label "Waarschijnlijk niet waar" at bounding box center [784, 248] width 101 height 18
click at [790, 248] on input "Waarschijnlijk niet waar" at bounding box center [786, 250] width 6 height 6
radio input "true"
click at [801, 306] on button "Resultaten" at bounding box center [784, 303] width 277 height 19
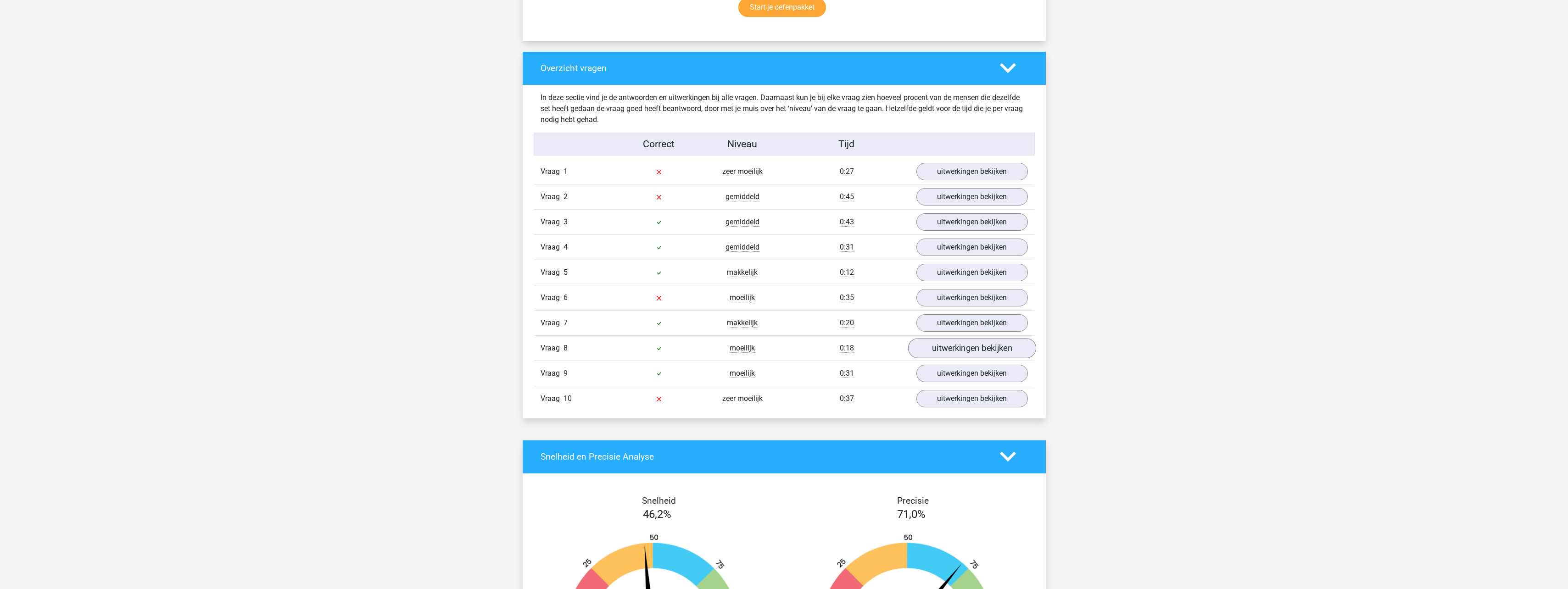
scroll to position [642, 0]
click at [990, 395] on link "uitwerkingen bekijken" at bounding box center [971, 398] width 128 height 20
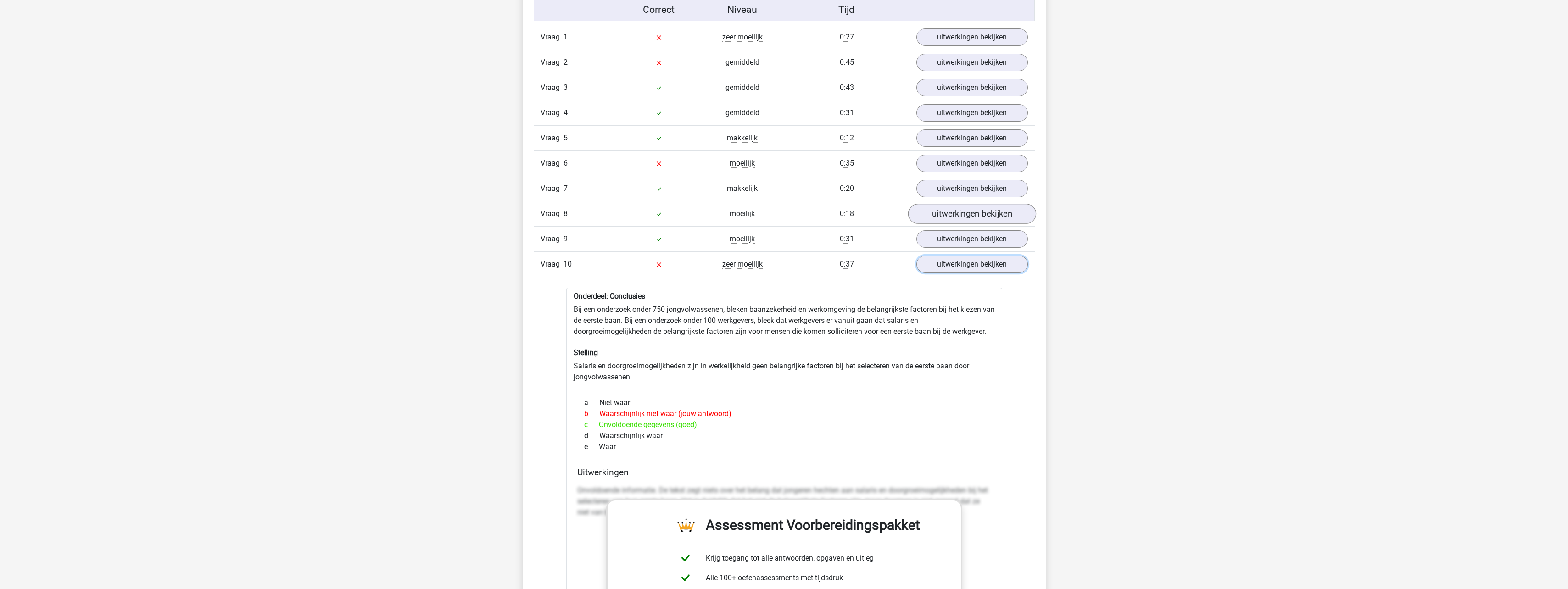
scroll to position [780, 0]
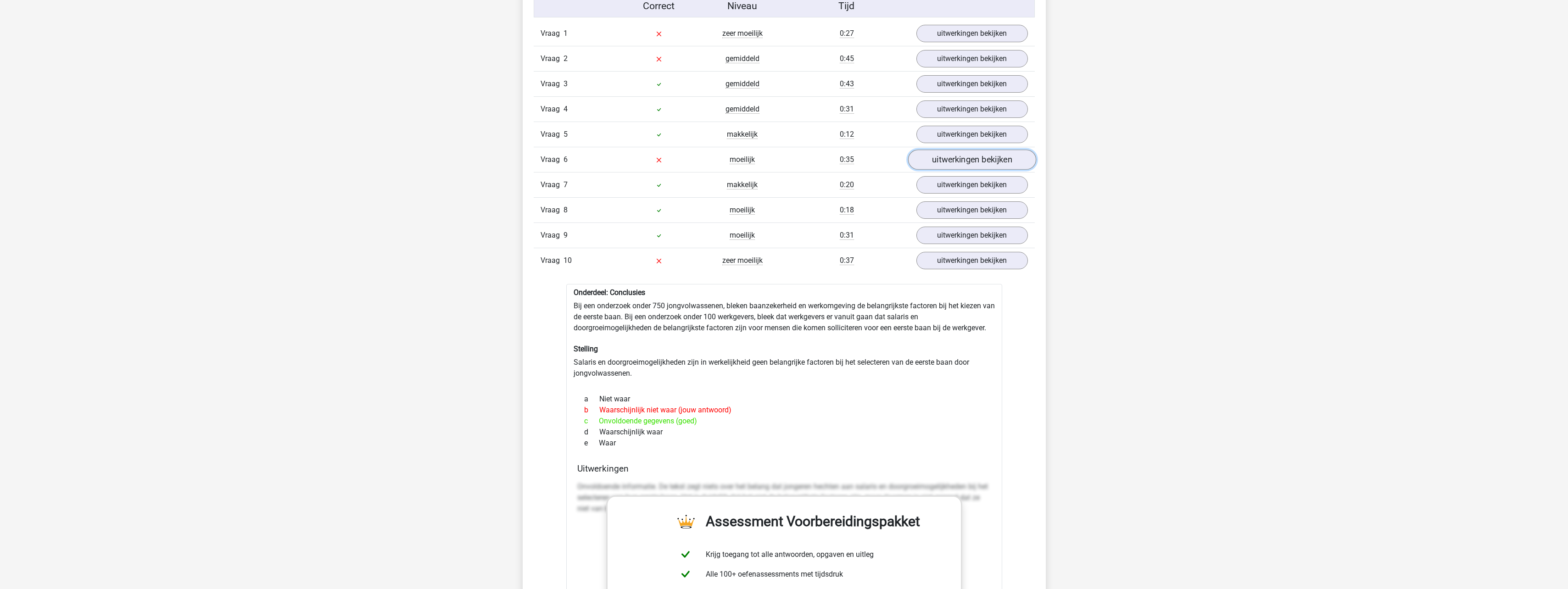
click at [963, 159] on link "uitwerkingen bekijken" at bounding box center [971, 159] width 128 height 20
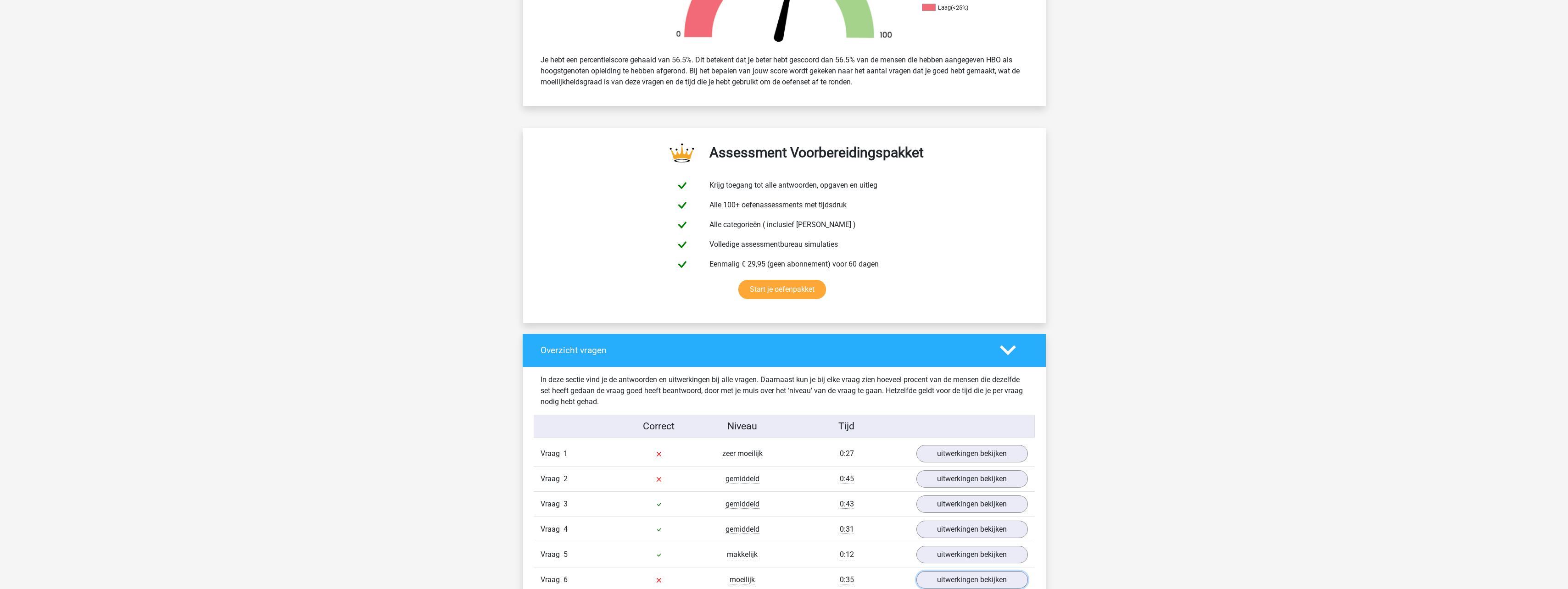
scroll to position [0, 0]
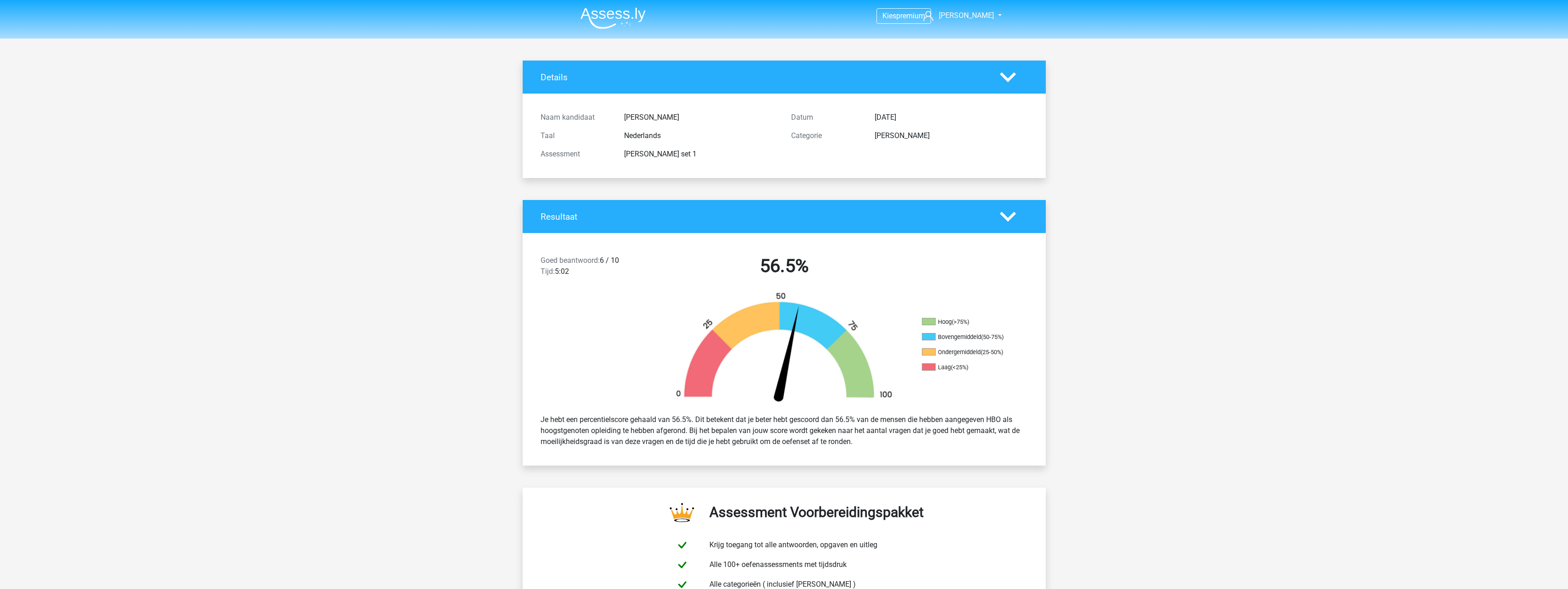
click at [615, 19] on img at bounding box center [613, 18] width 65 height 22
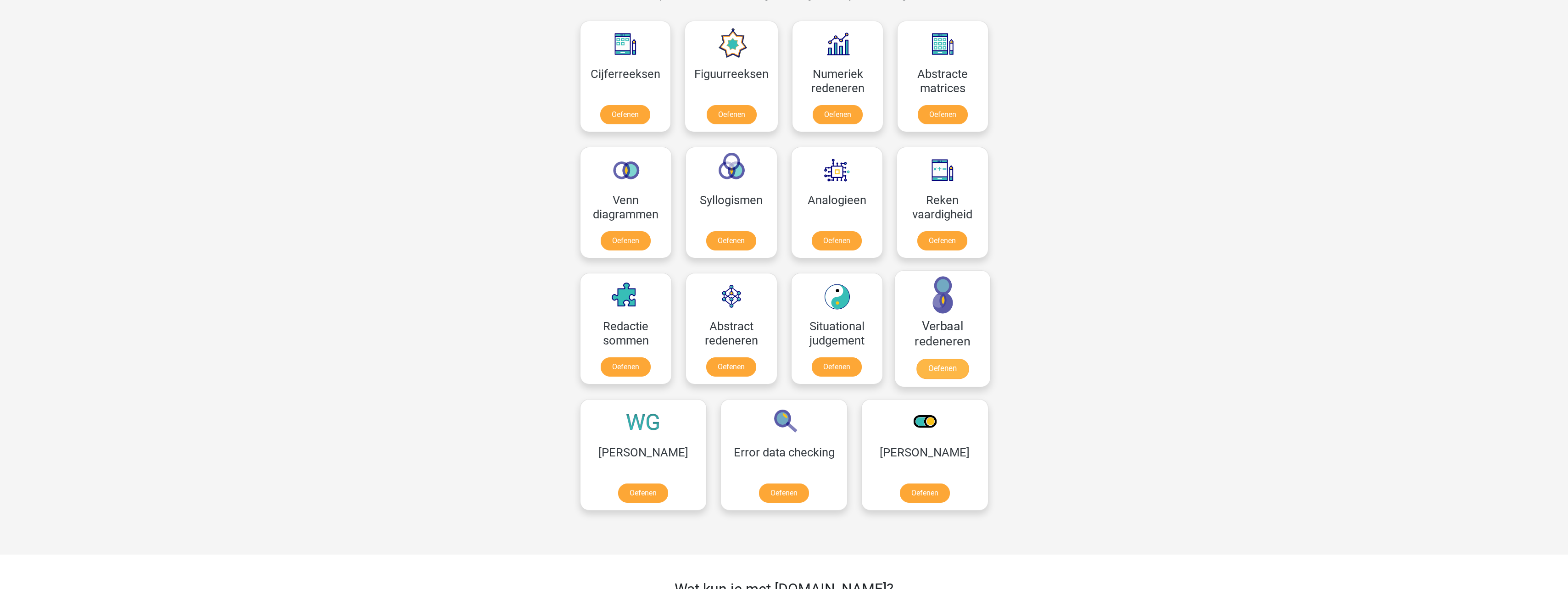
scroll to position [367, 0]
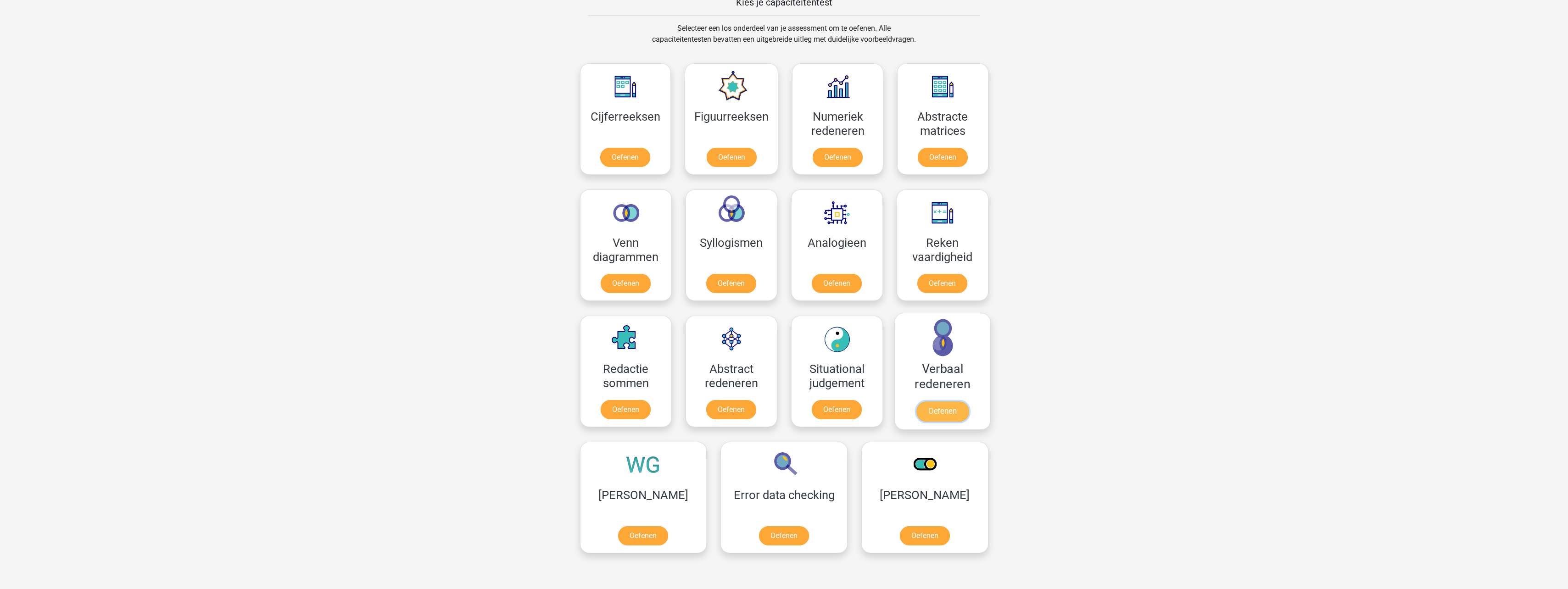
click at [942, 401] on link "Oefenen" at bounding box center [942, 411] width 53 height 20
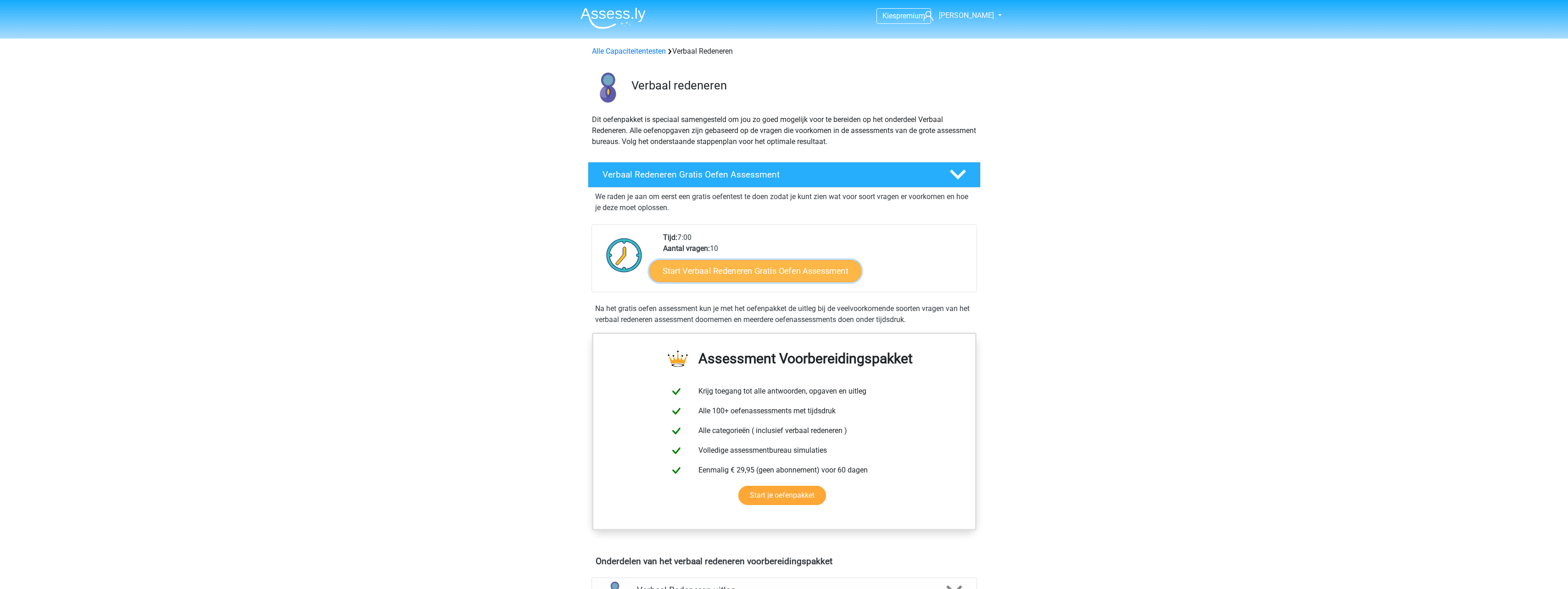
click at [778, 278] on link "Start Verbaal Redeneren Gratis Oefen Assessment" at bounding box center [756, 271] width 212 height 22
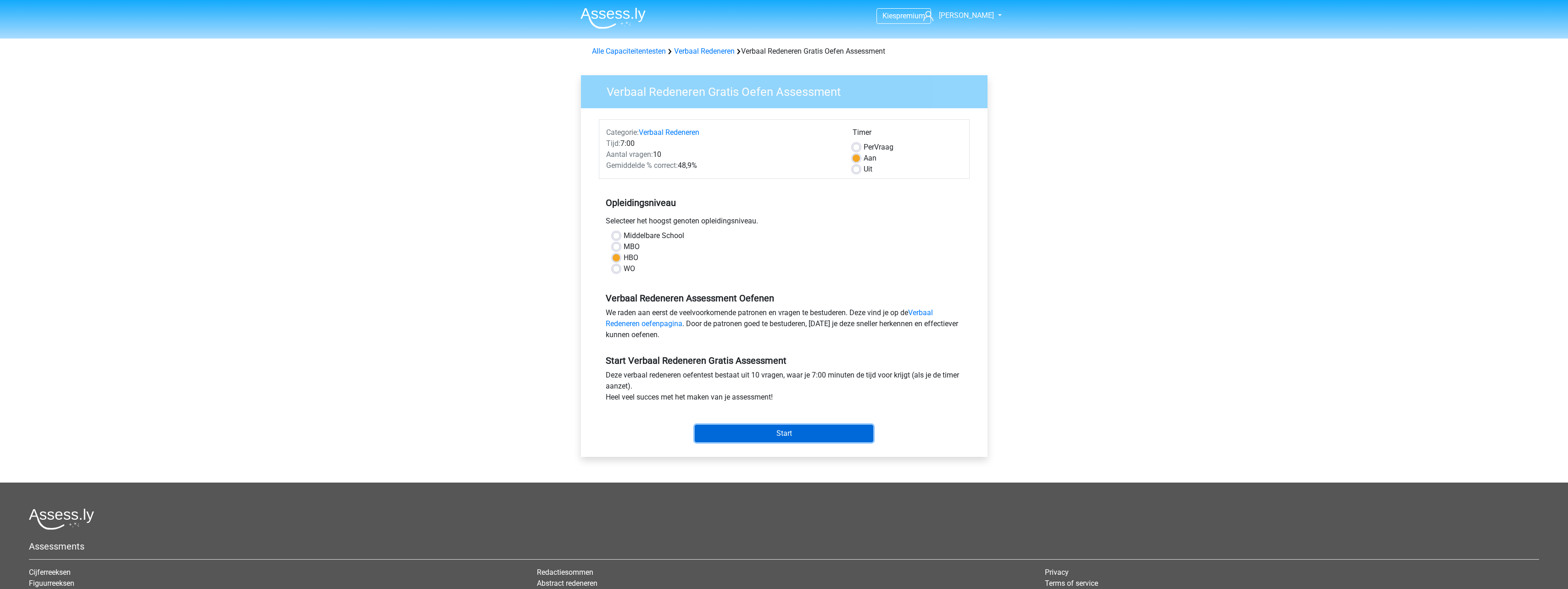
click at [805, 435] on input "Start" at bounding box center [784, 433] width 179 height 18
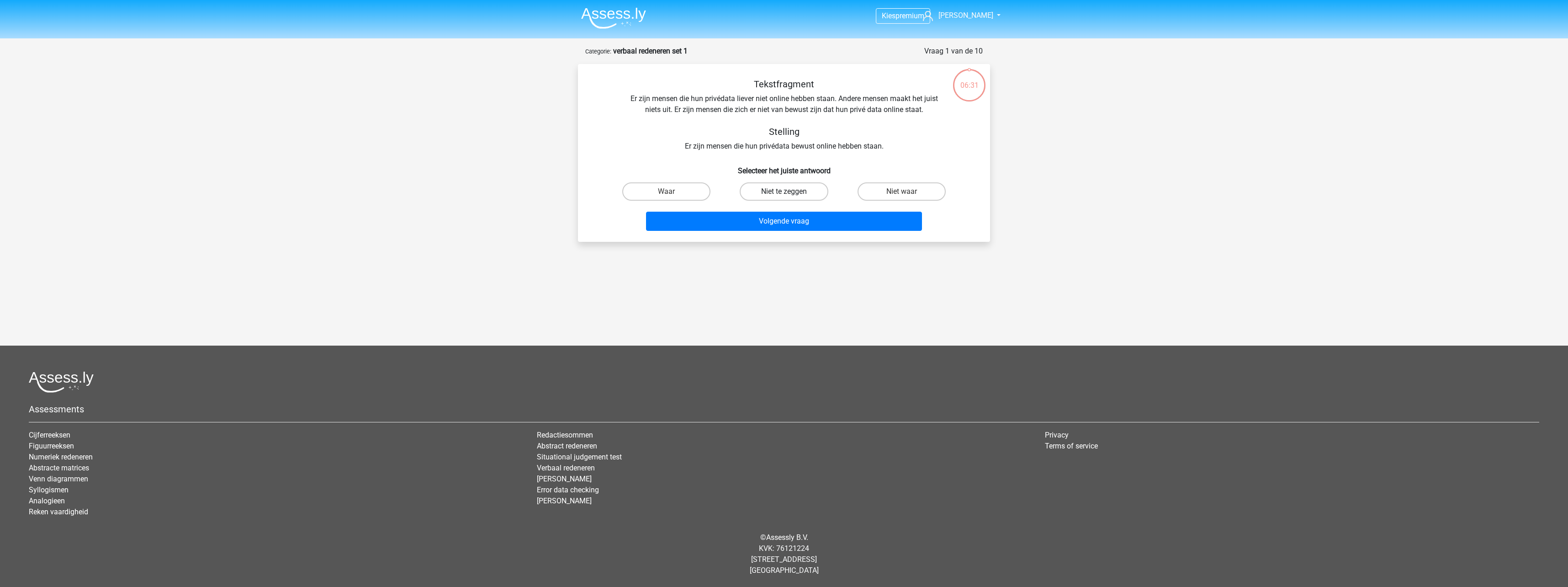
click at [805, 192] on label "Niet te zeggen" at bounding box center [784, 191] width 88 height 18
click at [790, 192] on input "Niet te zeggen" at bounding box center [786, 194] width 6 height 6
radio input "true"
click at [821, 227] on button "Volgende vraag" at bounding box center [784, 221] width 277 height 19
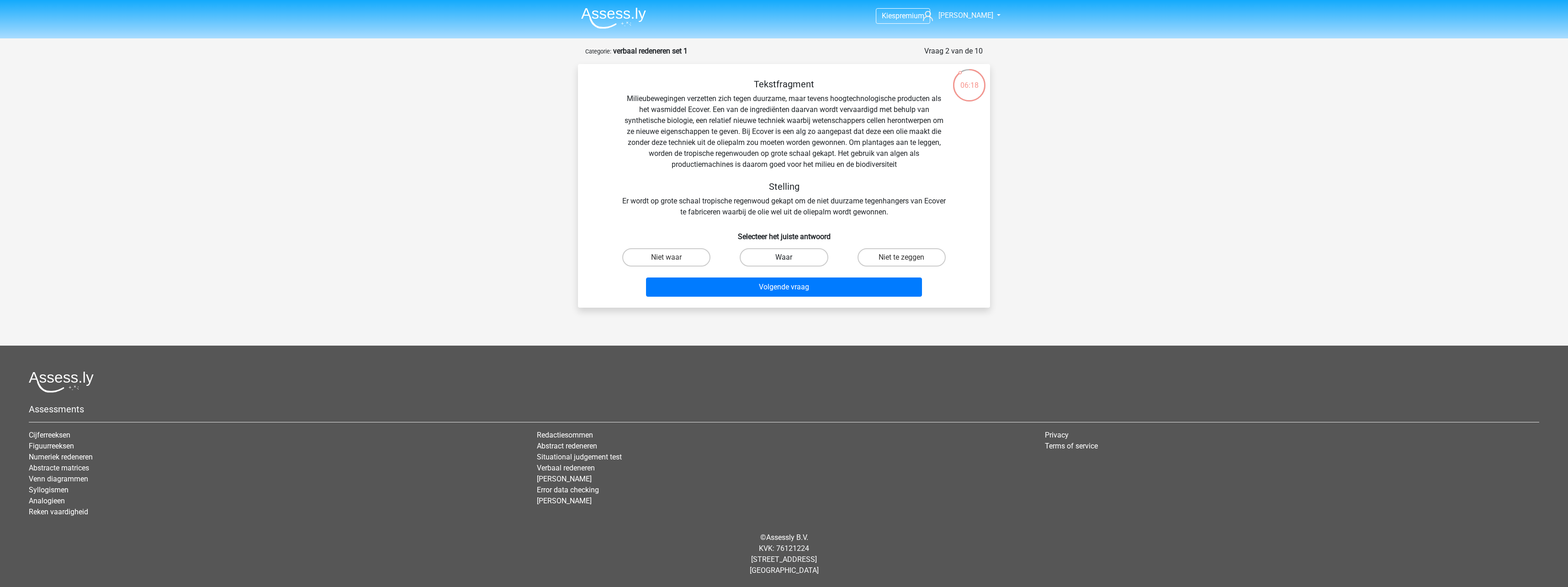
click at [798, 257] on label "Waar" at bounding box center [784, 258] width 88 height 18
click at [790, 258] on input "Waar" at bounding box center [786, 260] width 6 height 6
radio input "true"
drag, startPoint x: 816, startPoint y: 287, endPoint x: 892, endPoint y: 290, distance: 76.1
click at [816, 287] on button "Volgende vraag" at bounding box center [784, 287] width 277 height 19
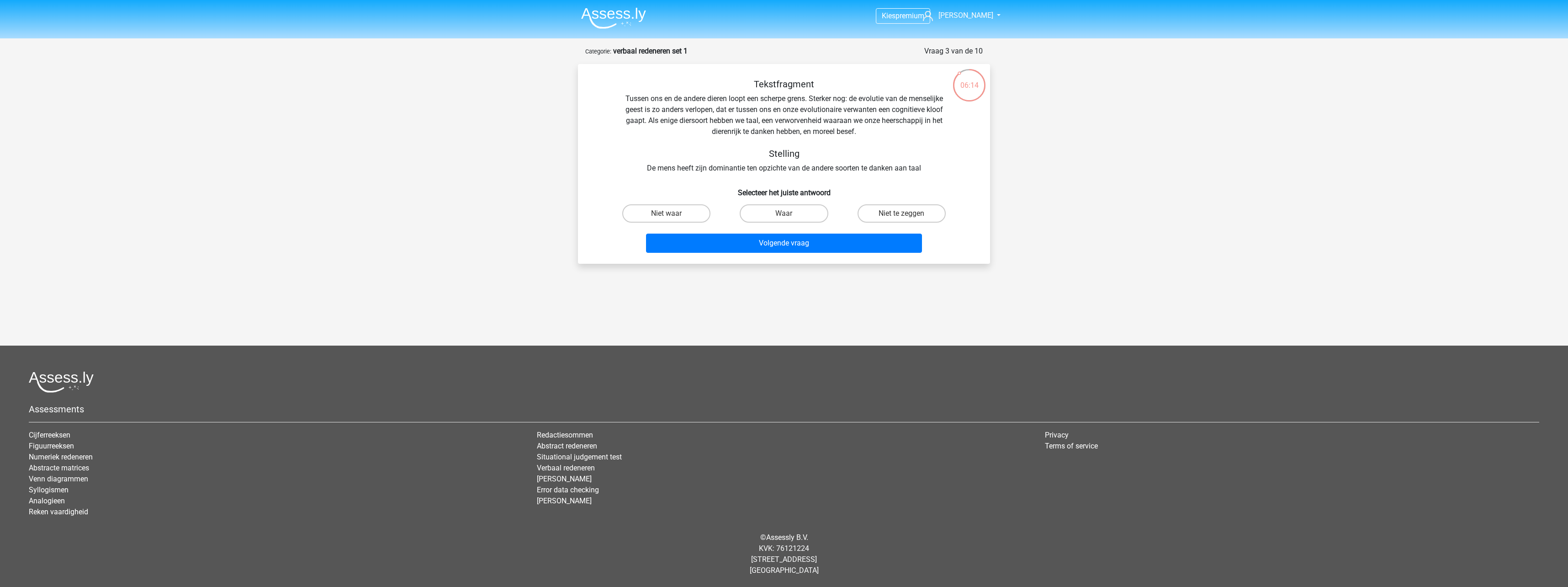
drag, startPoint x: 700, startPoint y: 210, endPoint x: 726, endPoint y: 215, distance: 26.5
click at [700, 210] on label "Niet waar" at bounding box center [666, 214] width 88 height 18
click at [672, 214] on input "Niet waar" at bounding box center [669, 216] width 6 height 6
radio input "true"
click at [779, 233] on div "Volgende vraag" at bounding box center [784, 241] width 383 height 30
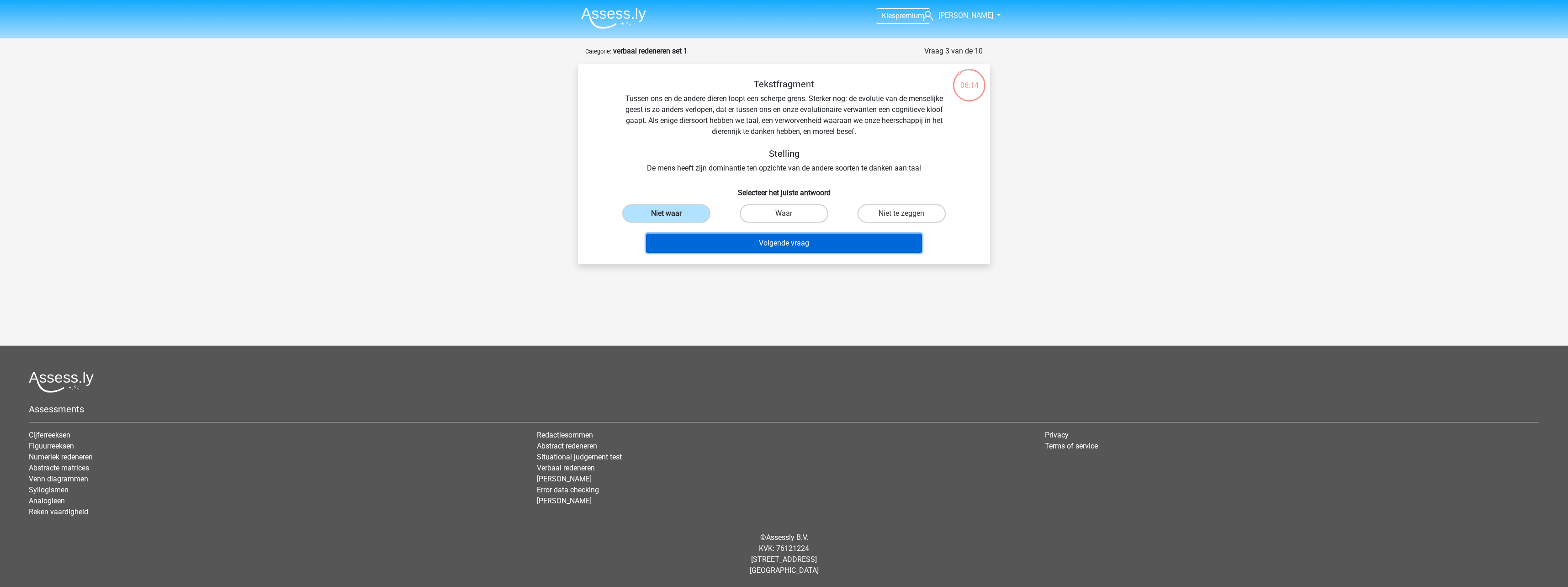
click at [782, 238] on button "Volgende vraag" at bounding box center [784, 243] width 277 height 19
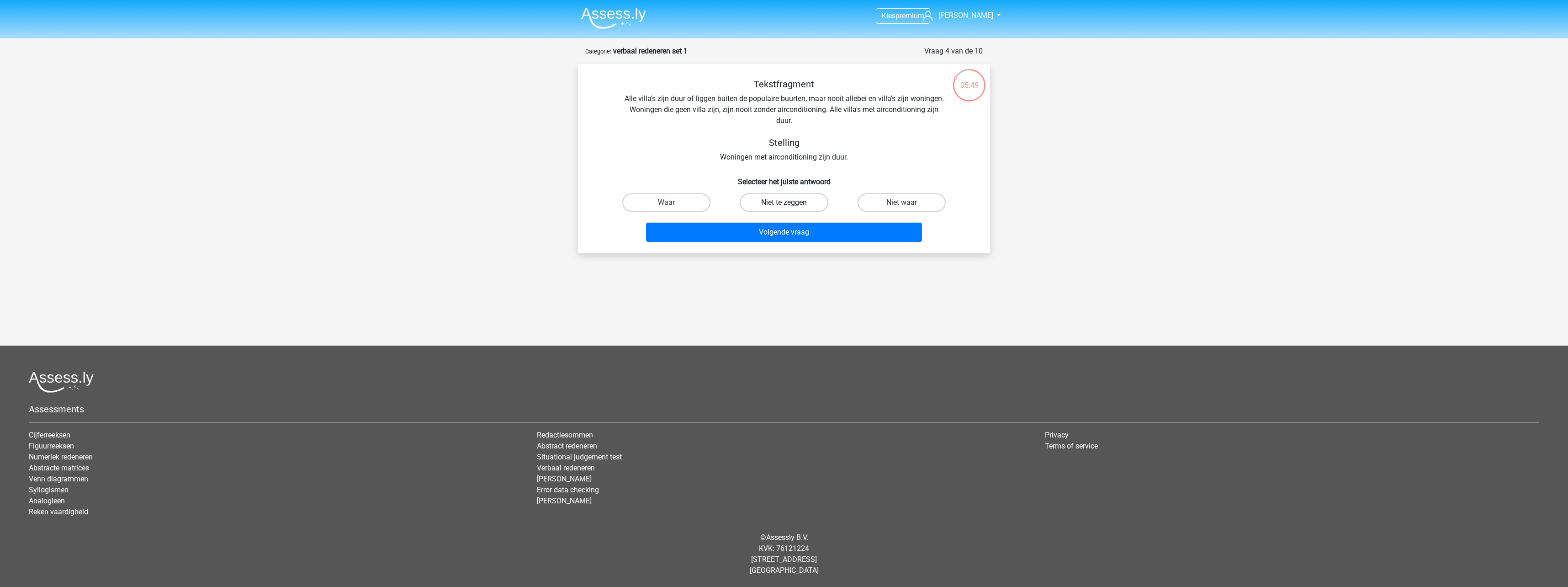
click at [806, 200] on label "Niet te zeggen" at bounding box center [784, 203] width 88 height 18
click at [790, 203] on input "Niet te zeggen" at bounding box center [786, 205] width 6 height 6
radio input "true"
click at [816, 228] on button "Volgende vraag" at bounding box center [784, 232] width 277 height 19
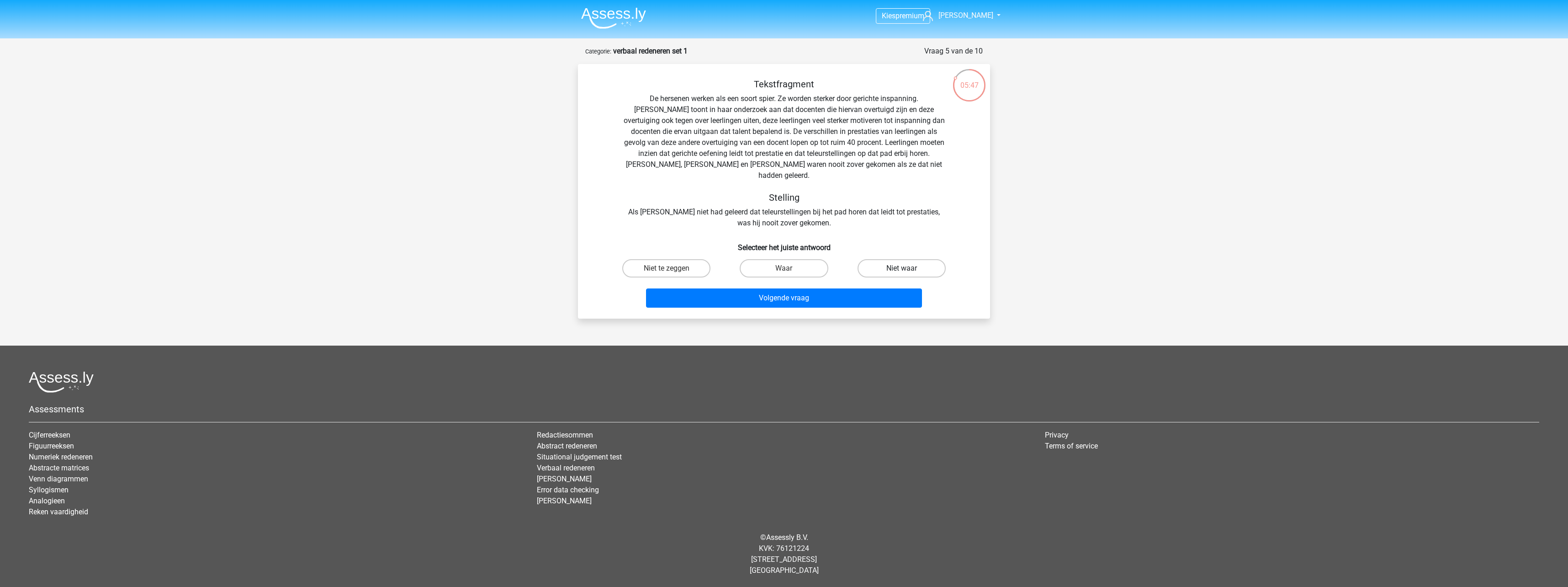
click at [921, 259] on label "Niet waar" at bounding box center [902, 269] width 88 height 18
click at [907, 269] on input "Niet waar" at bounding box center [904, 271] width 6 height 6
radio input "true"
click at [892, 289] on button "Volgende vraag" at bounding box center [784, 298] width 277 height 19
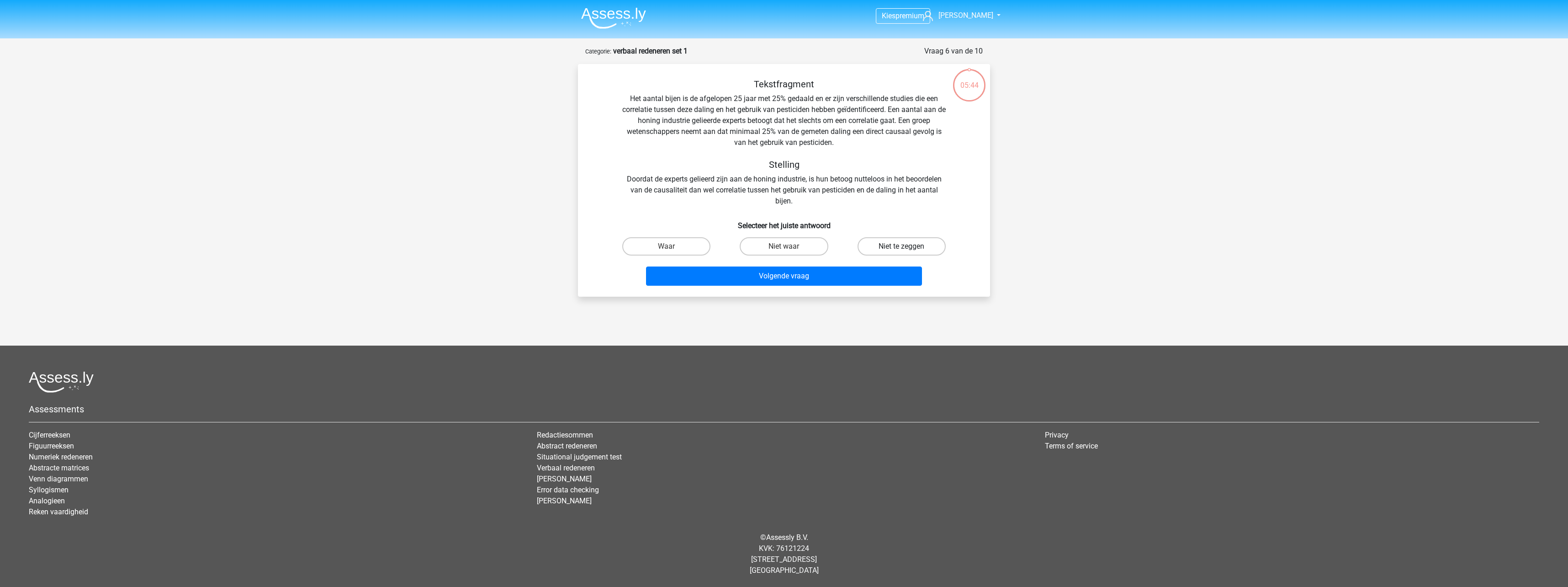
click at [907, 249] on label "Niet te zeggen" at bounding box center [902, 246] width 88 height 18
click at [907, 249] on input "Niet te zeggen" at bounding box center [904, 249] width 6 height 6
radio input "true"
drag, startPoint x: 898, startPoint y: 281, endPoint x: 902, endPoint y: 267, distance: 14.6
click at [898, 281] on button "Volgende vraag" at bounding box center [784, 276] width 277 height 19
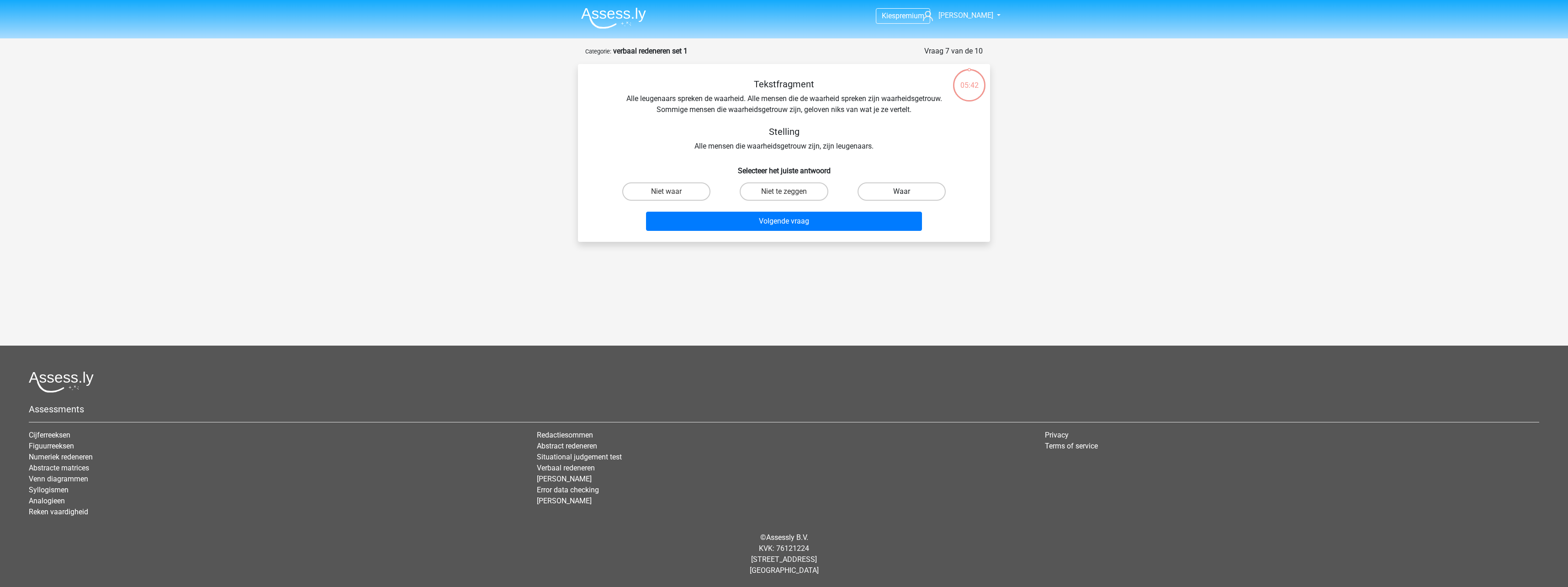
click at [901, 196] on label "Waar" at bounding box center [902, 191] width 88 height 18
click at [902, 196] on input "Waar" at bounding box center [904, 194] width 6 height 6
radio input "true"
click at [892, 226] on button "Volgende vraag" at bounding box center [784, 221] width 277 height 19
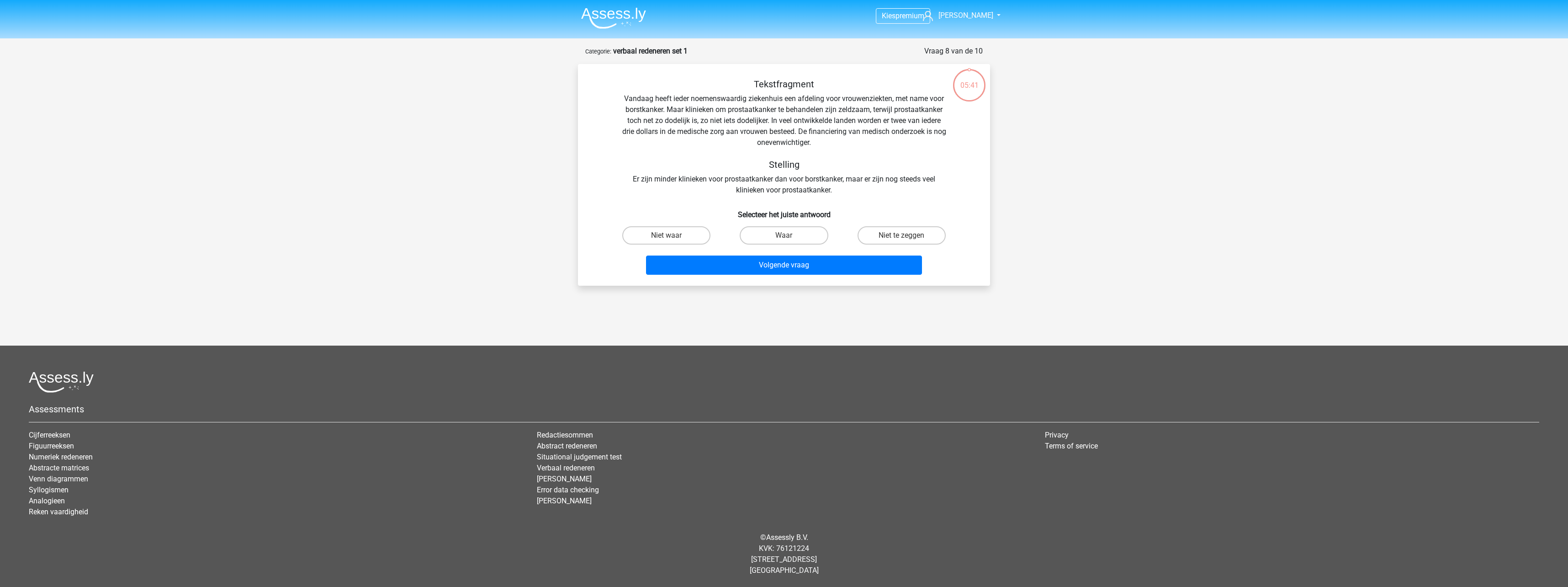
click at [903, 236] on input "Niet te zeggen" at bounding box center [904, 238] width 6 height 6
radio input "true"
click at [888, 270] on button "Volgende vraag" at bounding box center [784, 264] width 277 height 19
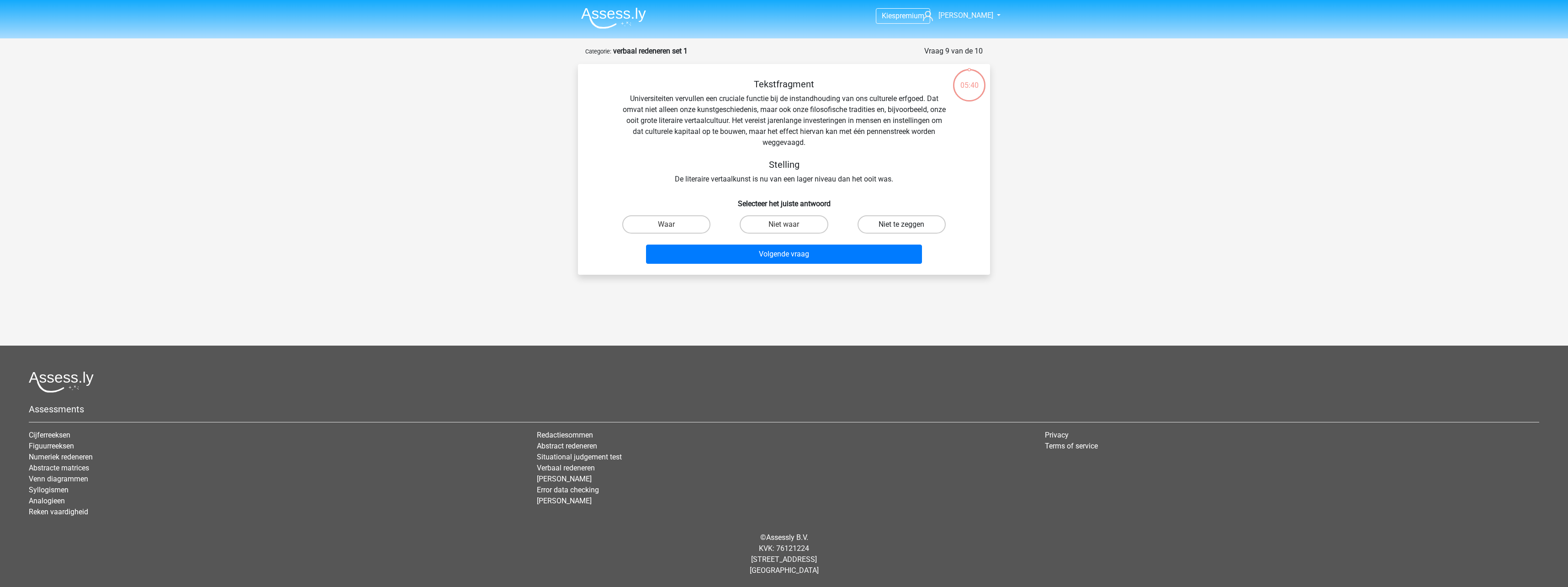
click at [910, 228] on label "Niet te zeggen" at bounding box center [902, 224] width 88 height 18
click at [907, 228] on input "Niet te zeggen" at bounding box center [904, 227] width 6 height 6
radio input "true"
click at [905, 239] on div "Volgende vraag" at bounding box center [784, 252] width 383 height 30
click at [910, 245] on button "Volgende vraag" at bounding box center [784, 254] width 277 height 19
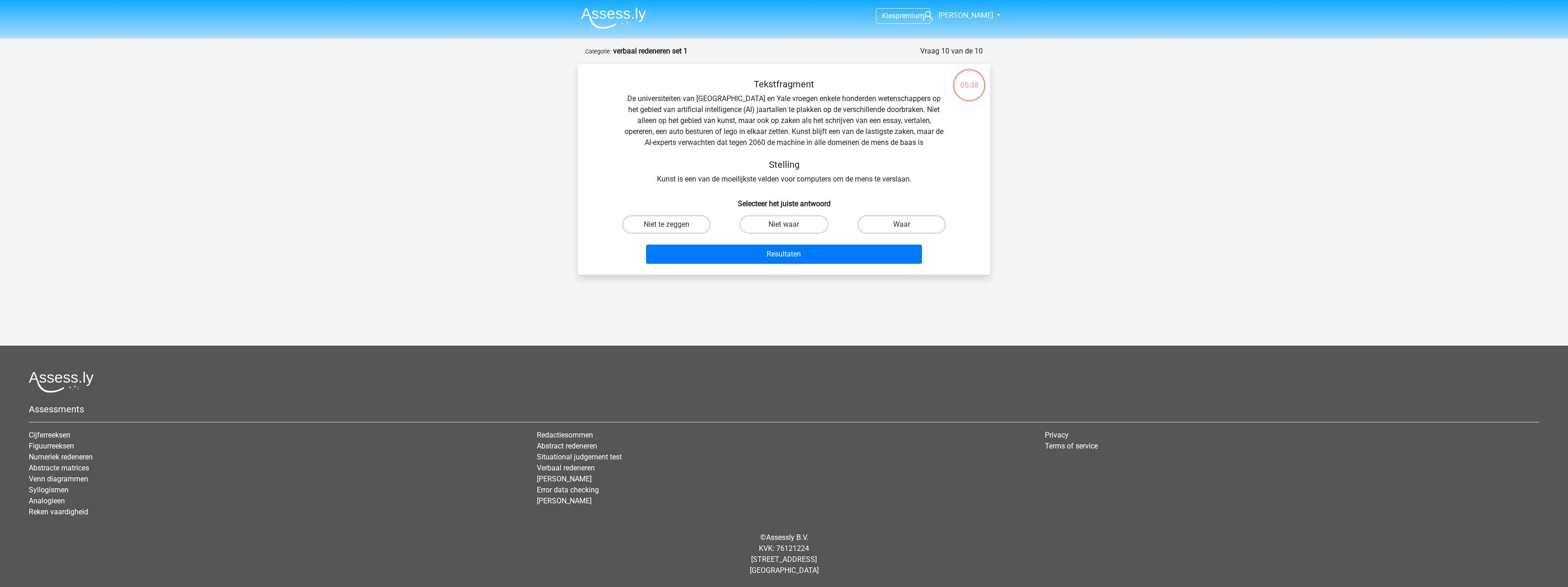
click at [908, 234] on div "Waar" at bounding box center [901, 224] width 117 height 26
click at [907, 227] on label "Waar" at bounding box center [902, 224] width 88 height 18
click at [907, 227] on input "Waar" at bounding box center [904, 227] width 6 height 6
radio input "true"
click at [889, 259] on button "Resultaten" at bounding box center [784, 254] width 277 height 19
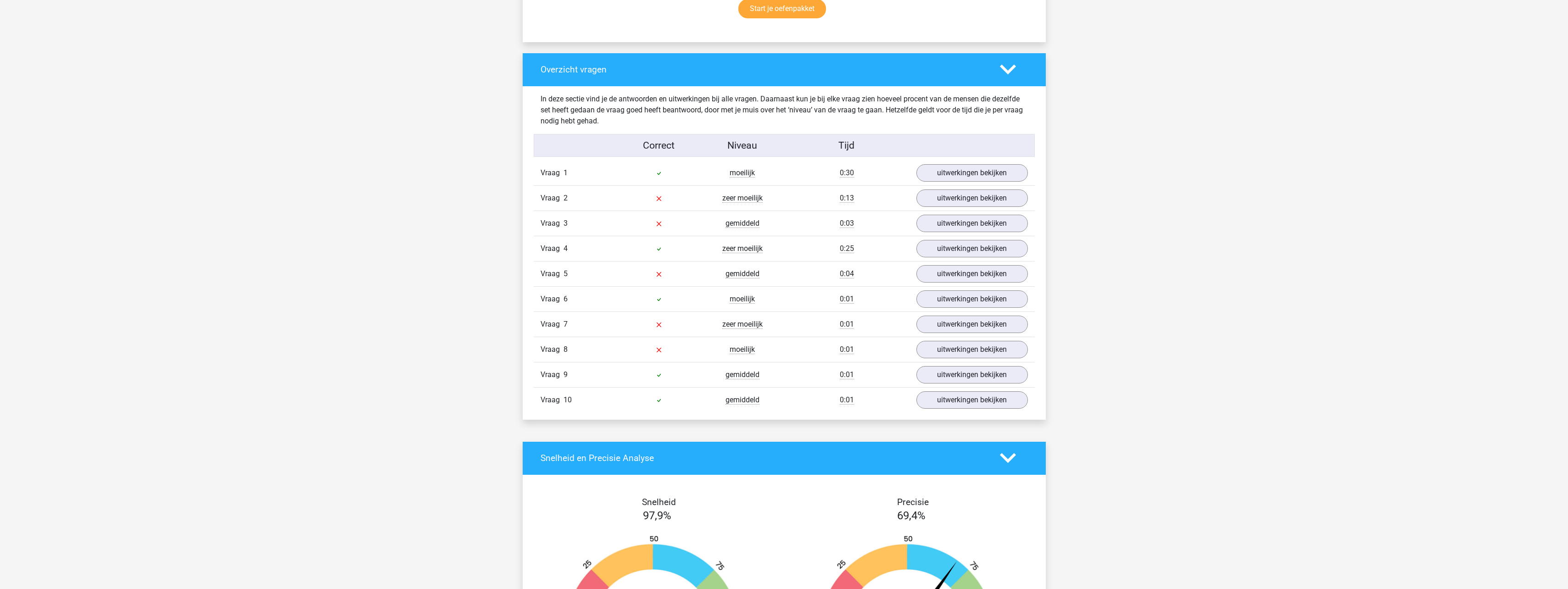
scroll to position [642, 0]
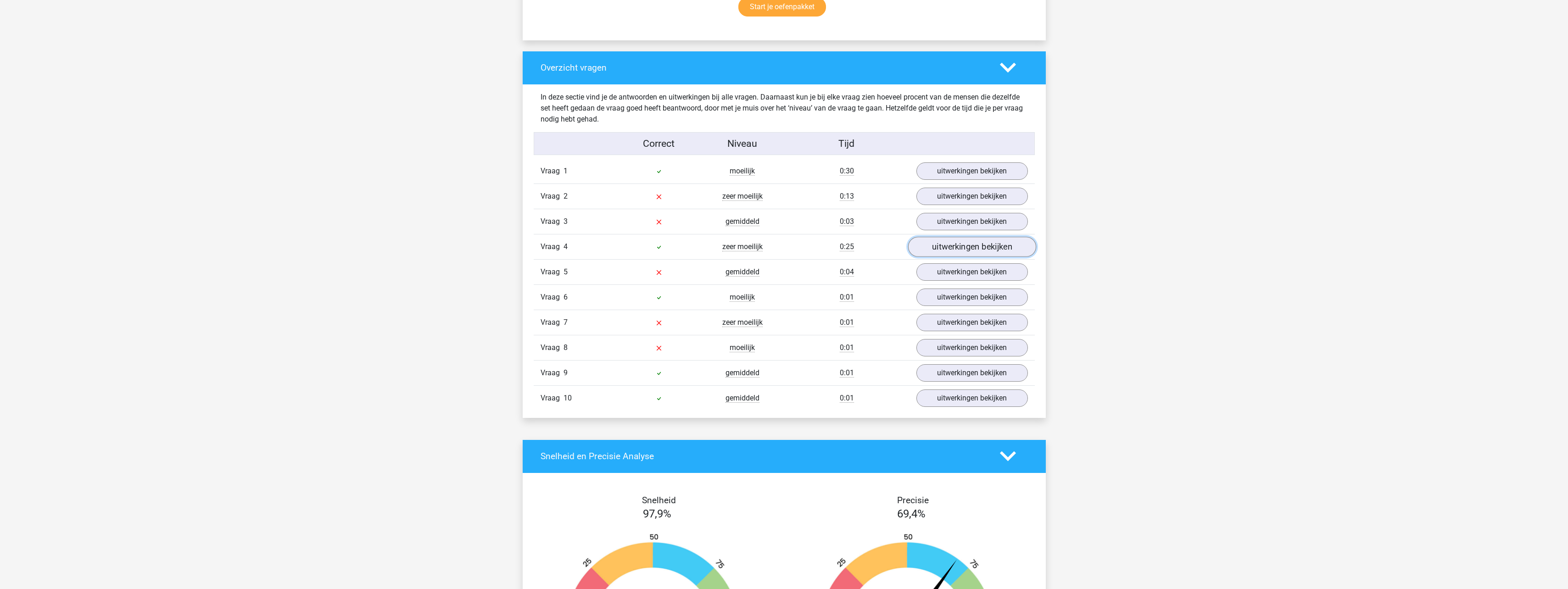
click at [982, 248] on link "uitwerkingen bekijken" at bounding box center [971, 247] width 128 height 20
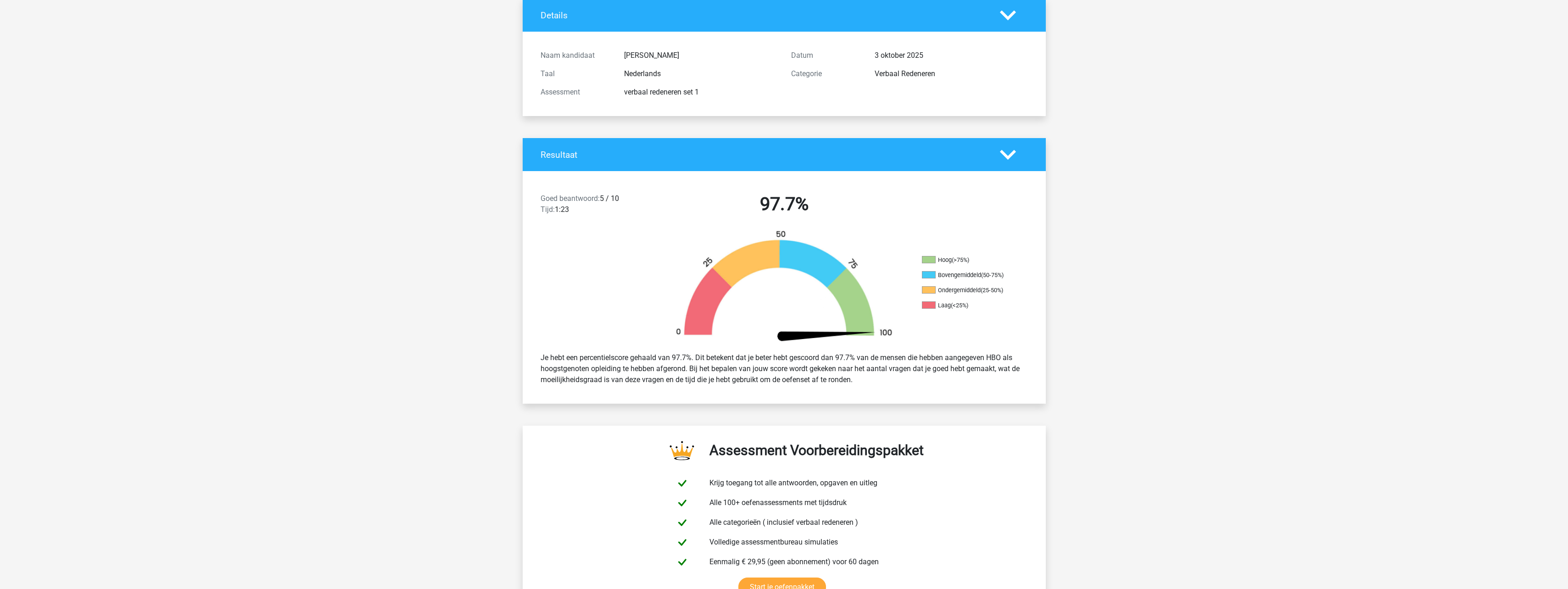
scroll to position [0, 0]
